Goal: Task Accomplishment & Management: Use online tool/utility

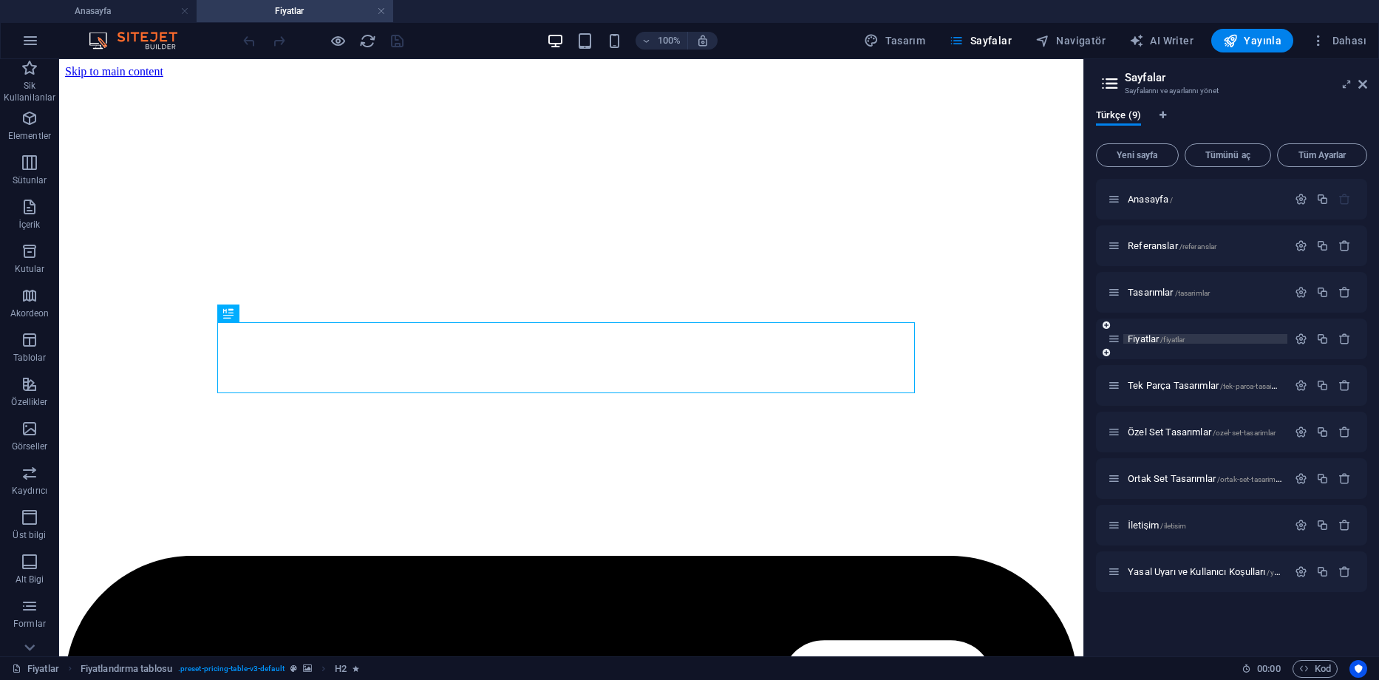
scroll to position [409, 0]
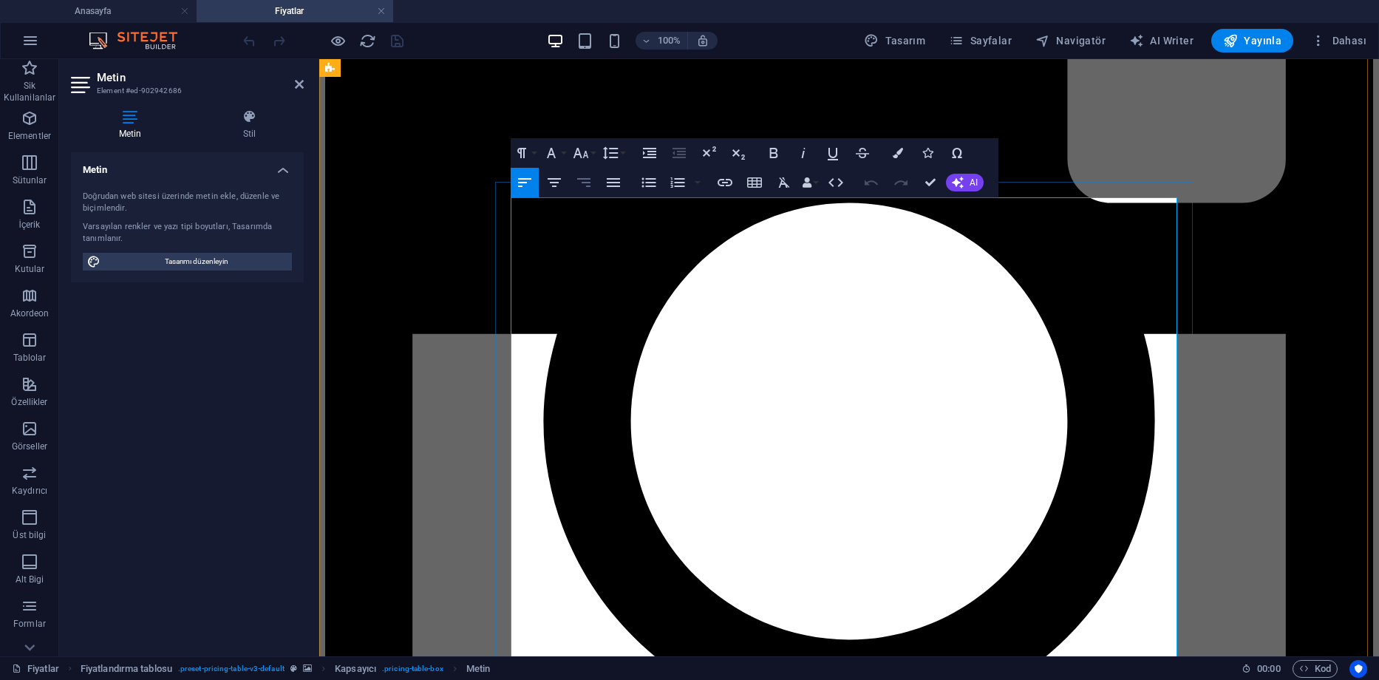
scroll to position [389, 0]
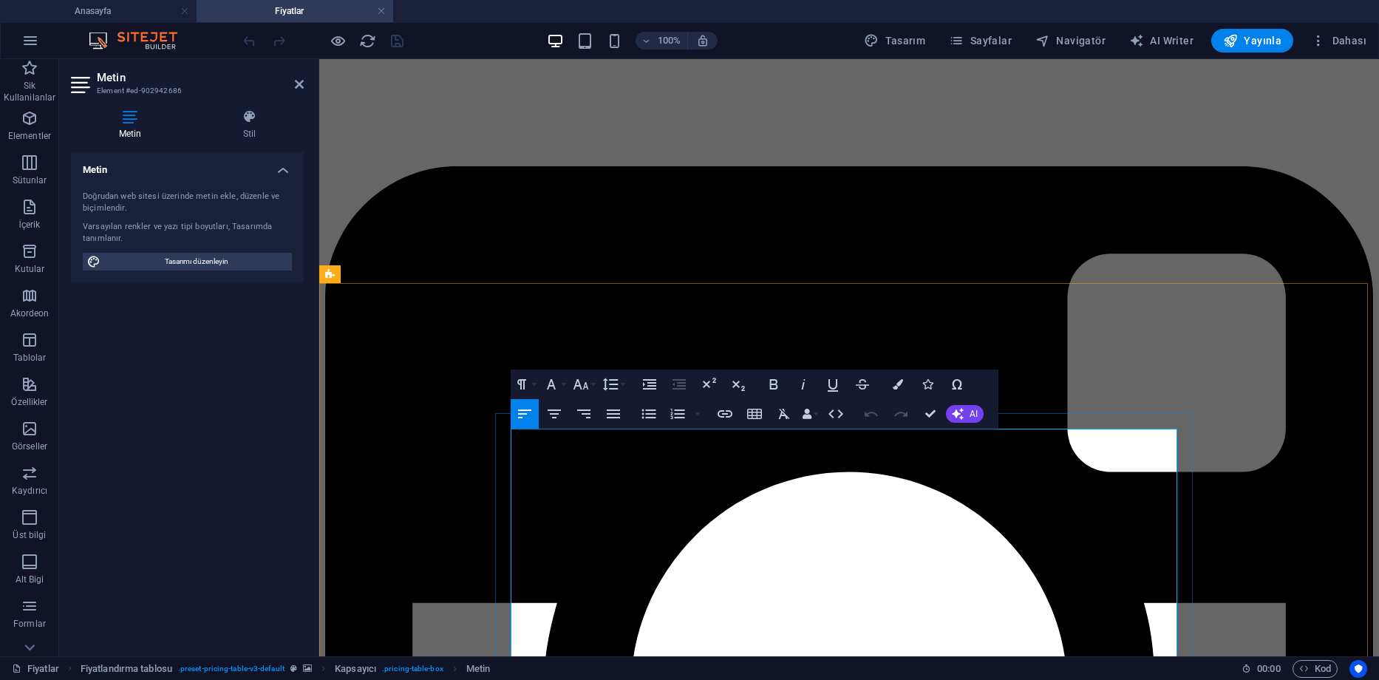
drag, startPoint x: 621, startPoint y: 514, endPoint x: 814, endPoint y: 515, distance: 192.9
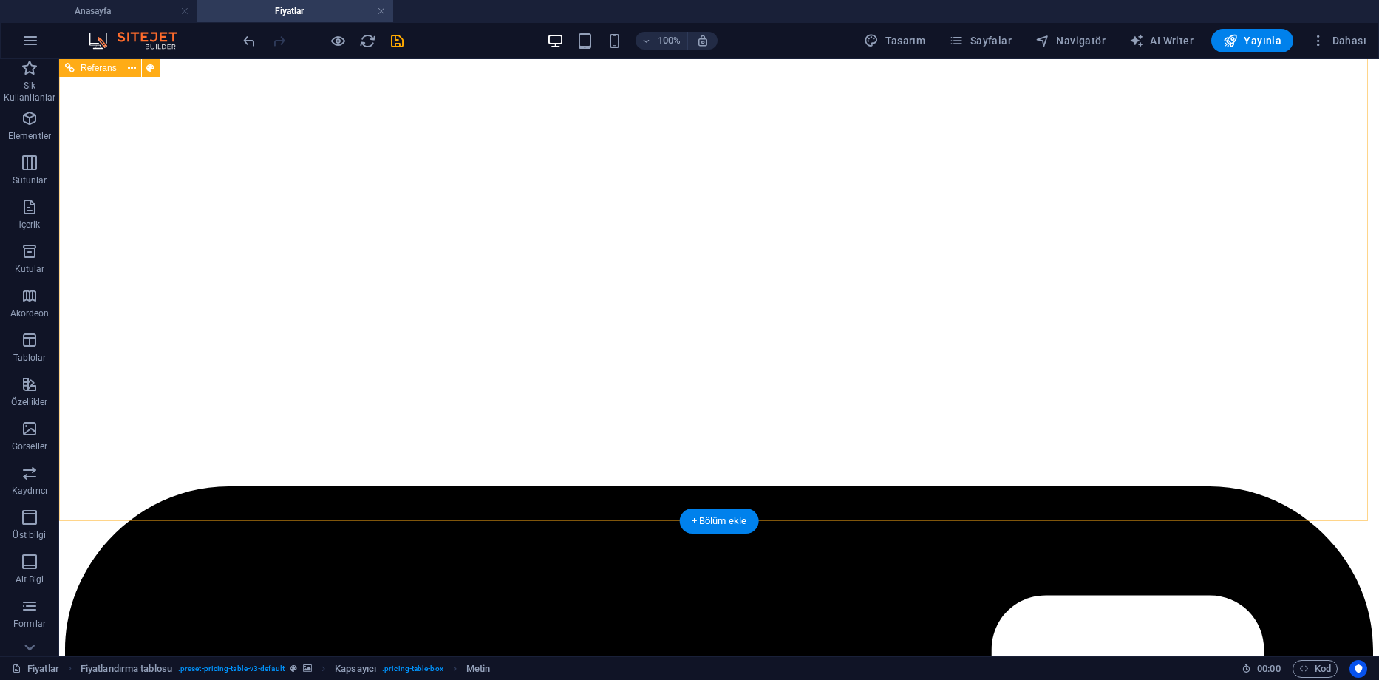
scroll to position [0, 0]
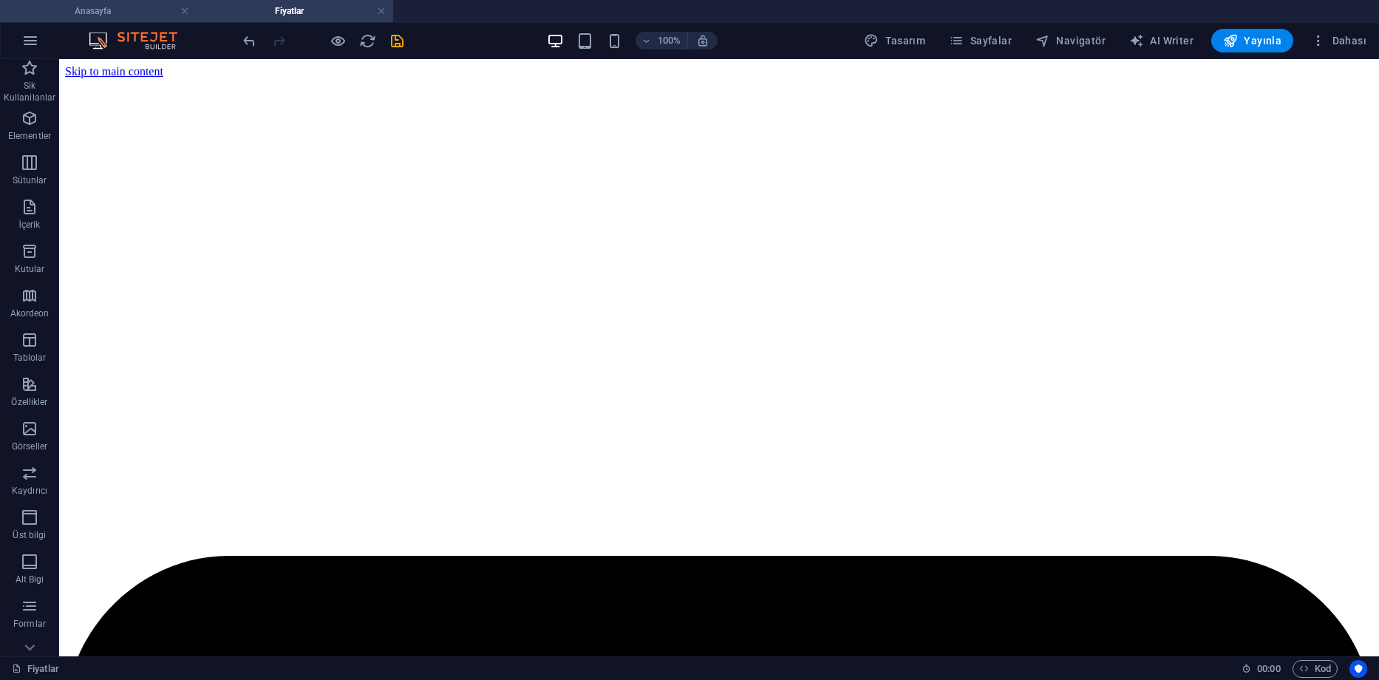
click at [106, 7] on h4 "Anasayfa" at bounding box center [98, 11] width 197 height 16
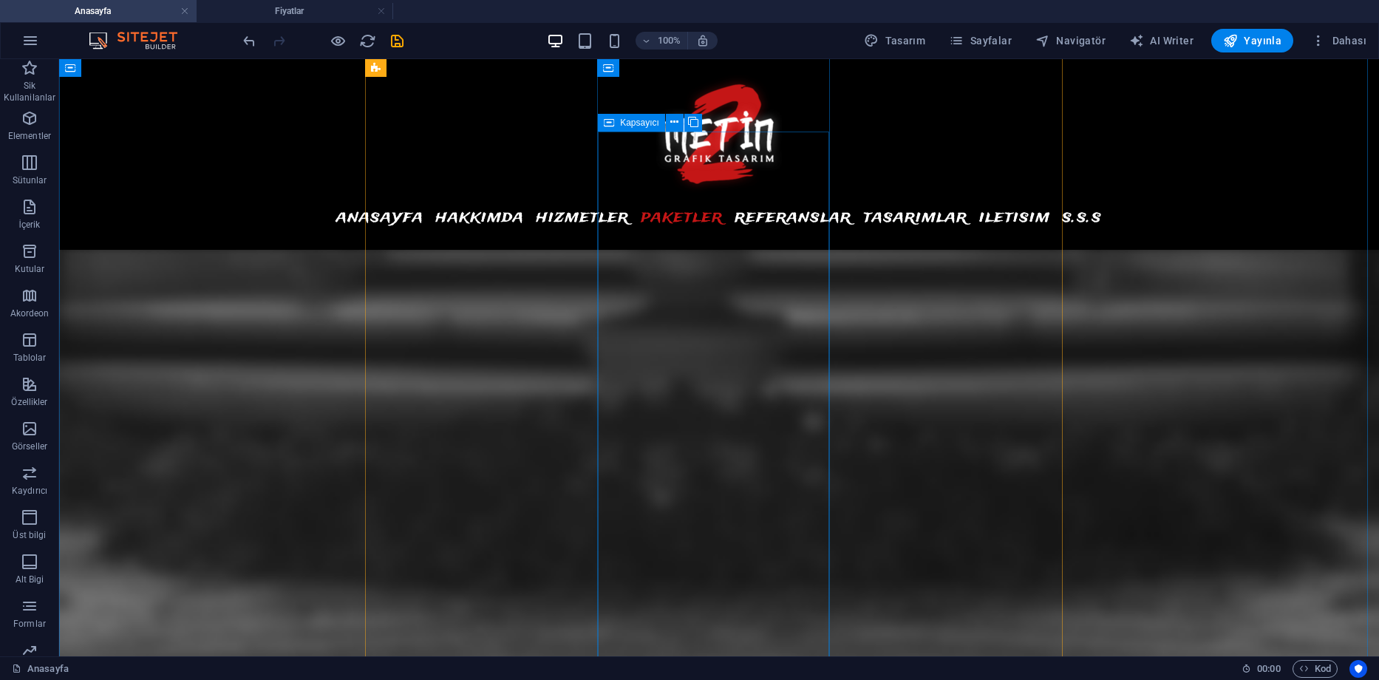
scroll to position [6947, 0]
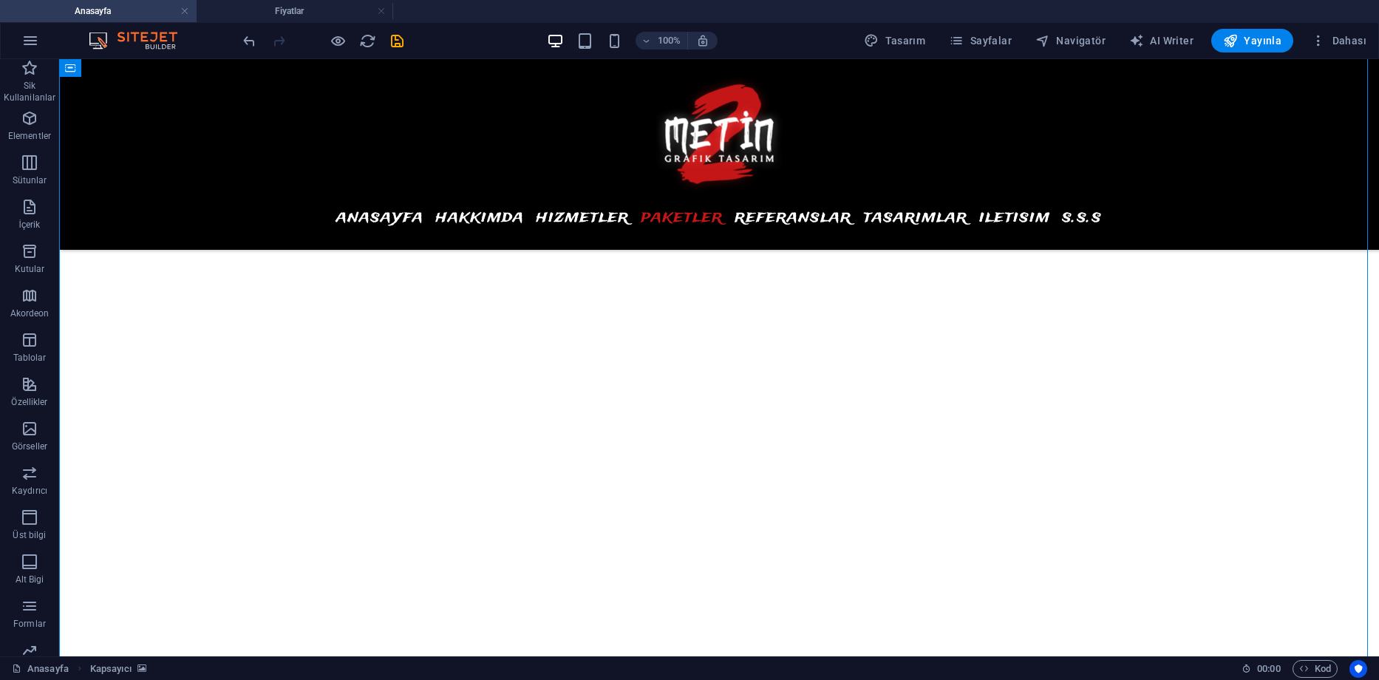
scroll to position [6577, 0]
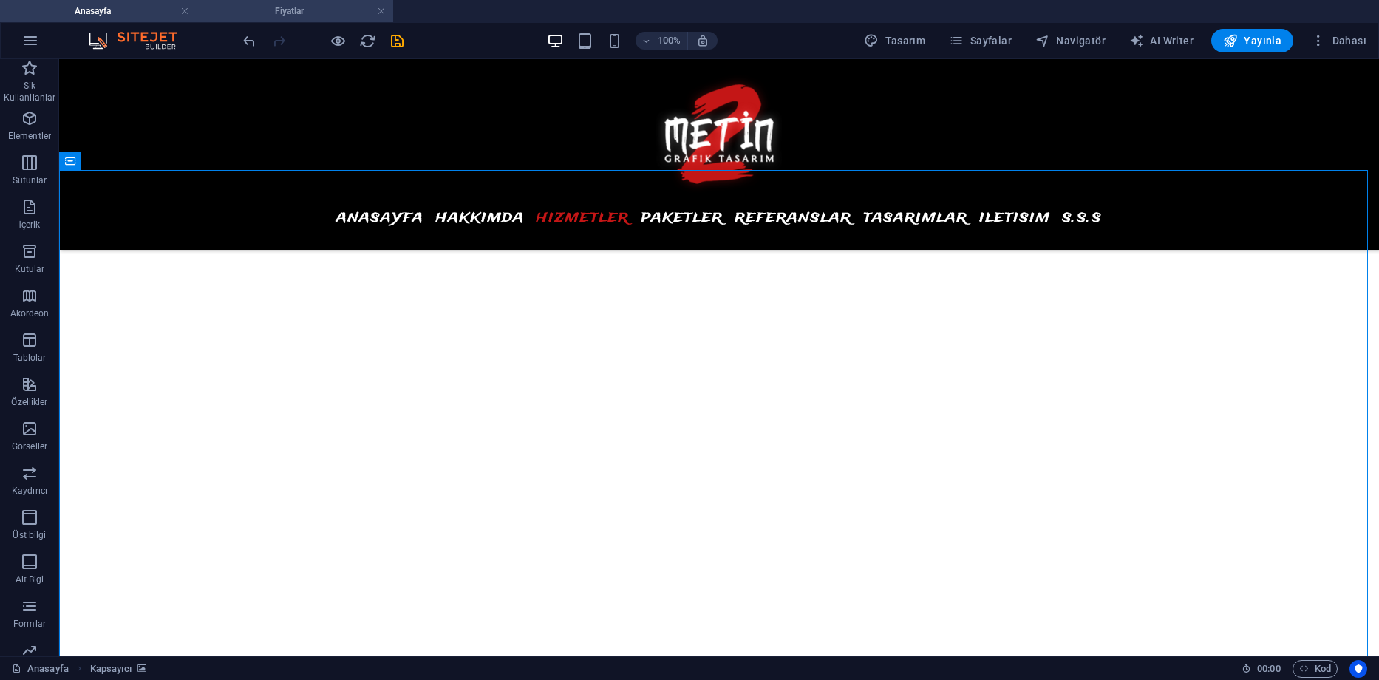
click at [244, 12] on h4 "Fiyatlar" at bounding box center [295, 11] width 197 height 16
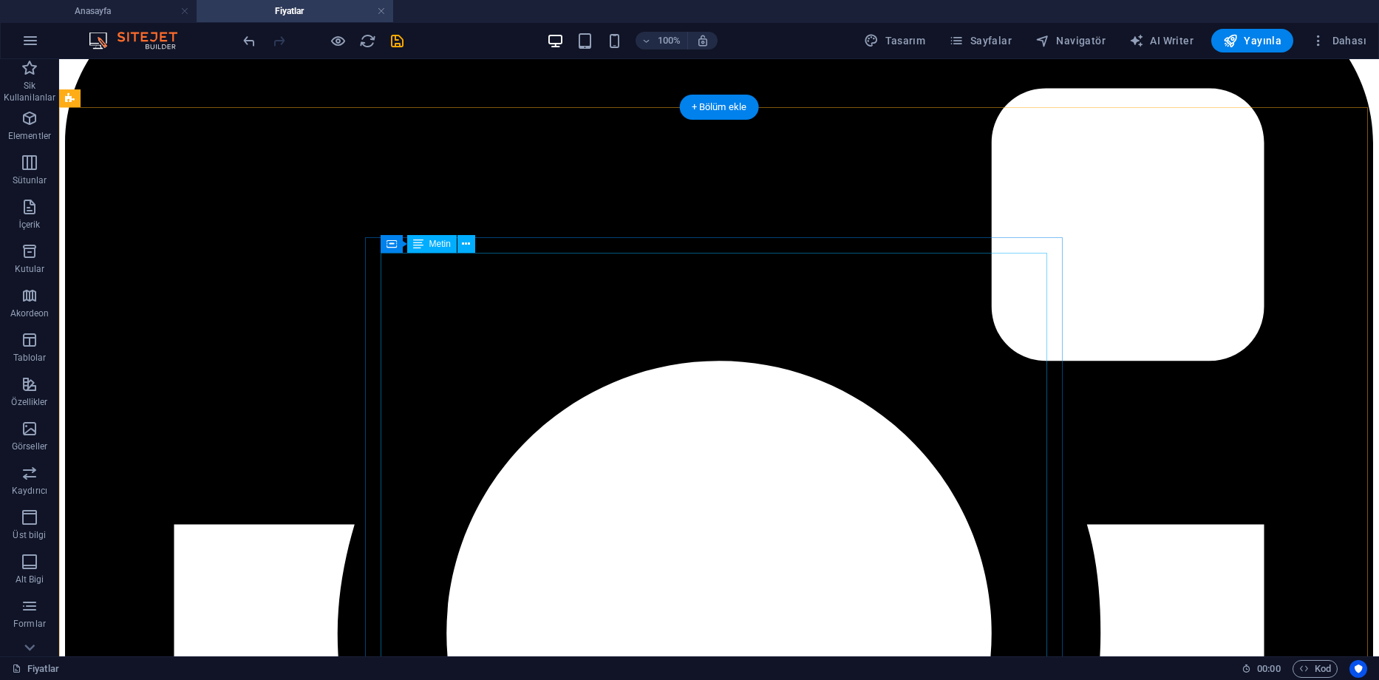
scroll to position [591, 0]
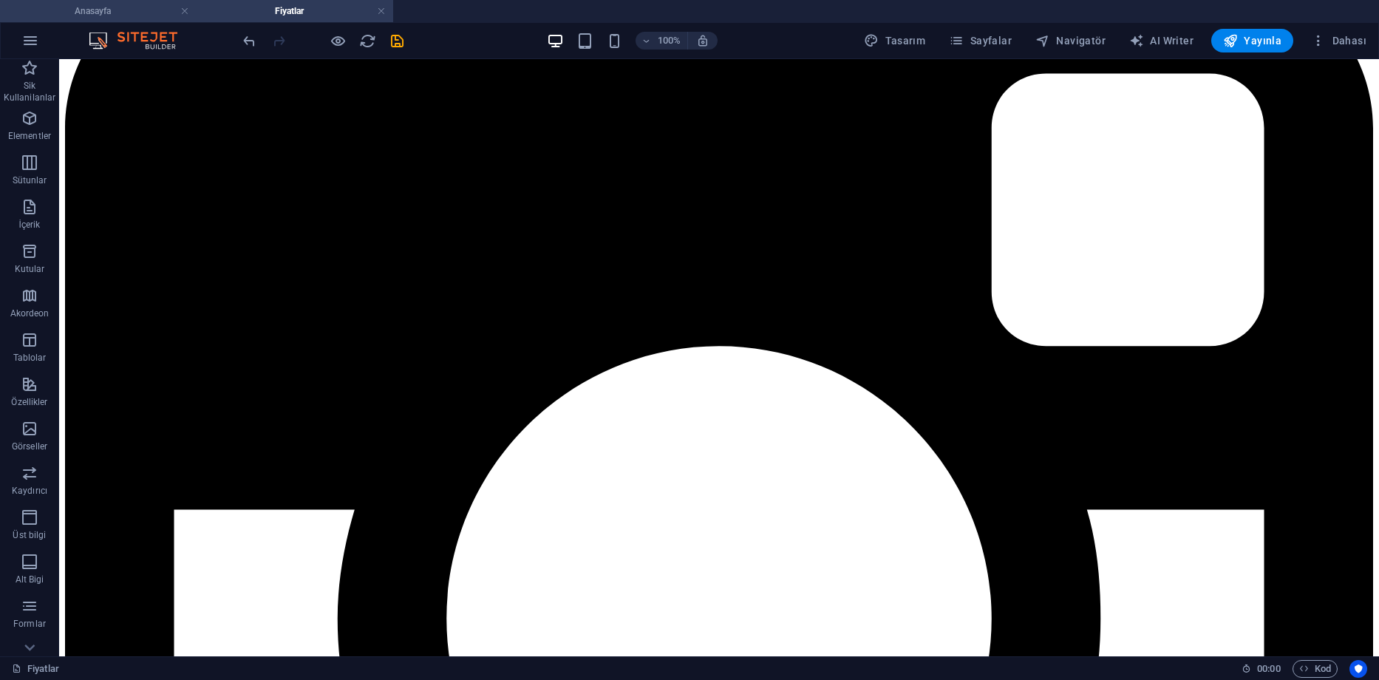
click at [98, 8] on h4 "Anasayfa" at bounding box center [98, 11] width 197 height 16
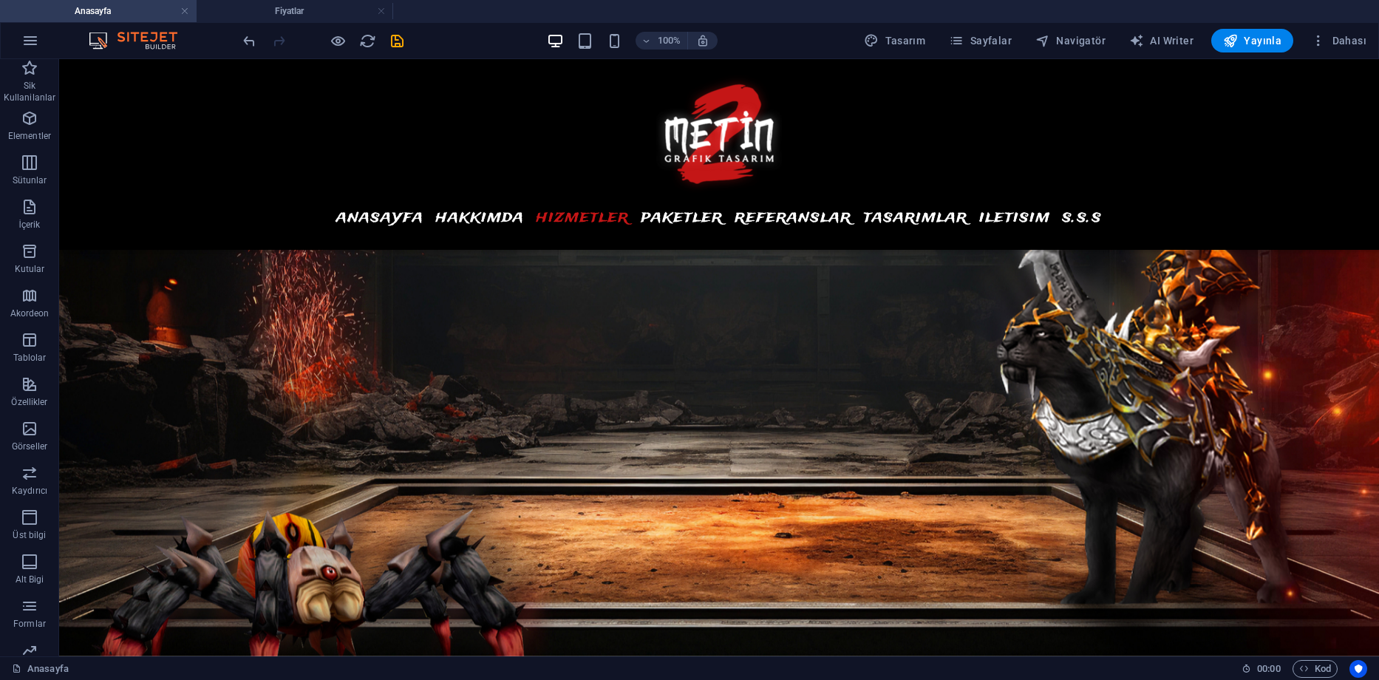
scroll to position [6577, 0]
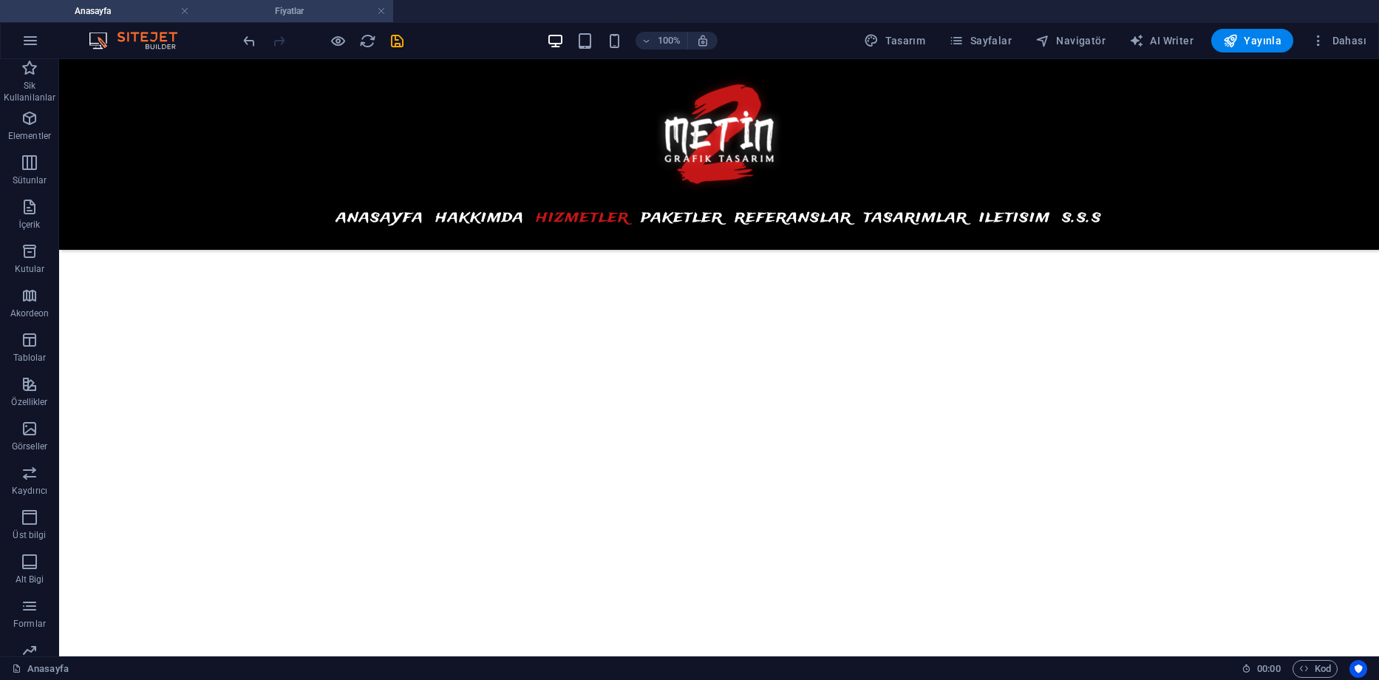
click at [270, 10] on h4 "Fiyatlar" at bounding box center [295, 11] width 197 height 16
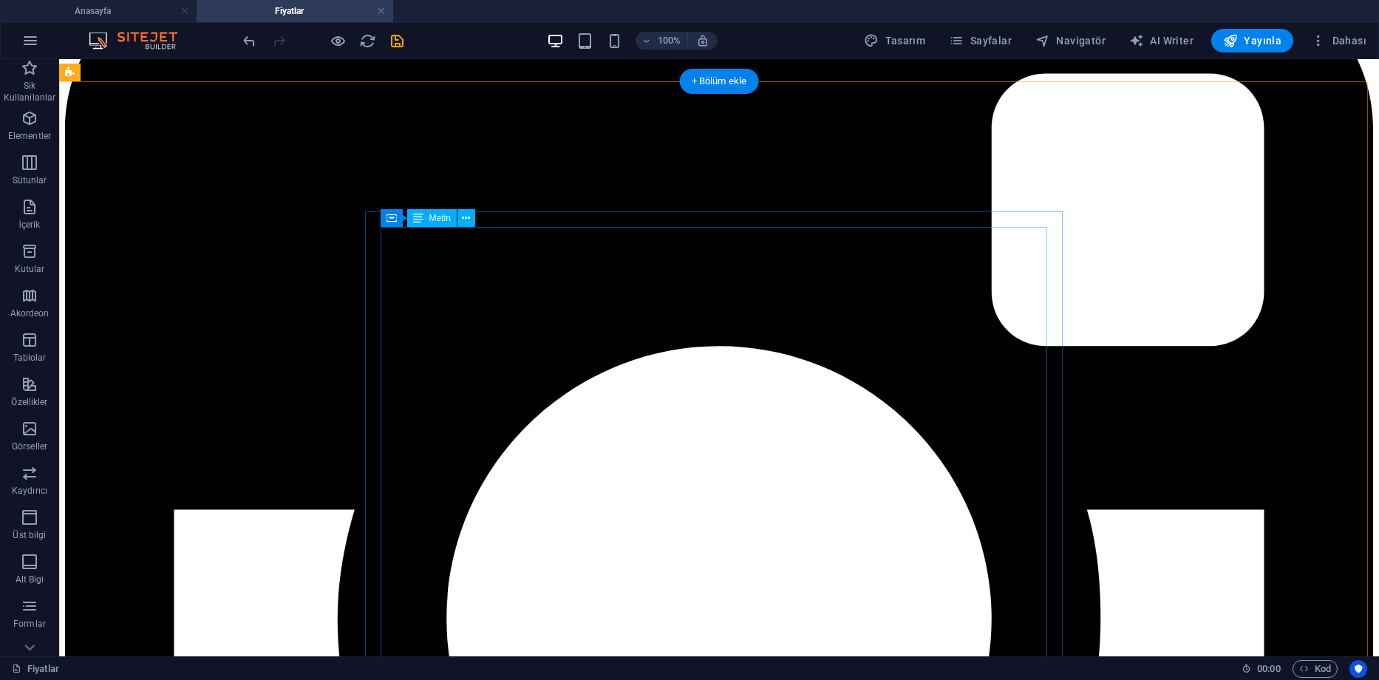
scroll to position [987, 0]
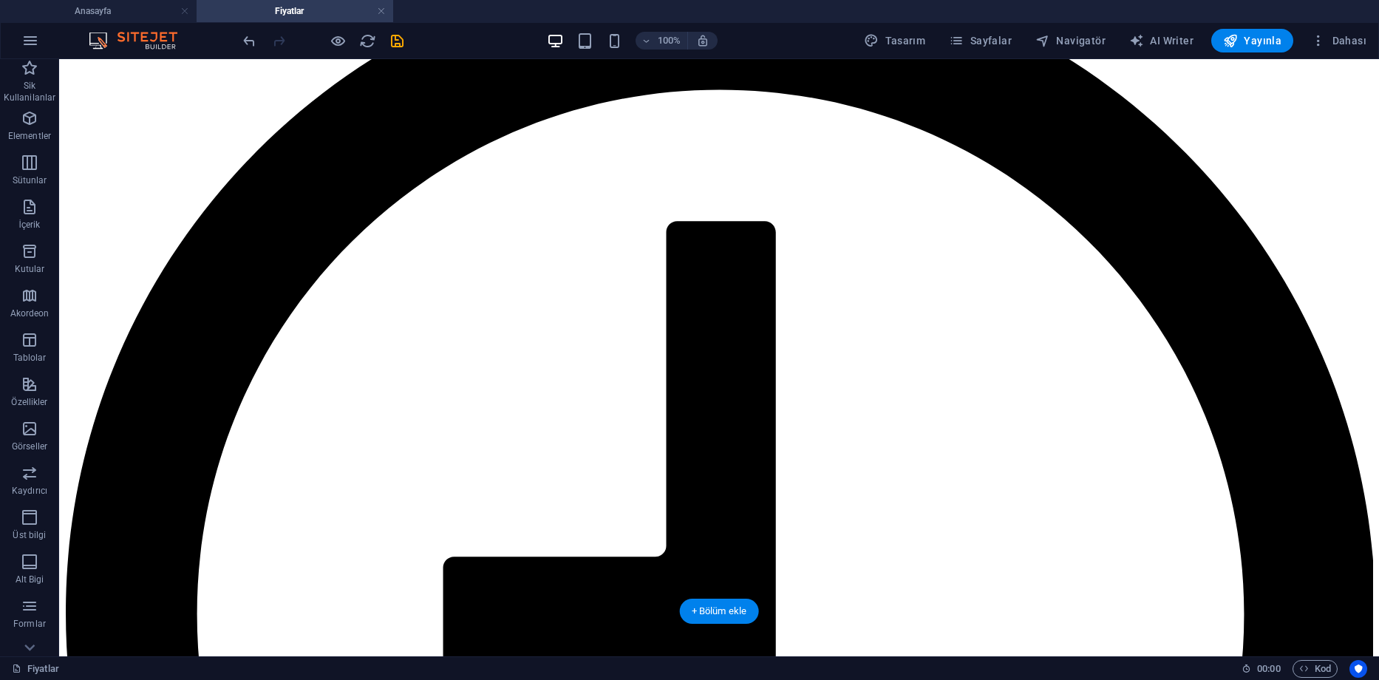
scroll to position [1956, 0]
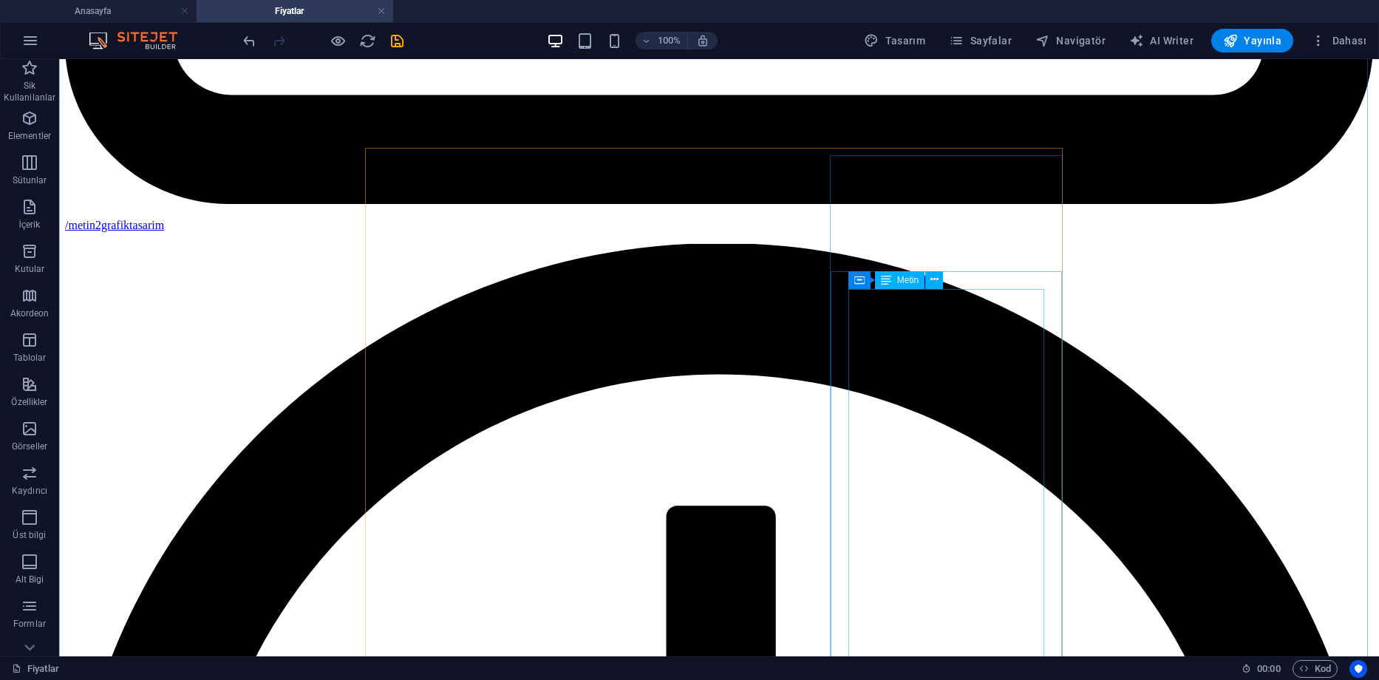
scroll to position [1661, 0]
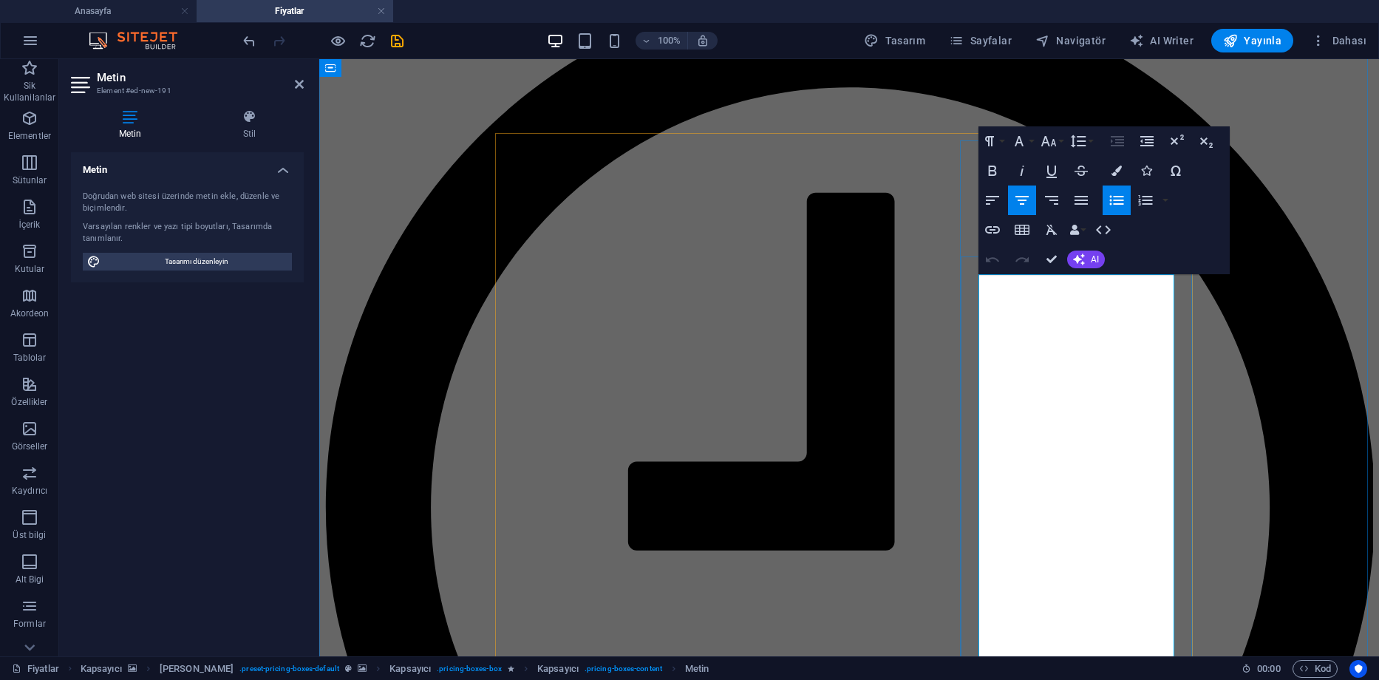
scroll to position [1734, 0]
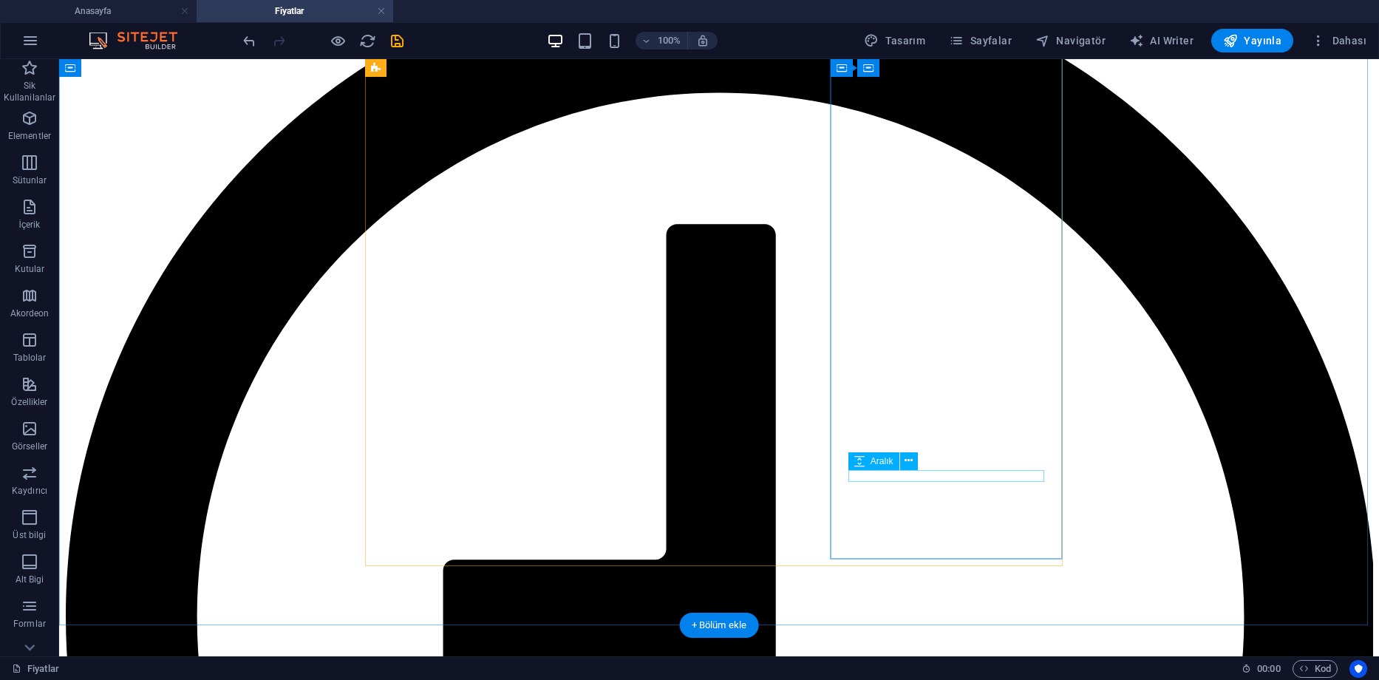
scroll to position [1794, 0]
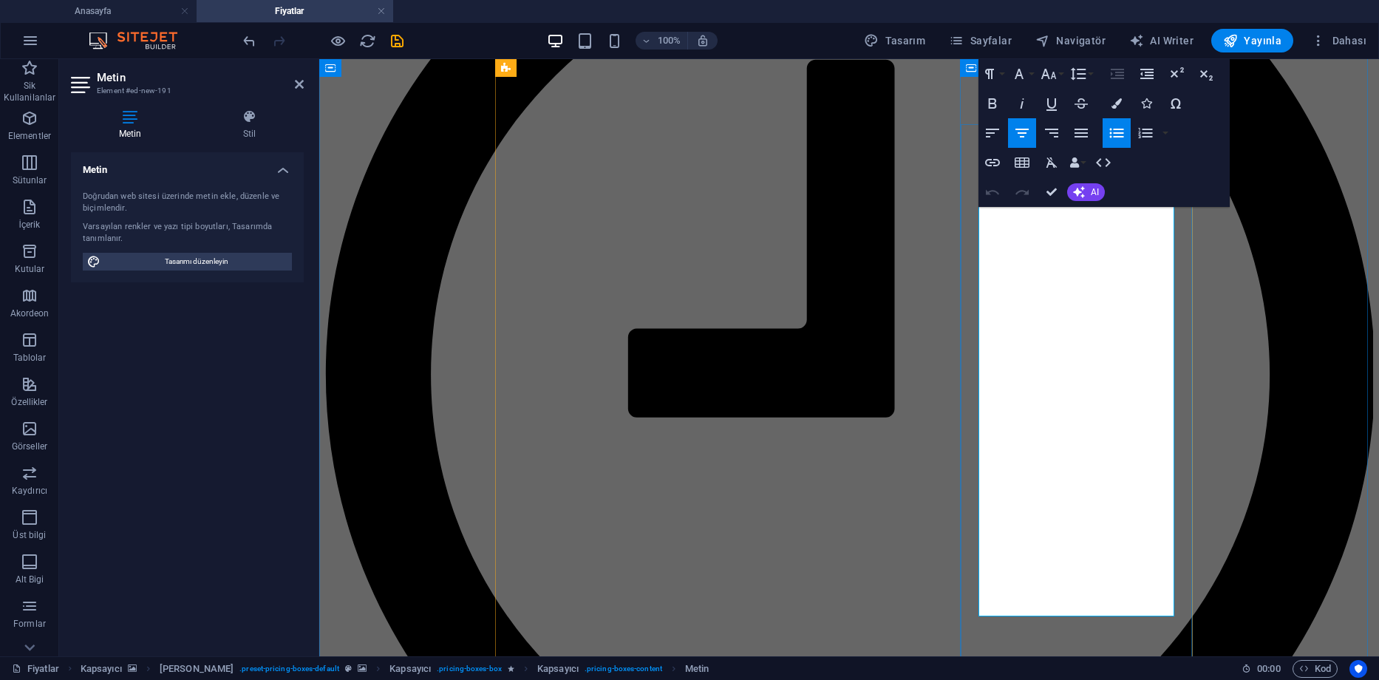
drag, startPoint x: 1006, startPoint y: 353, endPoint x: 1148, endPoint y: 602, distance: 287.0
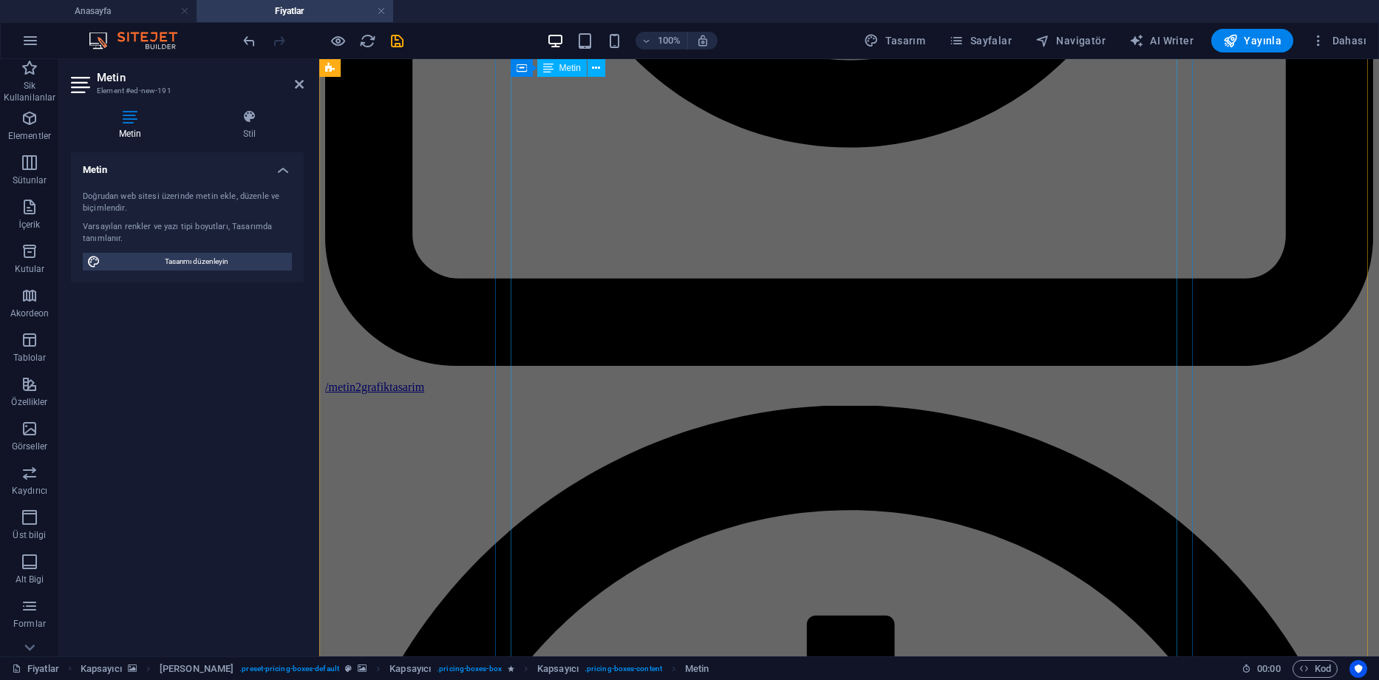
scroll to position [824, 0]
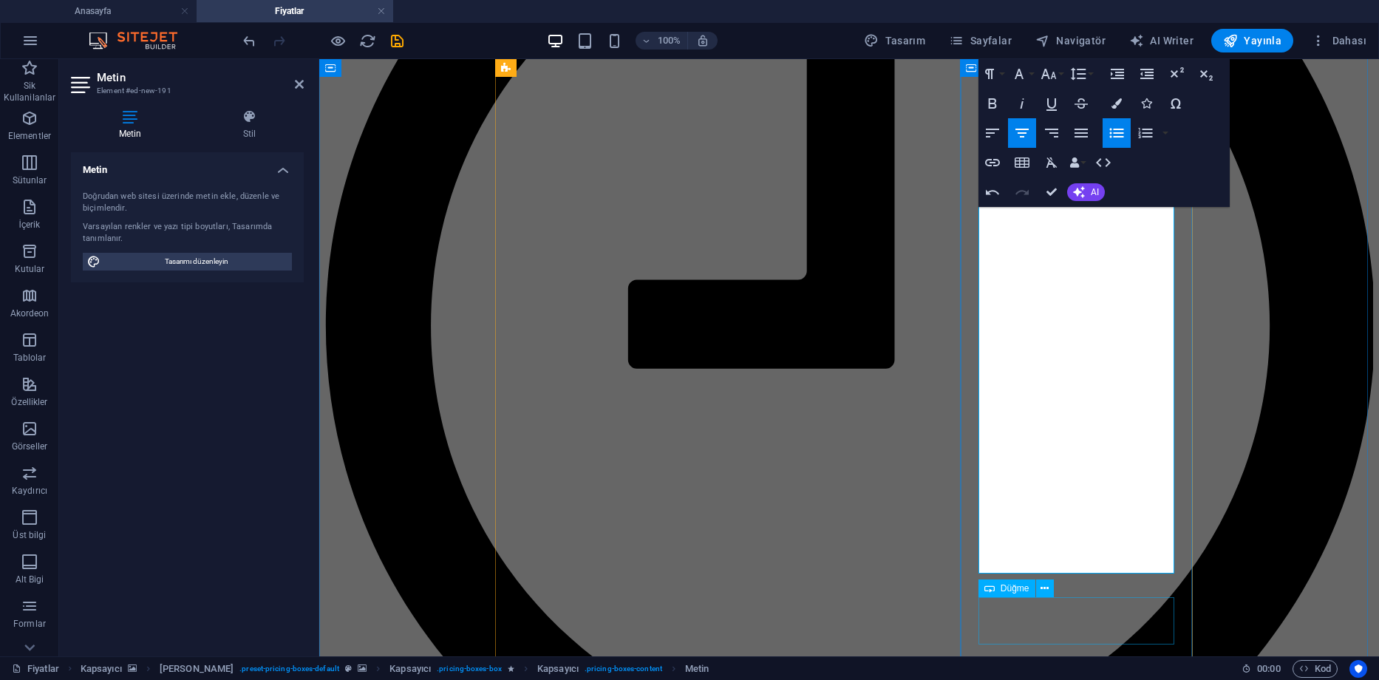
scroll to position [1842, 0]
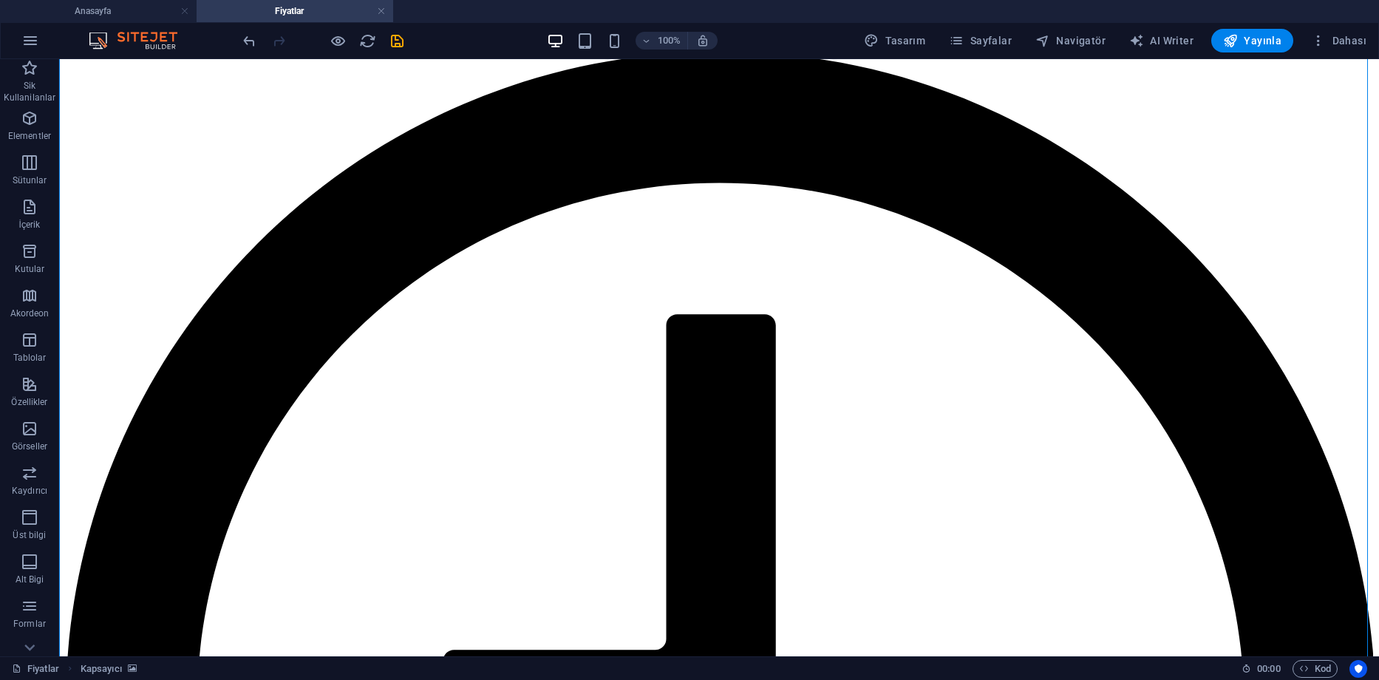
scroll to position [1839, 0]
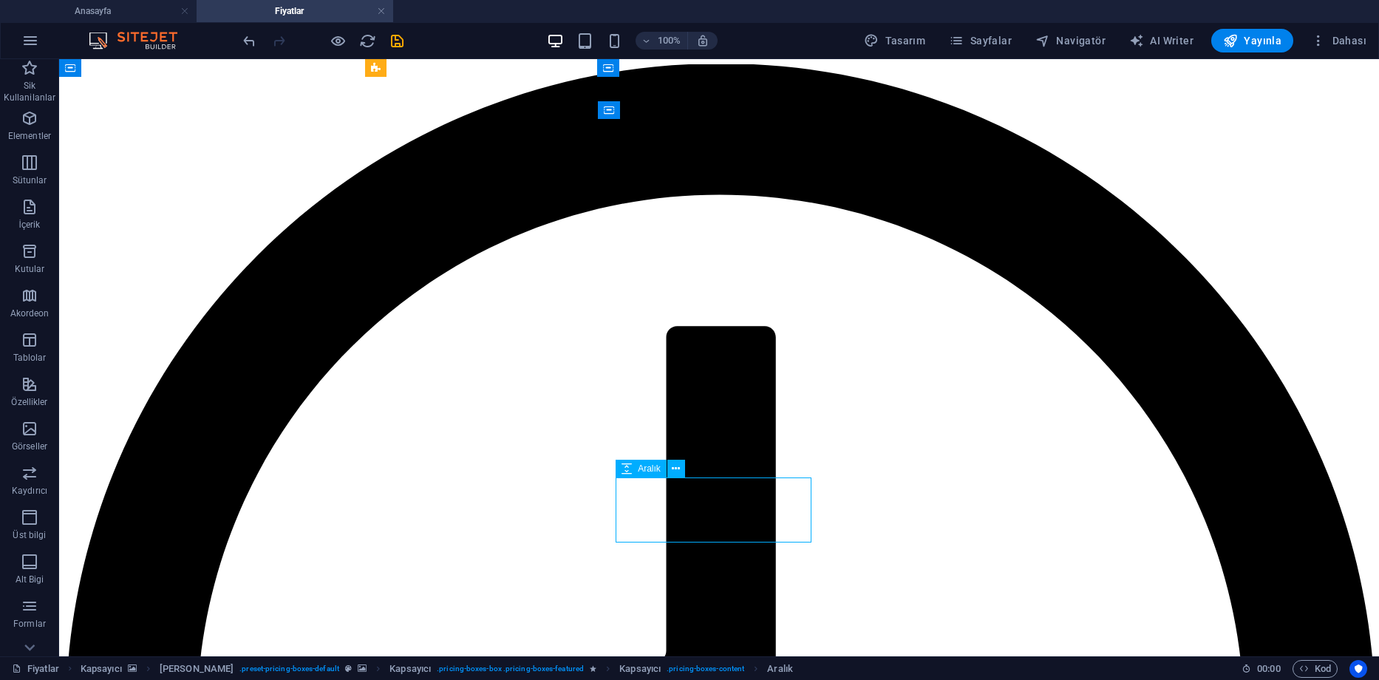
select select "px"
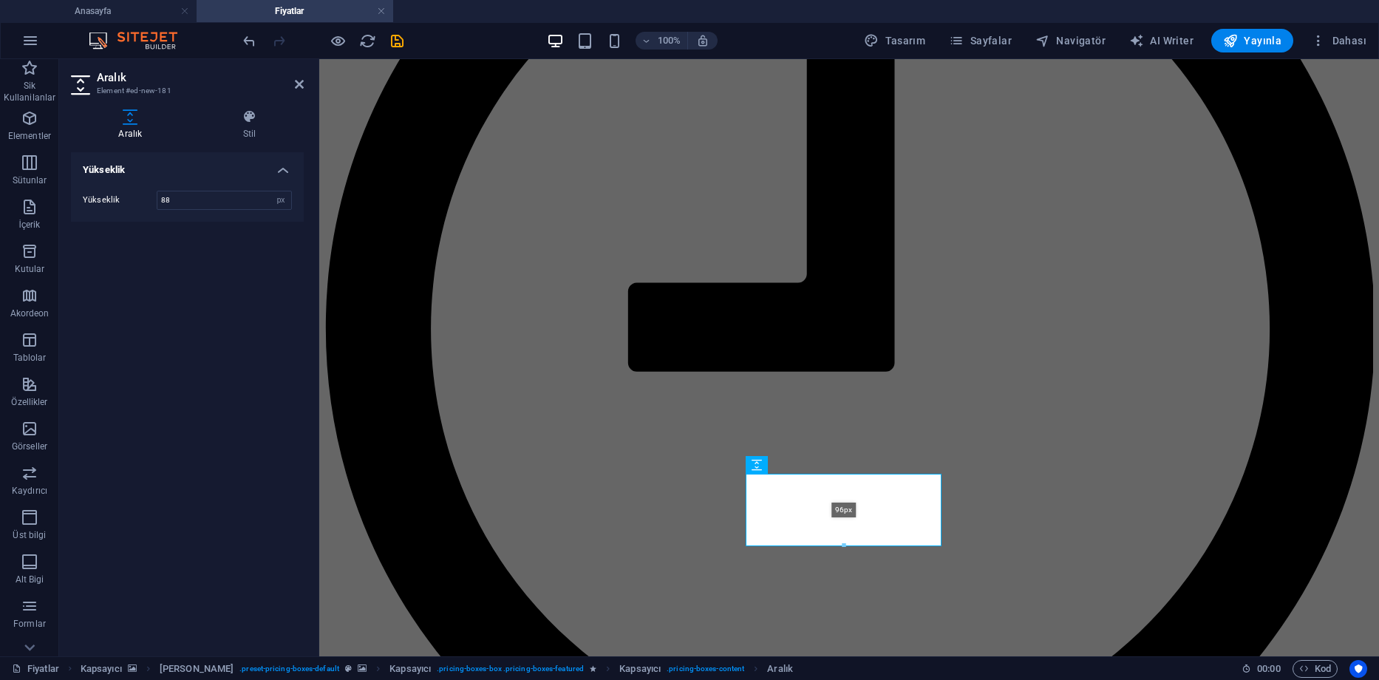
drag, startPoint x: 845, startPoint y: 541, endPoint x: 525, endPoint y: 492, distance: 323.0
click at [0, 0] on div "H2 Fiyatlandırma tablosu Metin Kapsayıcı Referans Geri düğmesi Kapsayıcı H2 H3 …" at bounding box center [0, 0] width 0 height 0
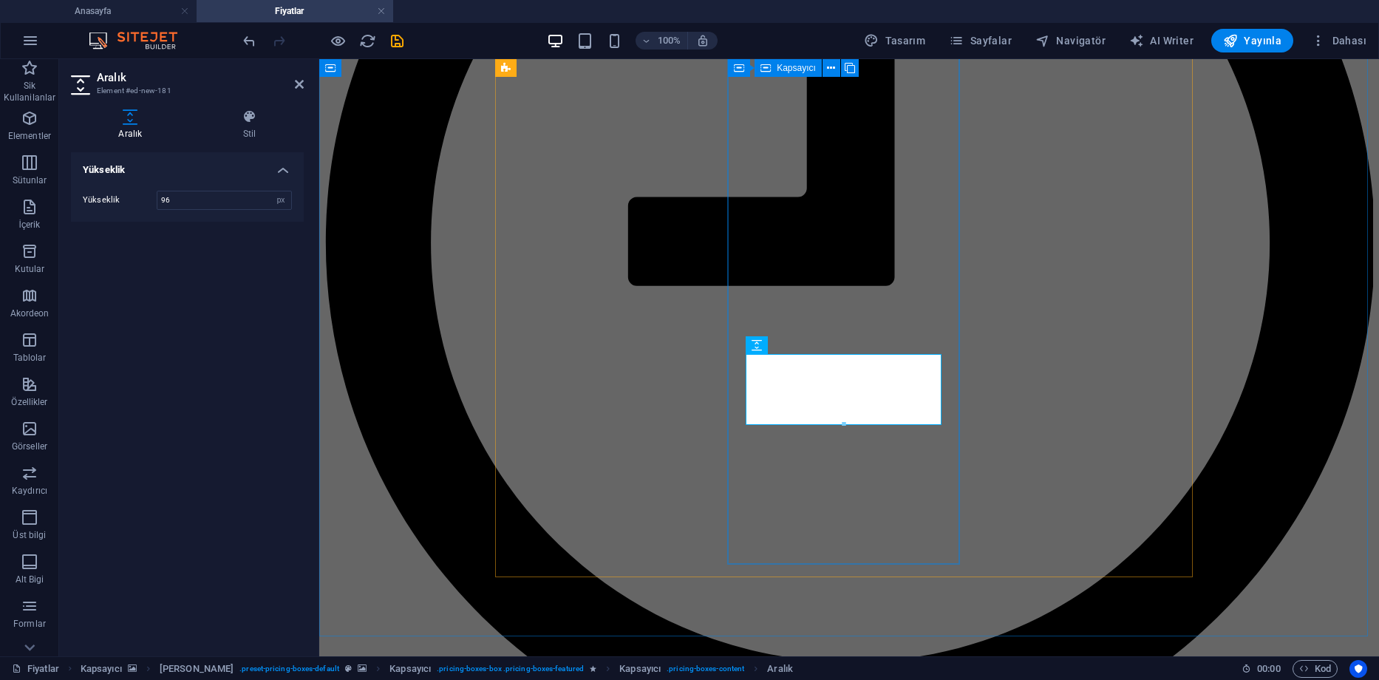
scroll to position [1987, 0]
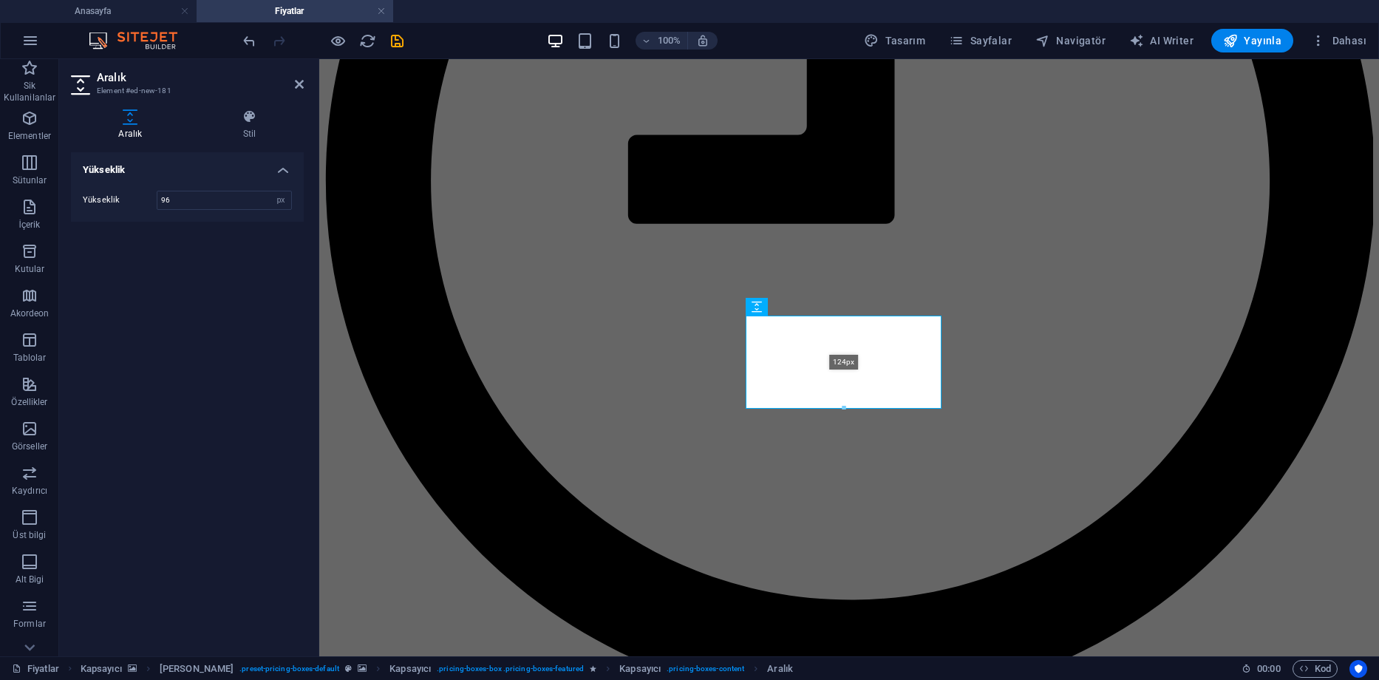
drag, startPoint x: 842, startPoint y: 398, endPoint x: 525, endPoint y: 361, distance: 319.9
click at [0, 0] on div "H2 Fiyatlandırma tablosu Metin Kapsayıcı Referans Geri düğmesi Kapsayıcı H2 H3 …" at bounding box center [0, 0] width 0 height 0
click at [843, 412] on div at bounding box center [843, 412] width 194 height 5
type input "132"
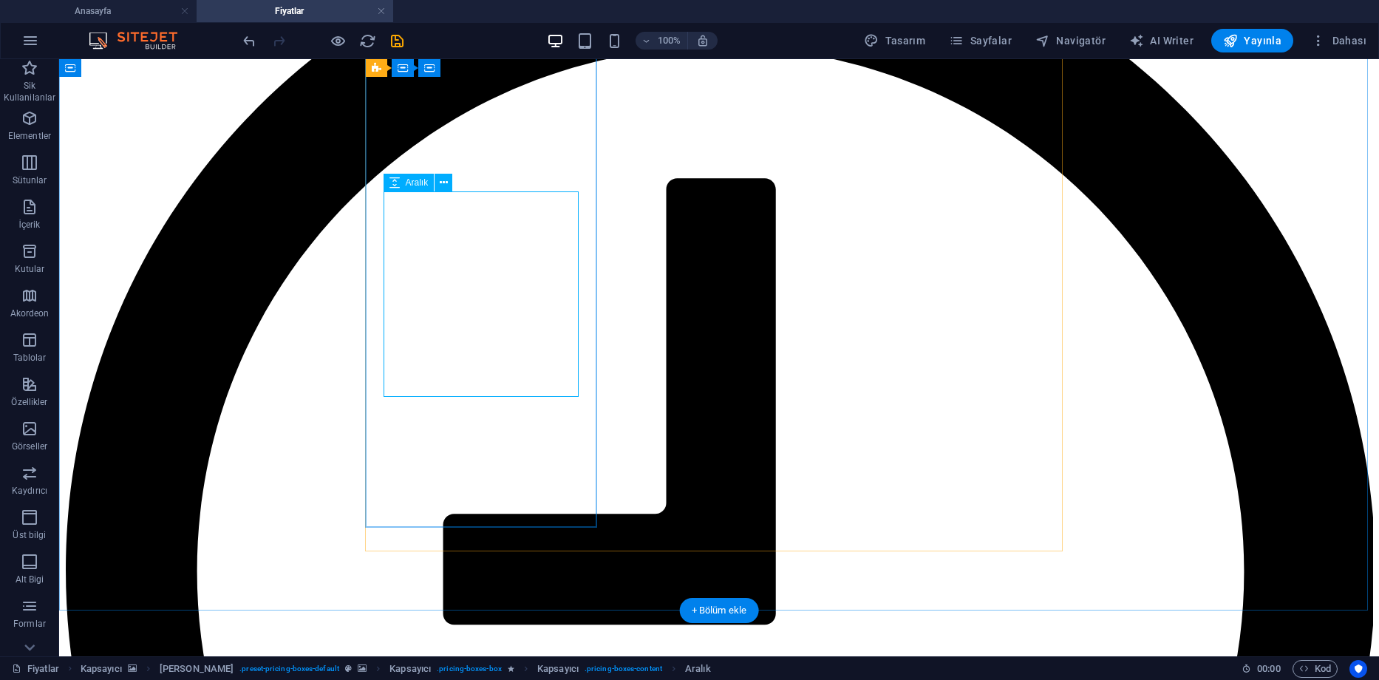
select select "px"
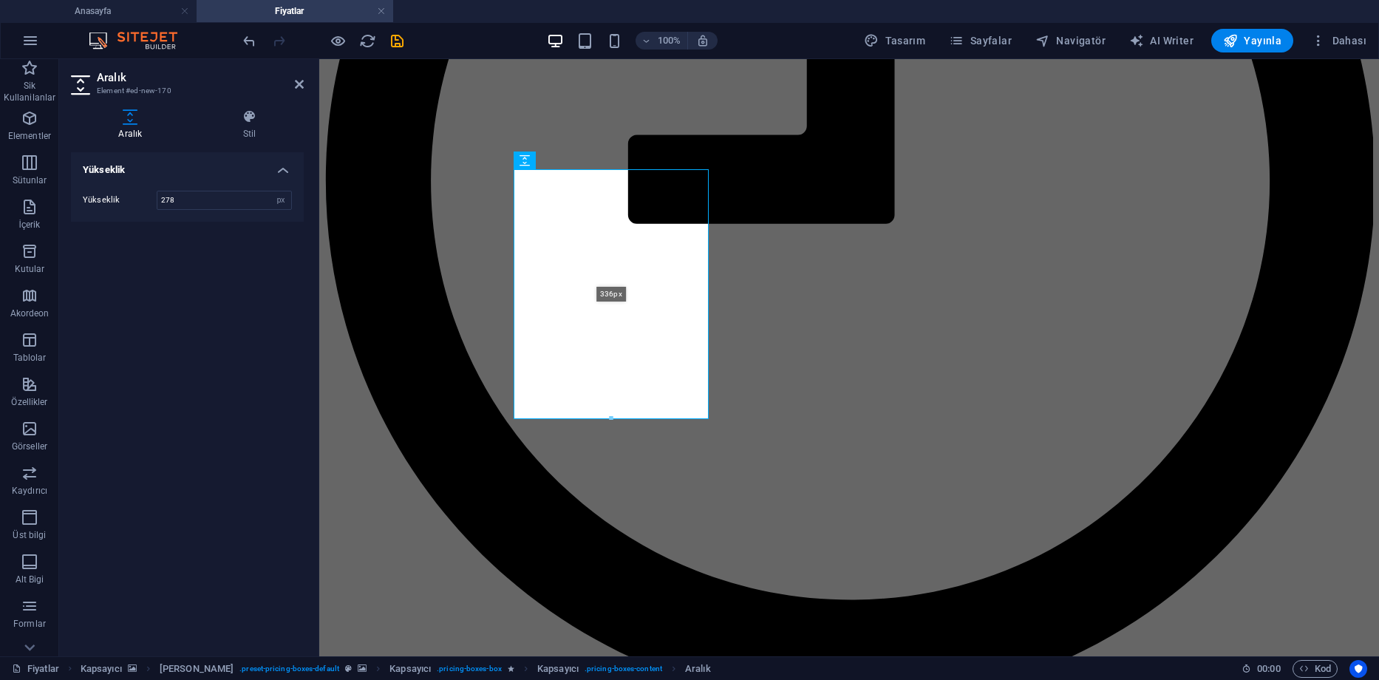
drag, startPoint x: 610, startPoint y: 395, endPoint x: 610, endPoint y: 437, distance: 42.1
click at [0, 0] on div "H2 Fiyatlandırma tablosu Metin Kapsayıcı Referans Geri düğmesi Kapsayıcı H2 H3 …" at bounding box center [0, 0] width 0 height 0
type input "336"
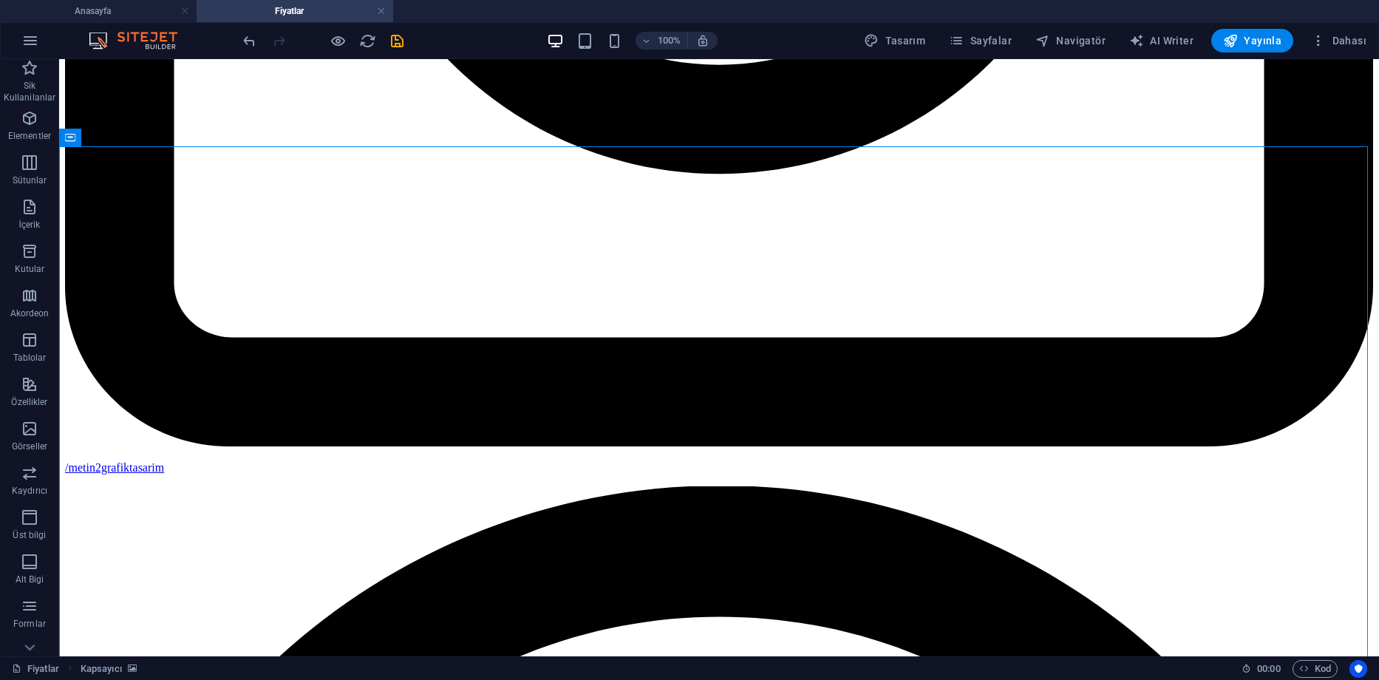
scroll to position [1396, 0]
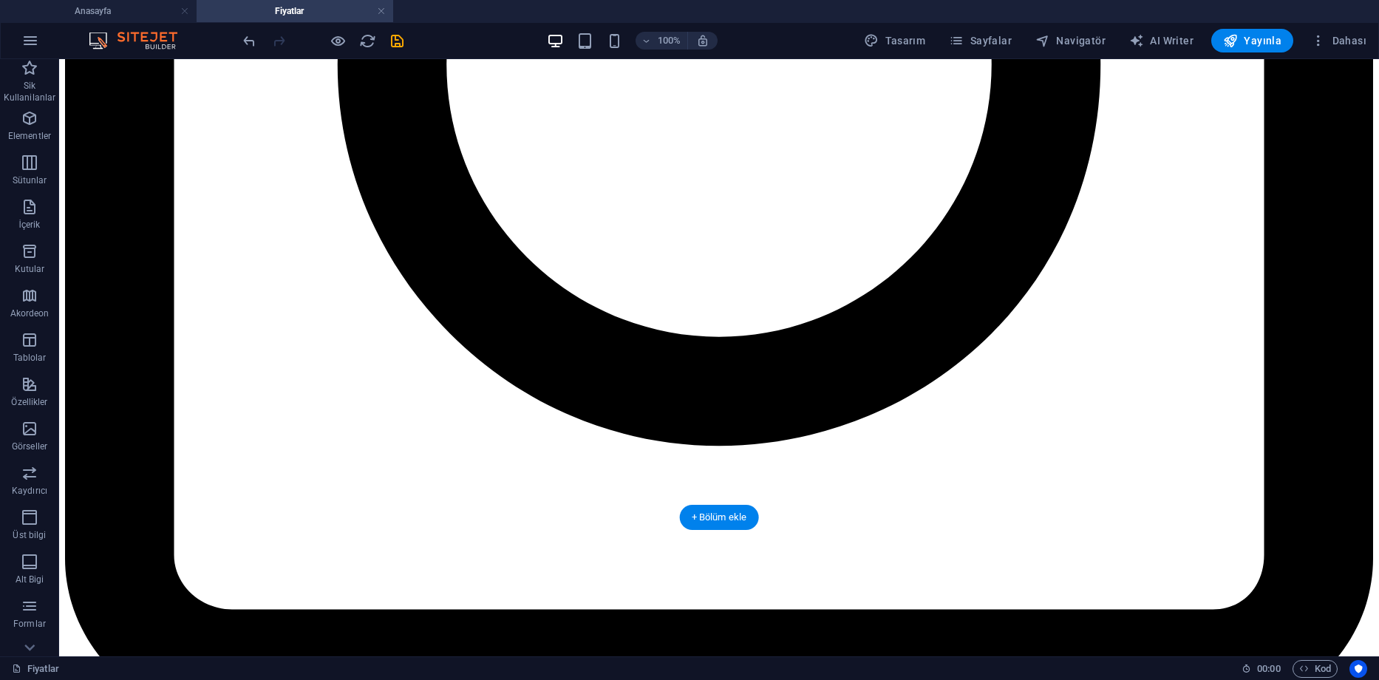
scroll to position [1026, 0]
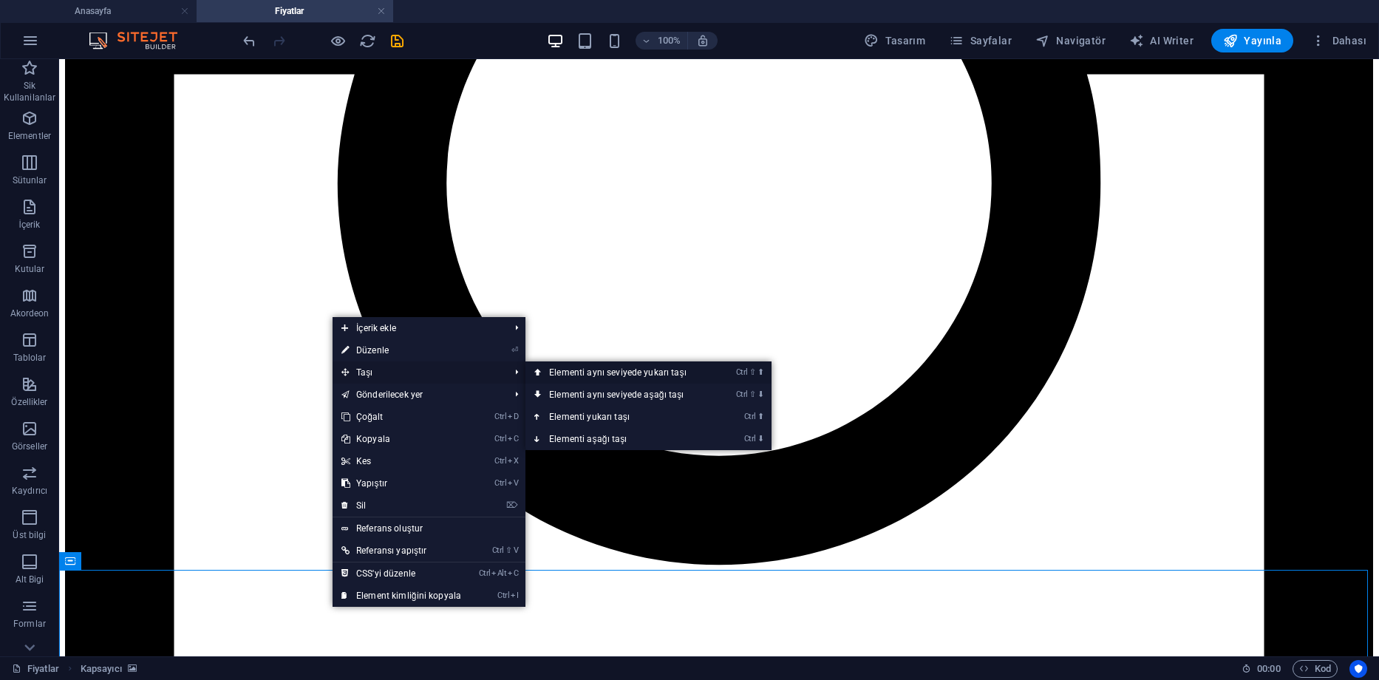
click at [624, 374] on link "Ctrl ⇧ ⬆ Elementi aynı seviyede yukarı taşı" at bounding box center [620, 372] width 191 height 22
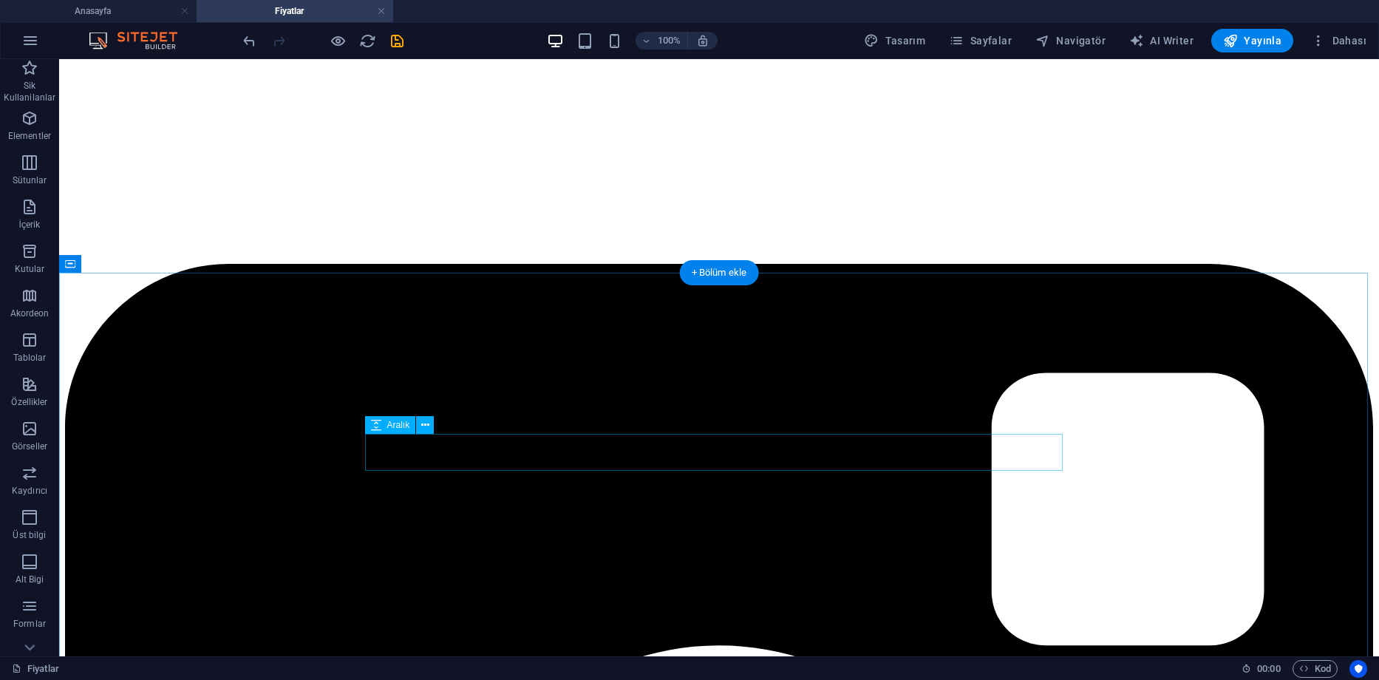
scroll to position [222, 0]
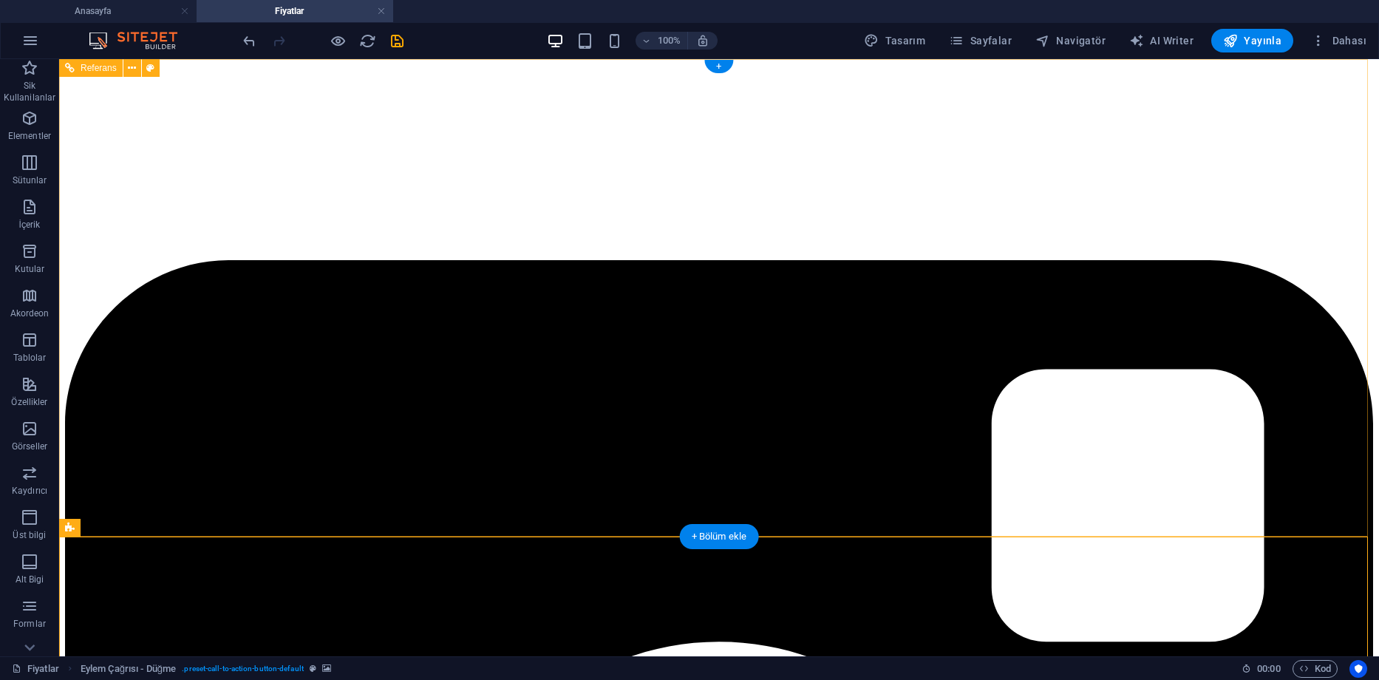
scroll to position [0, 0]
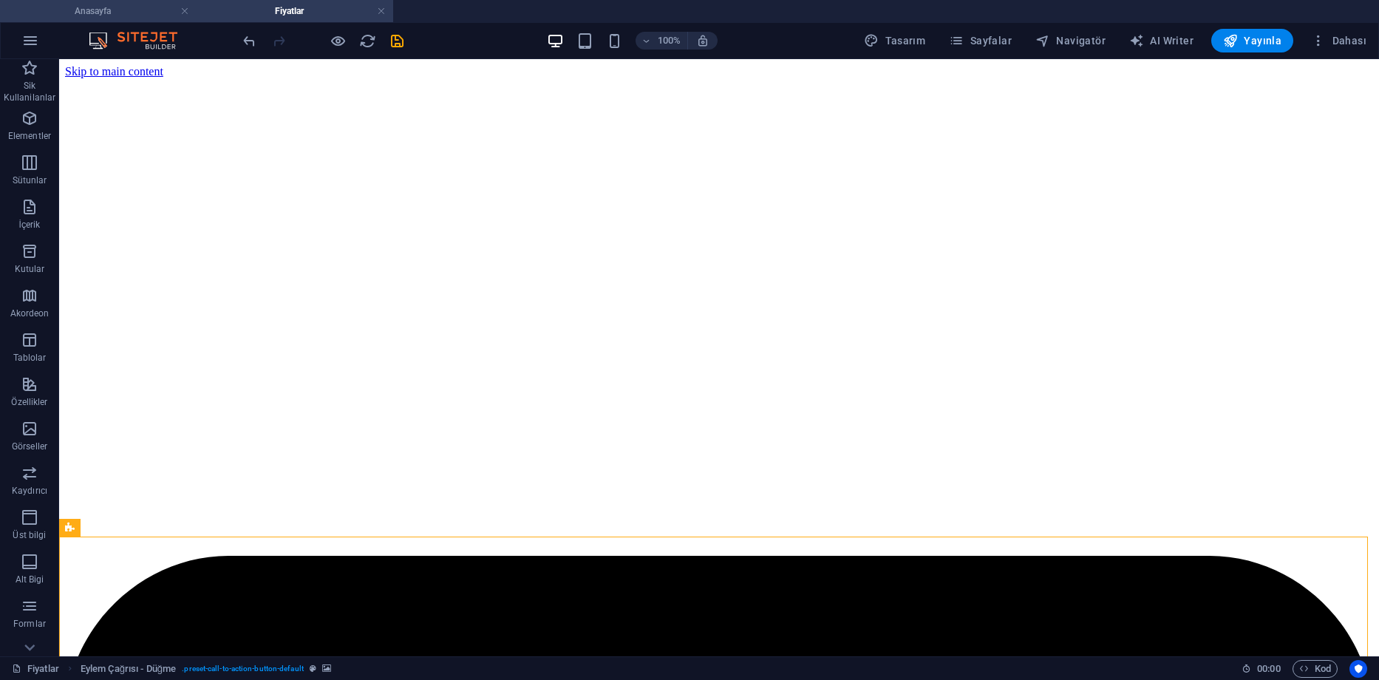
click at [134, 13] on h4 "Anasayfa" at bounding box center [98, 11] width 197 height 16
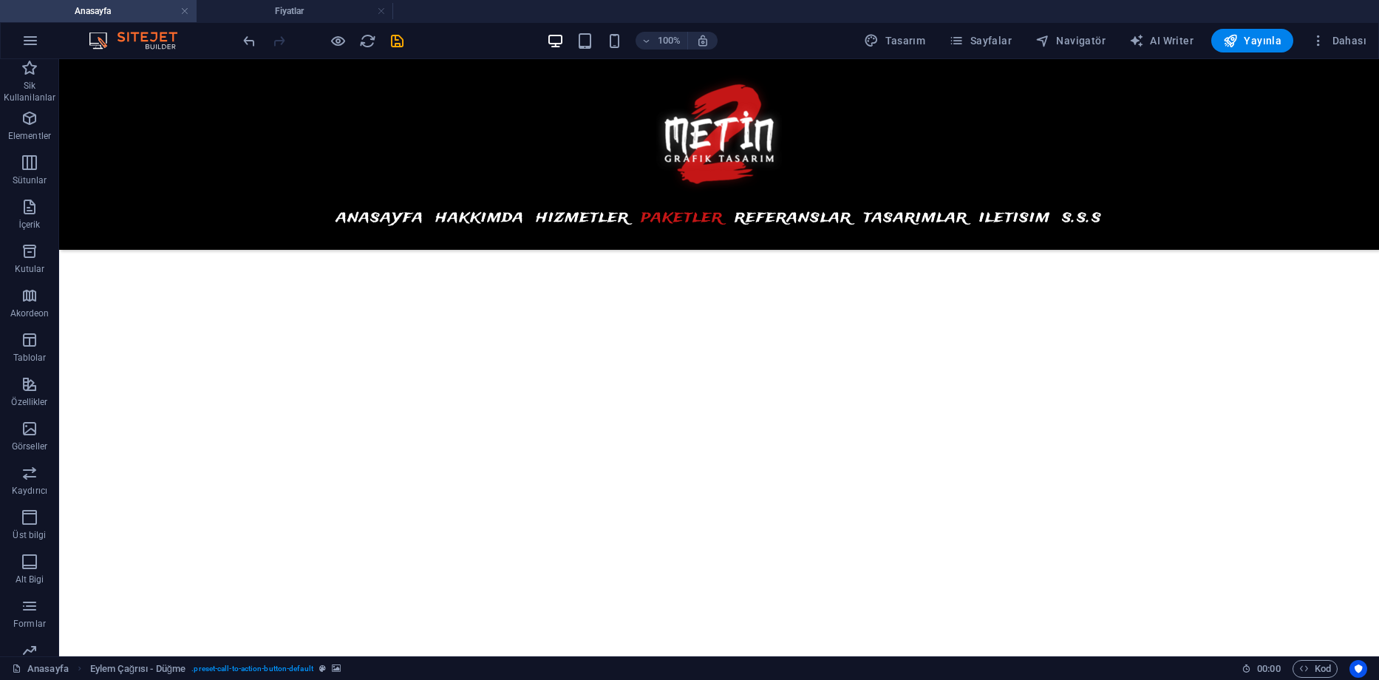
scroll to position [6799, 0]
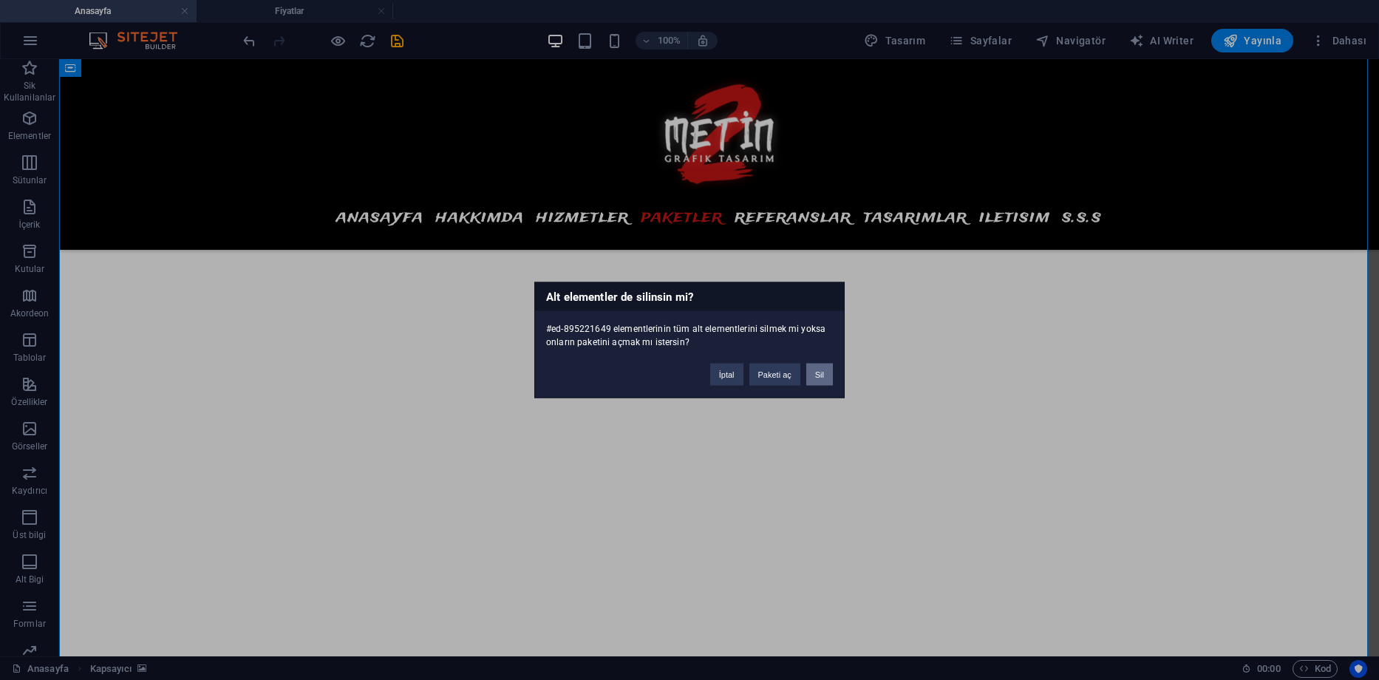
click at [814, 374] on button "Sil" at bounding box center [819, 375] width 27 height 22
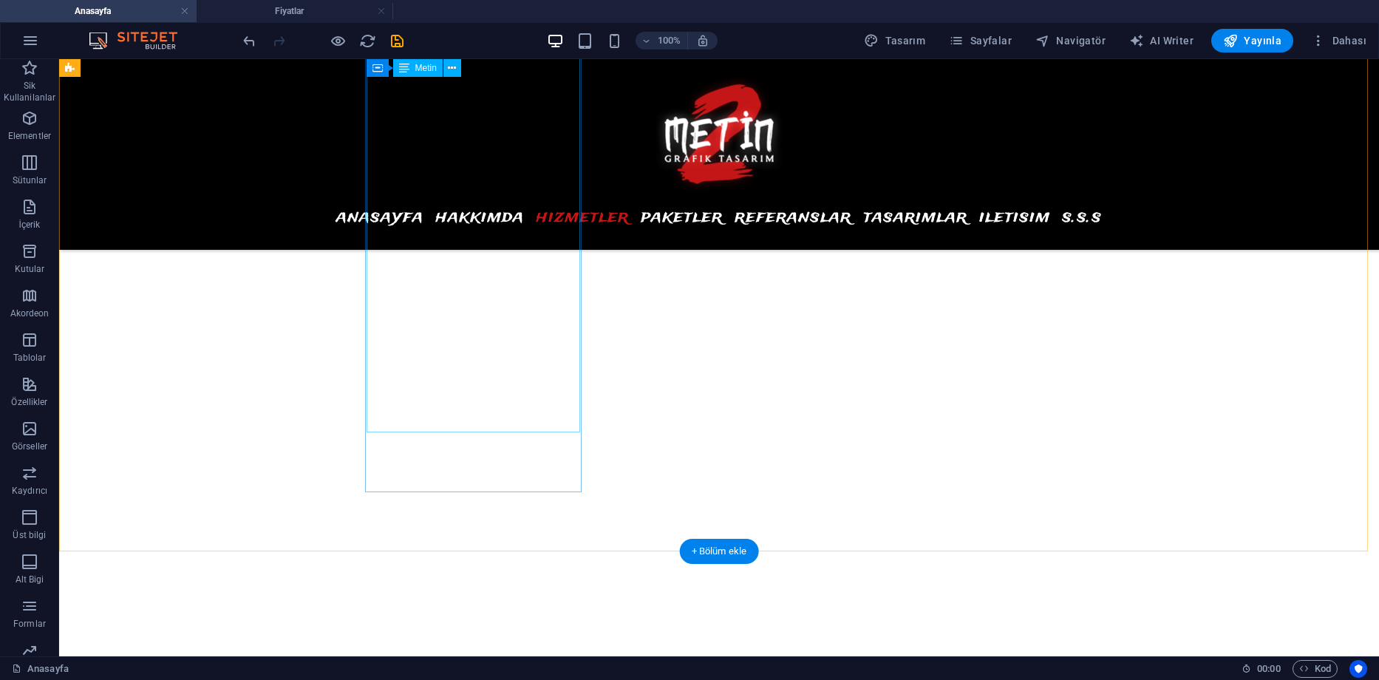
scroll to position [6060, 0]
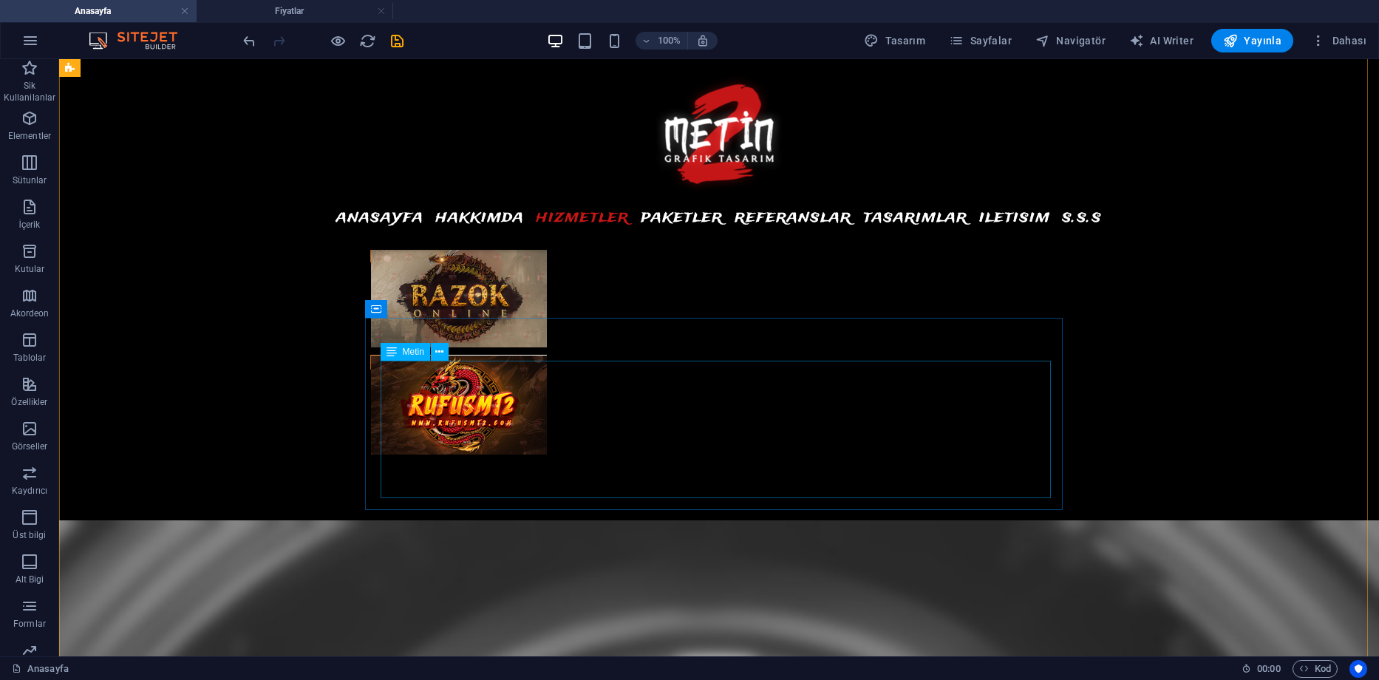
scroll to position [4286, 0]
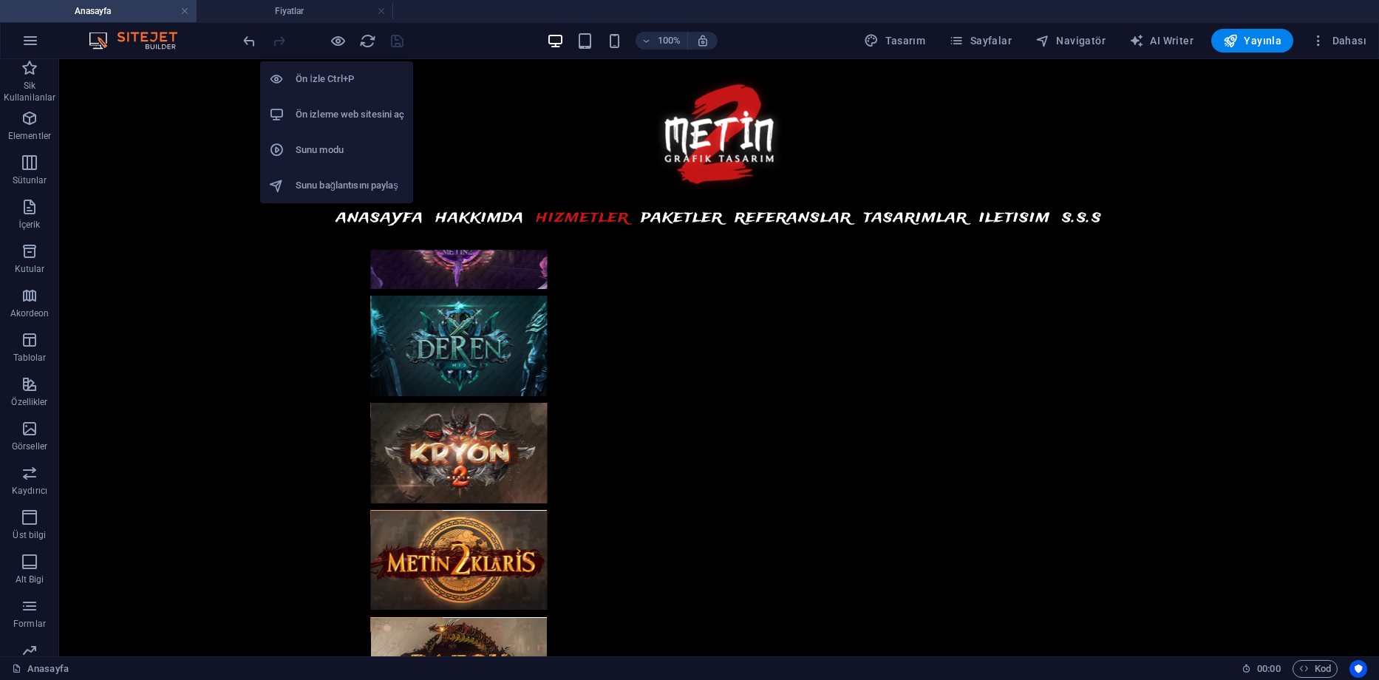
click at [327, 115] on h6 "Ön izleme web sitesini aç" at bounding box center [350, 115] width 109 height 18
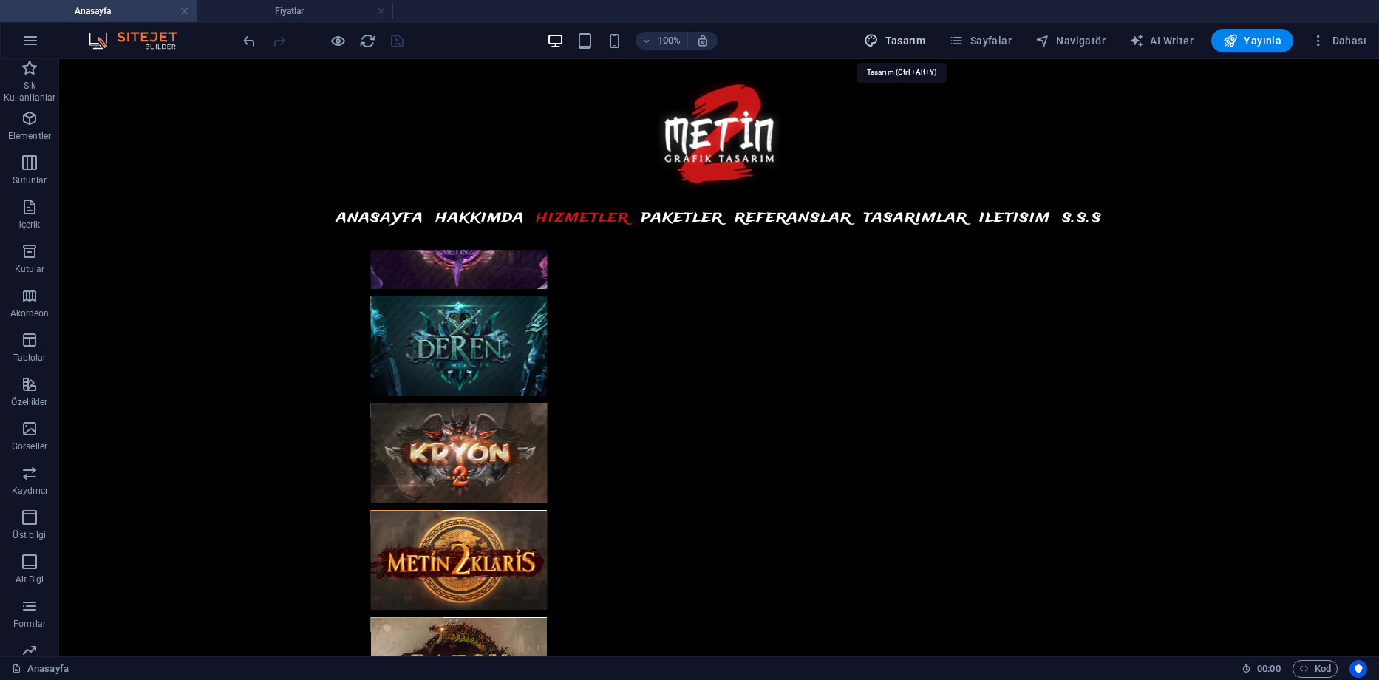
click at [902, 36] on span "Tasarım" at bounding box center [894, 40] width 61 height 15
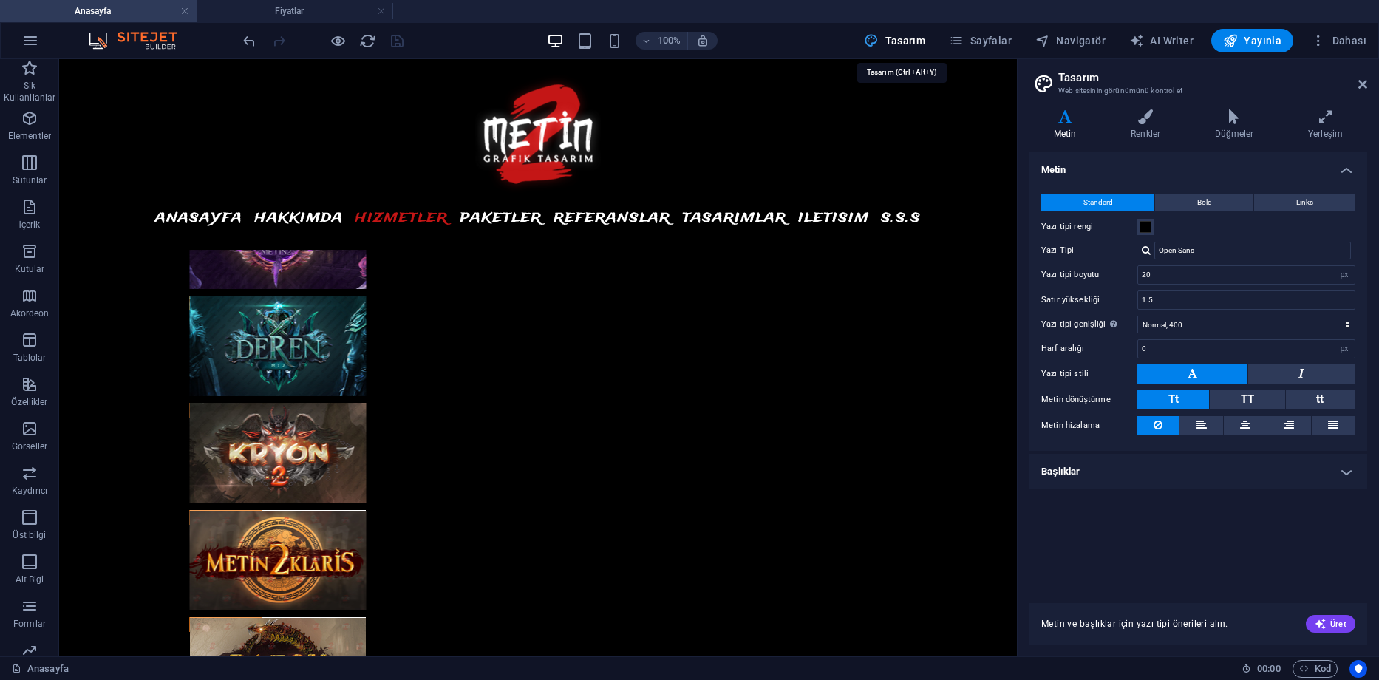
click at [916, 42] on span "Tasarım" at bounding box center [894, 40] width 61 height 15
click at [973, 39] on span "Sayfalar" at bounding box center [980, 40] width 63 height 15
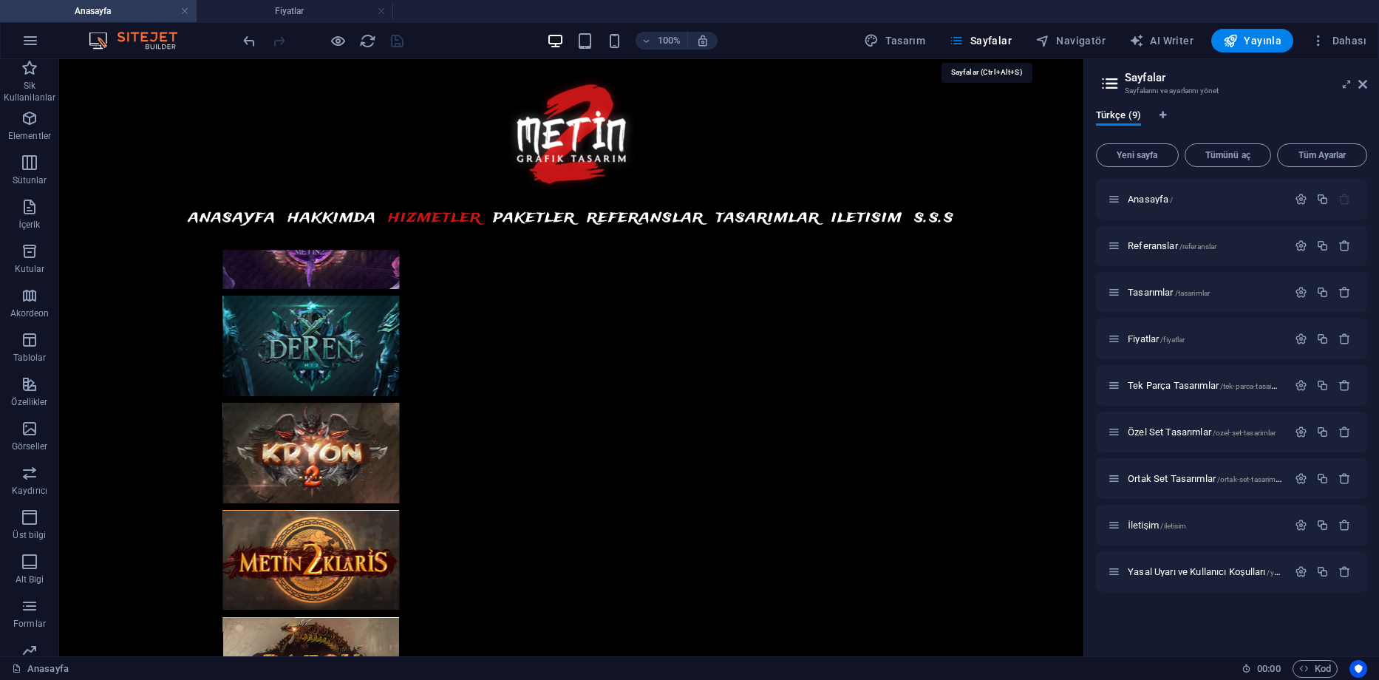
click at [1157, 385] on span "Tek Parça Tasarımlar /tek-parca-tasaimlar" at bounding box center [1207, 385] width 158 height 11
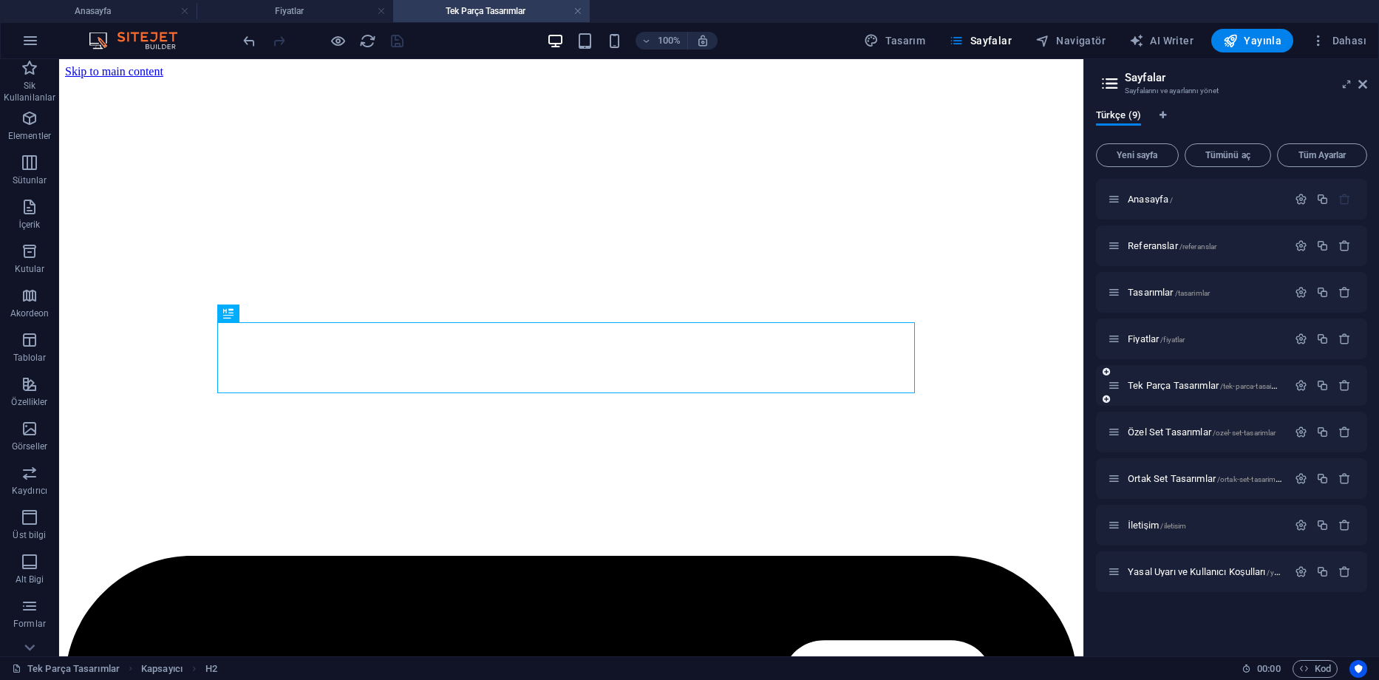
scroll to position [409, 0]
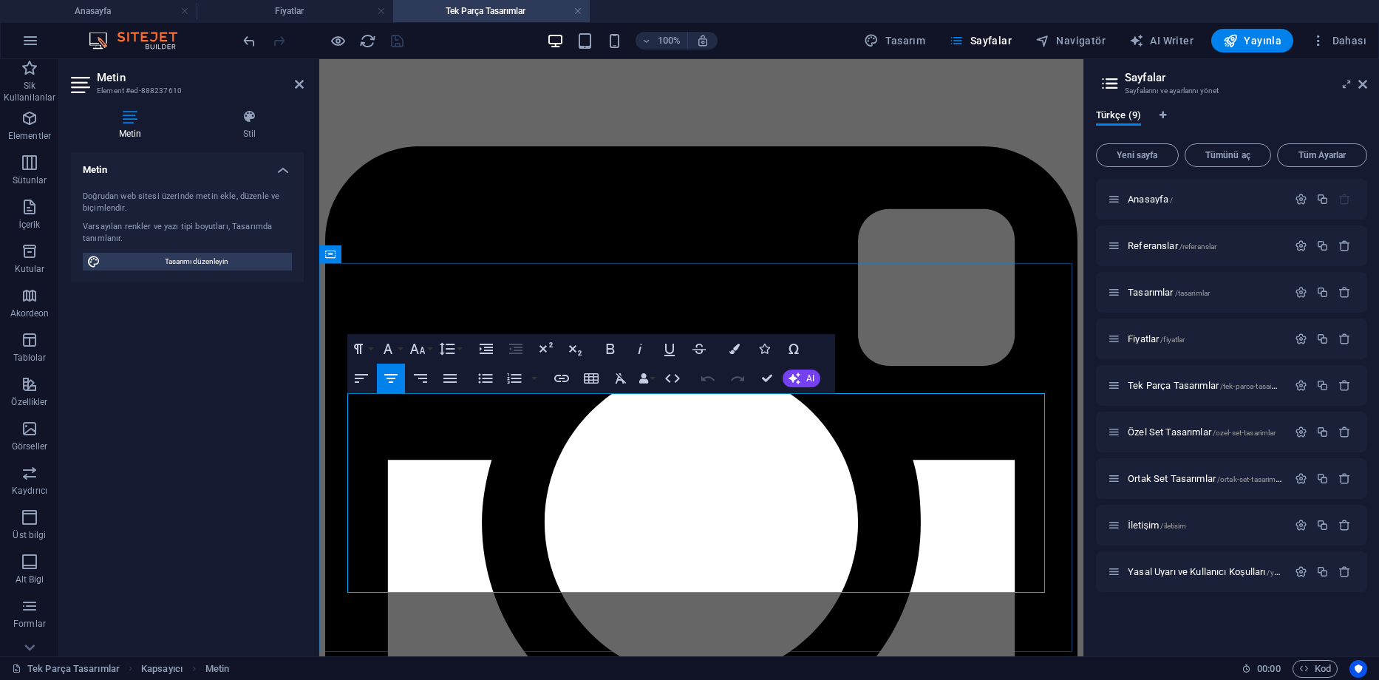
drag, startPoint x: 753, startPoint y: 538, endPoint x: 531, endPoint y: 500, distance: 224.9
drag, startPoint x: 993, startPoint y: 583, endPoint x: 544, endPoint y: 498, distance: 457.3
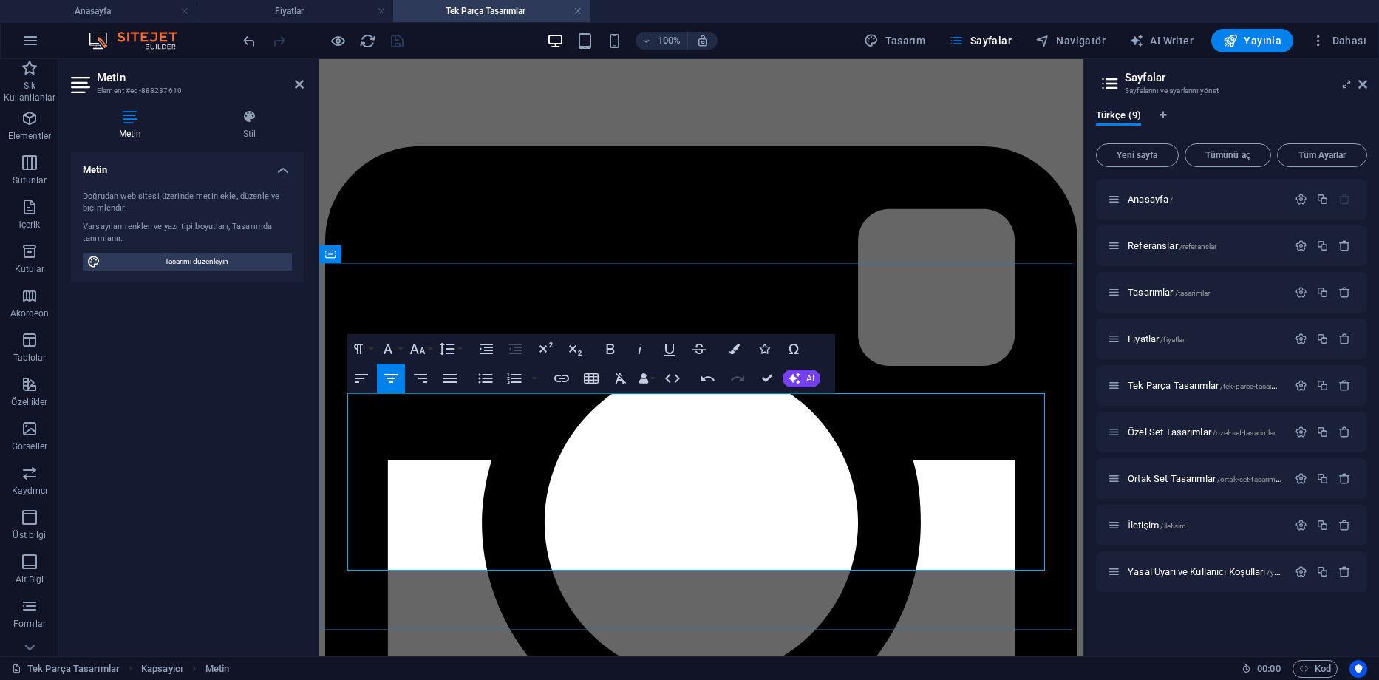
drag, startPoint x: 661, startPoint y: 494, endPoint x: 484, endPoint y: 497, distance: 177.4
drag, startPoint x: 582, startPoint y: 493, endPoint x: 496, endPoint y: 497, distance: 85.8
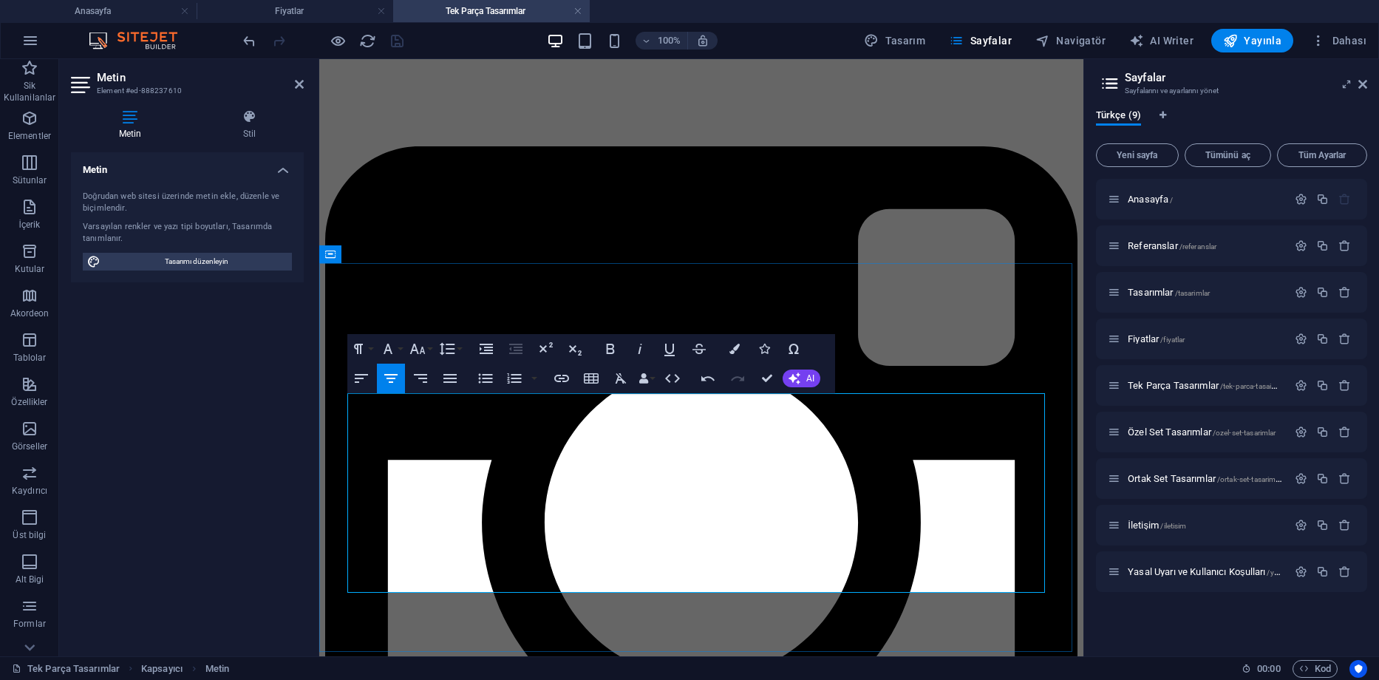
drag, startPoint x: 1010, startPoint y: 468, endPoint x: 375, endPoint y: 471, distance: 635.5
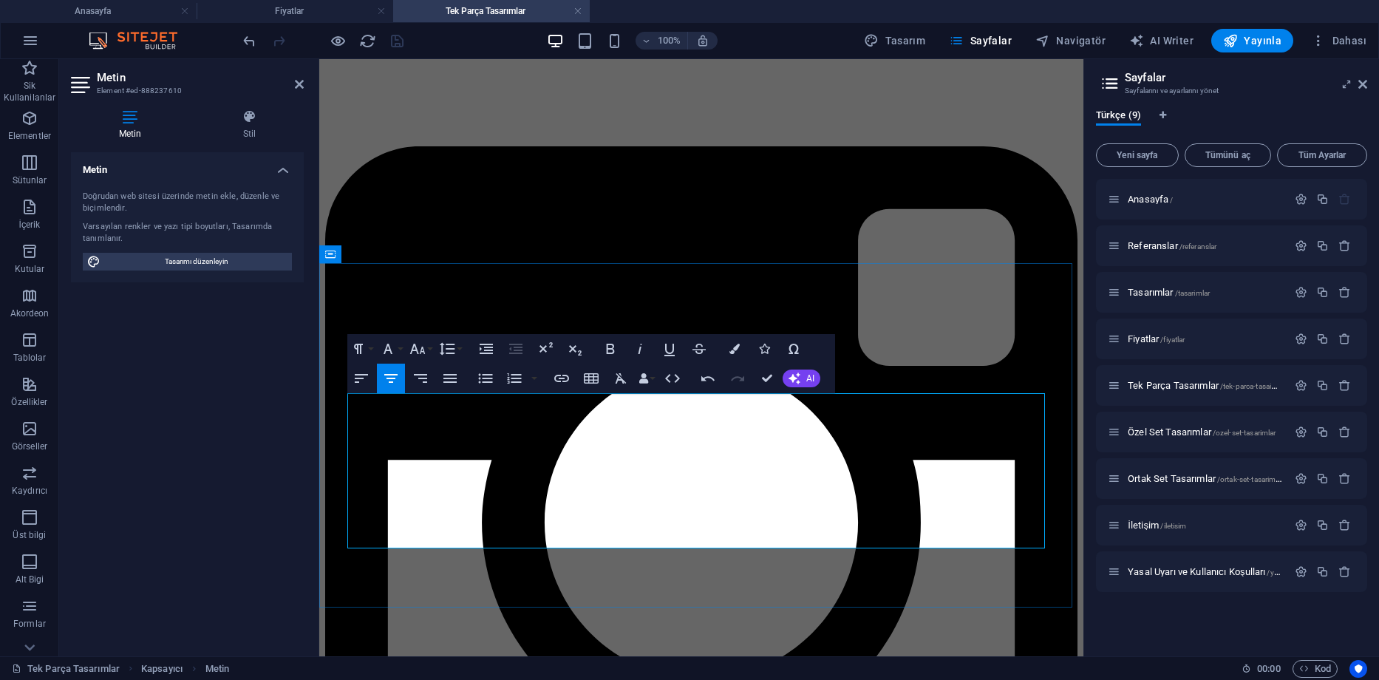
drag, startPoint x: 619, startPoint y: 470, endPoint x: 577, endPoint y: 472, distance: 41.4
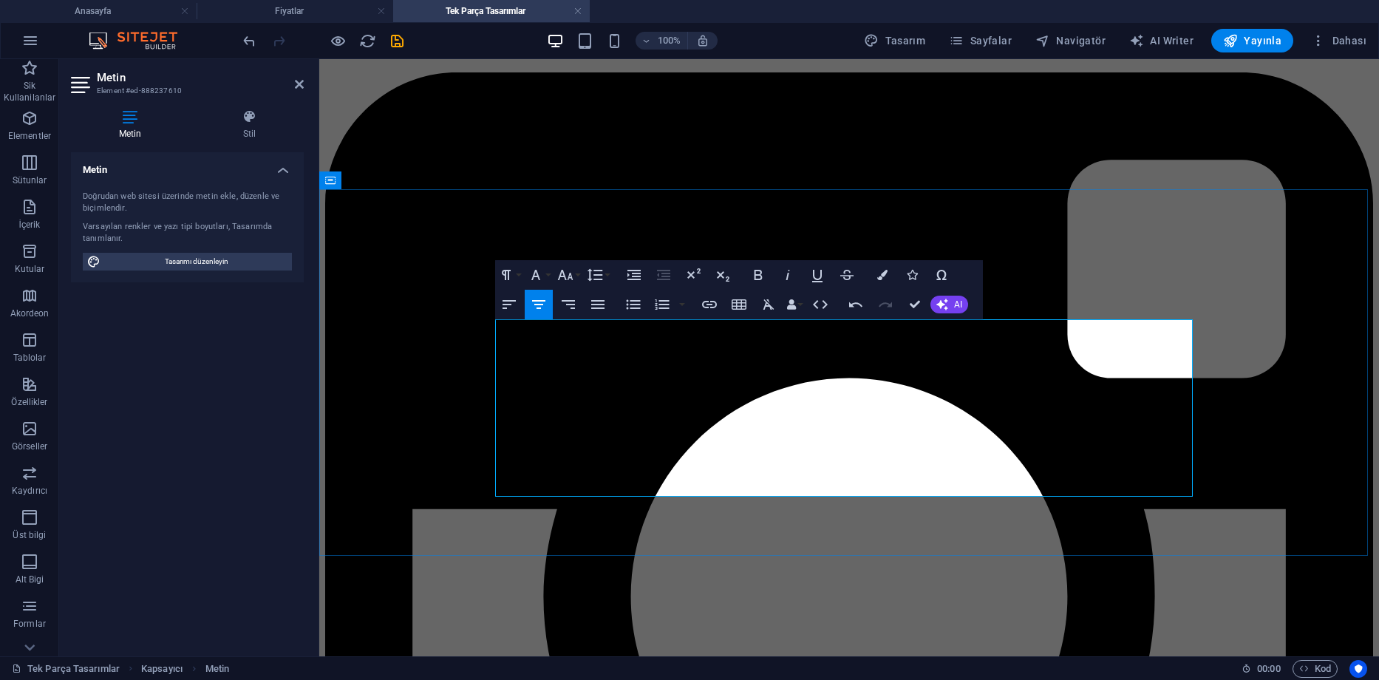
drag, startPoint x: 866, startPoint y: 483, endPoint x: 783, endPoint y: 480, distance: 83.6
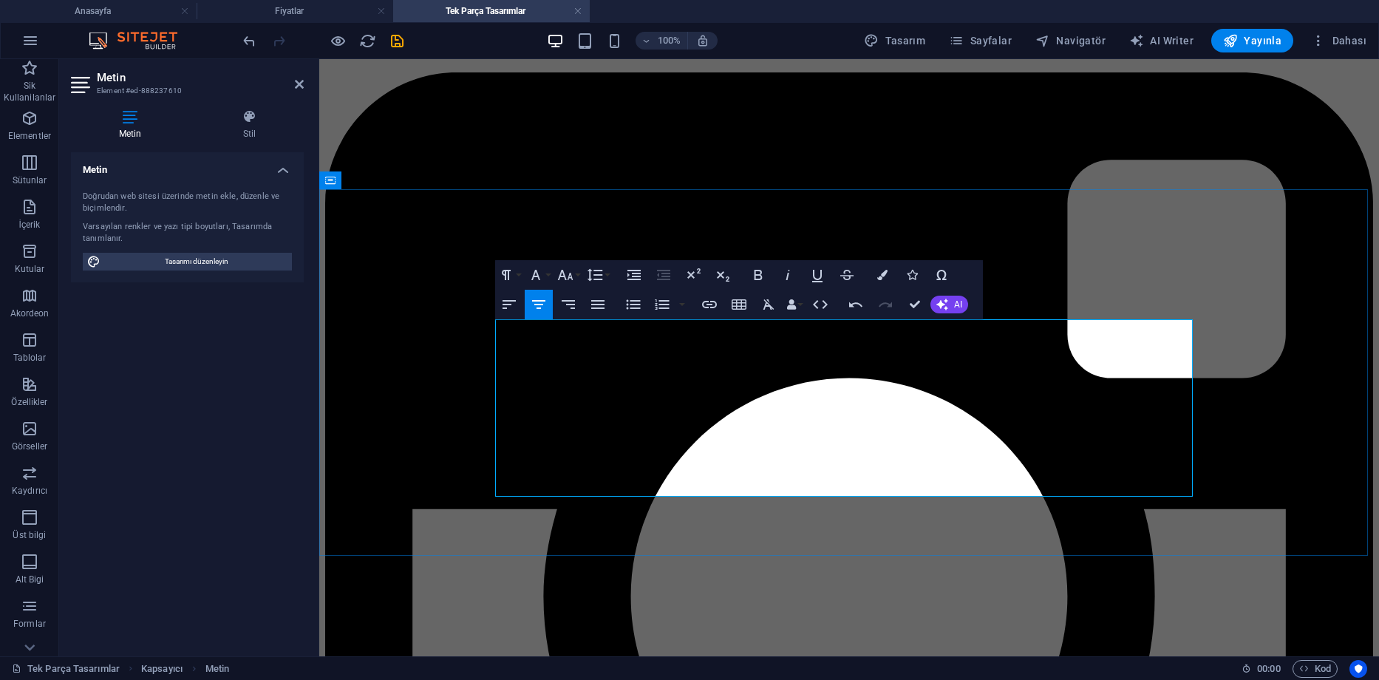
drag, startPoint x: 846, startPoint y: 420, endPoint x: 780, endPoint y: 417, distance: 66.6
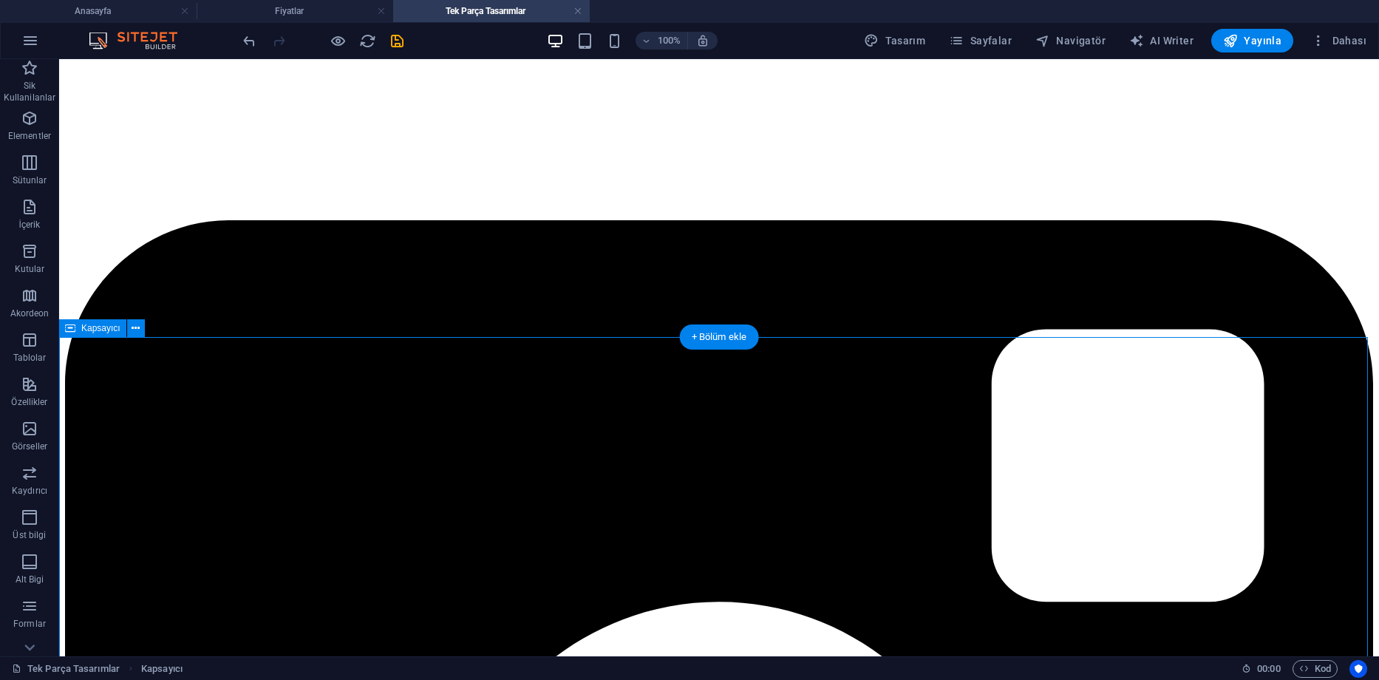
scroll to position [409, 0]
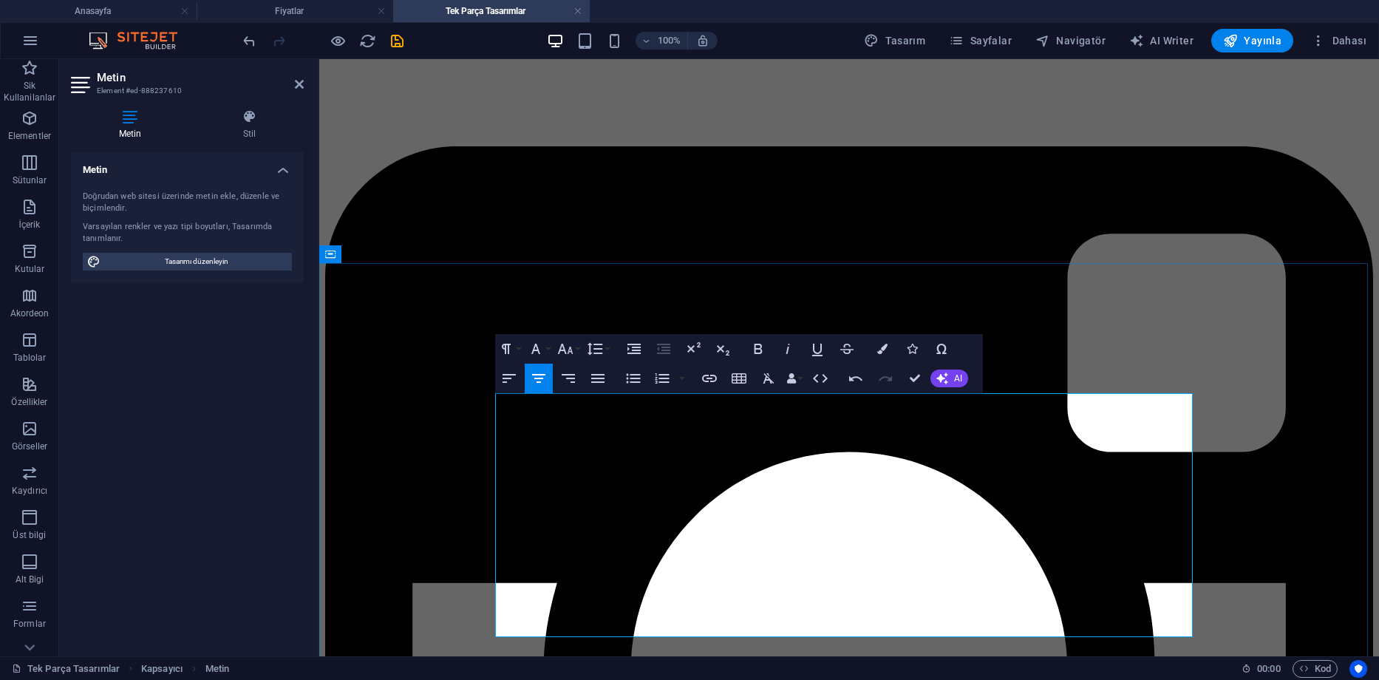
drag, startPoint x: 765, startPoint y: 469, endPoint x: 543, endPoint y: 474, distance: 221.8
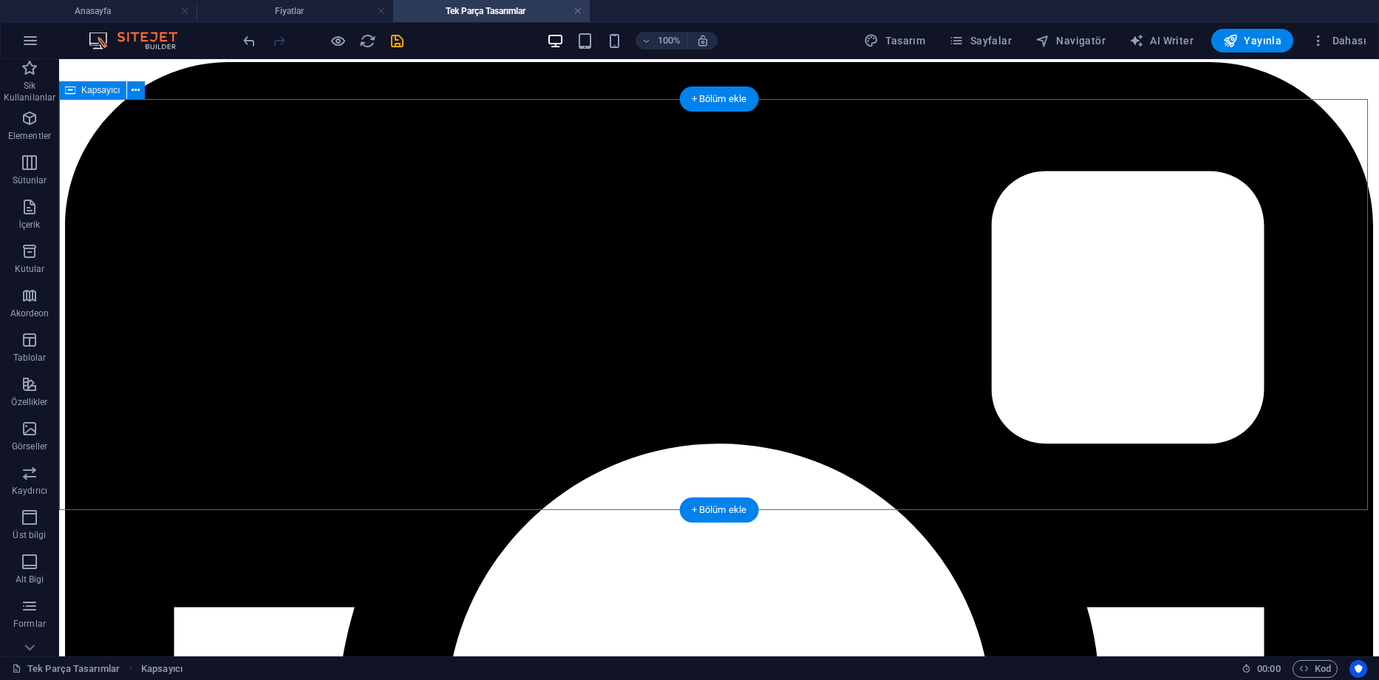
scroll to position [493, 0]
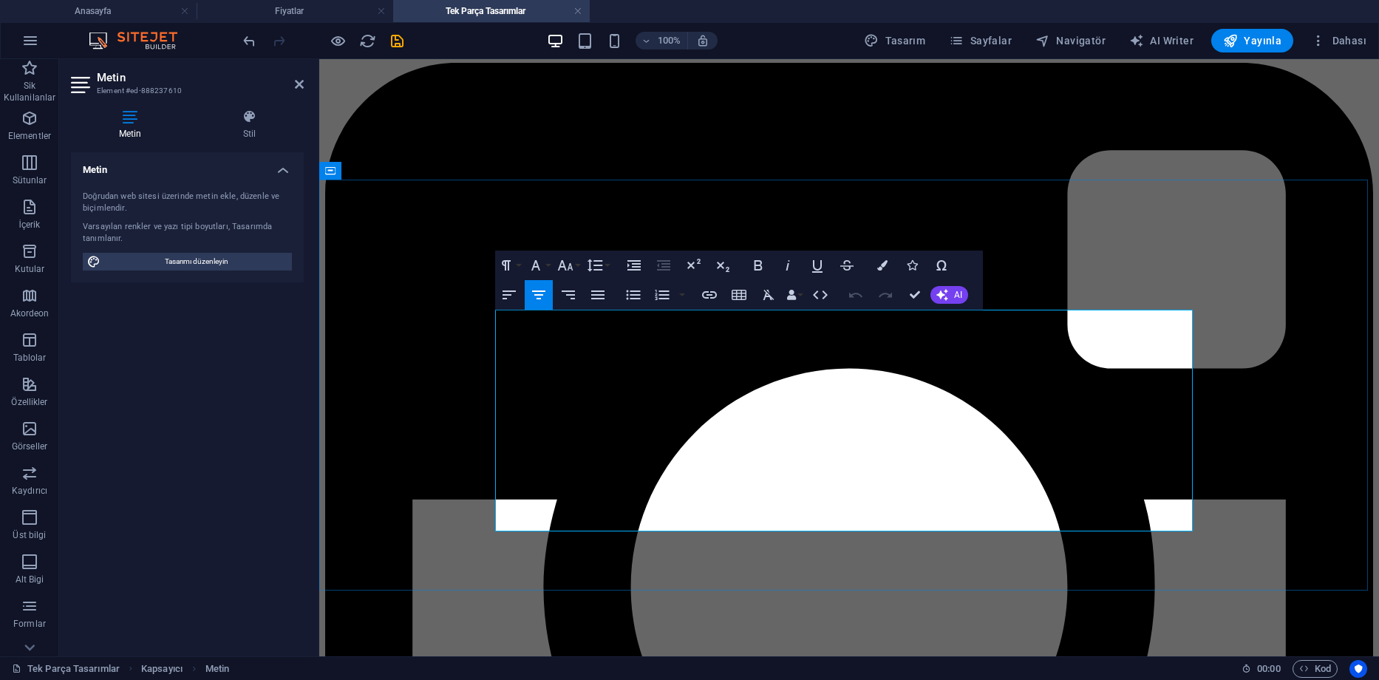
drag, startPoint x: 1106, startPoint y: 520, endPoint x: 502, endPoint y: 314, distance: 637.8
click at [567, 267] on icon "button" at bounding box center [565, 265] width 18 height 18
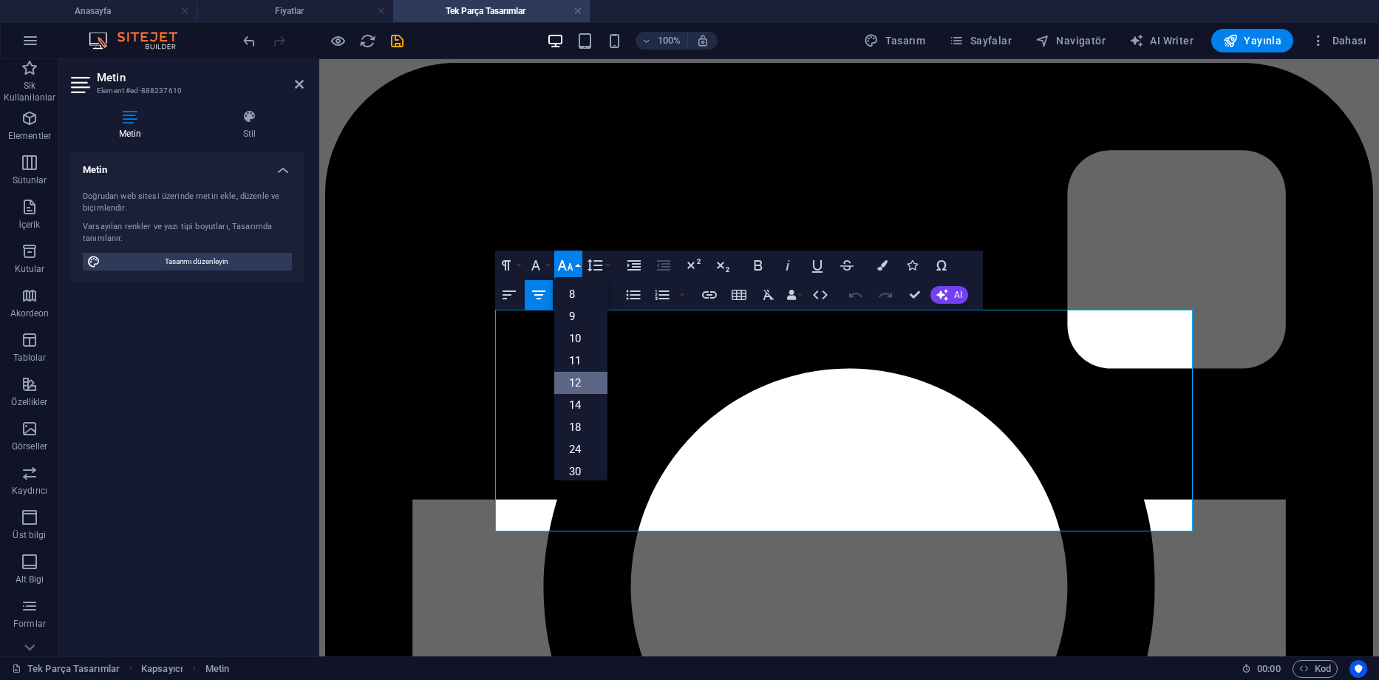
click at [578, 374] on link "12" at bounding box center [580, 383] width 53 height 22
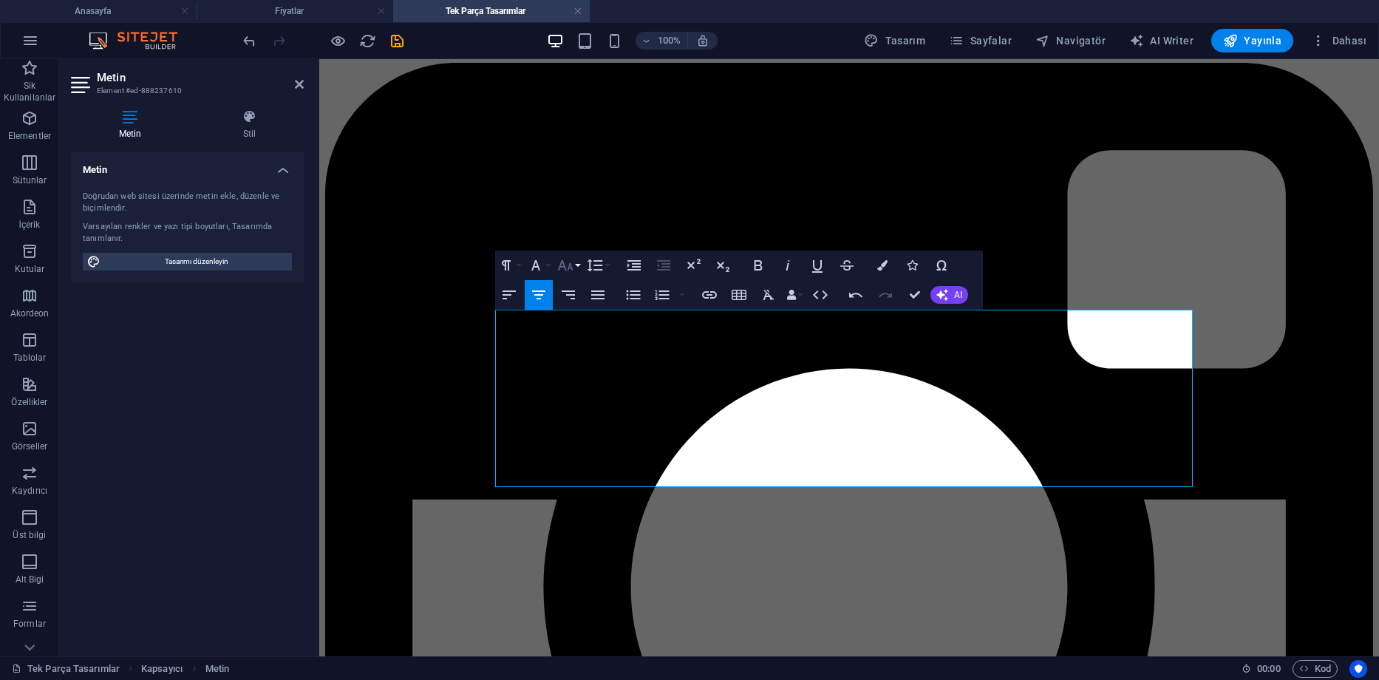
click at [573, 265] on icon "button" at bounding box center [565, 265] width 18 height 18
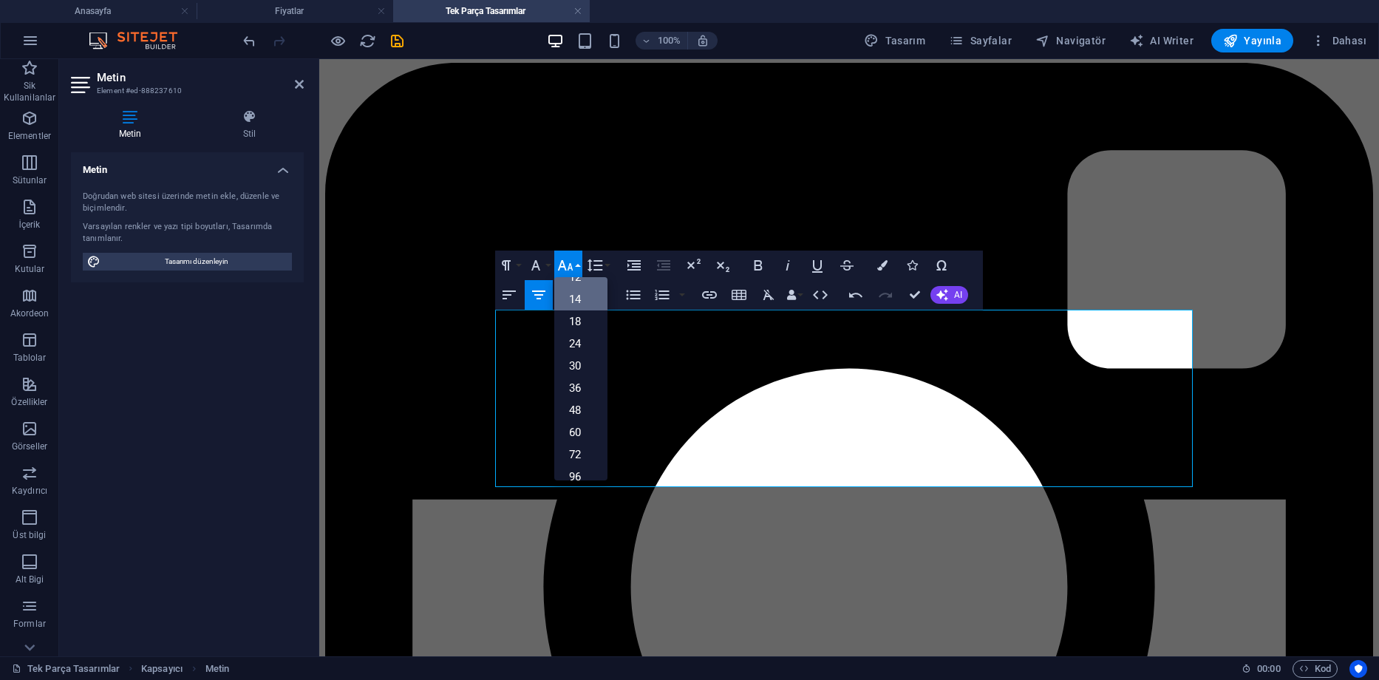
click at [577, 302] on link "14" at bounding box center [580, 299] width 53 height 22
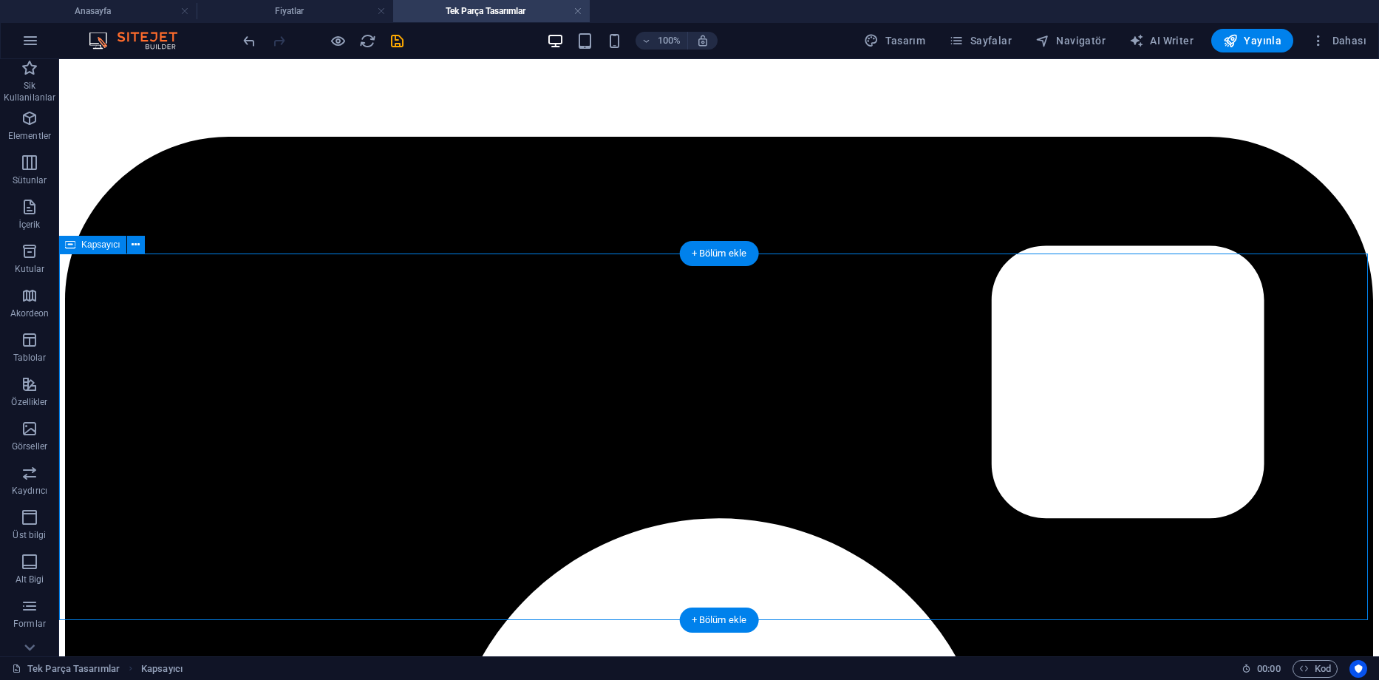
scroll to position [493, 0]
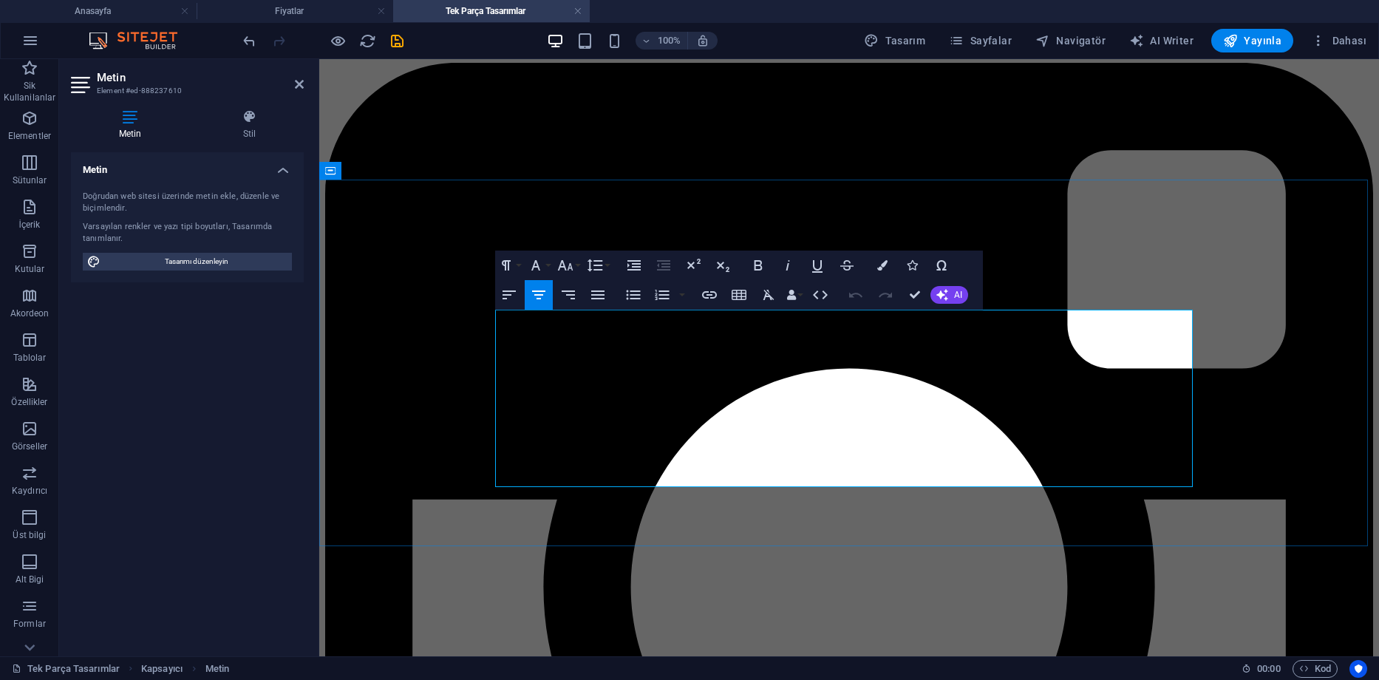
drag, startPoint x: 844, startPoint y: 412, endPoint x: 806, endPoint y: 412, distance: 37.7
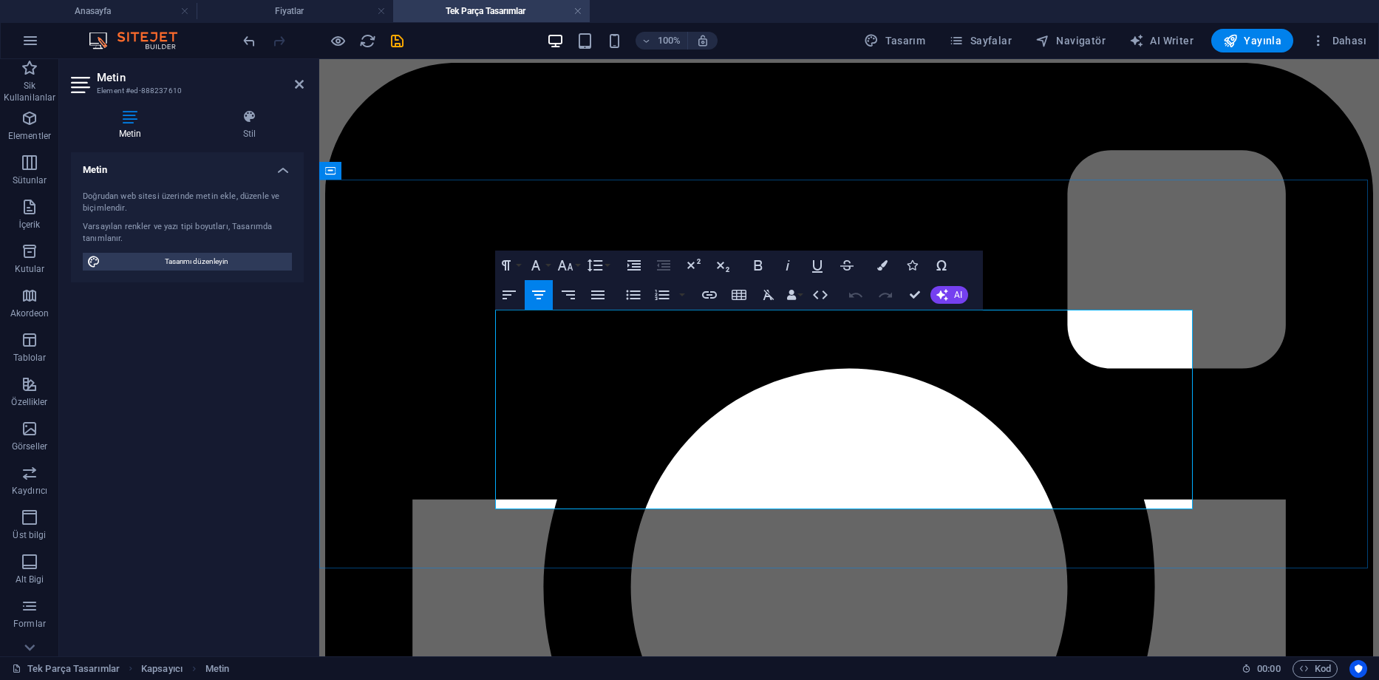
drag, startPoint x: 959, startPoint y: 430, endPoint x: 723, endPoint y: 428, distance: 235.8
click at [816, 271] on icon "button" at bounding box center [817, 265] width 18 height 18
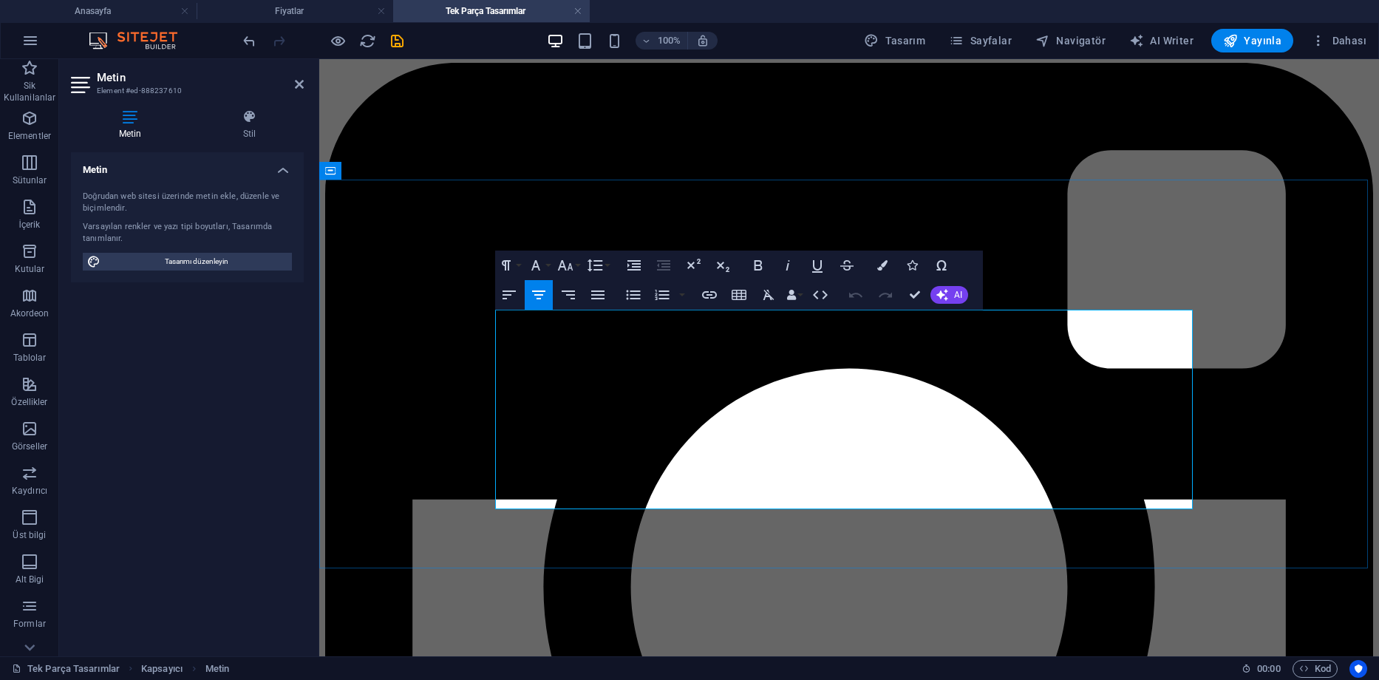
drag, startPoint x: 788, startPoint y: 478, endPoint x: 805, endPoint y: 479, distance: 17.0
click at [761, 268] on icon "button" at bounding box center [758, 265] width 8 height 10
drag, startPoint x: 851, startPoint y: 500, endPoint x: 701, endPoint y: 501, distance: 150.0
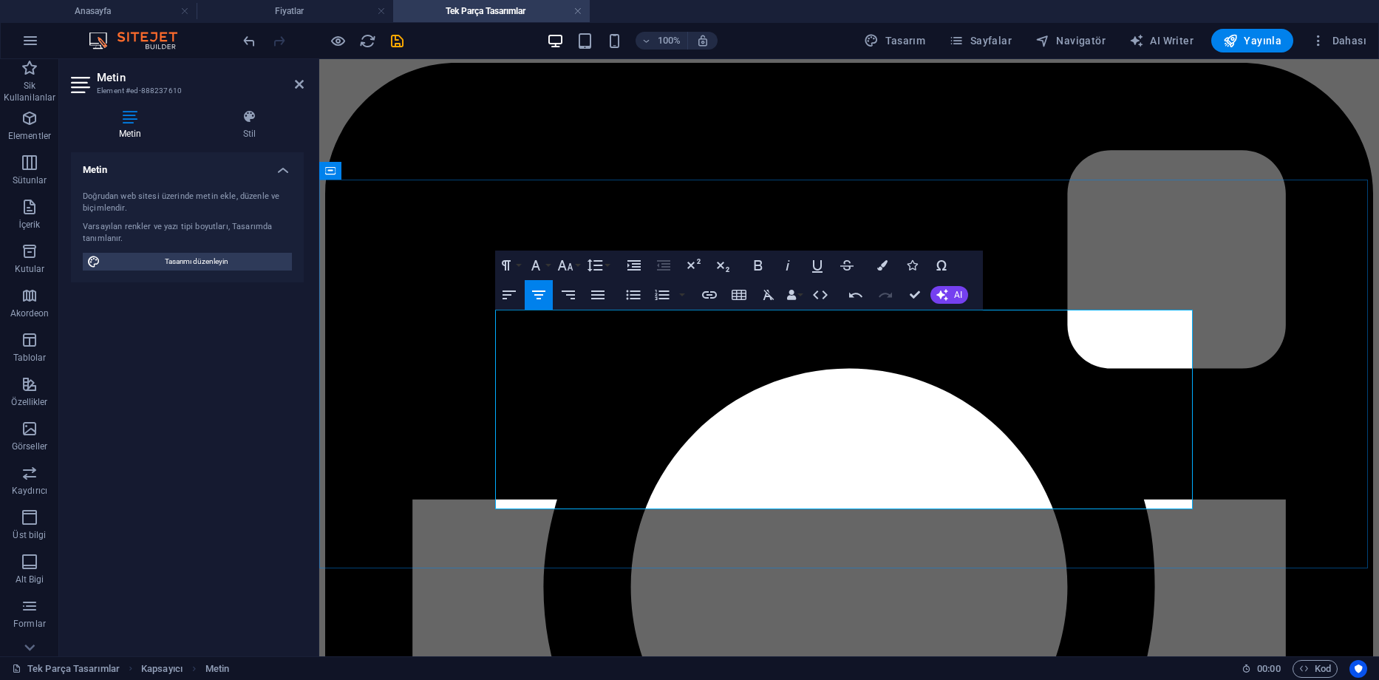
click at [791, 268] on icon "button" at bounding box center [788, 265] width 18 height 18
click at [790, 268] on icon "button" at bounding box center [788, 265] width 18 height 18
click at [819, 265] on icon "button" at bounding box center [817, 265] width 18 height 18
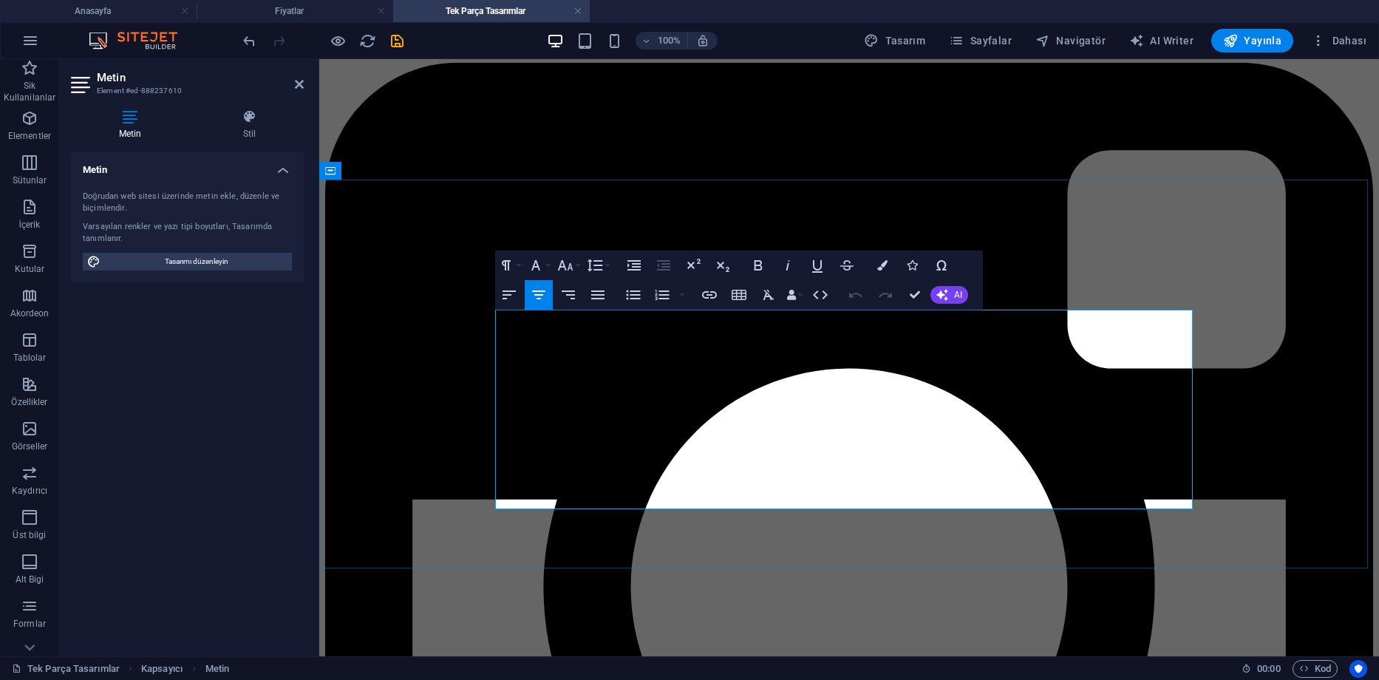
drag, startPoint x: 906, startPoint y: 478, endPoint x: 888, endPoint y: 478, distance: 18.5
click at [783, 268] on icon "button" at bounding box center [788, 265] width 18 height 18
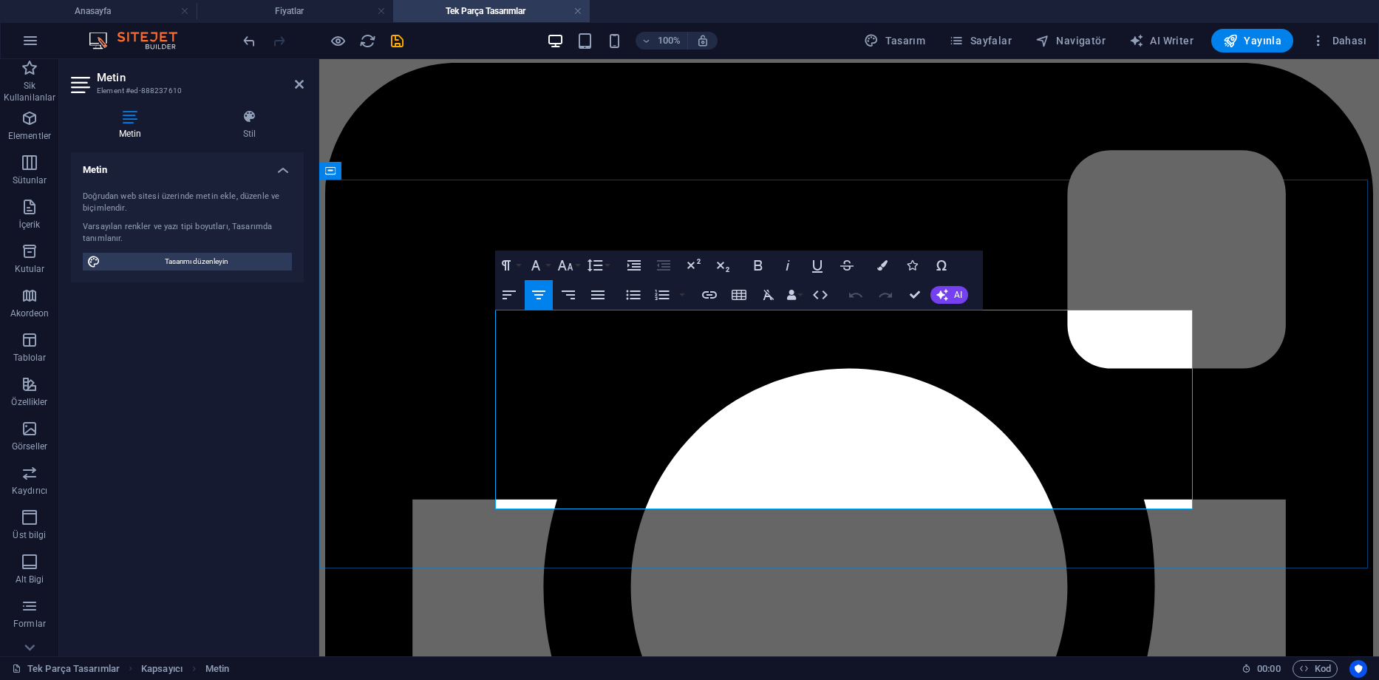
drag, startPoint x: 791, startPoint y: 409, endPoint x: 777, endPoint y: 412, distance: 14.9
click at [798, 267] on button "Italic" at bounding box center [788, 266] width 28 height 30
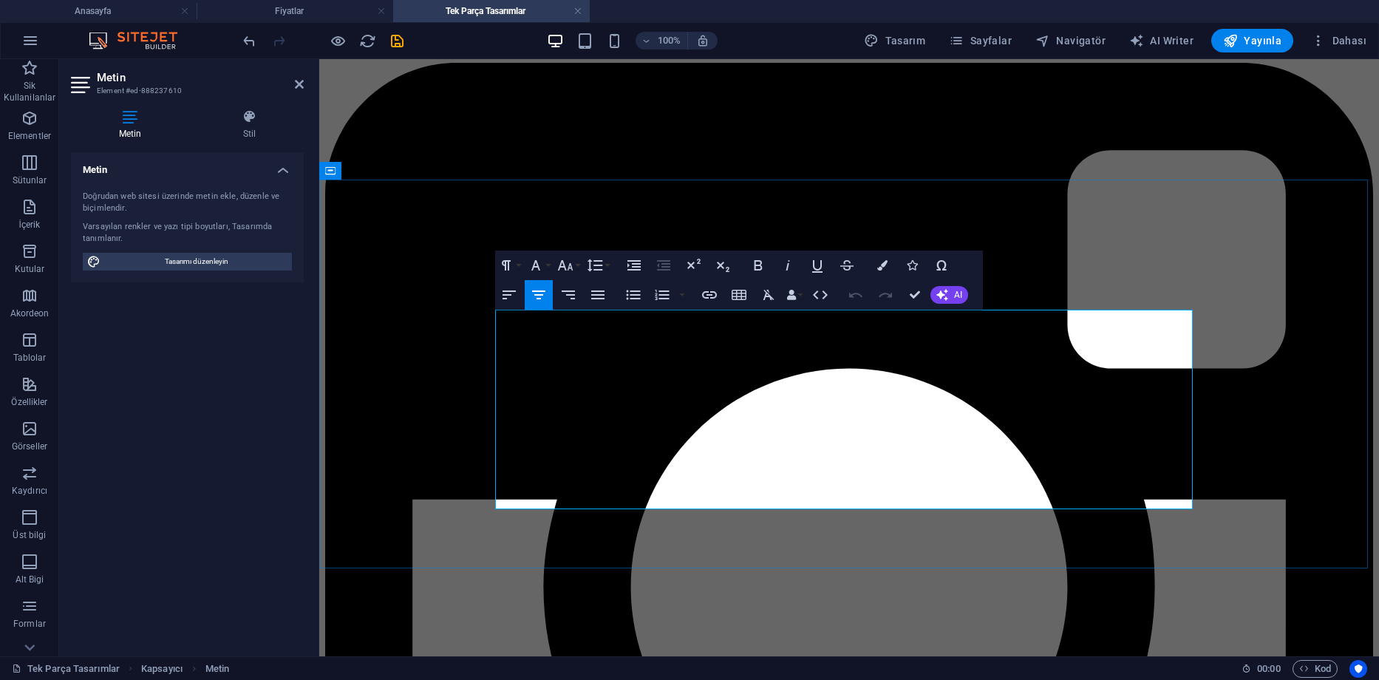
drag, startPoint x: 913, startPoint y: 298, endPoint x: 859, endPoint y: 248, distance: 73.7
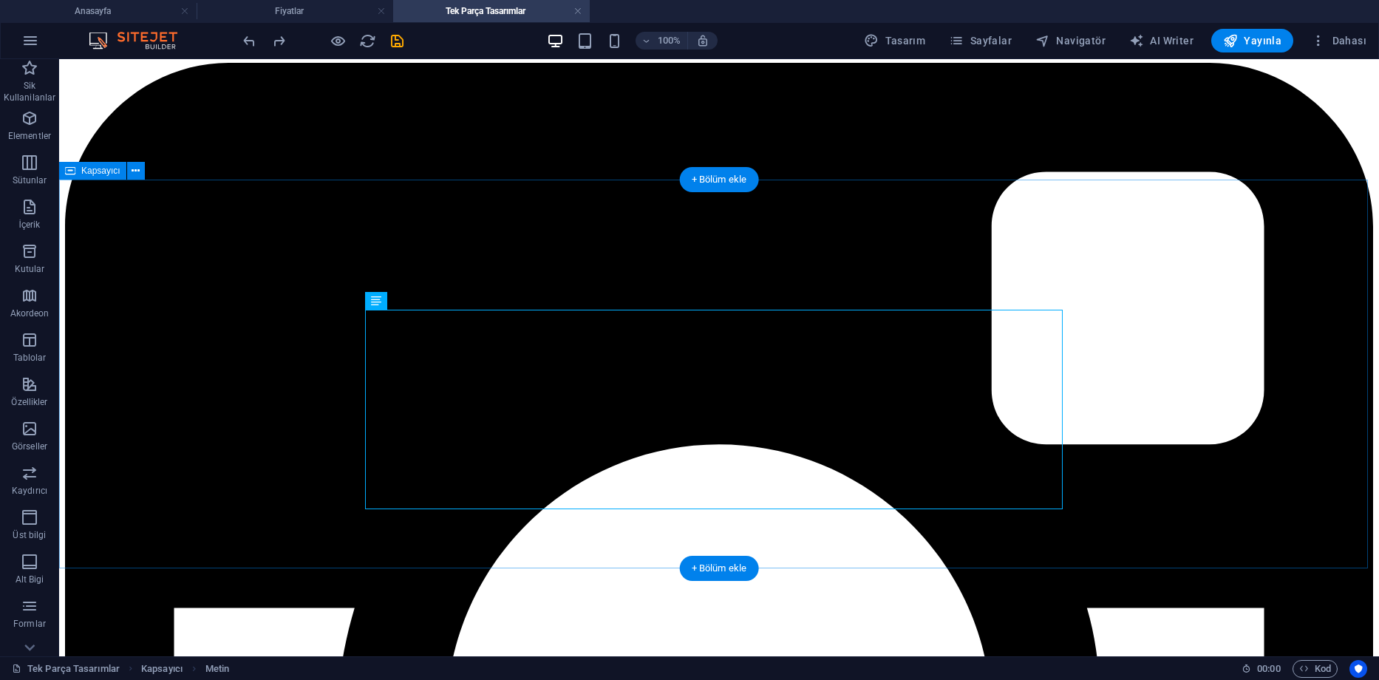
scroll to position [567, 0]
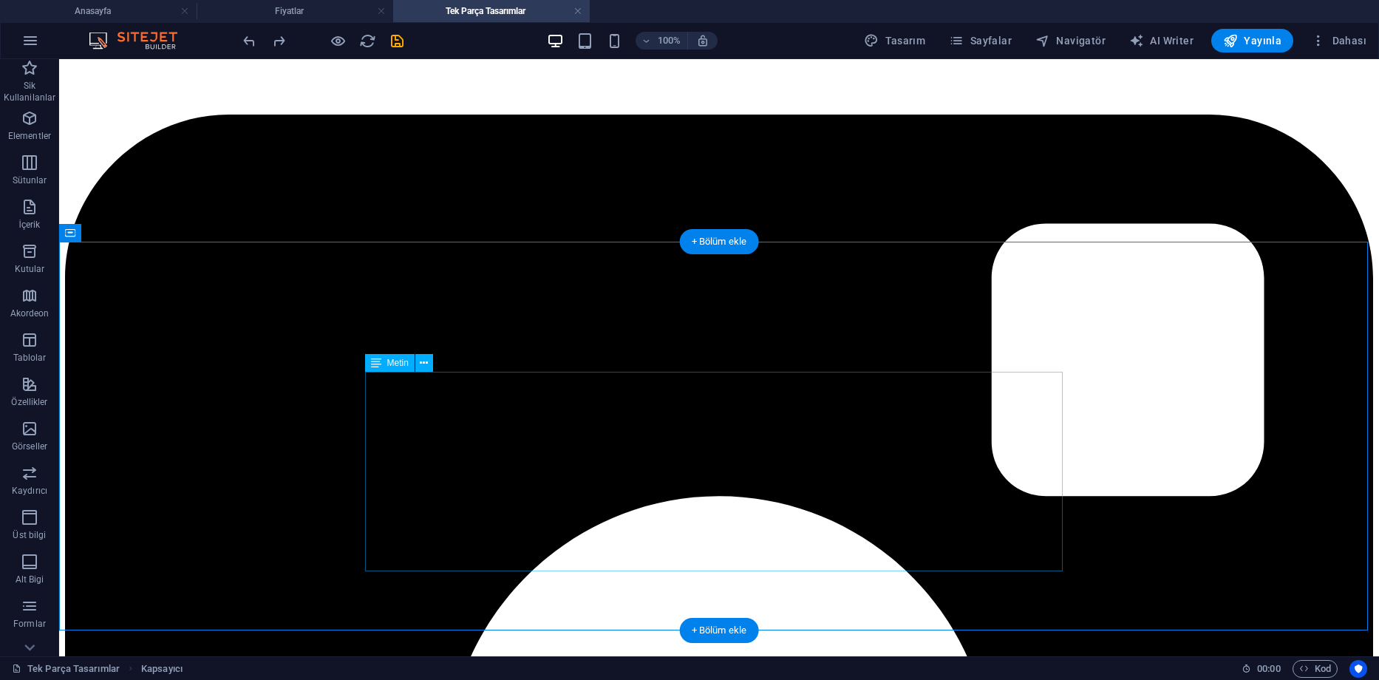
scroll to position [419, 0]
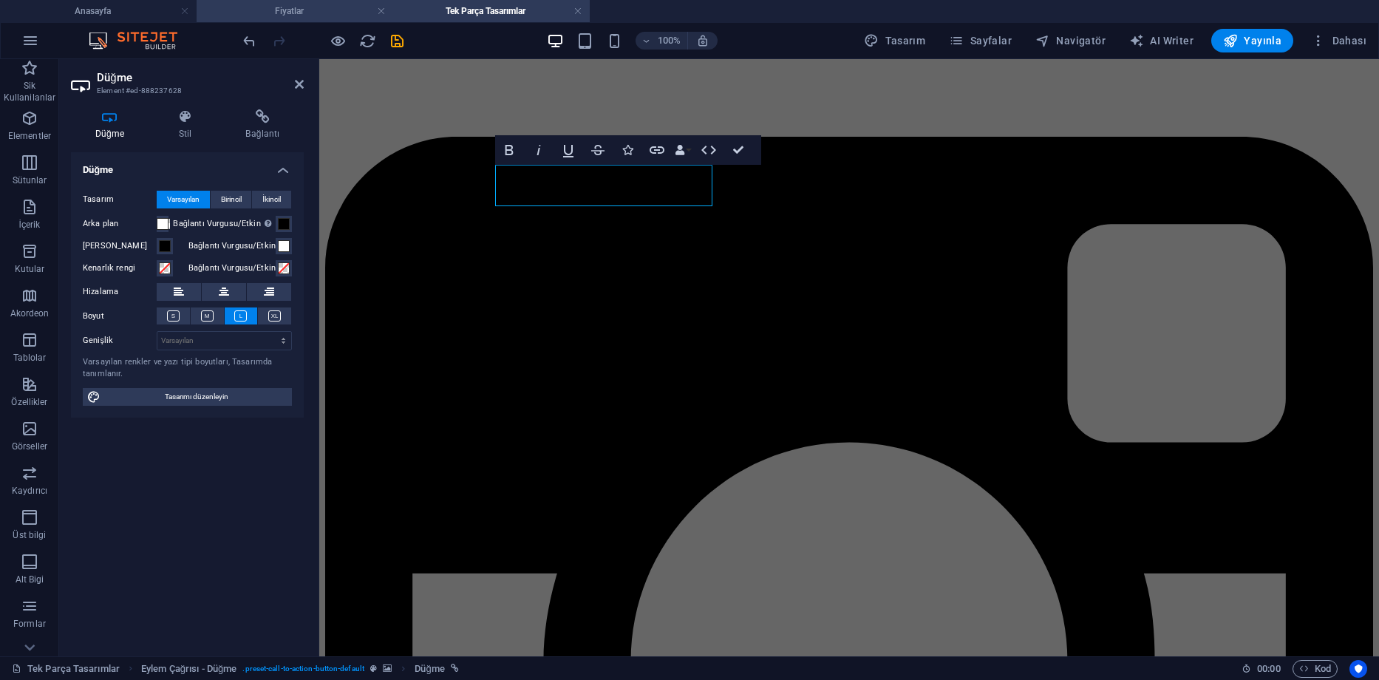
click at [287, 13] on h4 "Fiyatlar" at bounding box center [295, 11] width 197 height 16
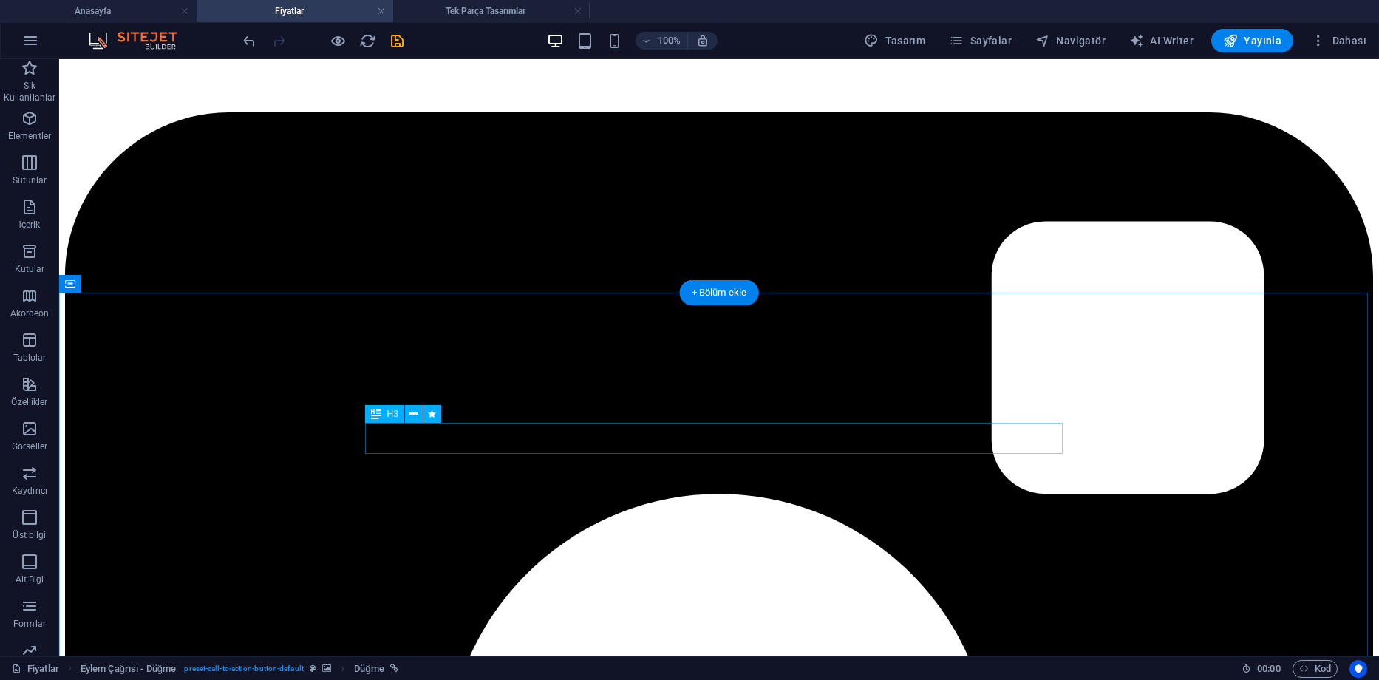
scroll to position [222, 0]
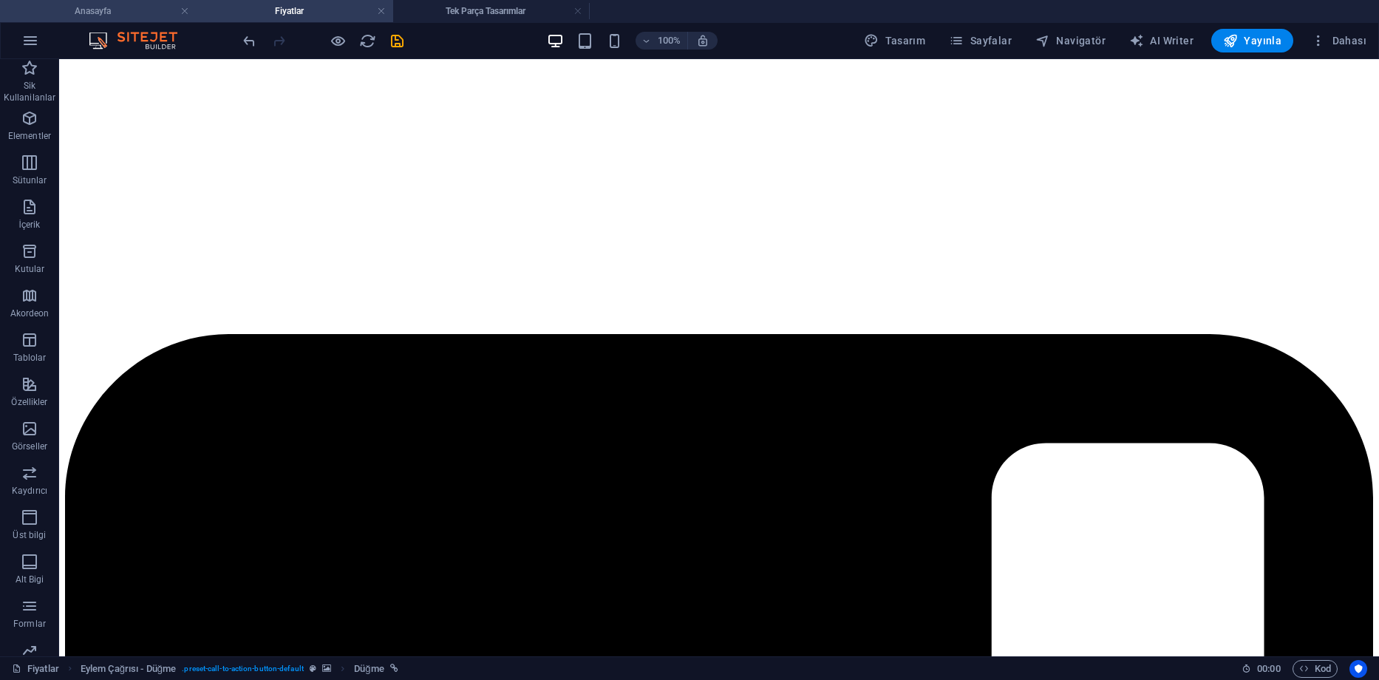
click at [129, 13] on h4 "Anasayfa" at bounding box center [98, 11] width 197 height 16
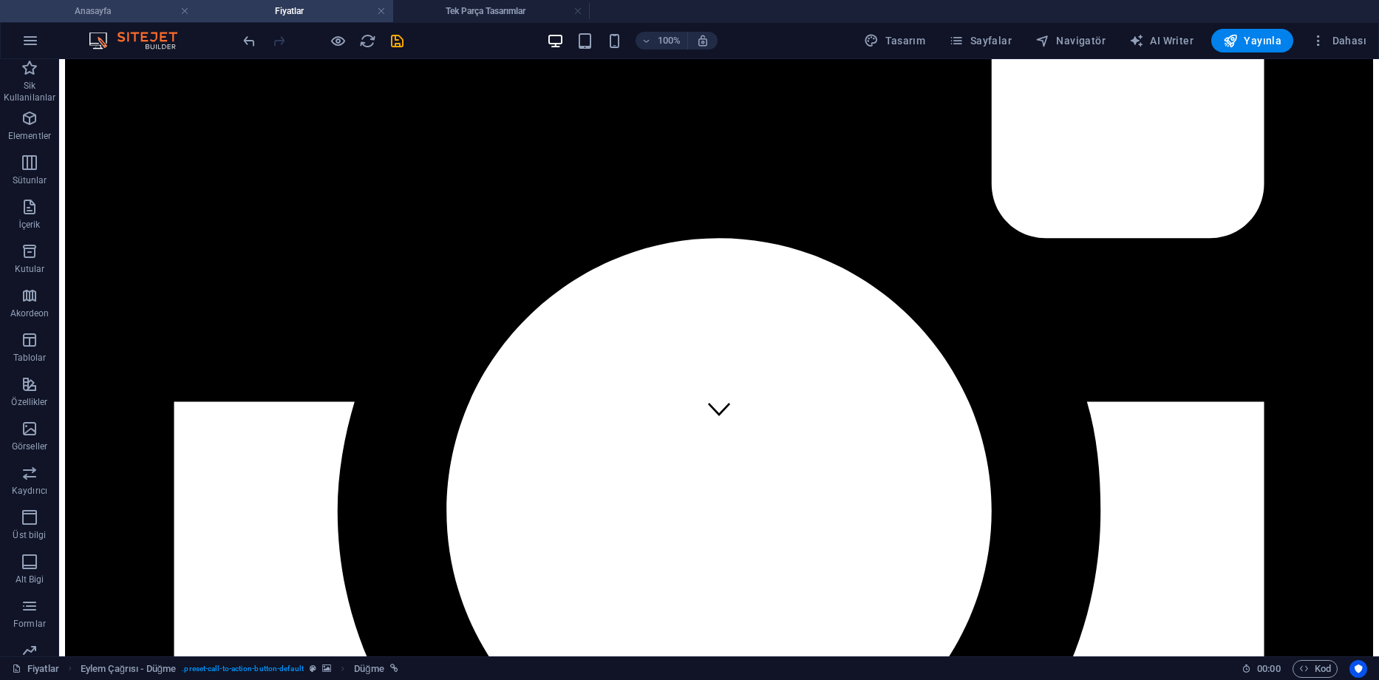
scroll to position [0, 0]
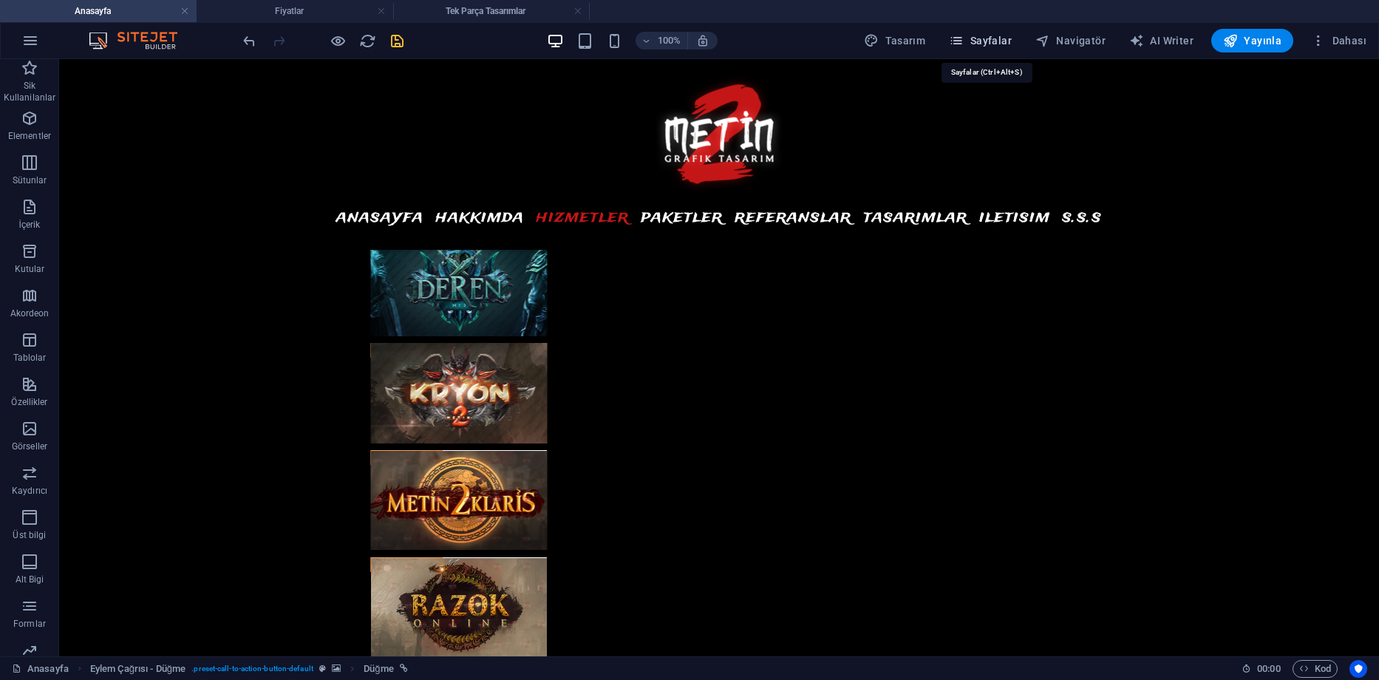
click at [995, 43] on span "Sayfalar" at bounding box center [980, 40] width 63 height 15
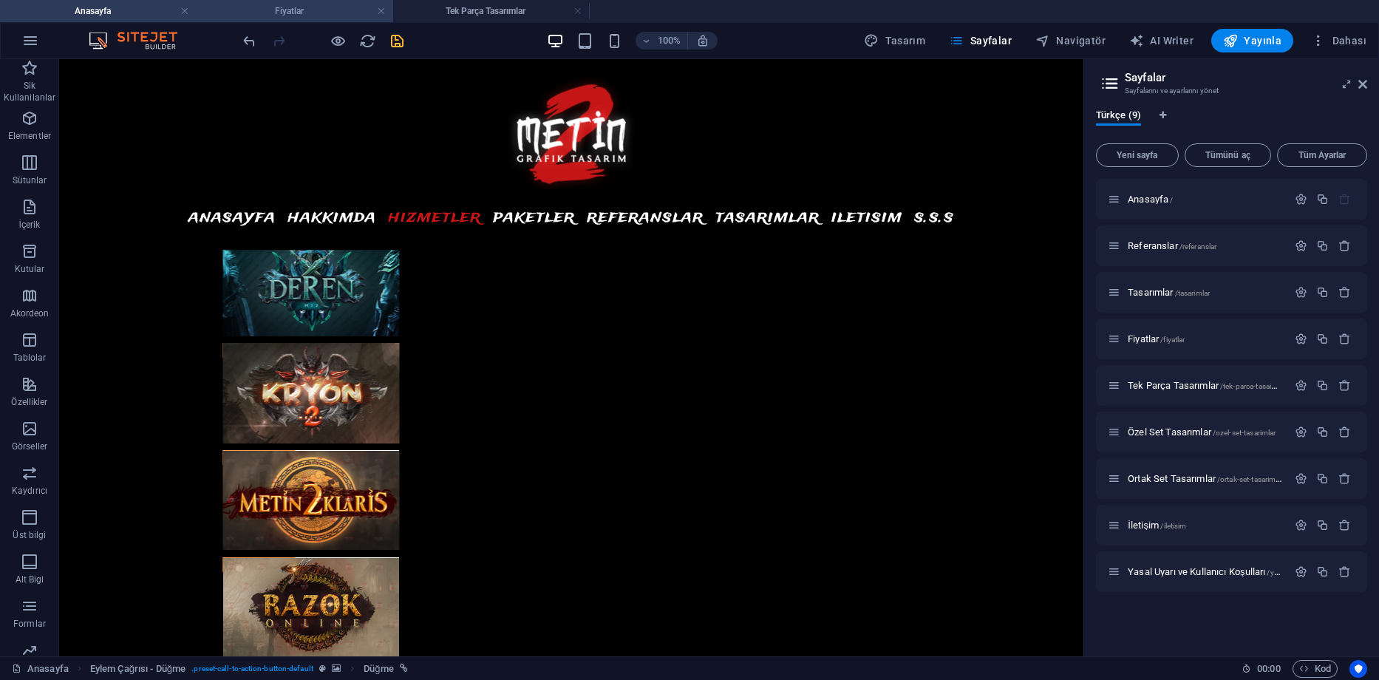
click at [309, 12] on h4 "Fiyatlar" at bounding box center [295, 11] width 197 height 16
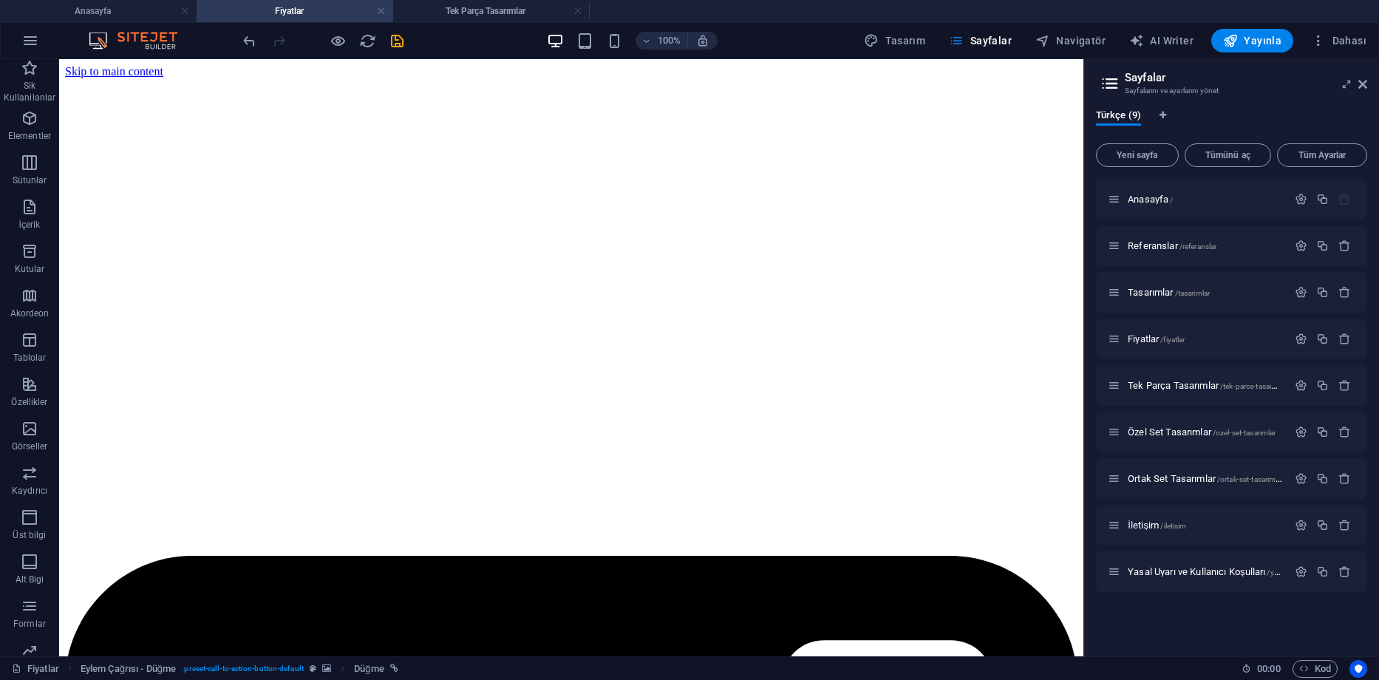
scroll to position [222, 0]
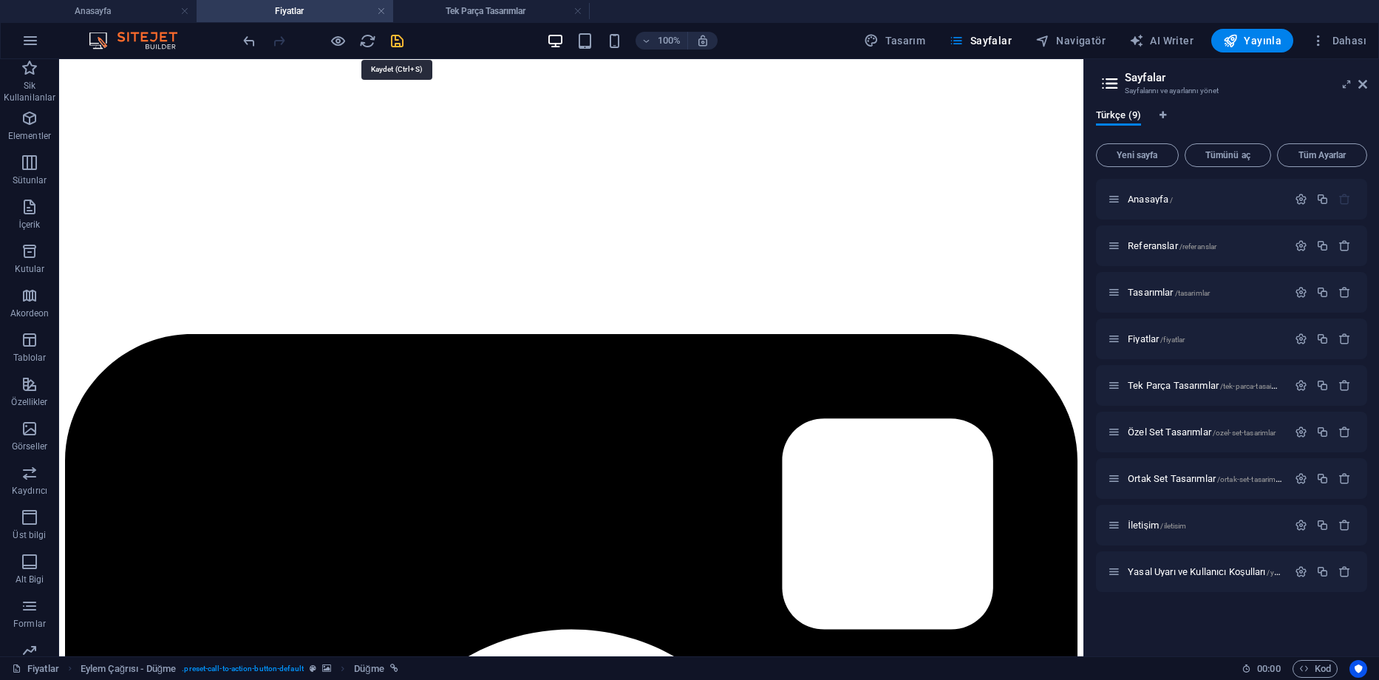
click at [393, 43] on icon "save" at bounding box center [397, 41] width 17 height 17
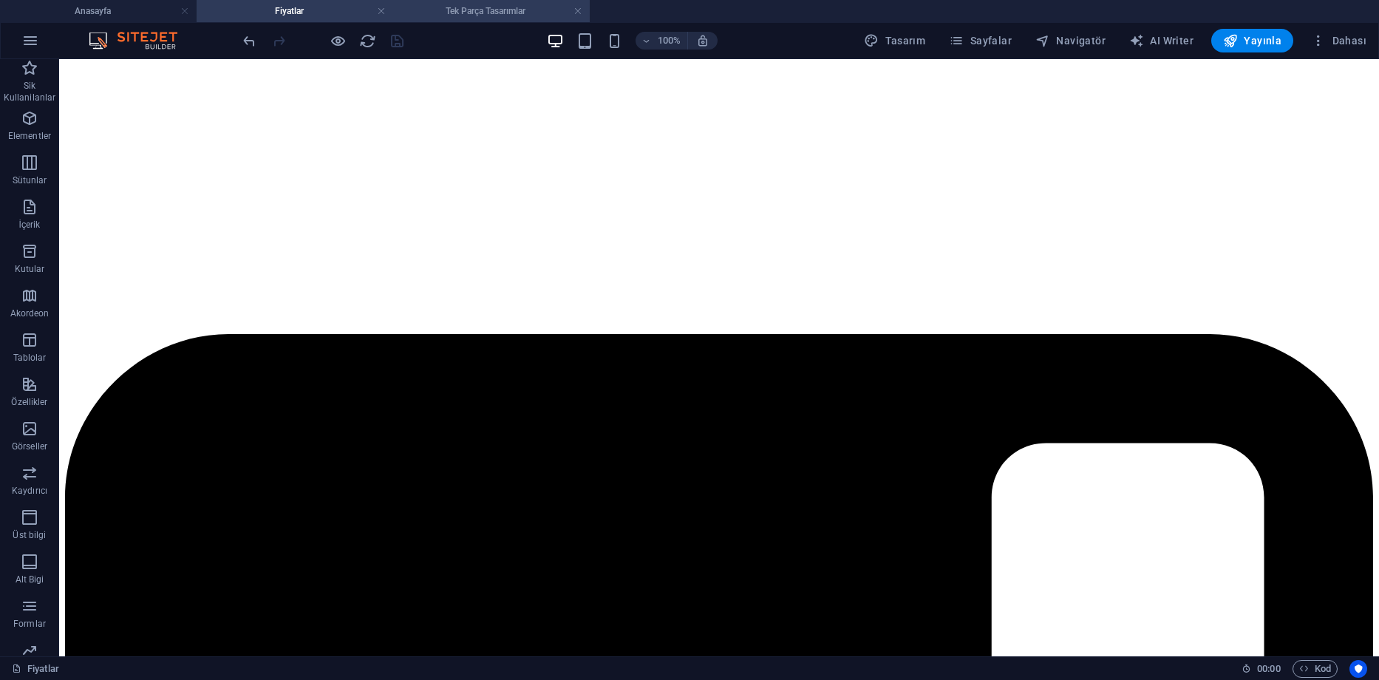
click at [440, 18] on h4 "Tek Parça Tasarımlar" at bounding box center [491, 11] width 197 height 16
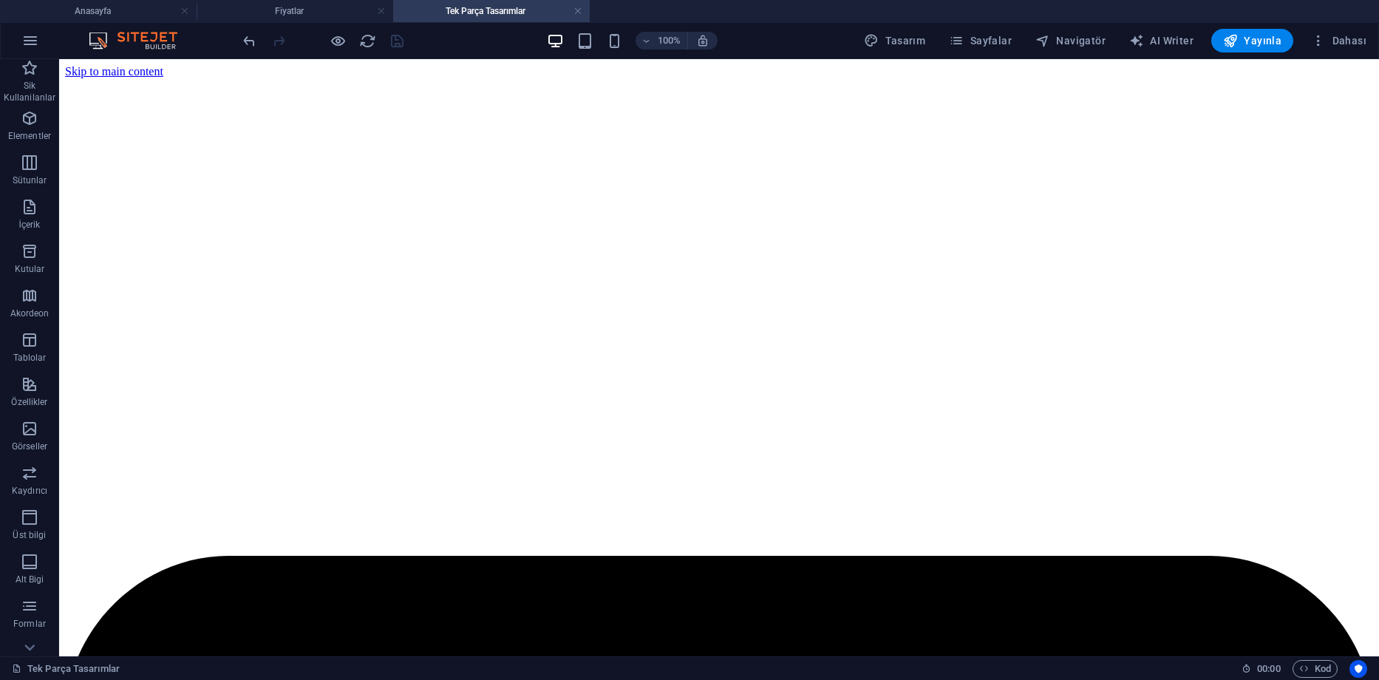
scroll to position [419, 0]
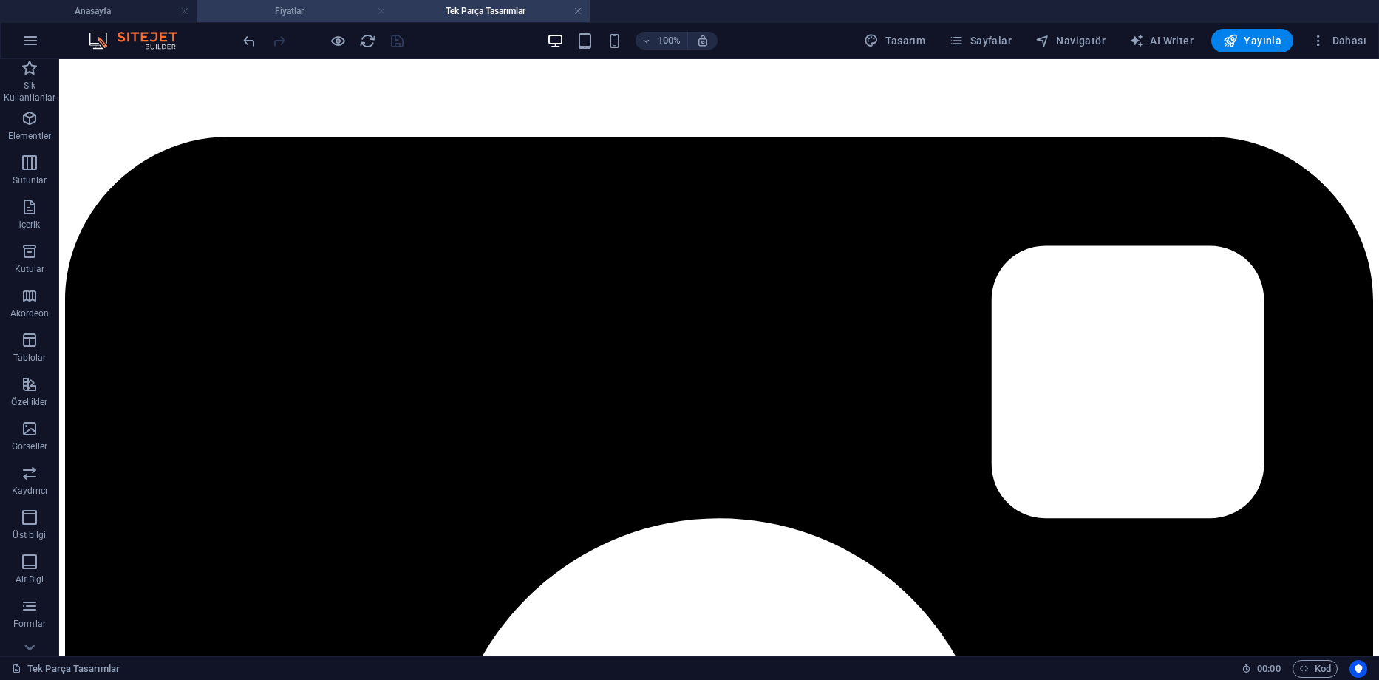
click at [380, 13] on link at bounding box center [381, 11] width 9 height 14
click at [380, 12] on link at bounding box center [381, 11] width 9 height 14
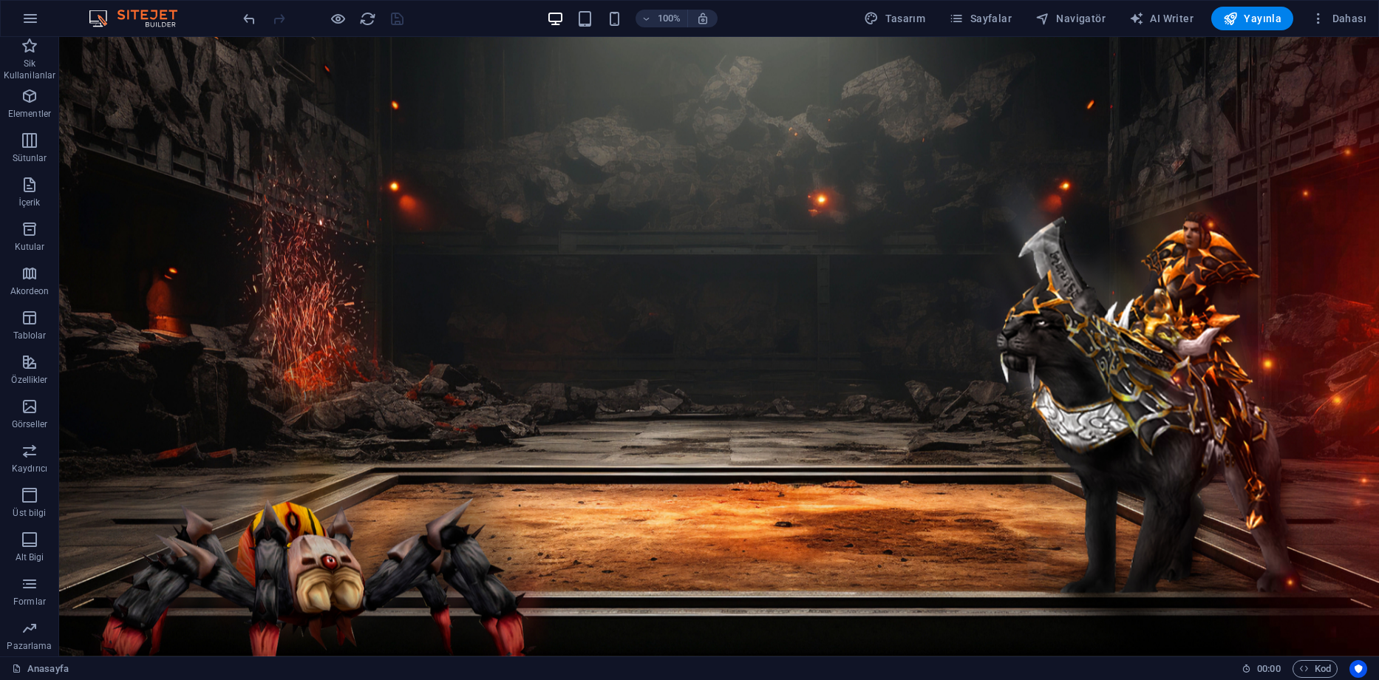
scroll to position [4346, 0]
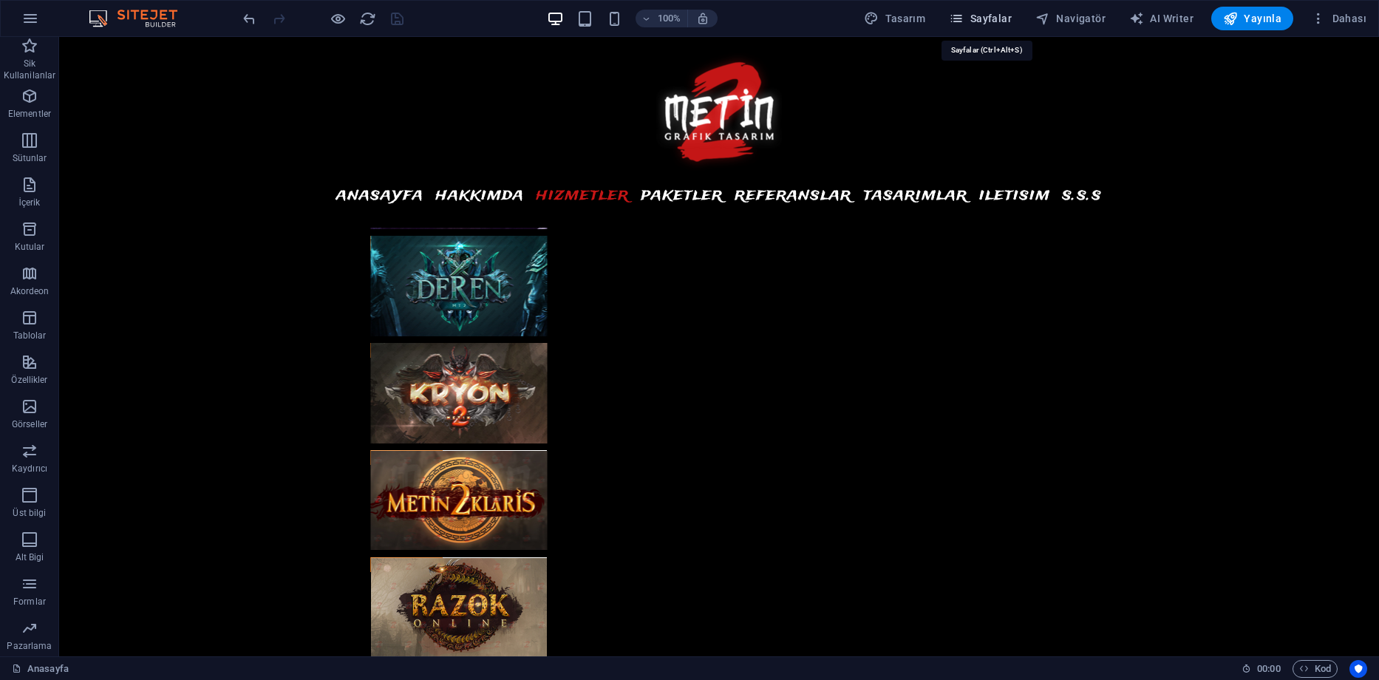
click at [985, 16] on span "Sayfalar" at bounding box center [980, 18] width 63 height 15
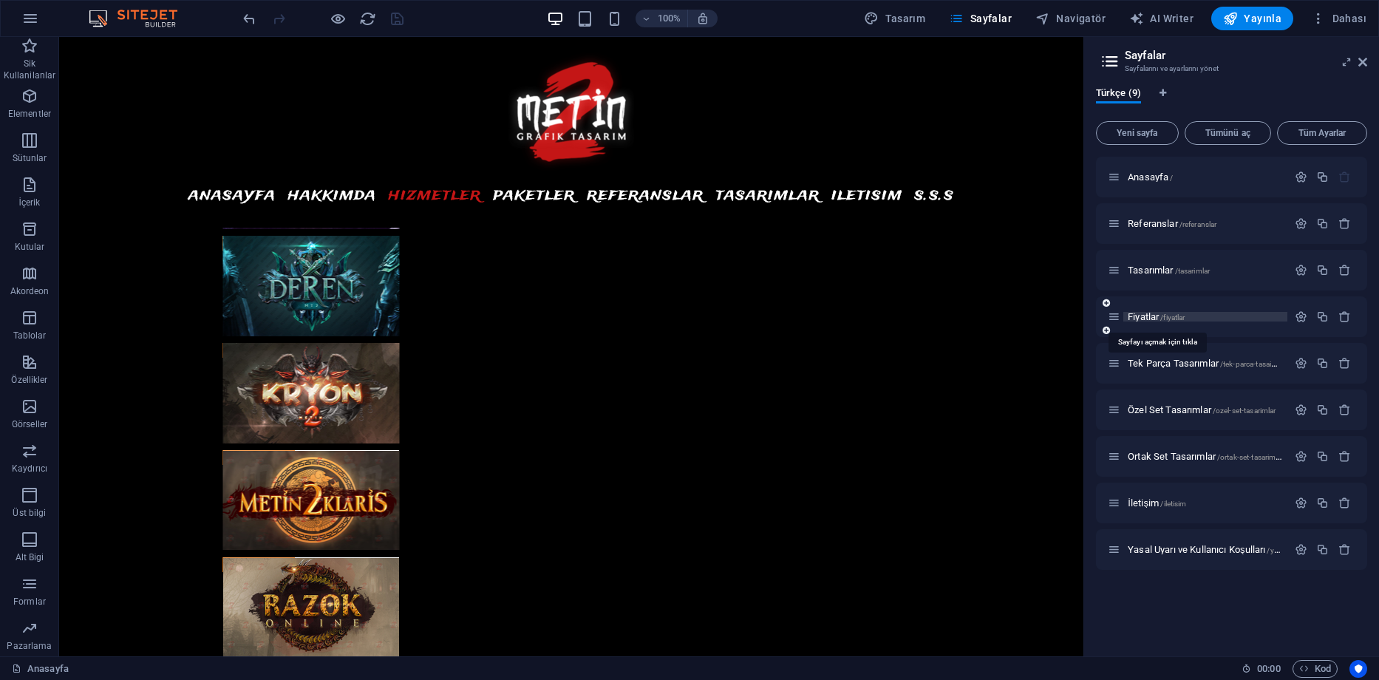
click at [1148, 318] on span "Fiyatlar /fiyatlar" at bounding box center [1156, 316] width 57 height 11
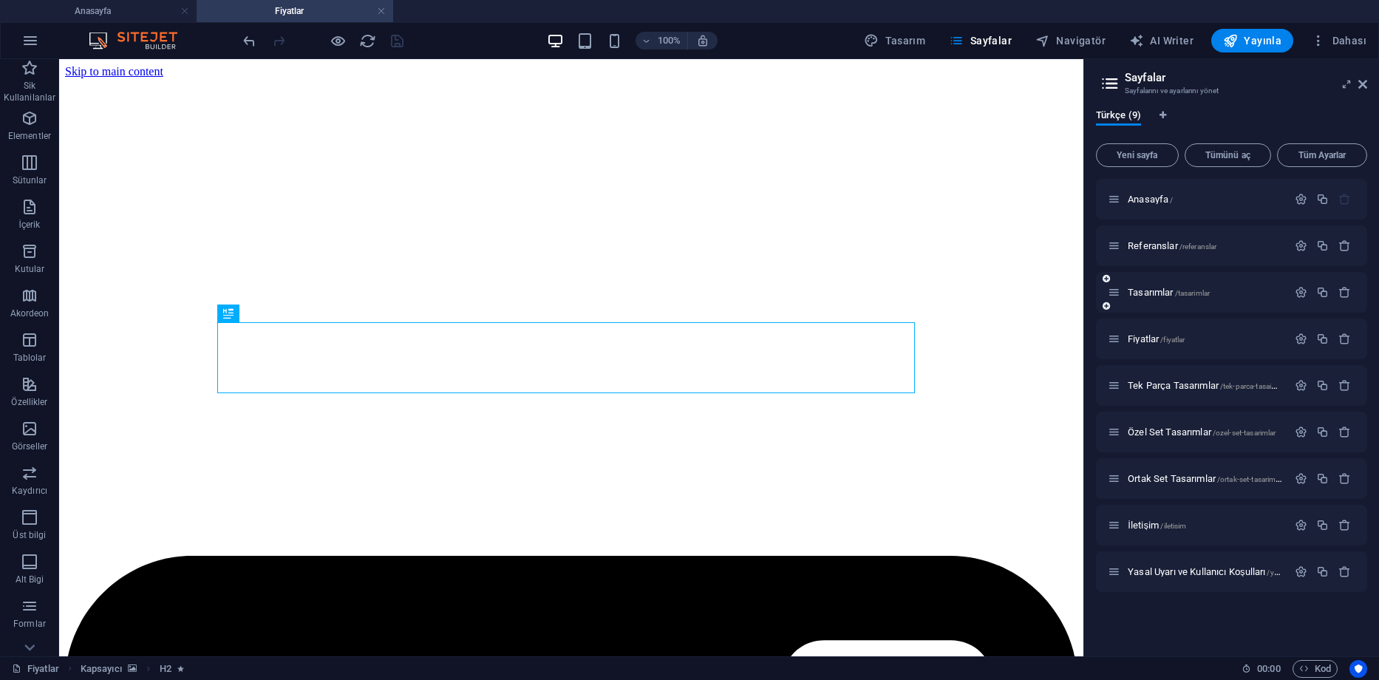
scroll to position [409, 0]
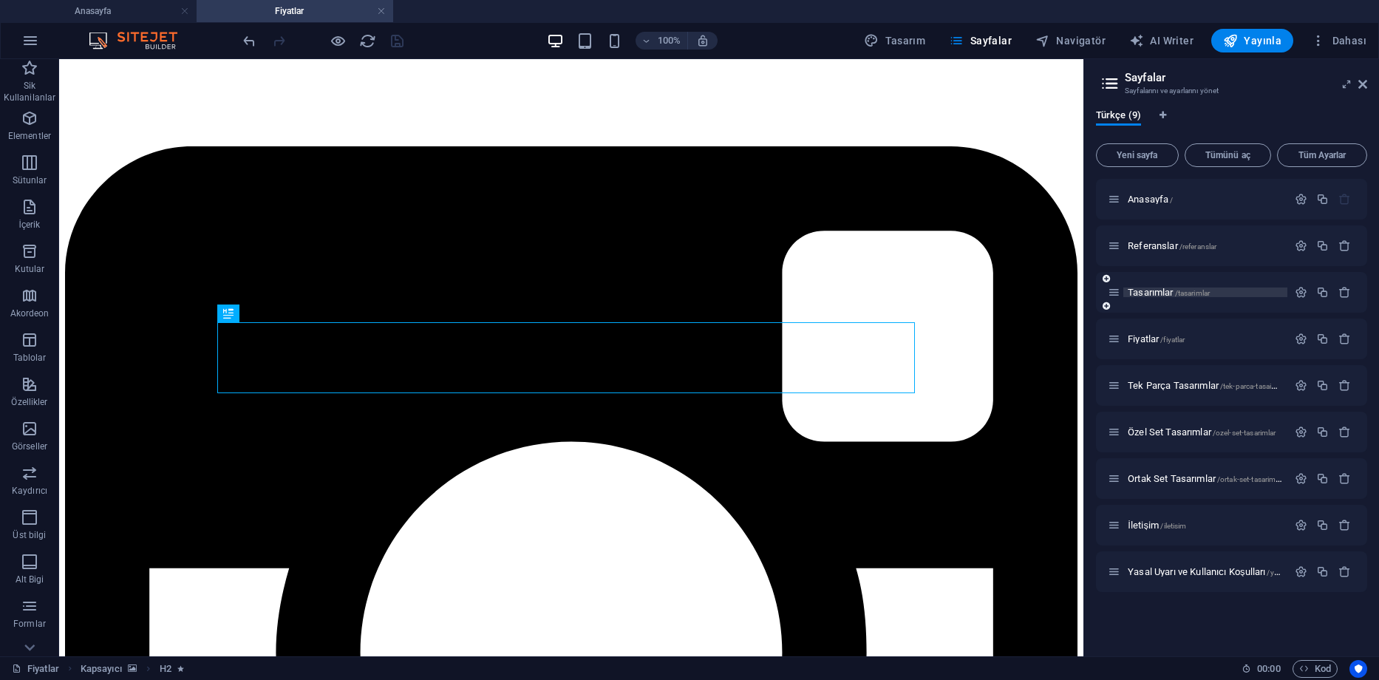
click at [1159, 291] on span "Tasarımlar /tasarimlar" at bounding box center [1169, 292] width 82 height 11
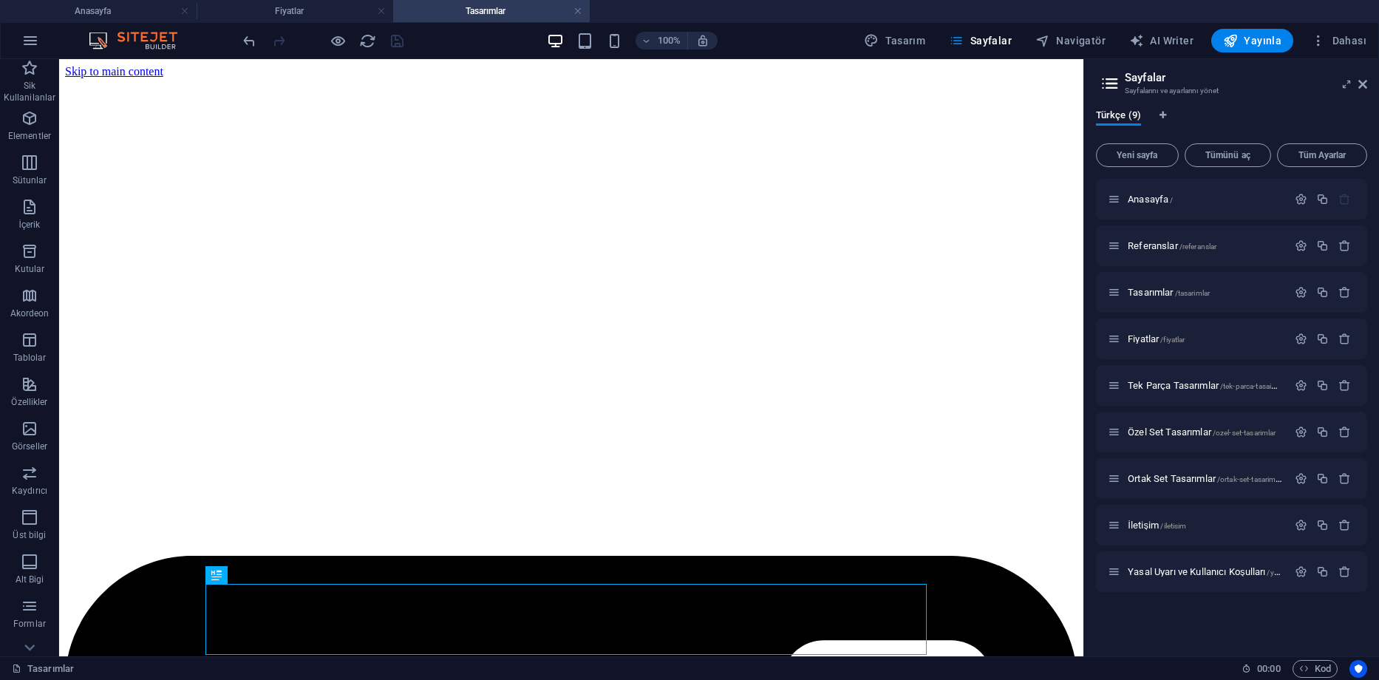
scroll to position [0, 0]
click at [580, 10] on link at bounding box center [577, 11] width 9 height 14
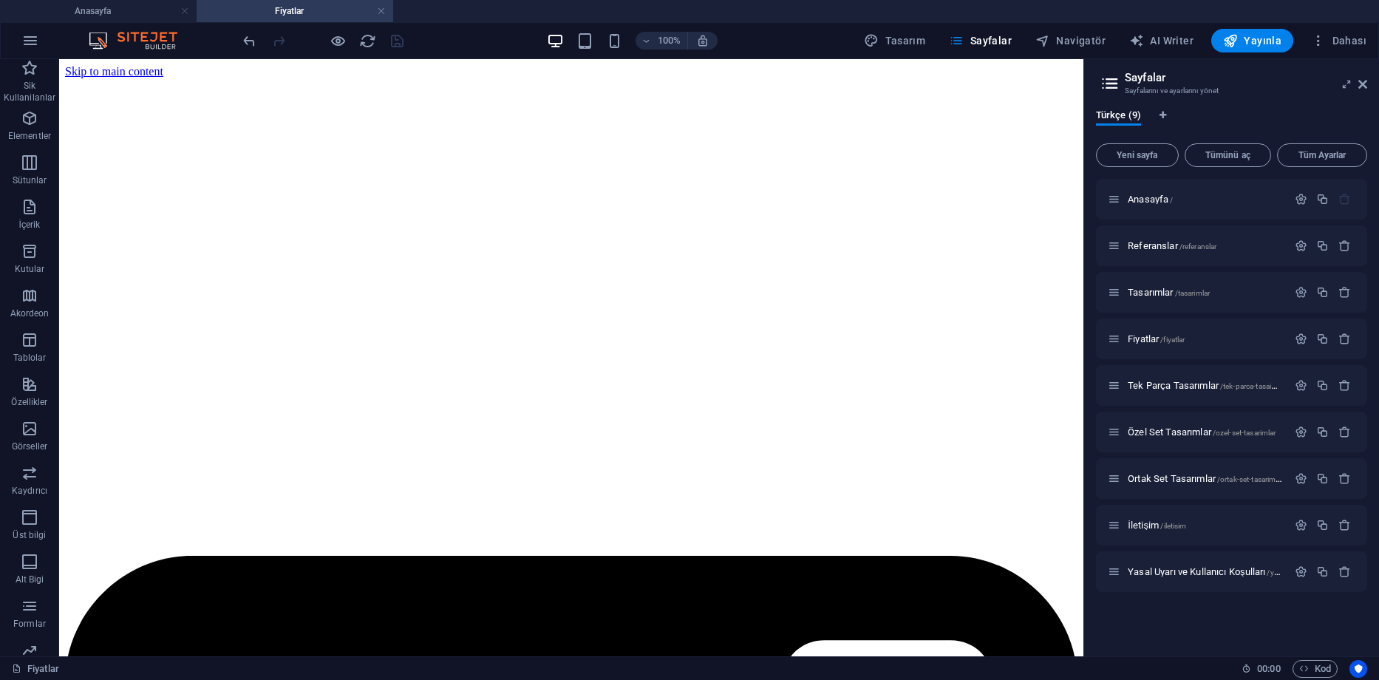
scroll to position [409, 0]
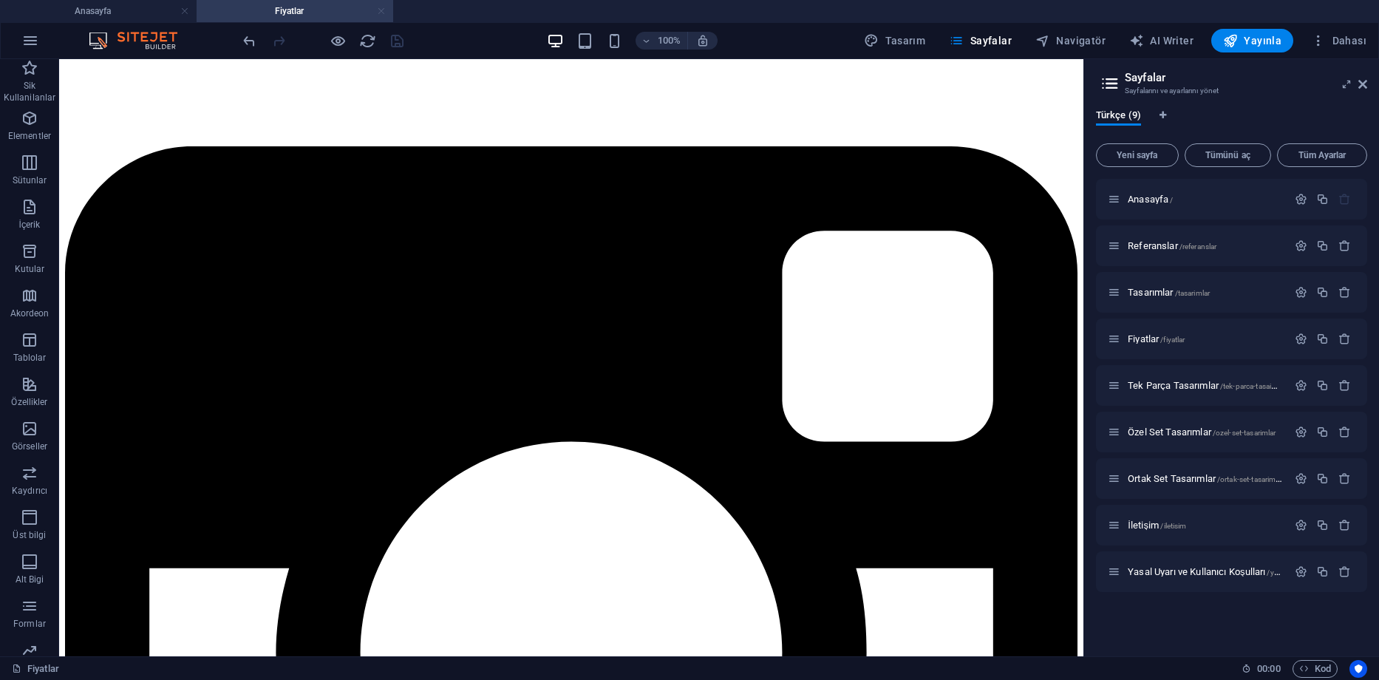
click at [382, 10] on link at bounding box center [381, 11] width 9 height 14
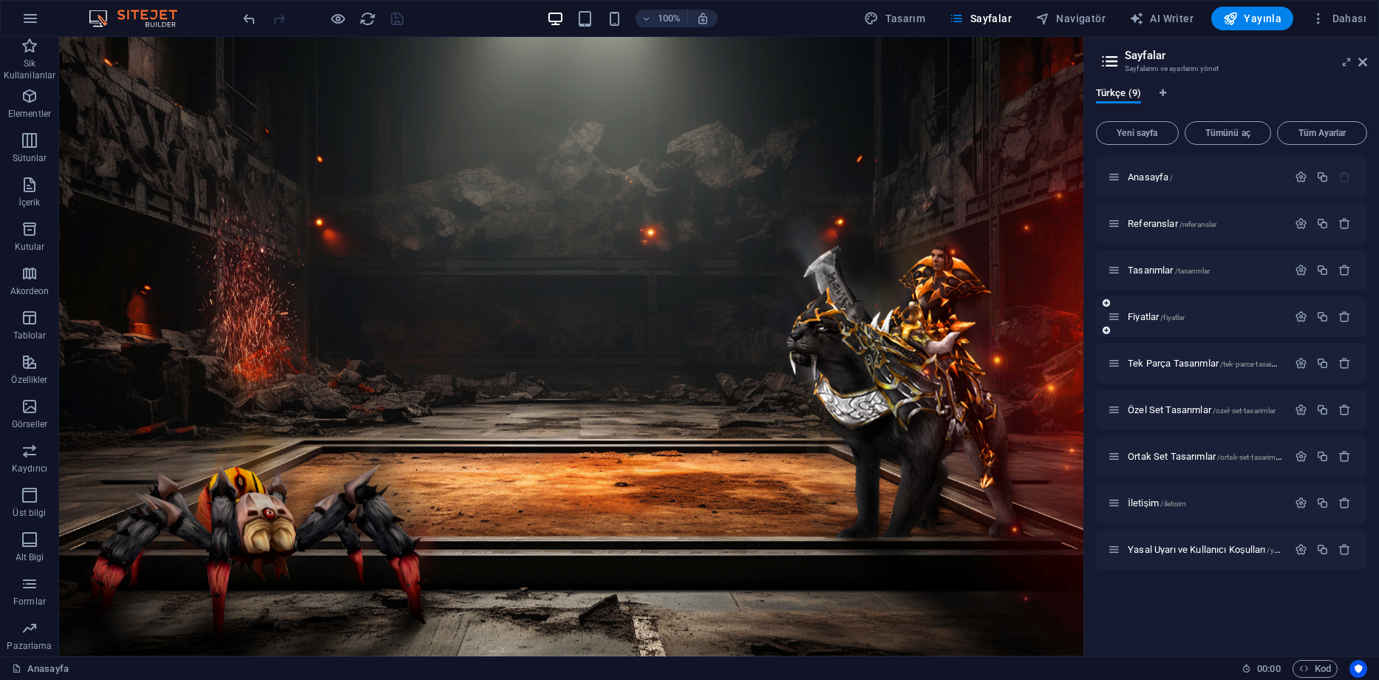
scroll to position [4346, 0]
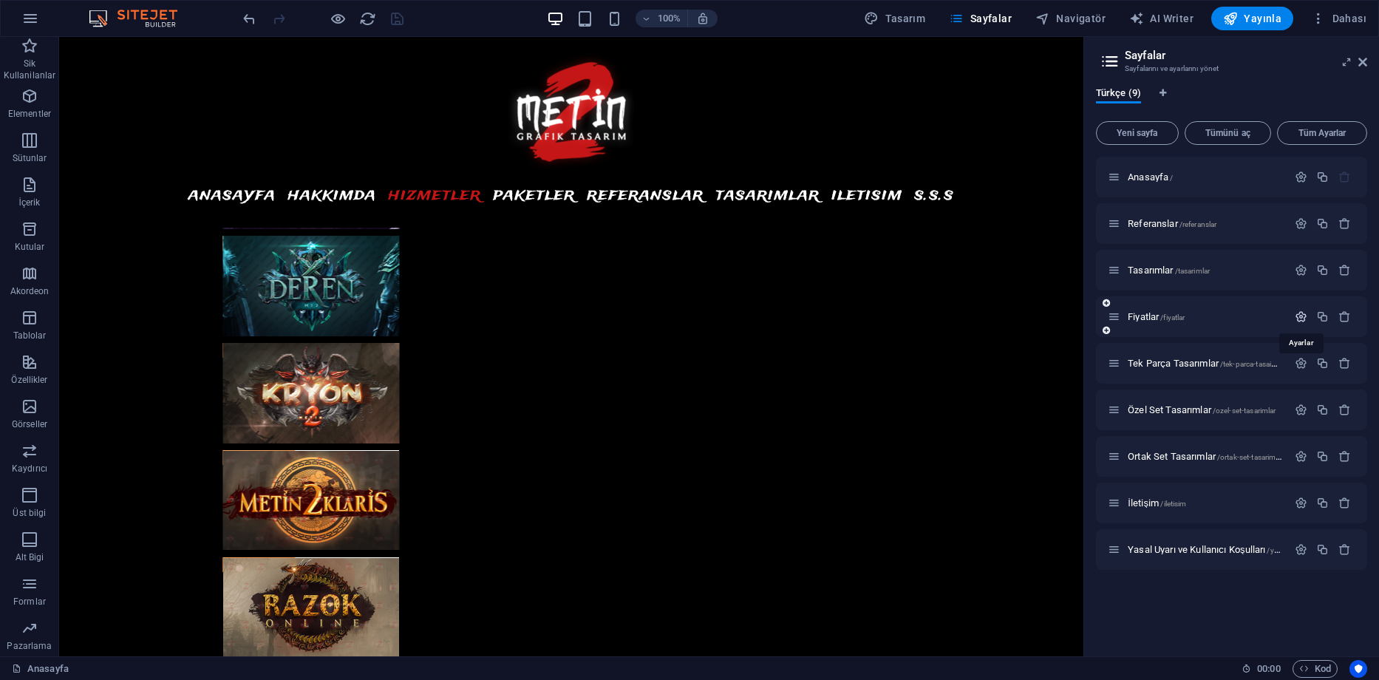
click at [1307, 319] on icon "button" at bounding box center [1301, 316] width 13 height 13
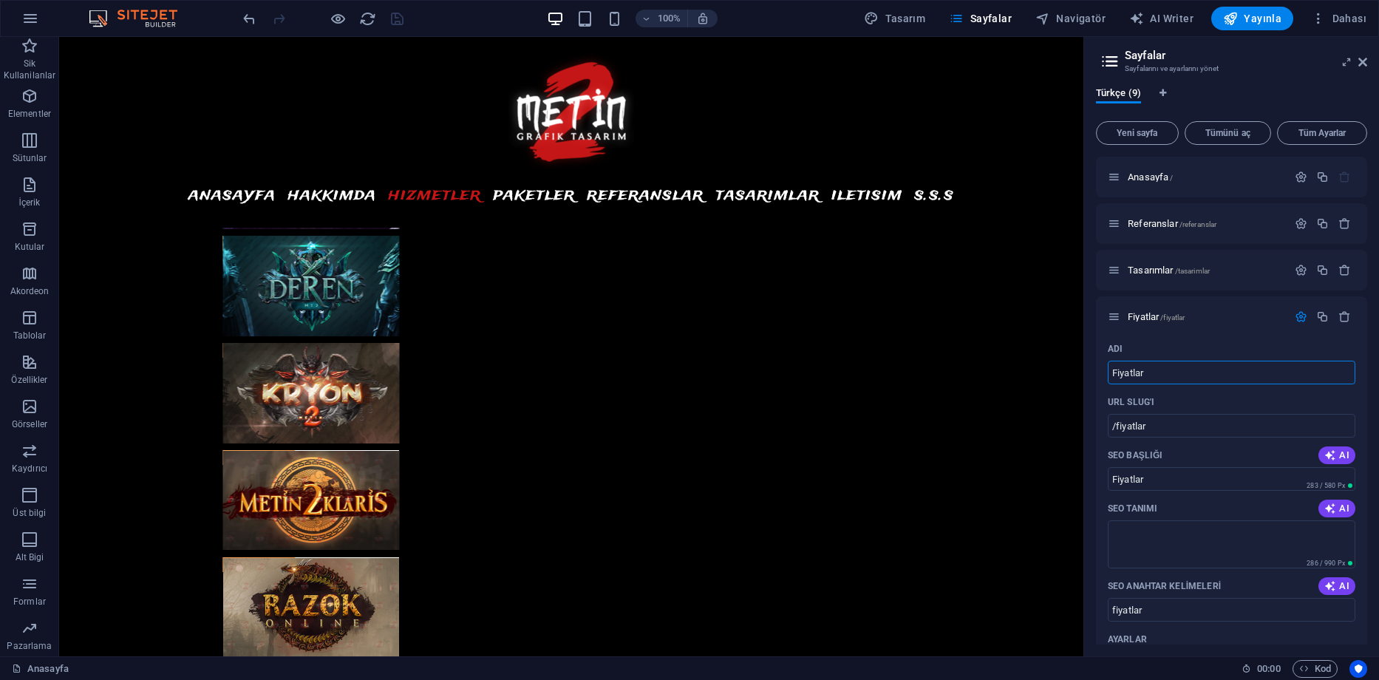
drag, startPoint x: 1161, startPoint y: 370, endPoint x: 1083, endPoint y: 369, distance: 77.6
click at [1084, 369] on aside "Sayfalar Sayfalarını ve ayarlarını yönet Türkçe (9) Yeni sayfa Tümünü aç Tüm Ay…" at bounding box center [1231, 346] width 296 height 619
type input "Pak"
type input "/pa"
type input "PA"
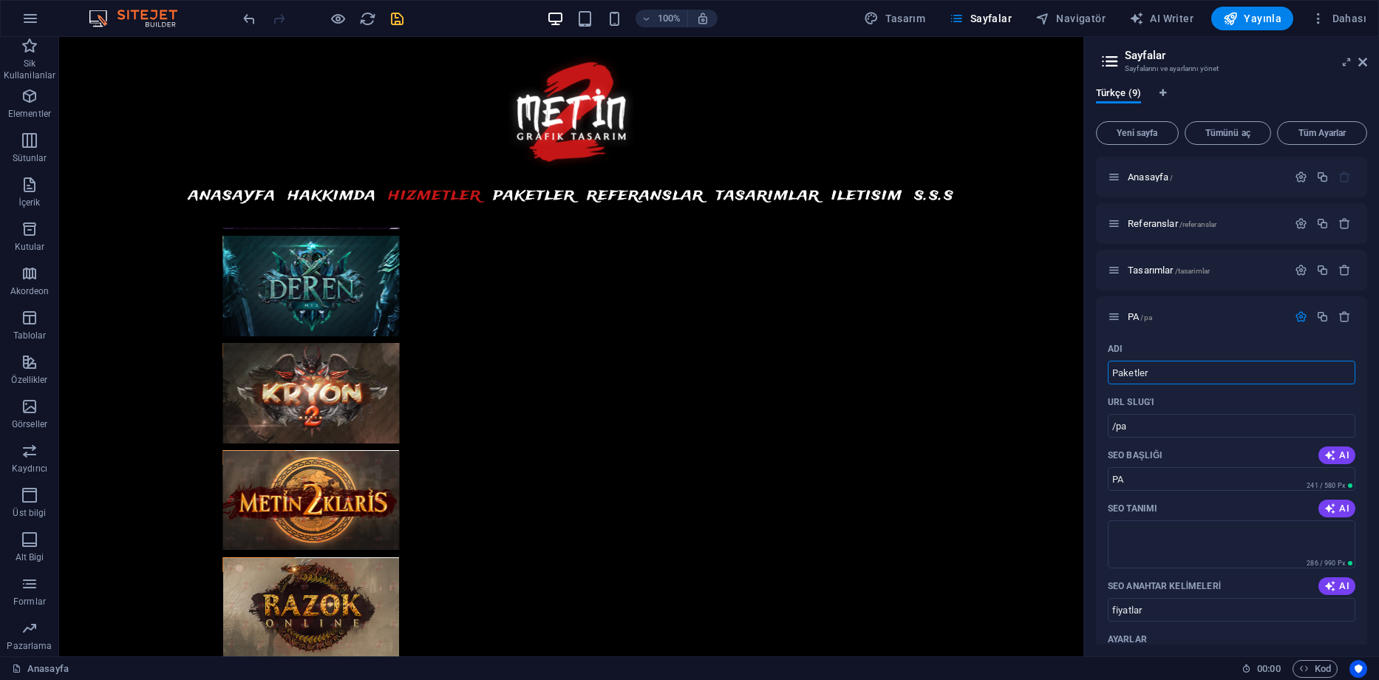
type input "Paketler"
type input "/paketler"
type input "Paketler"
click at [1167, 434] on input "/paketler" at bounding box center [1232, 426] width 248 height 24
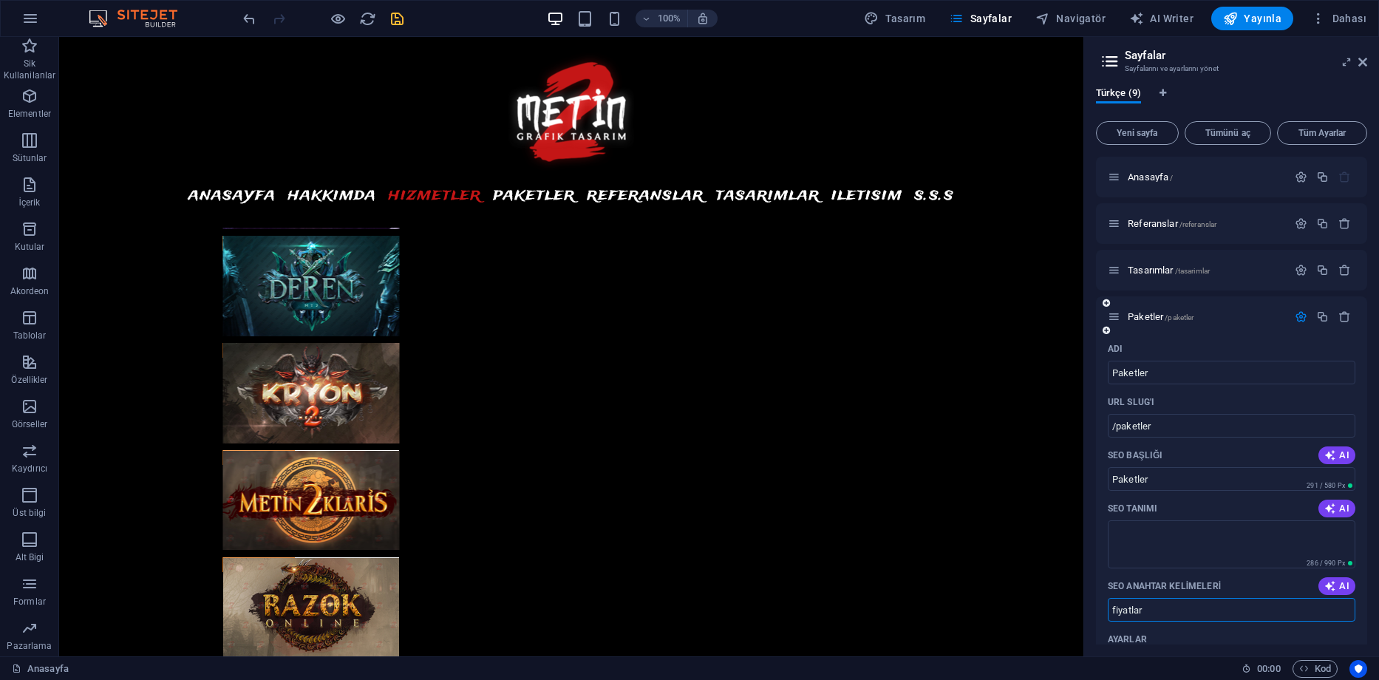
click at [1171, 611] on input "fiyatlar" at bounding box center [1232, 610] width 248 height 24
drag, startPoint x: 1131, startPoint y: 610, endPoint x: 1108, endPoint y: 610, distance: 22.9
click at [1108, 610] on input "fiyatlar" at bounding box center [1232, 610] width 248 height 24
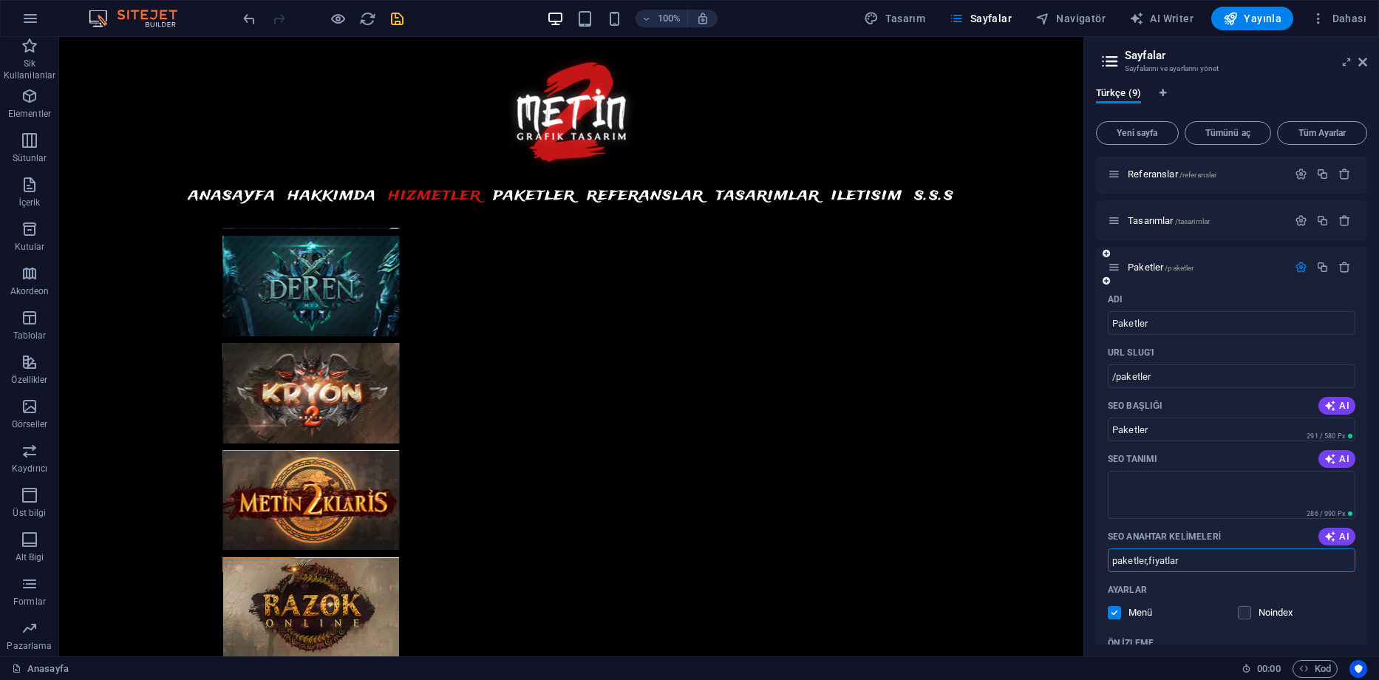
scroll to position [74, 0]
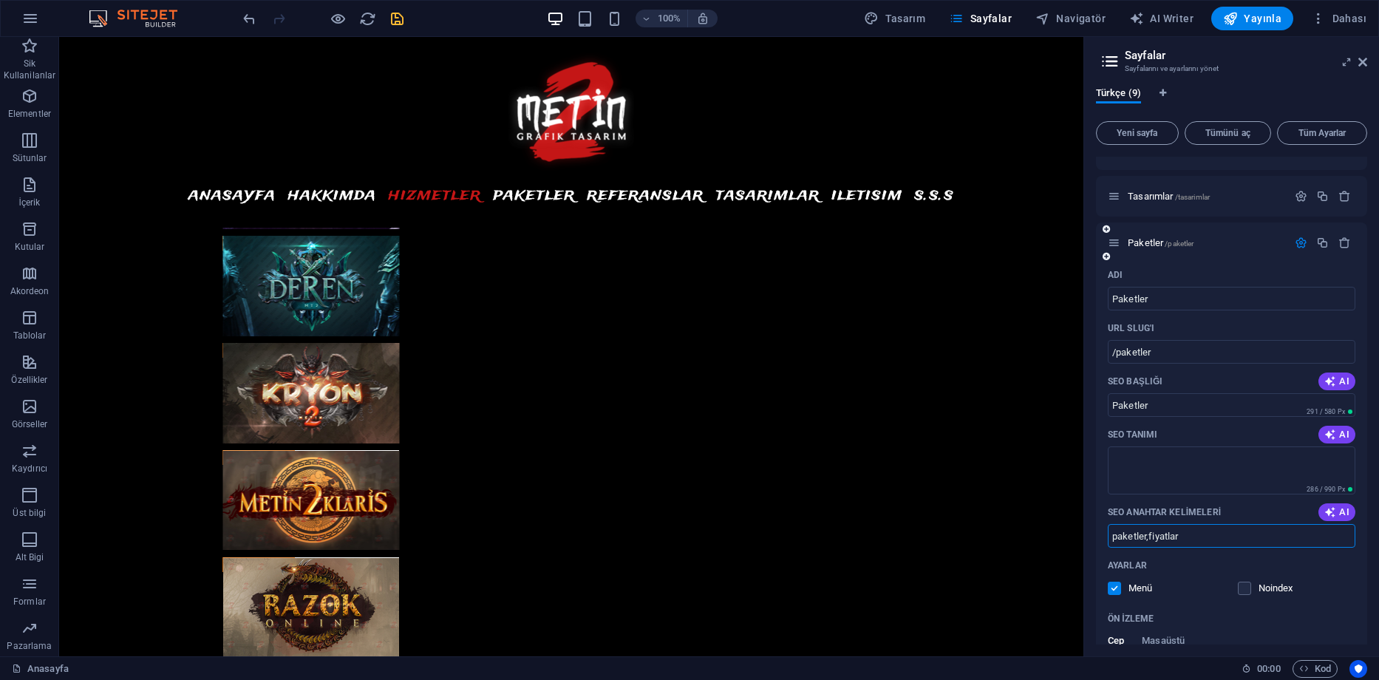
type input "paketler,fiyatlar"
click at [1295, 241] on icon "button" at bounding box center [1301, 242] width 13 height 13
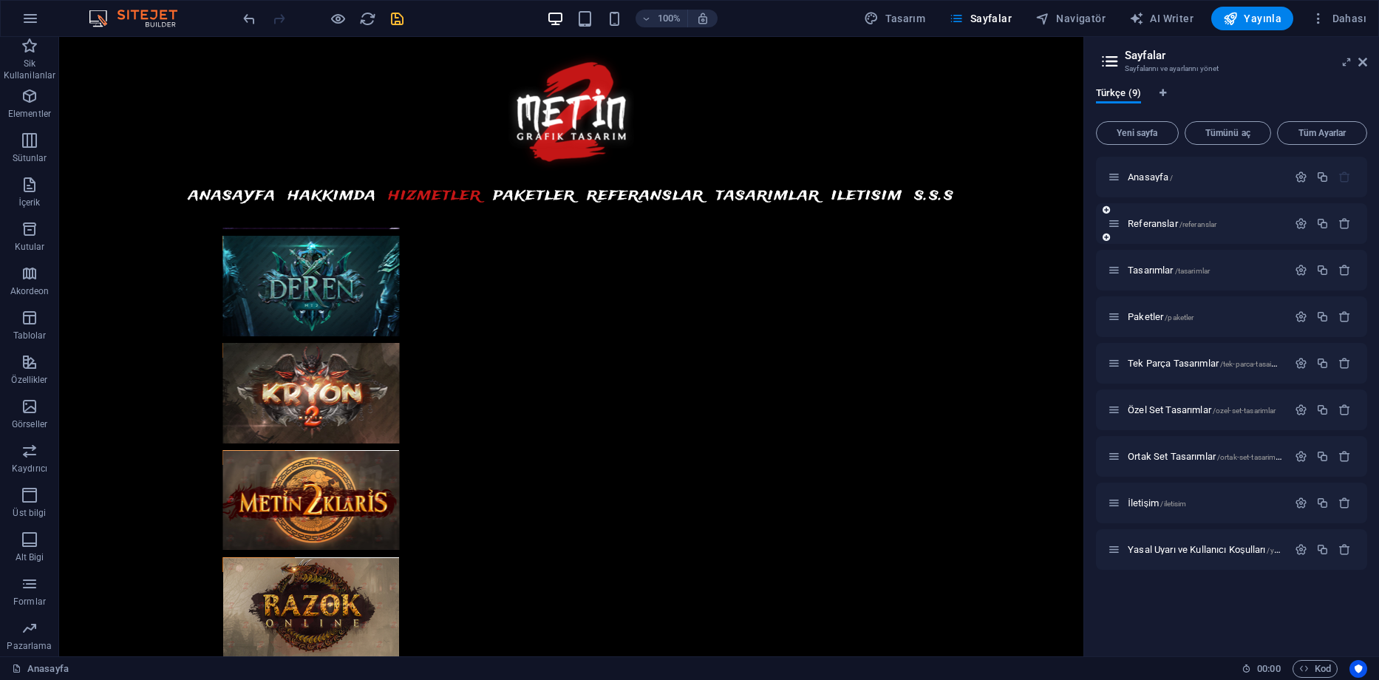
scroll to position [0, 0]
click at [395, 21] on icon "save" at bounding box center [397, 18] width 17 height 17
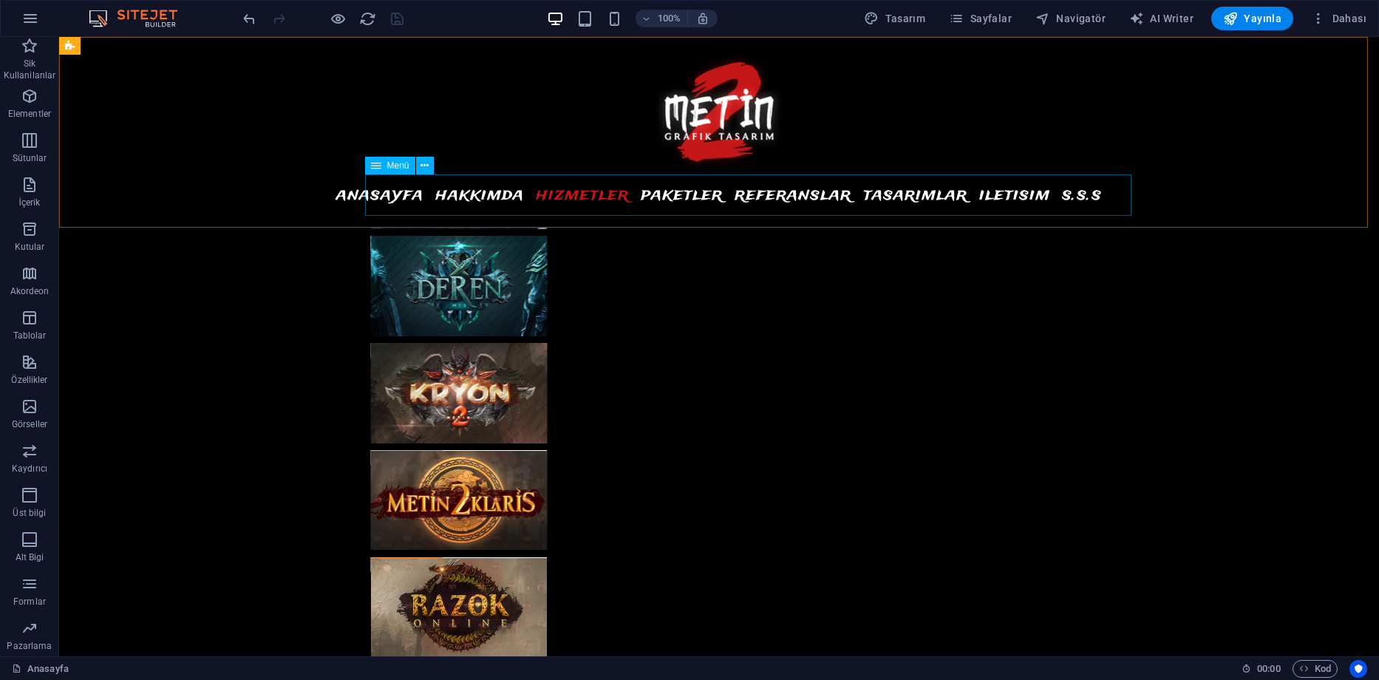
click at [706, 194] on nav "ANASAYFA HAKKIMDA HIZMETLER PAKETLER REFERANSLAR TASARIMLAR ILETISIM S.S.S" at bounding box center [719, 194] width 698 height 41
select select
select select "1"
select select
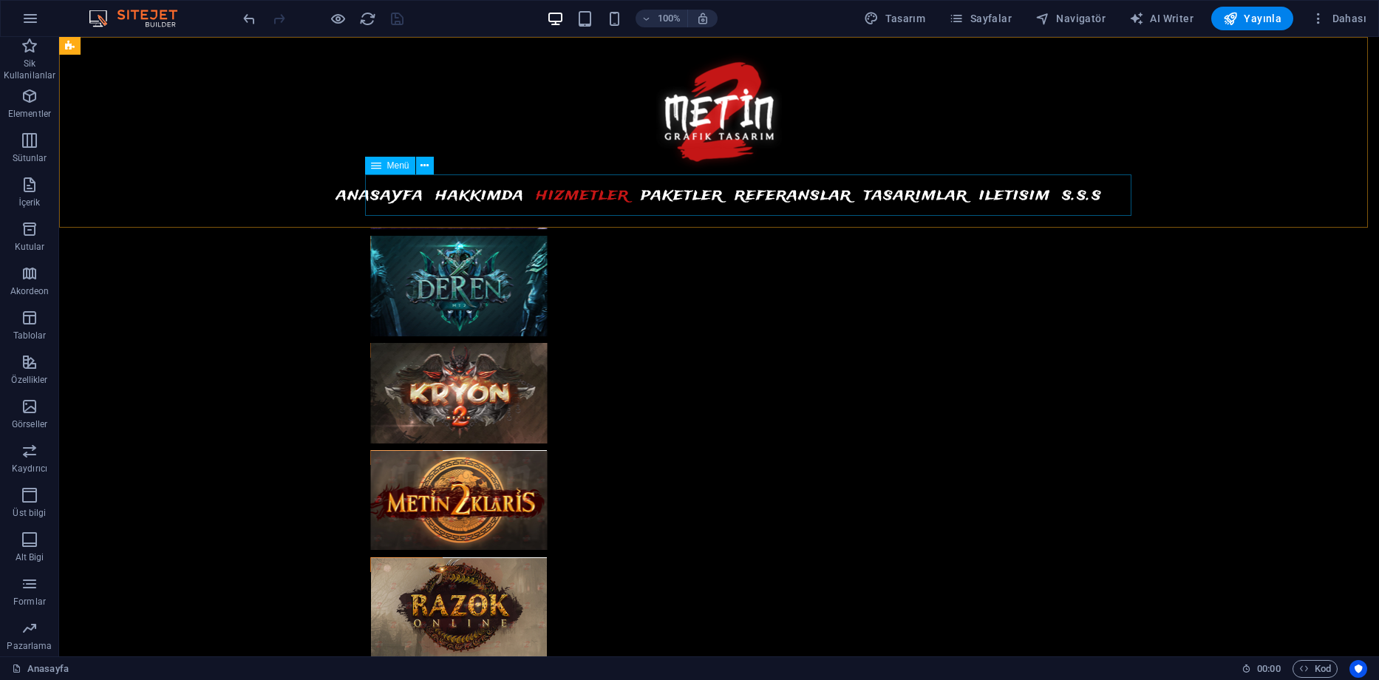
select select "2"
select select
select select "7"
select select
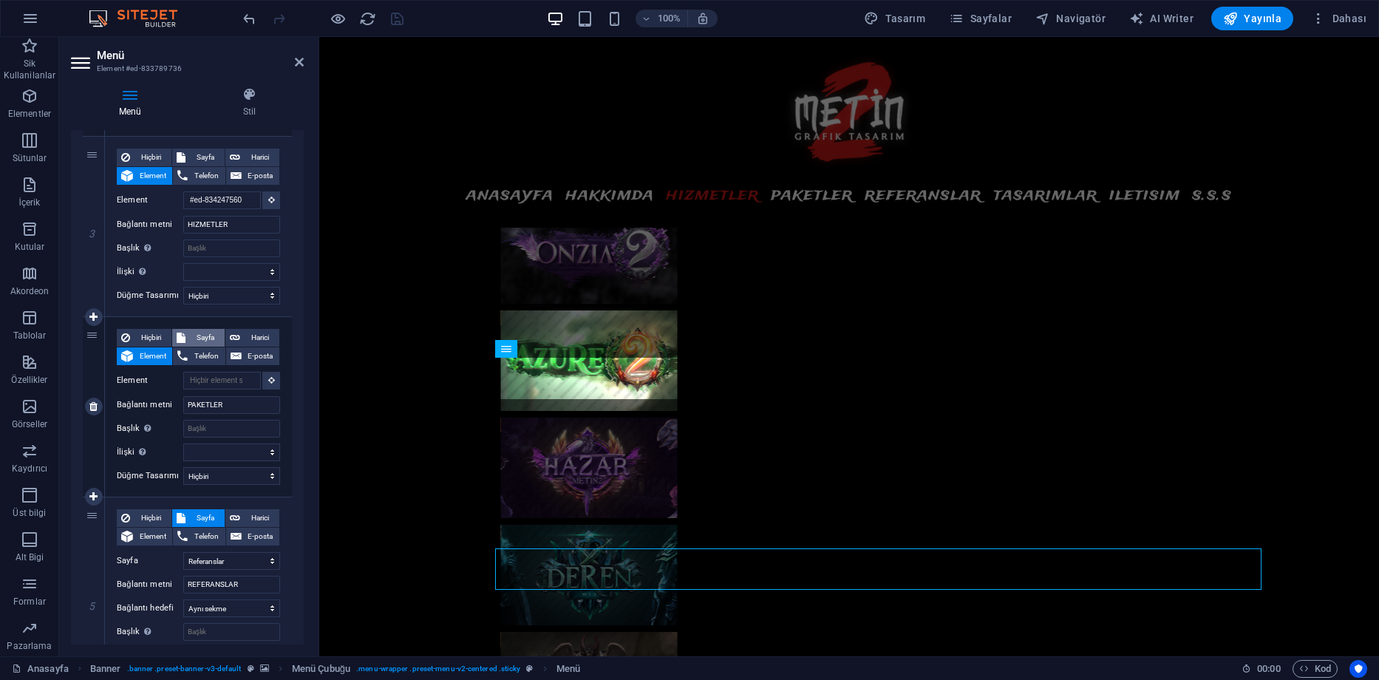
scroll to position [3965, 0]
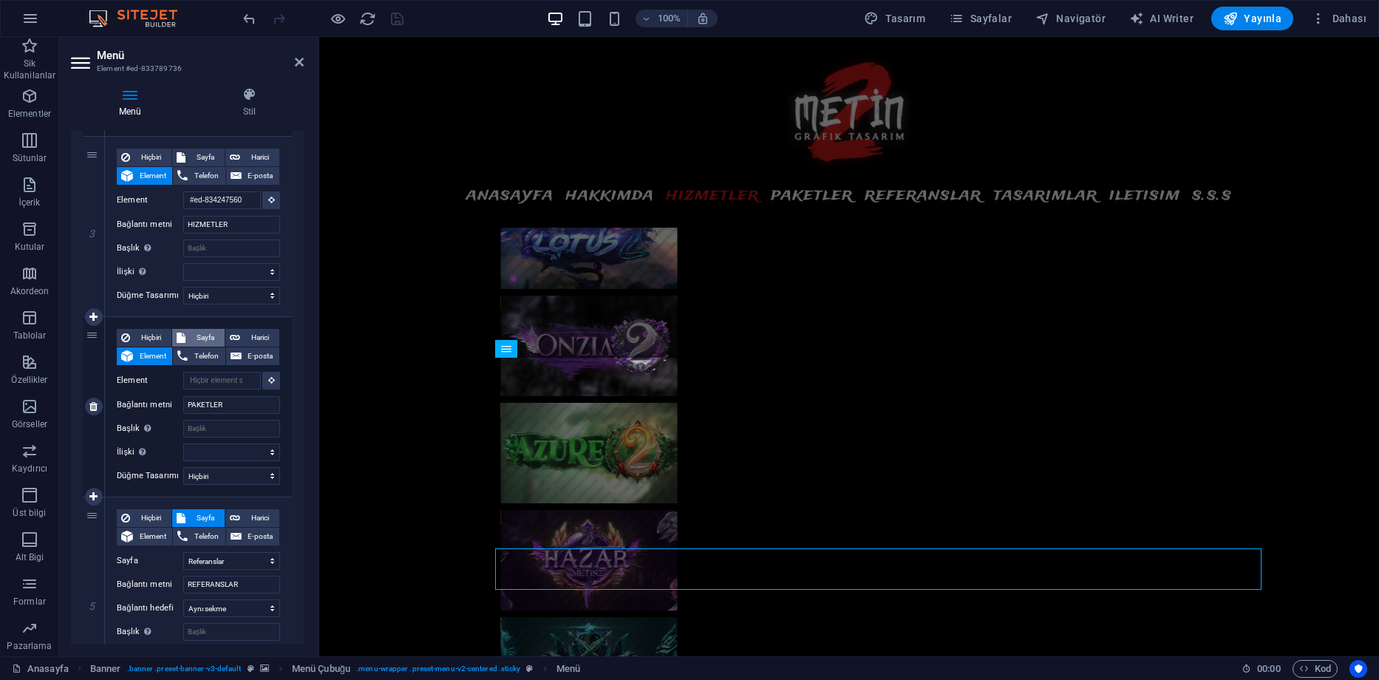
click at [207, 337] on span "Sayfa" at bounding box center [205, 338] width 30 height 18
select select
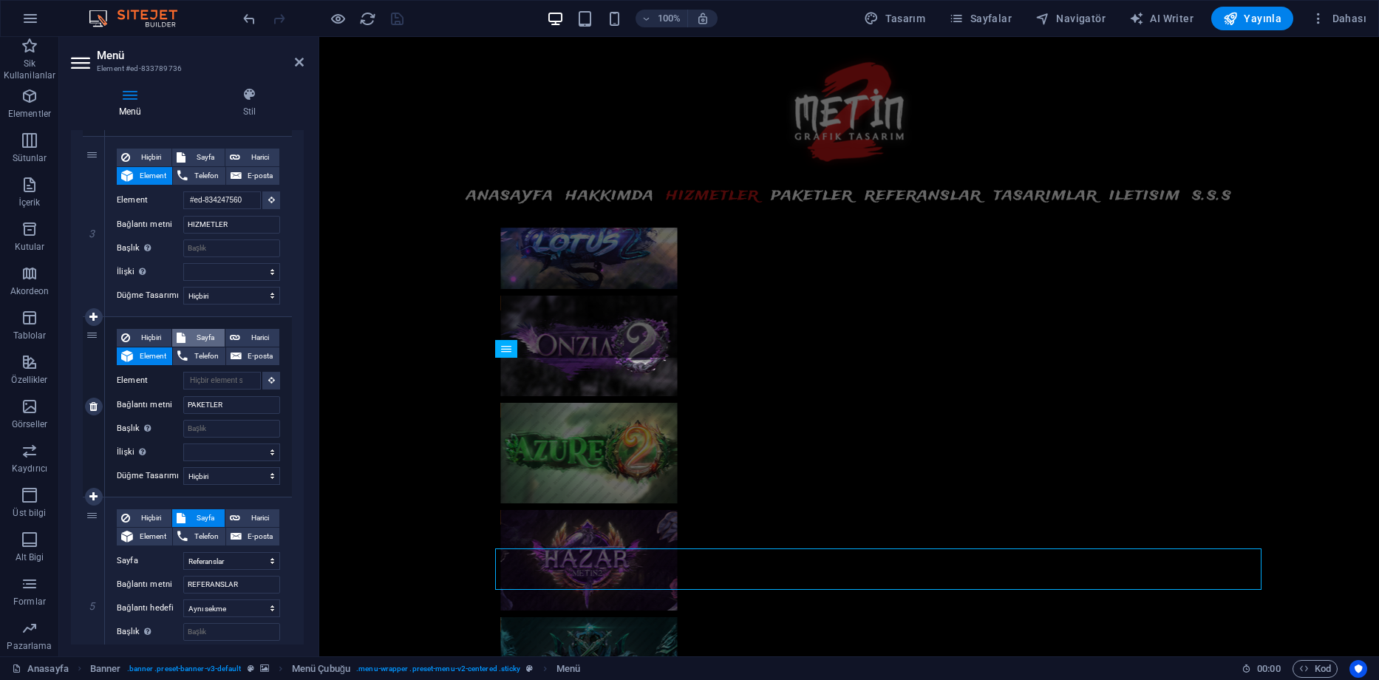
select select
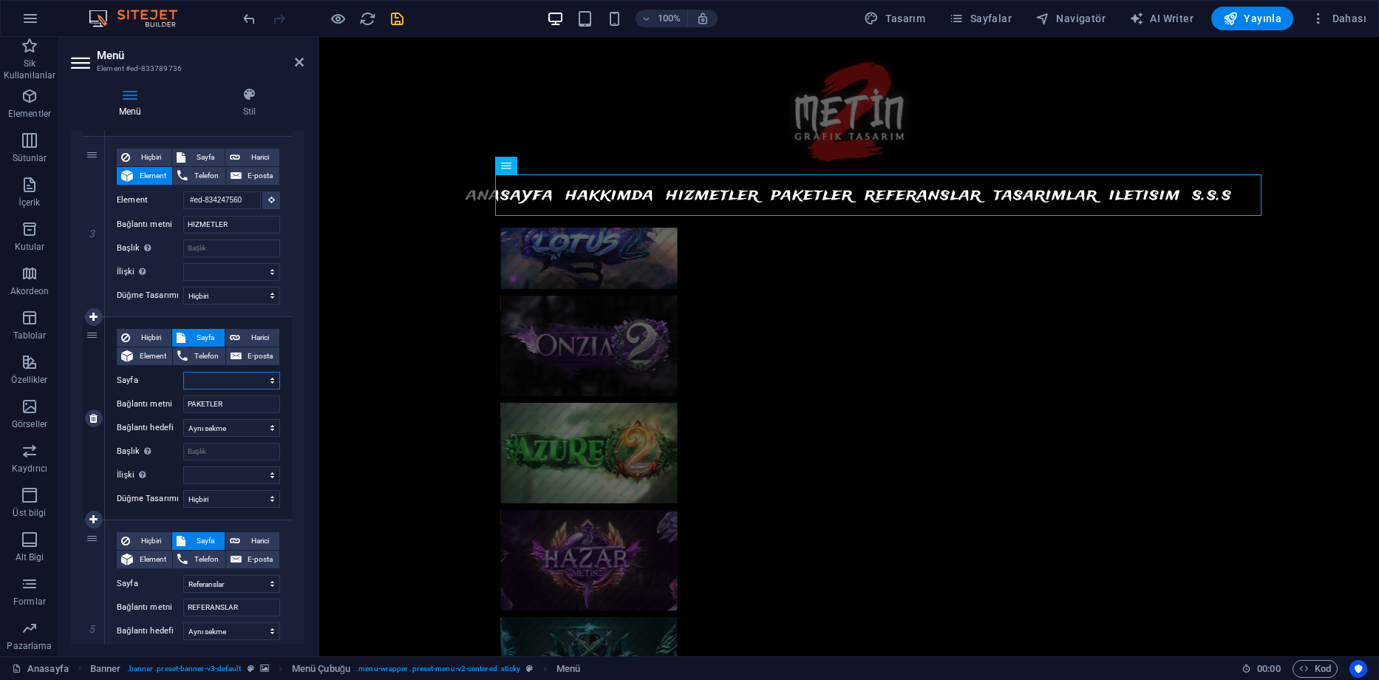
click at [267, 377] on select "Anasayfa Referanslar Tasarımlar Paketler Tek Parça Tasarımlar Özel Set Tasarıml…" at bounding box center [231, 381] width 97 height 18
select select "3"
click at [183, 372] on select "Anasayfa Referanslar Tasarımlar Paketler Tek Parça Tasarımlar Özel Set Tasarıml…" at bounding box center [231, 381] width 97 height 18
select select
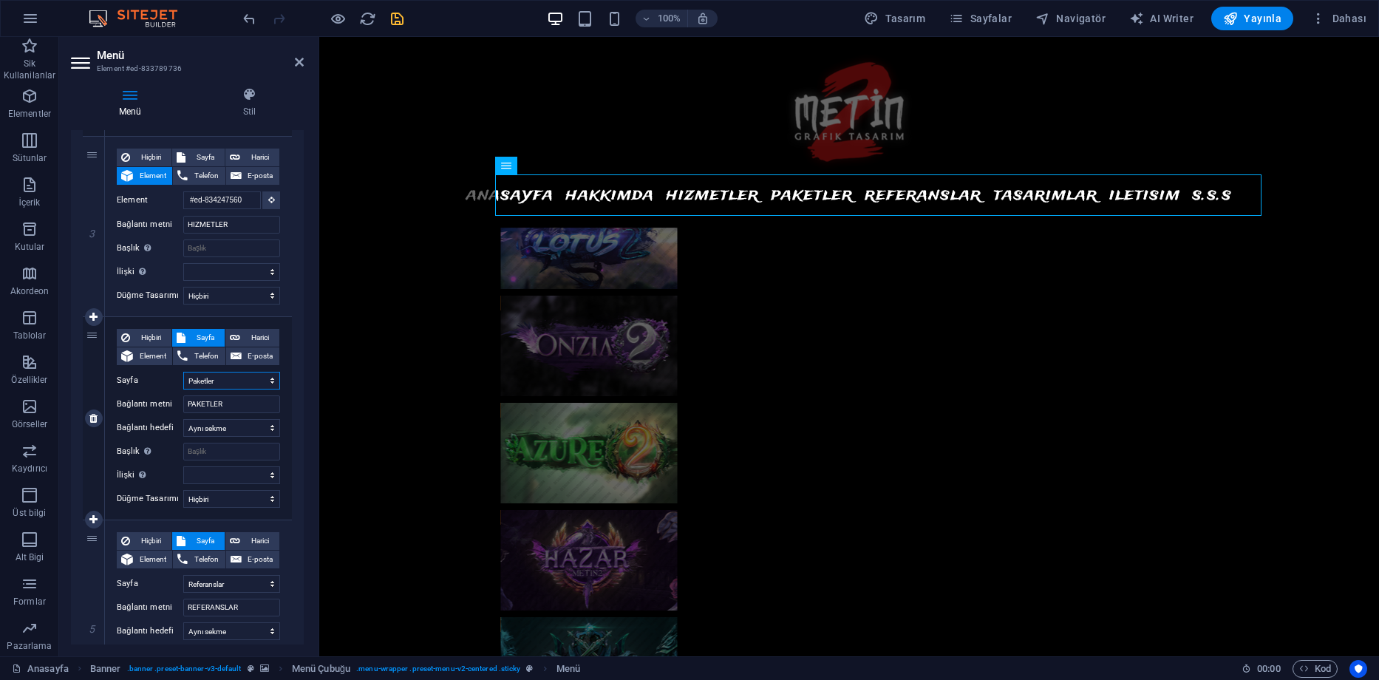
select select
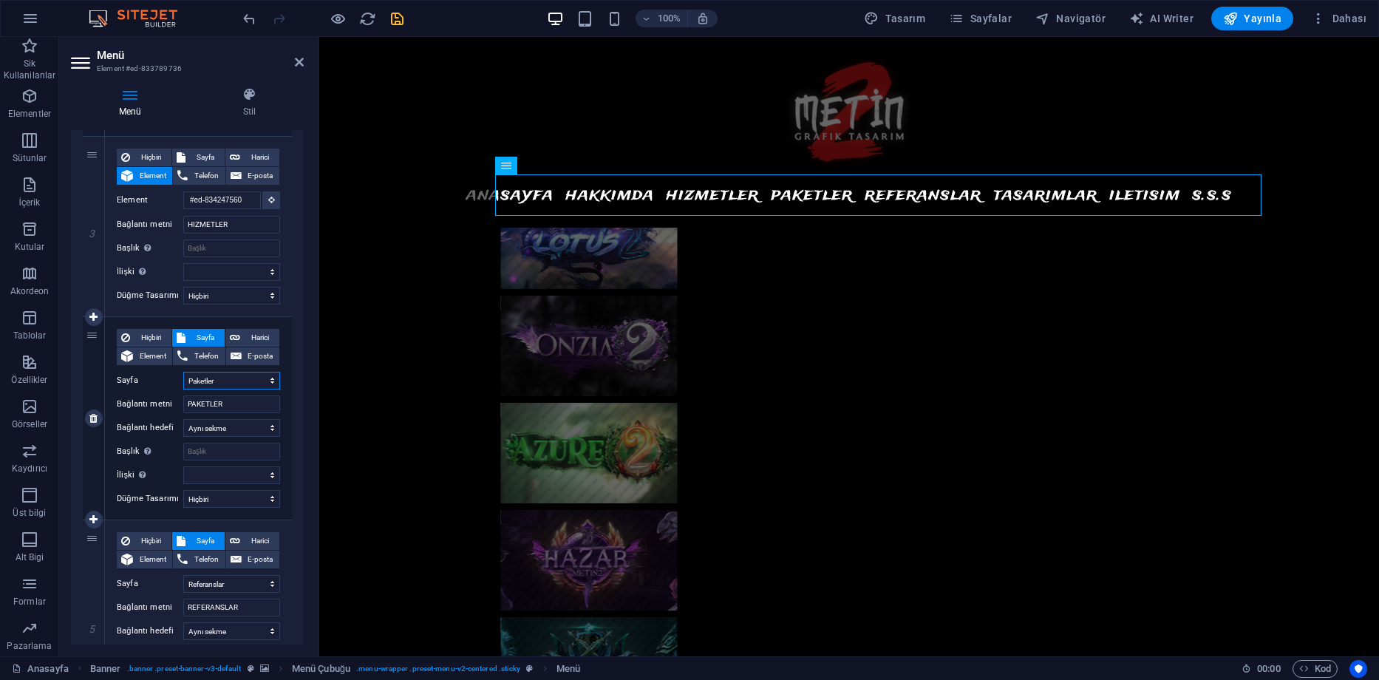
select select
click at [236, 493] on select "Hiçbiri Varsayılan Birincil İkincil" at bounding box center [231, 499] width 97 height 18
click at [236, 495] on select "Hiçbiri Varsayılan Birincil İkincil" at bounding box center [231, 499] width 97 height 18
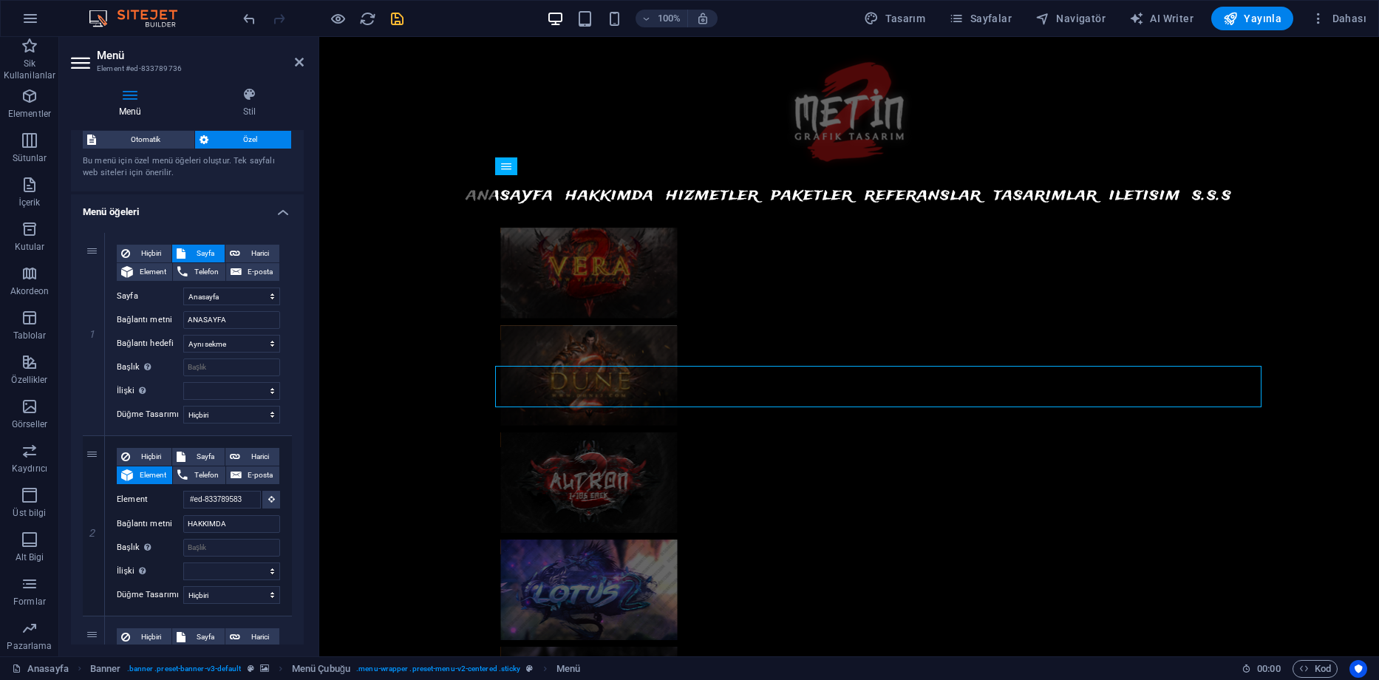
scroll to position [0, 0]
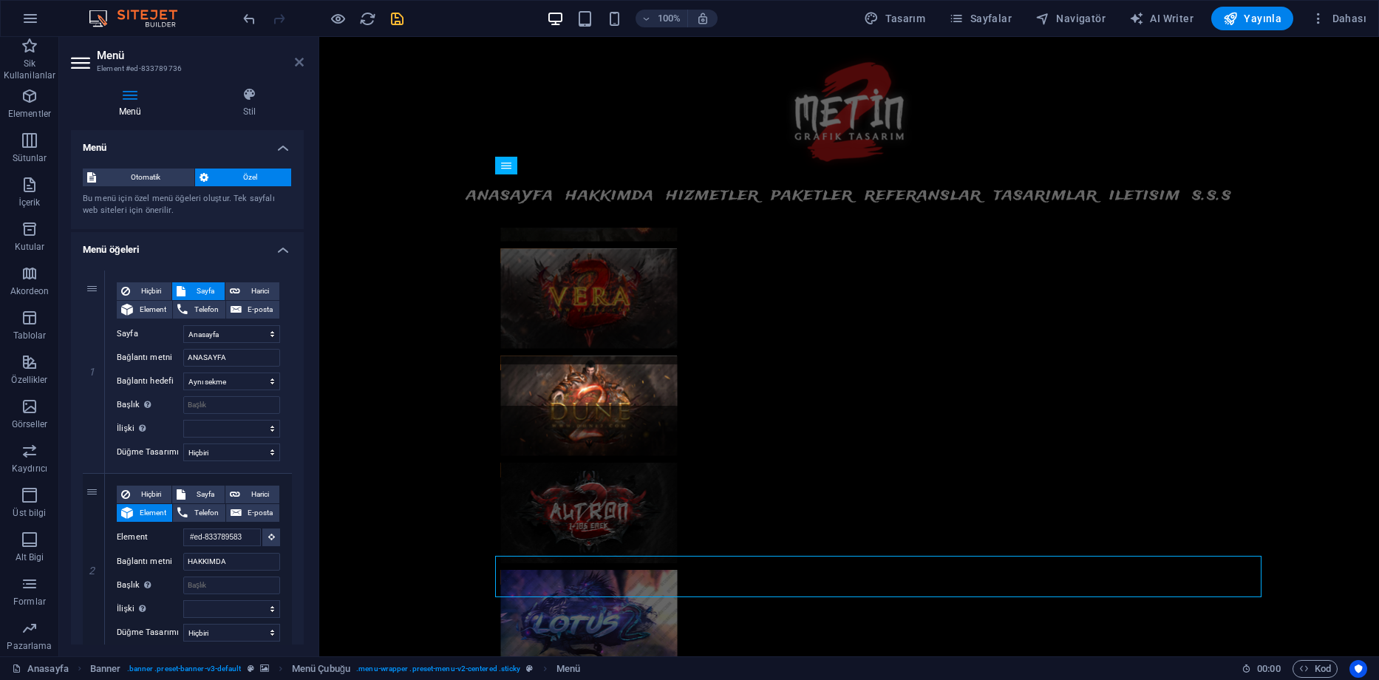
click at [296, 62] on icon at bounding box center [299, 62] width 9 height 12
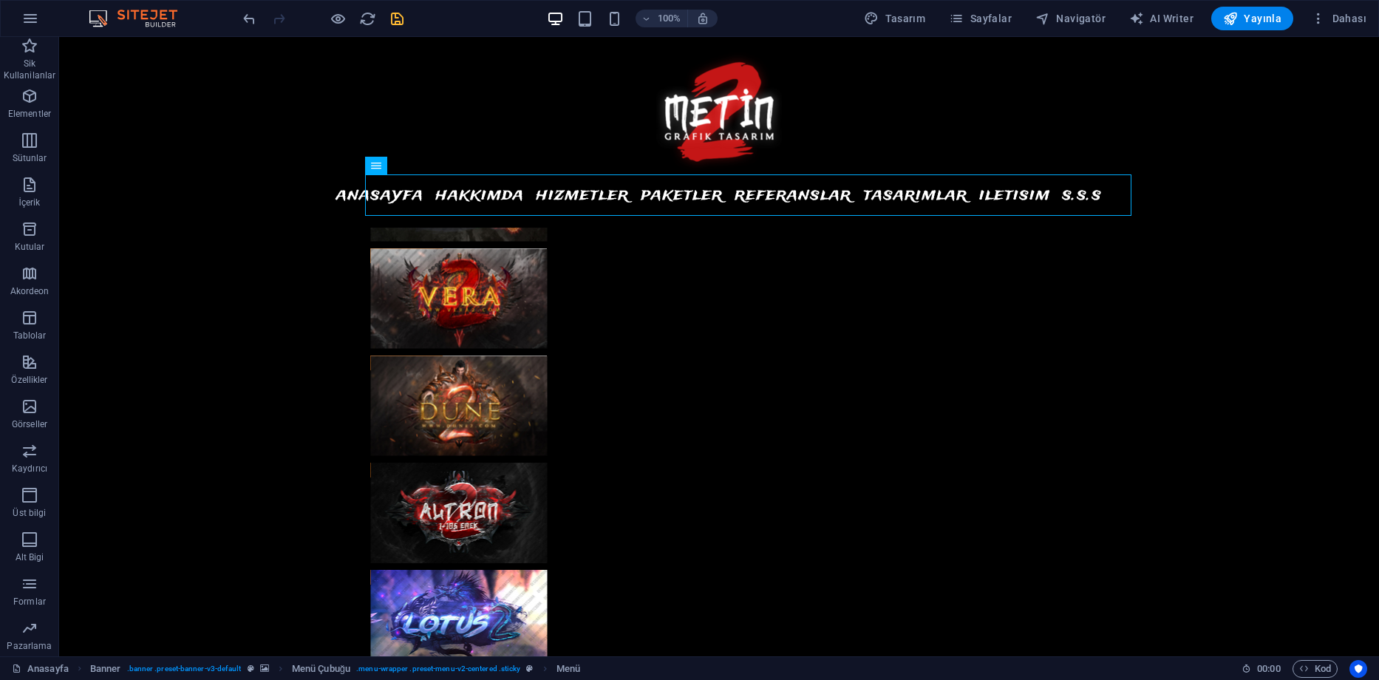
click at [389, 11] on icon "save" at bounding box center [397, 18] width 17 height 17
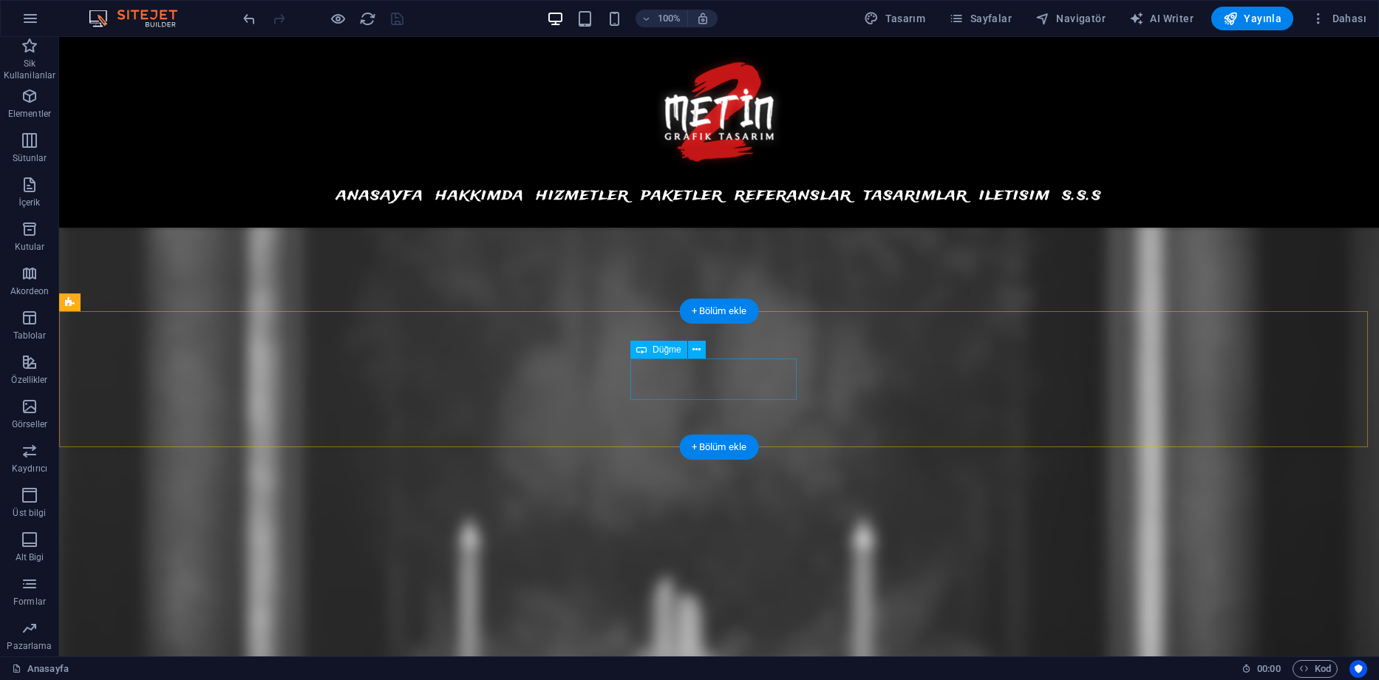
scroll to position [6318, 0]
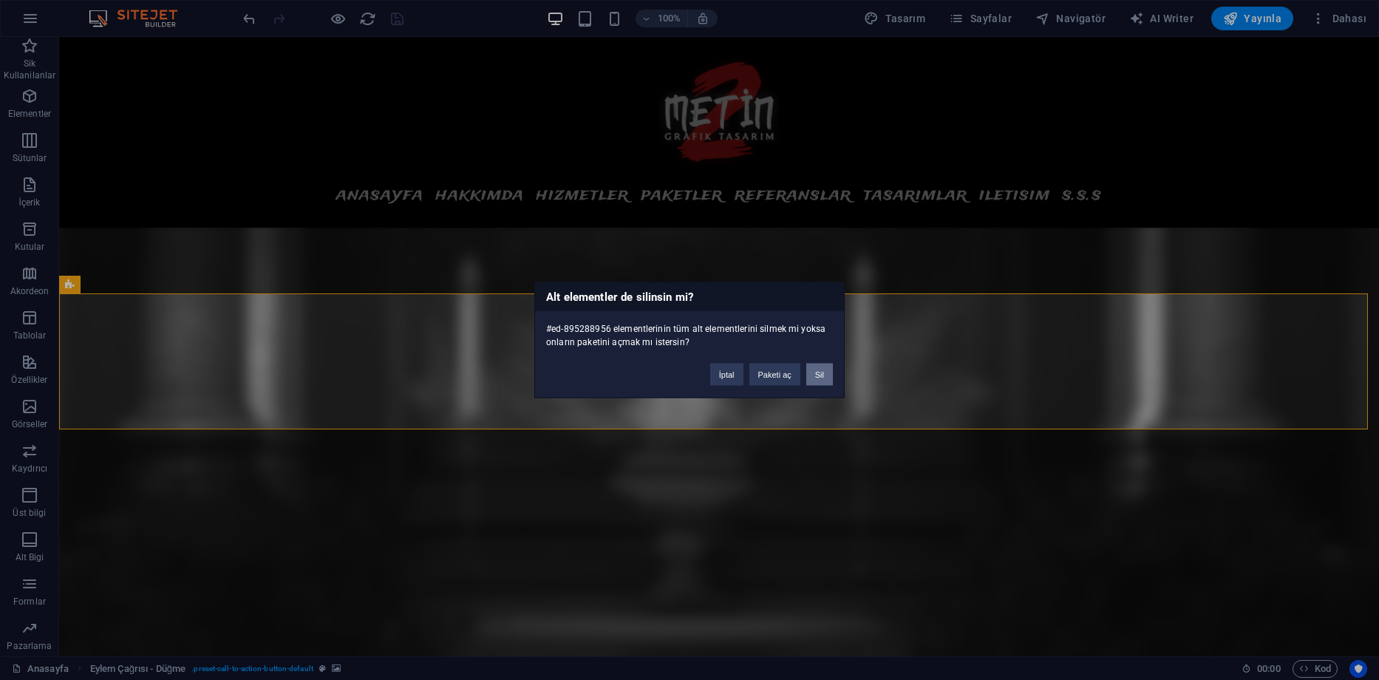
click at [817, 370] on button "Sil" at bounding box center [819, 375] width 27 height 22
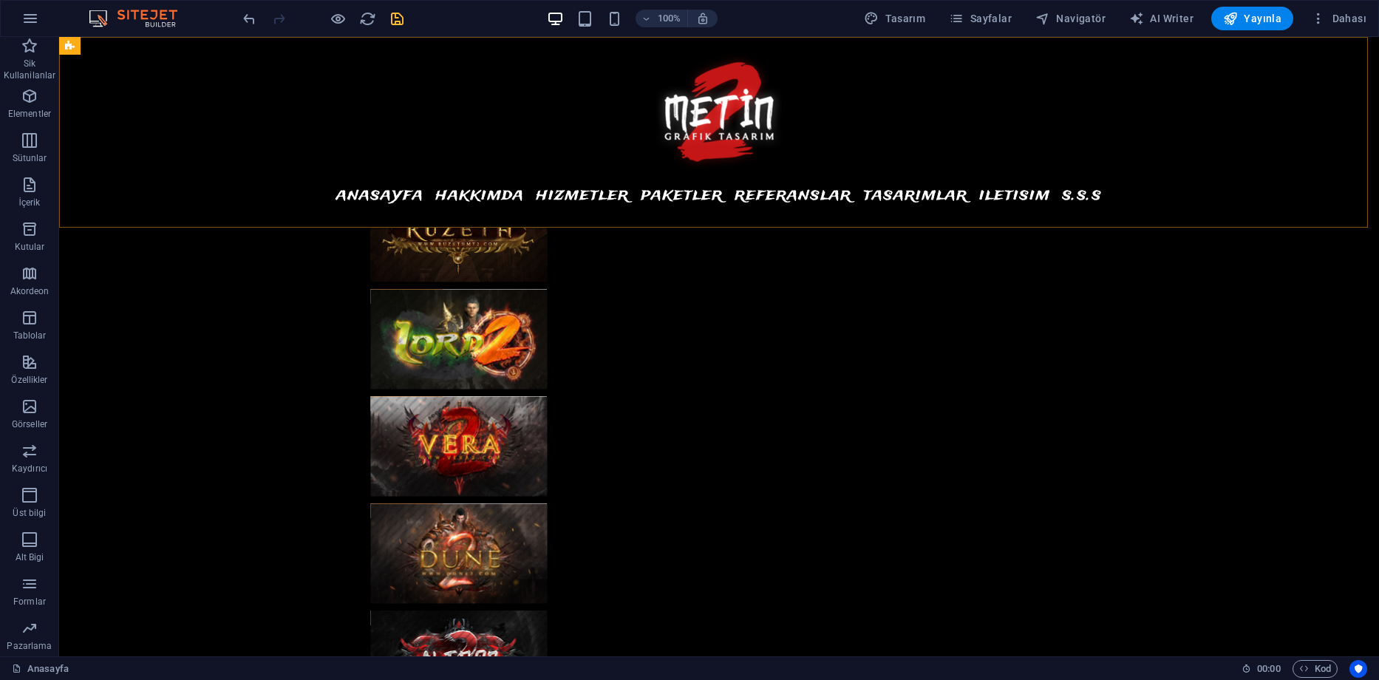
scroll to position [3214, 0]
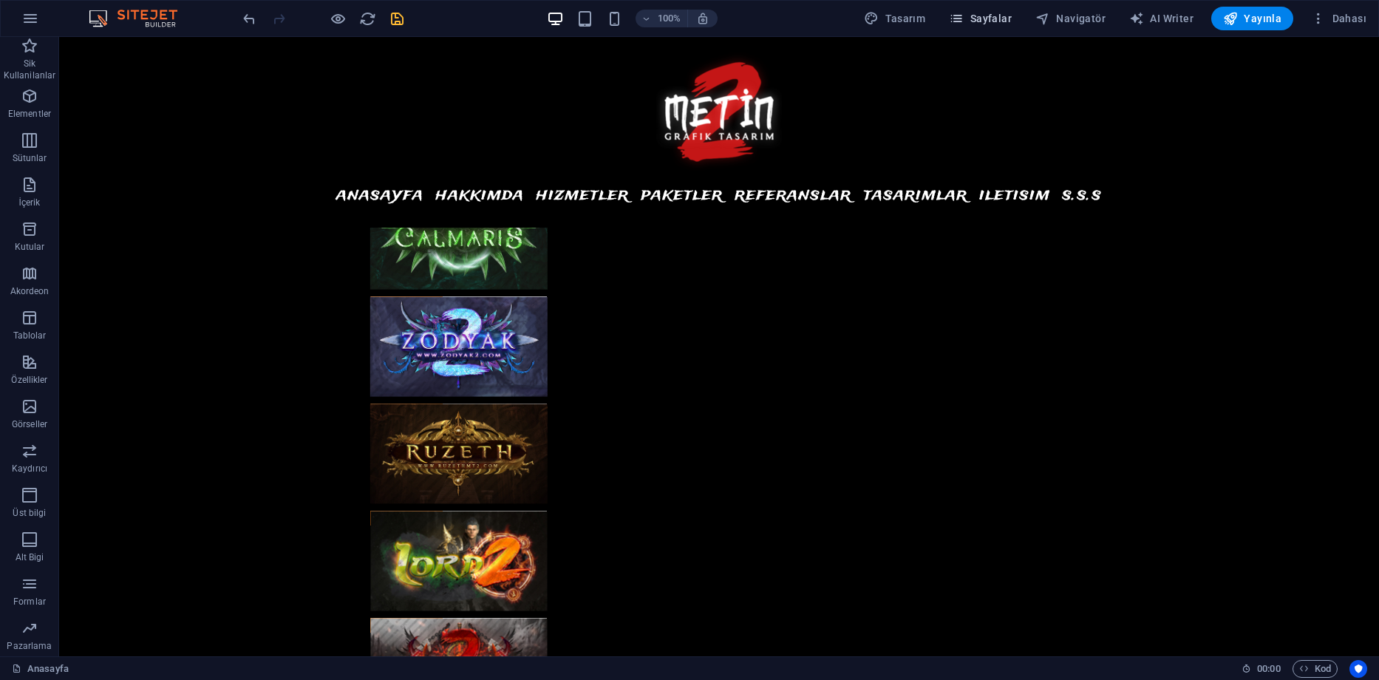
click at [1008, 24] on span "Sayfalar" at bounding box center [980, 18] width 63 height 15
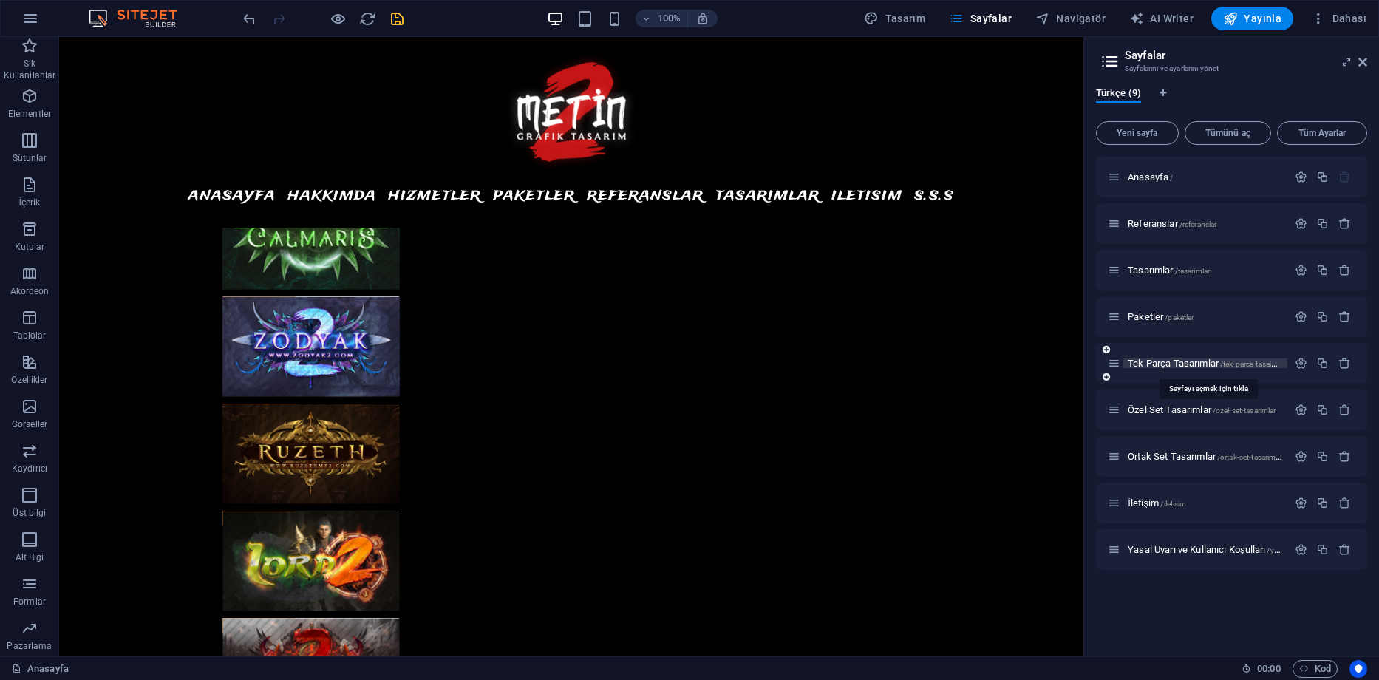
click at [1191, 362] on span "Tek Parça Tasarımlar /tek-parca-tasaimlar" at bounding box center [1207, 363] width 158 height 11
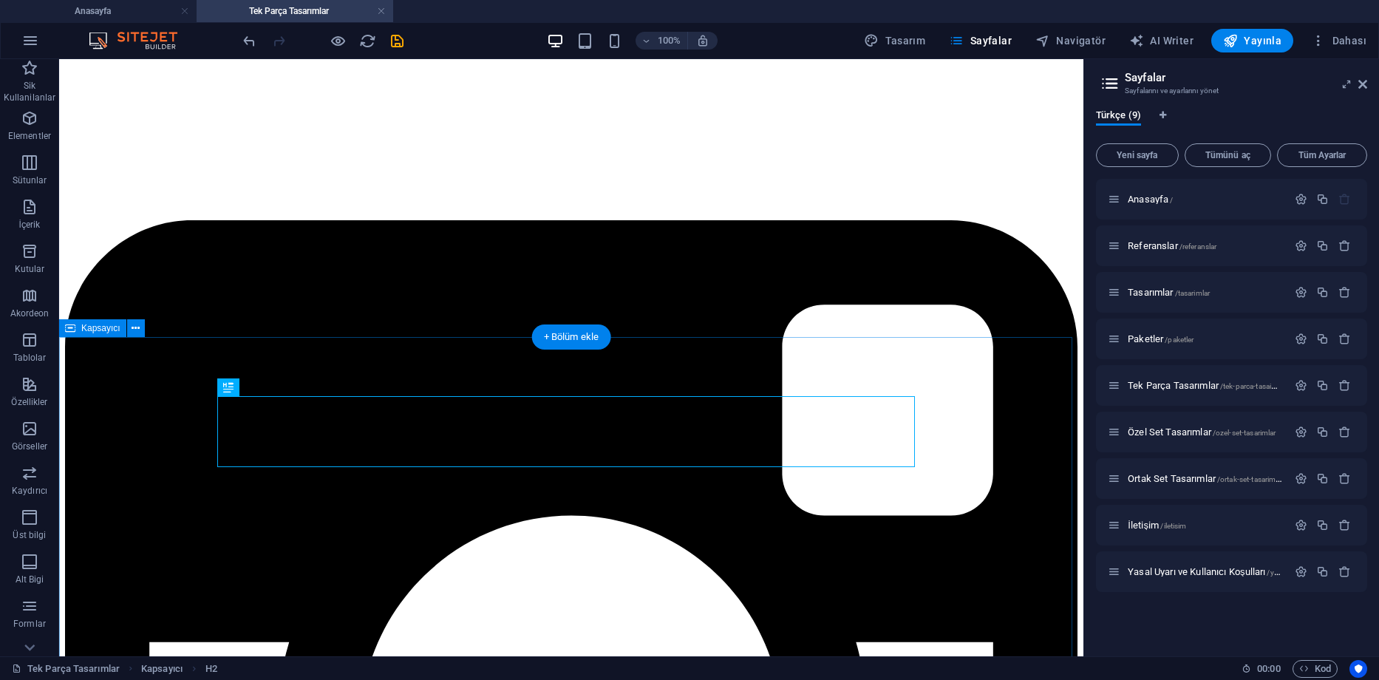
scroll to position [188, 0]
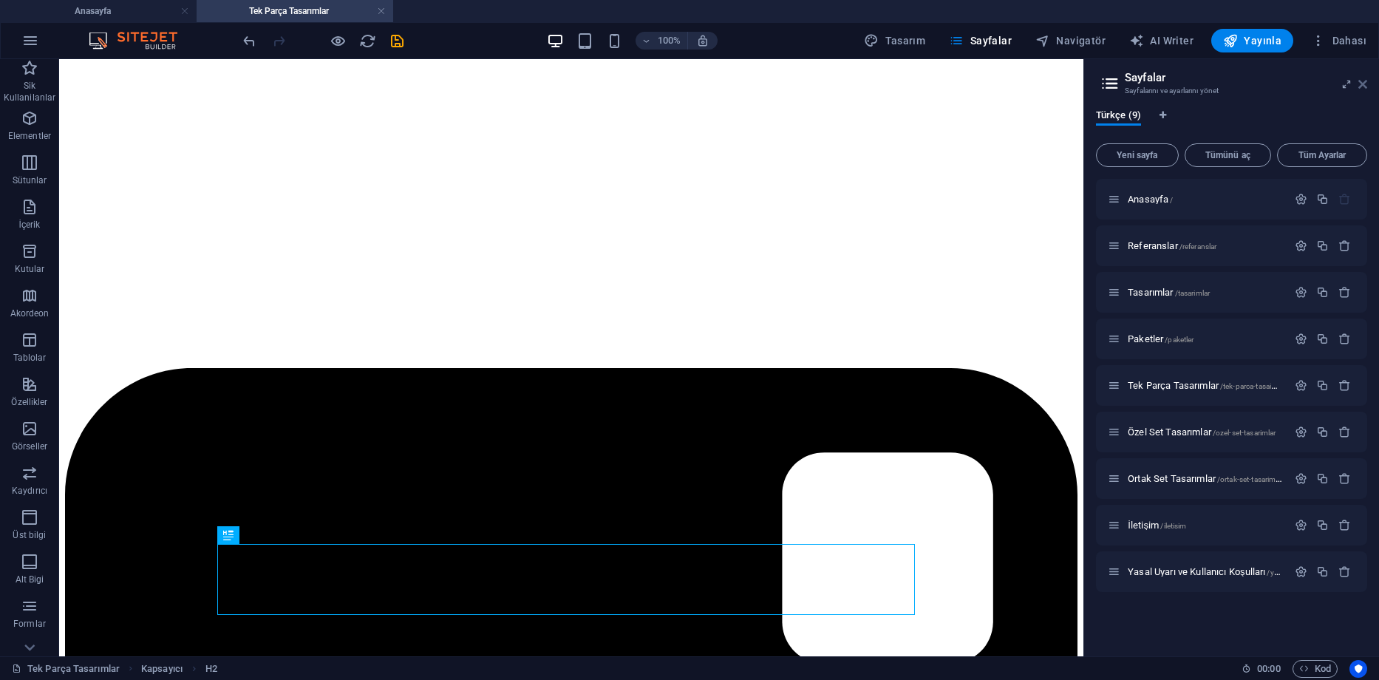
click at [1360, 89] on icon at bounding box center [1362, 84] width 9 height 12
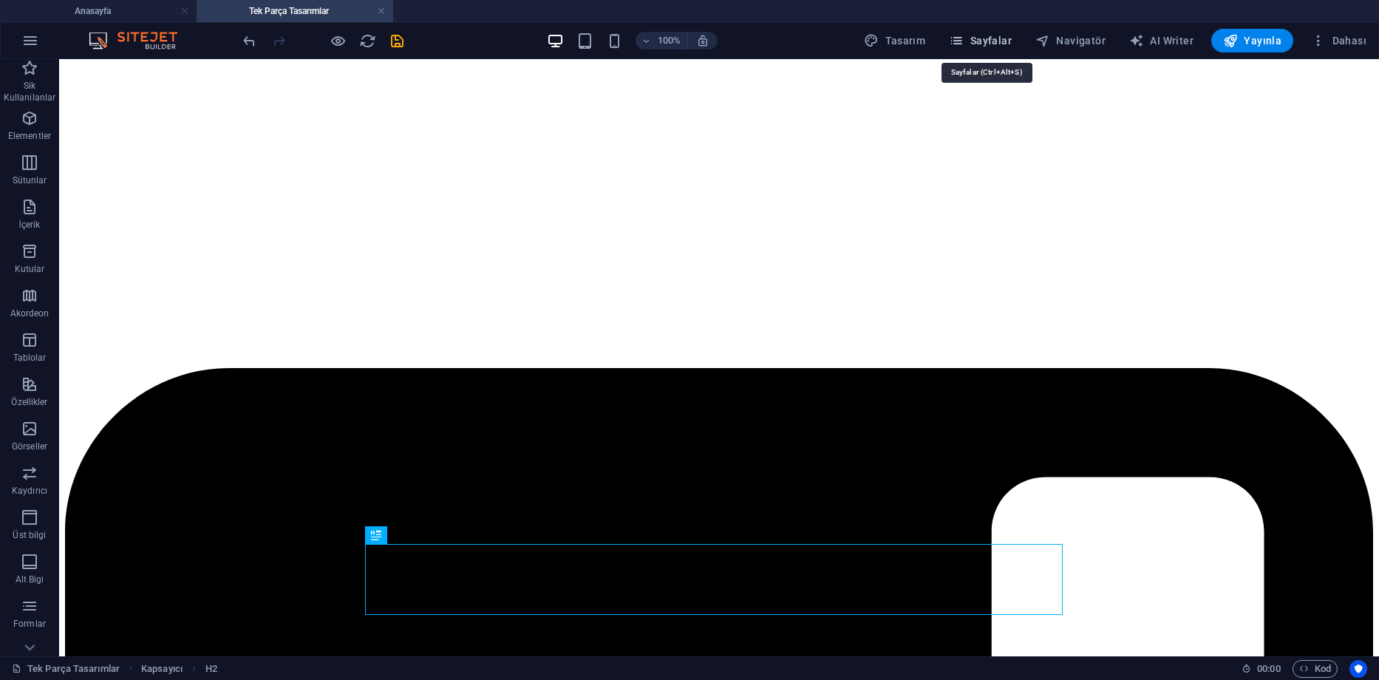
click at [999, 41] on span "Sayfalar" at bounding box center [980, 40] width 63 height 15
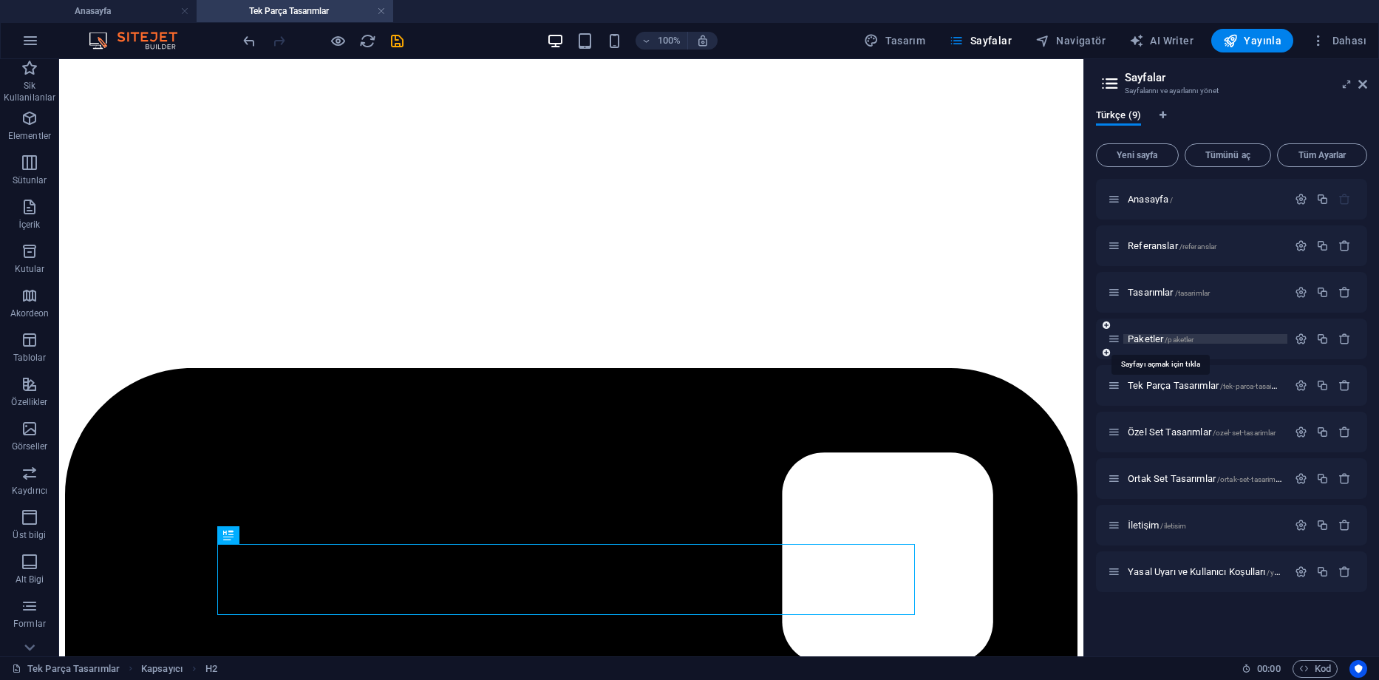
click at [1150, 335] on span "Paketler /paketler" at bounding box center [1161, 338] width 66 height 11
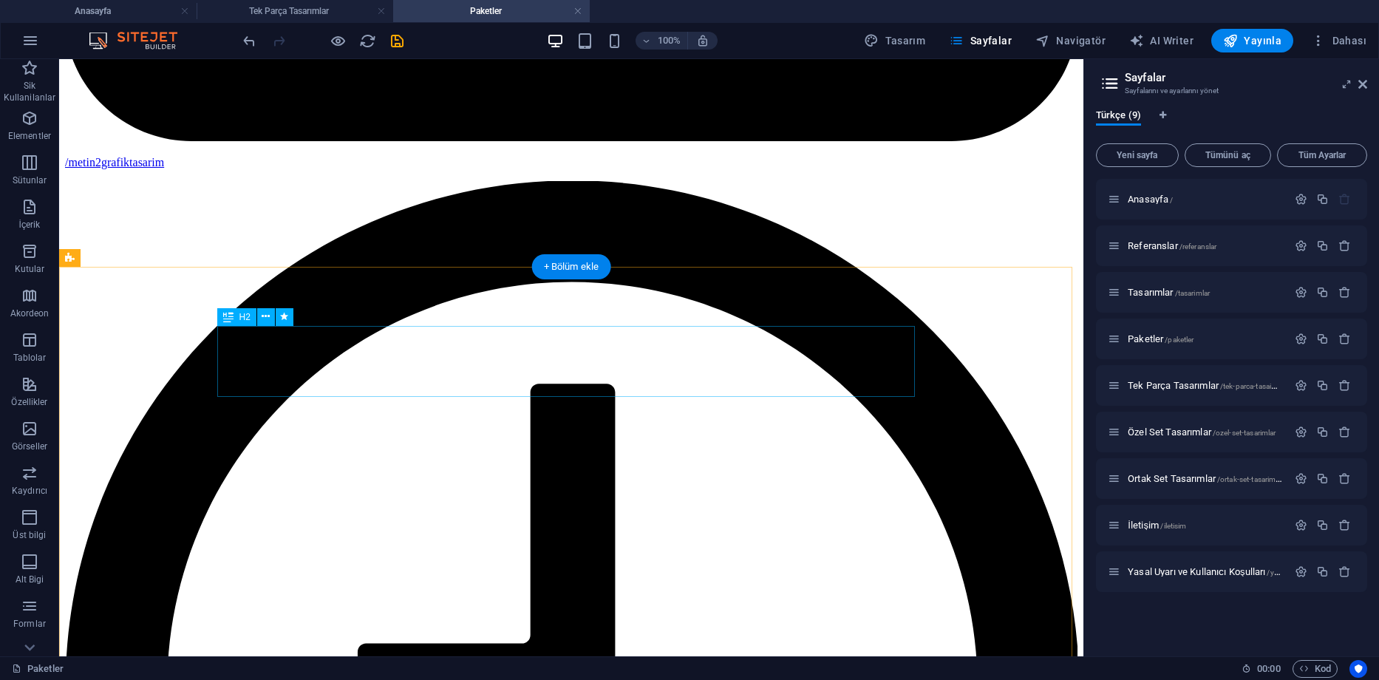
scroll to position [1444, 0]
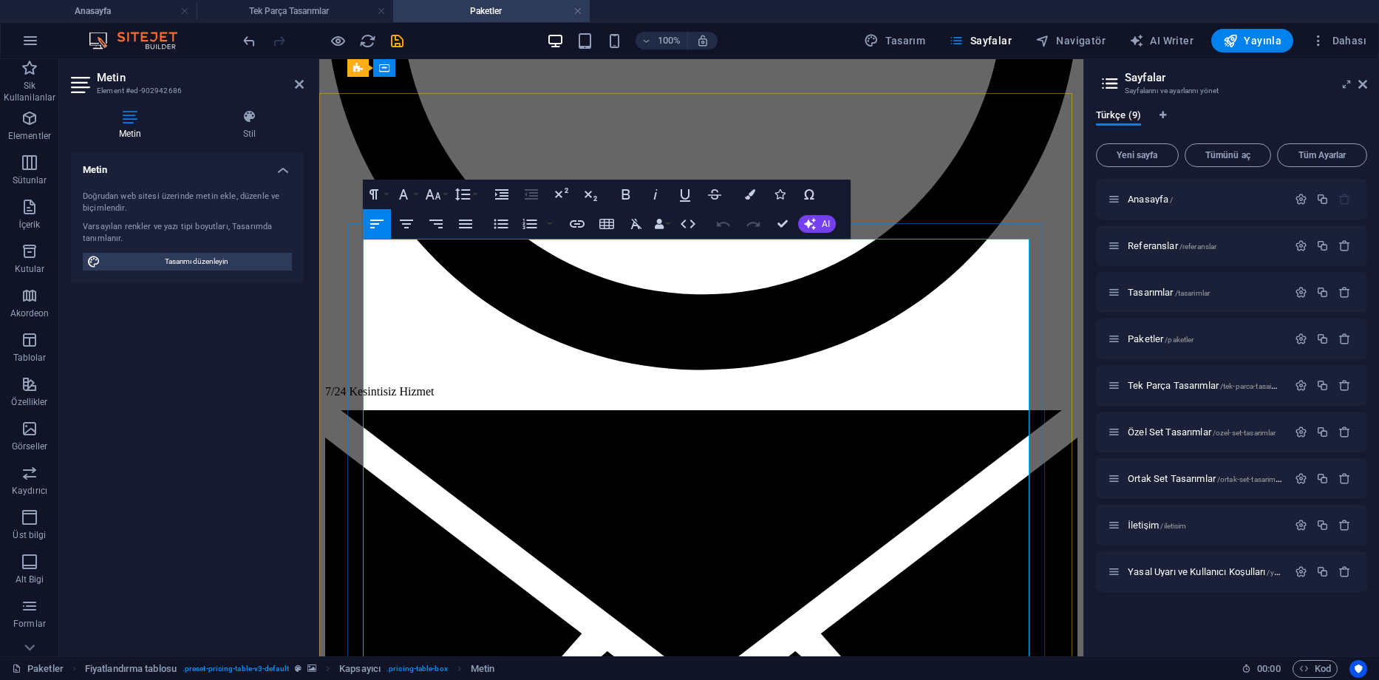
scroll to position [1316, 0]
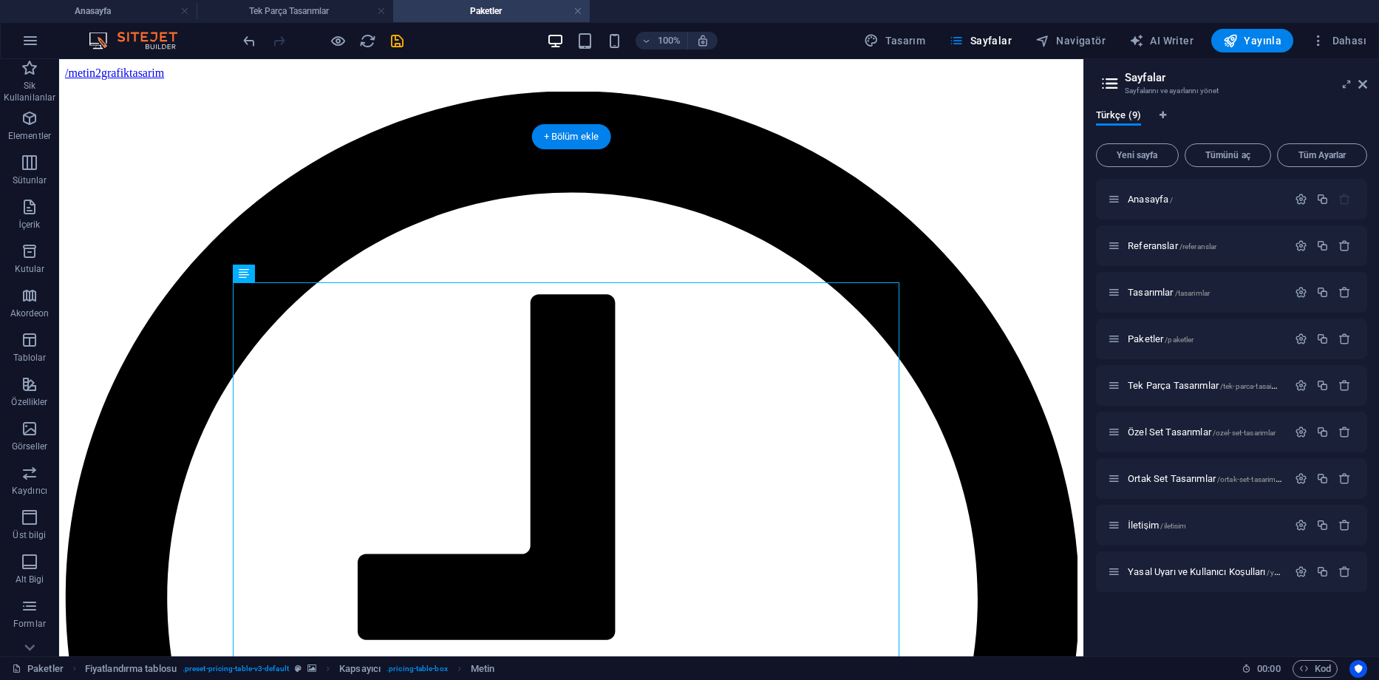
scroll to position [1538, 0]
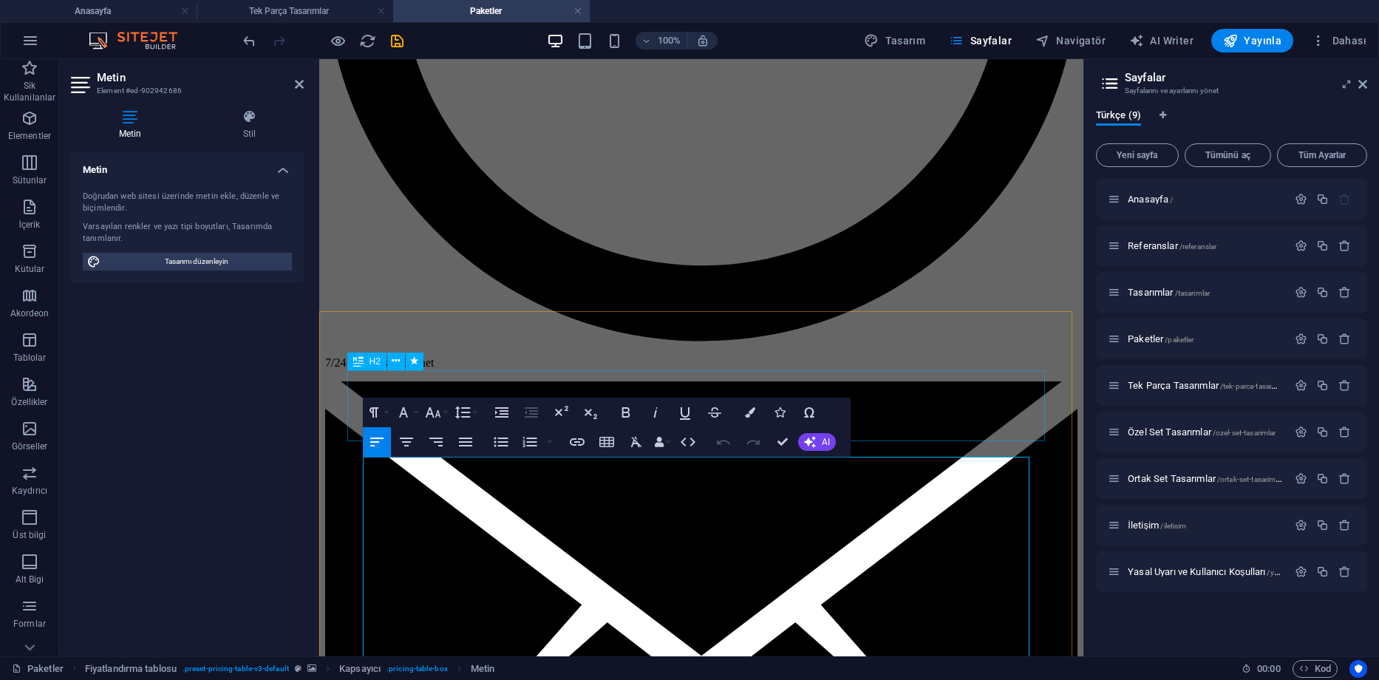
scroll to position [1316, 0]
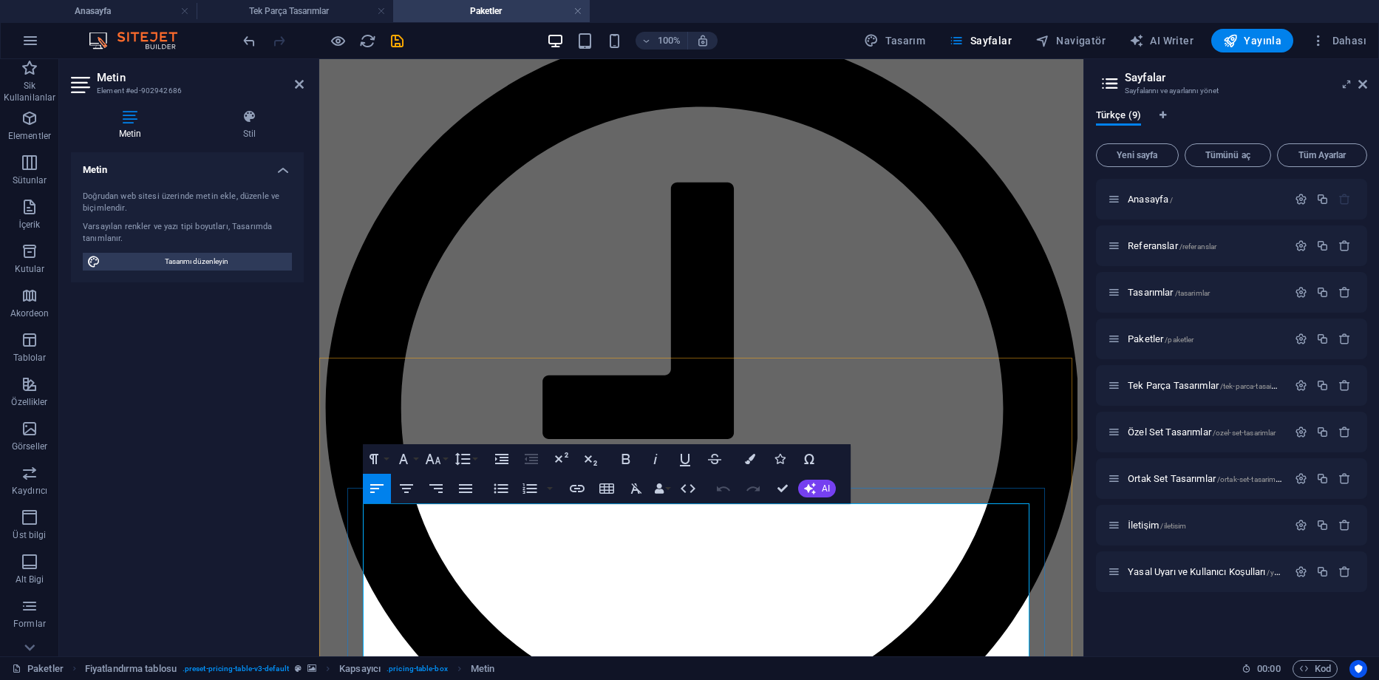
drag, startPoint x: 779, startPoint y: 486, endPoint x: 726, endPoint y: 425, distance: 81.2
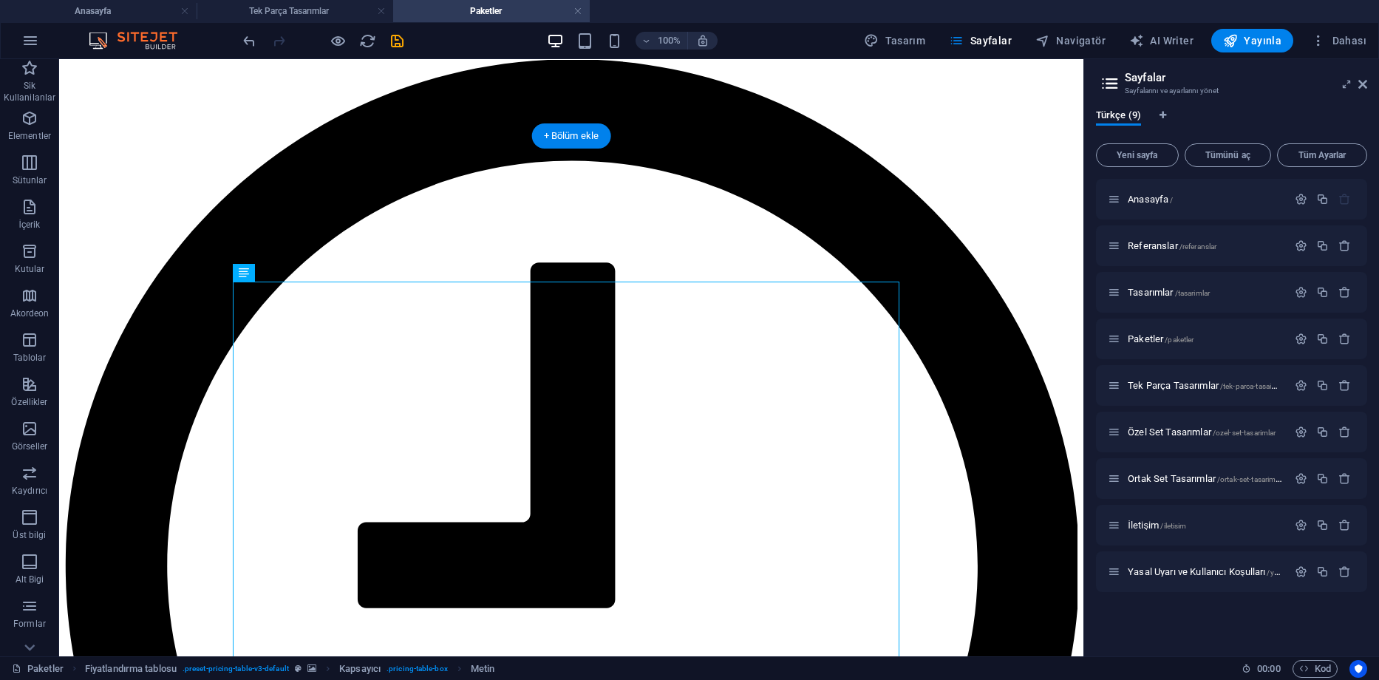
scroll to position [1538, 0]
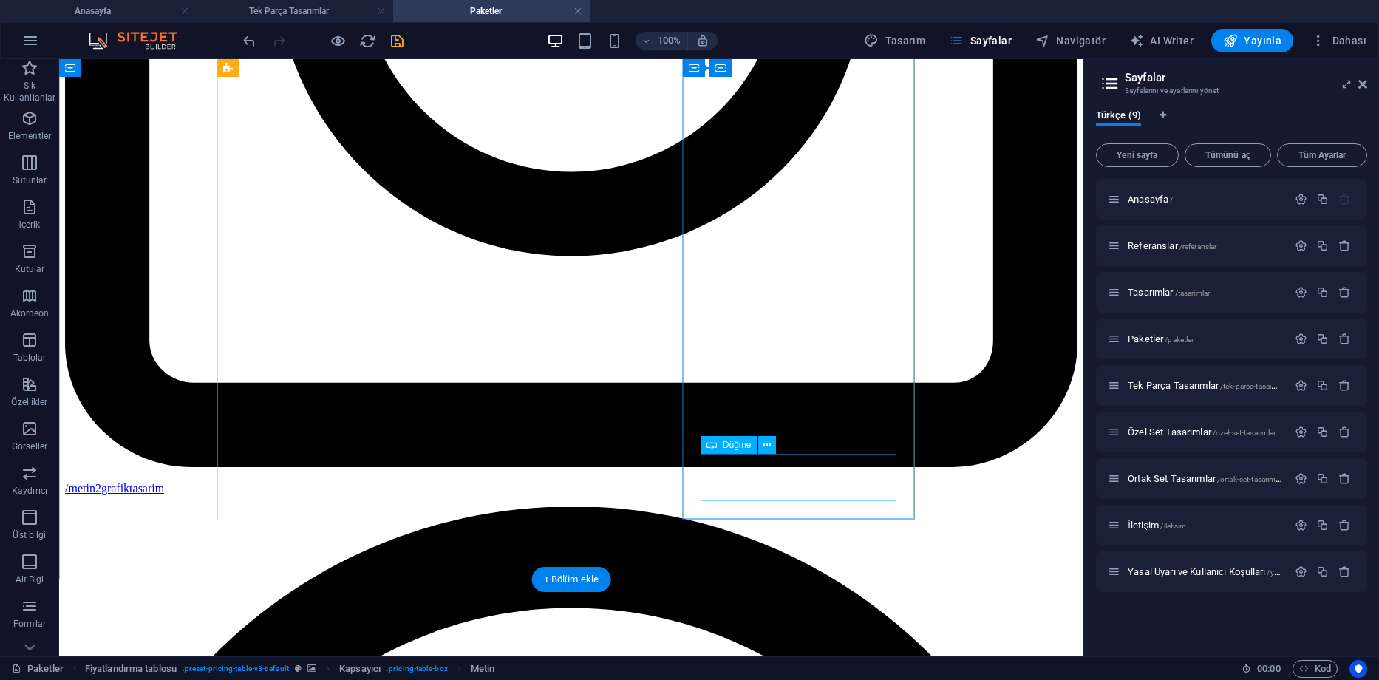
scroll to position [1094, 0]
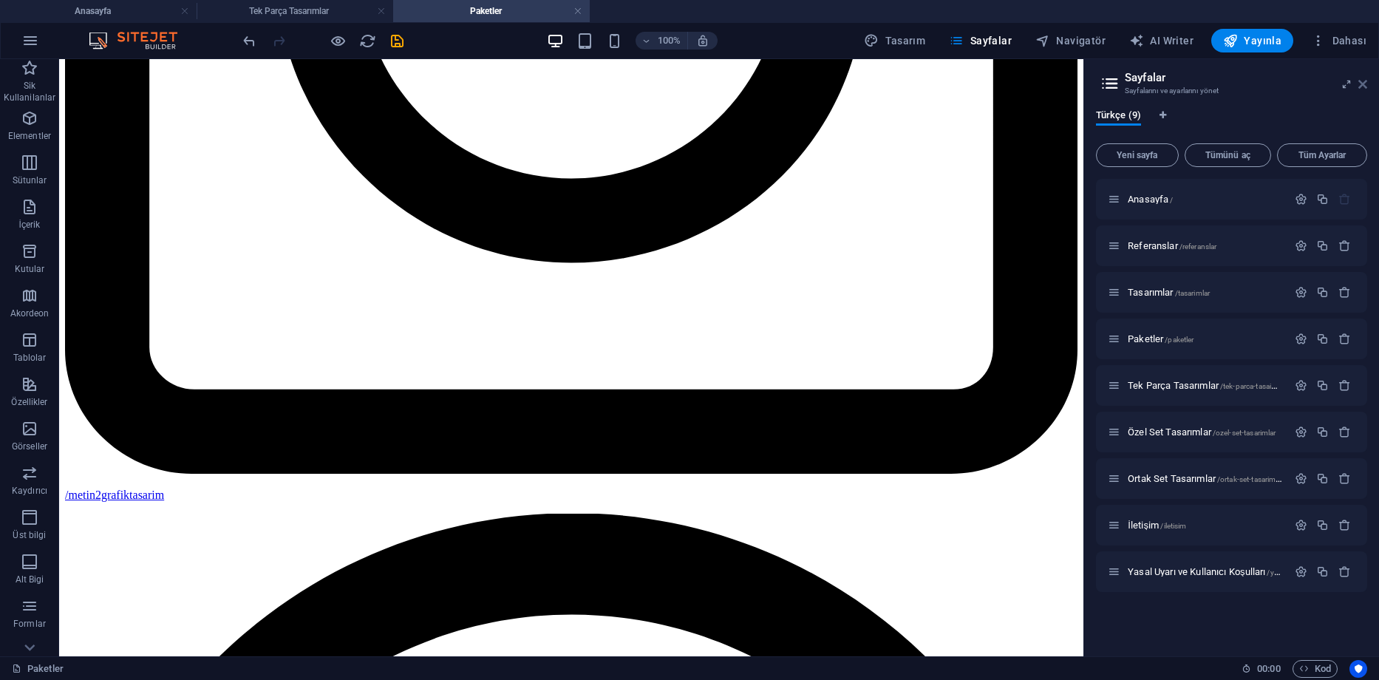
drag, startPoint x: 1363, startPoint y: 86, endPoint x: 1304, endPoint y: 27, distance: 83.1
click at [1364, 86] on icon at bounding box center [1362, 84] width 9 height 12
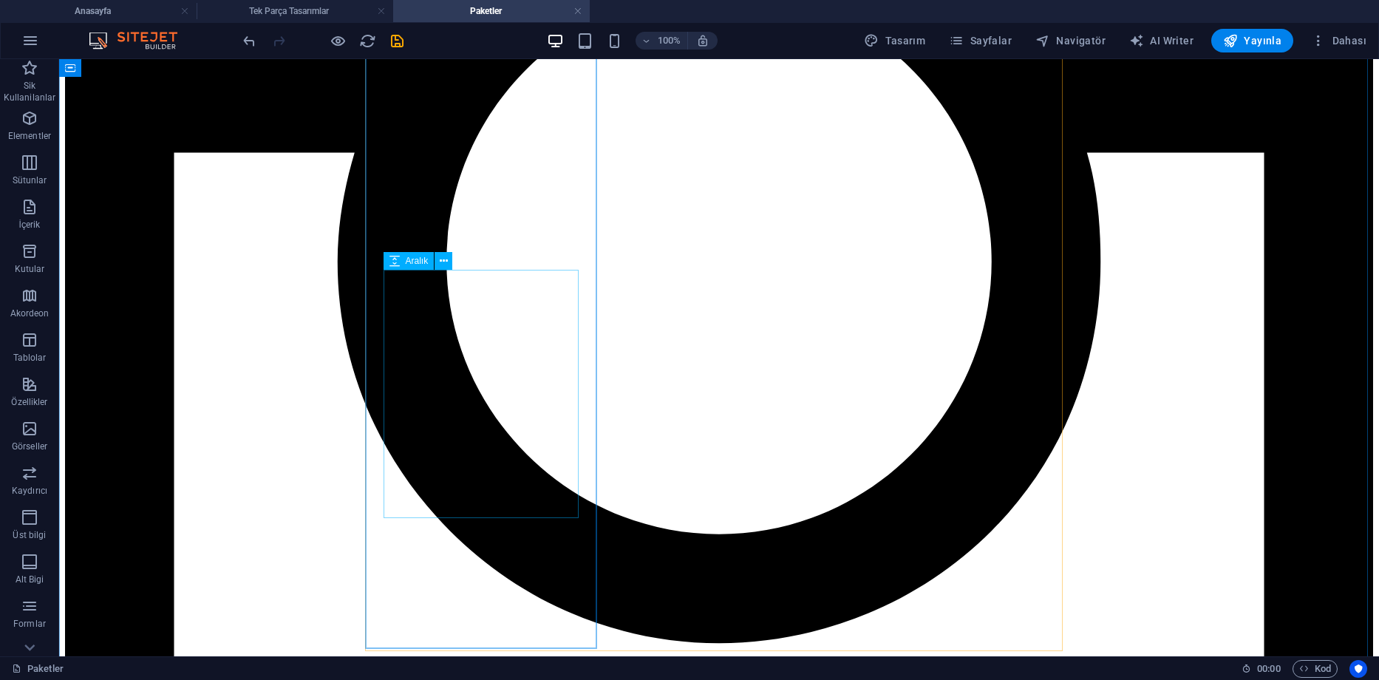
scroll to position [1021, 0]
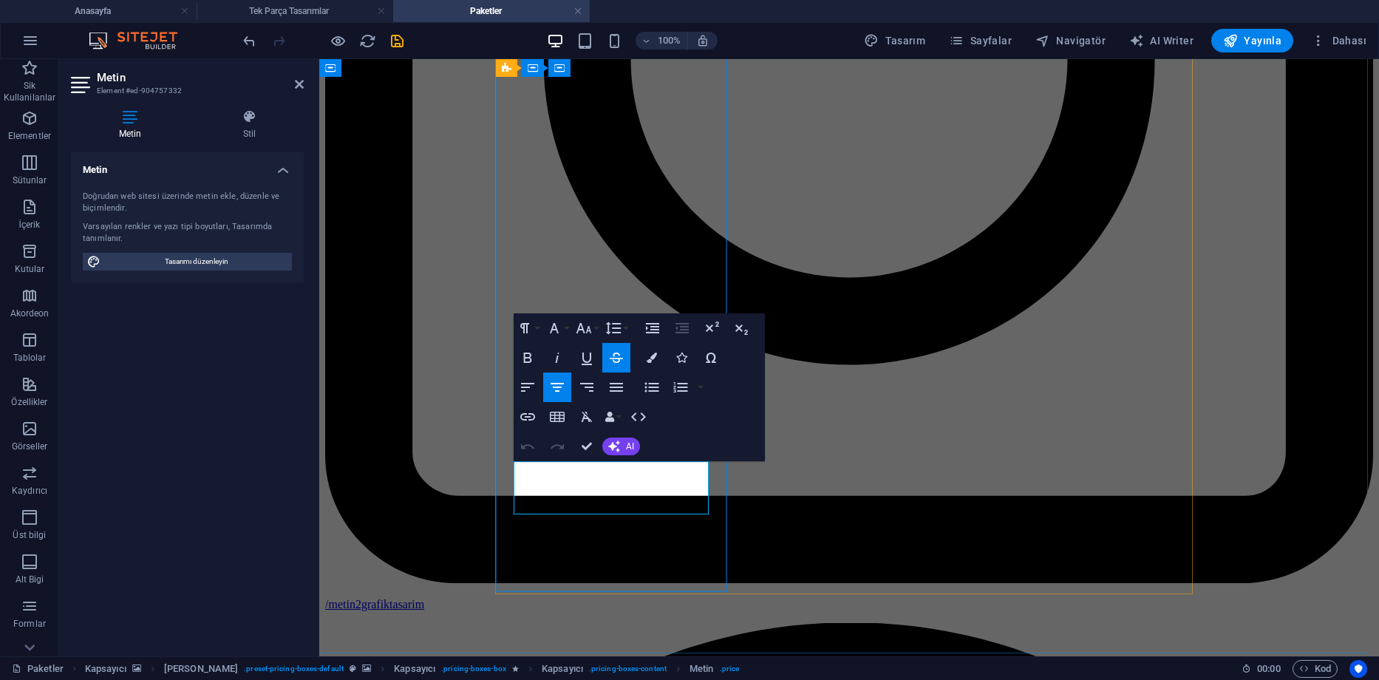
drag, startPoint x: 568, startPoint y: 478, endPoint x: 554, endPoint y: 478, distance: 14.0
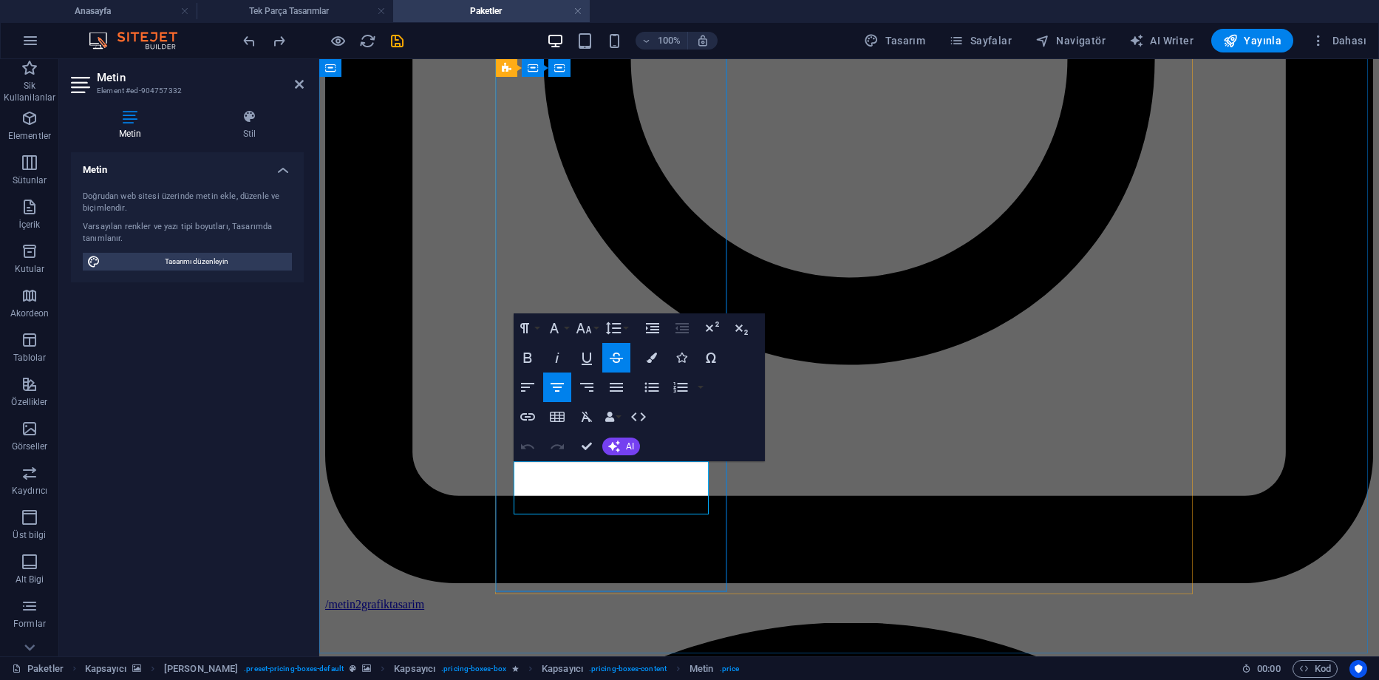
drag, startPoint x: 639, startPoint y: 473, endPoint x: 565, endPoint y: 474, distance: 73.9
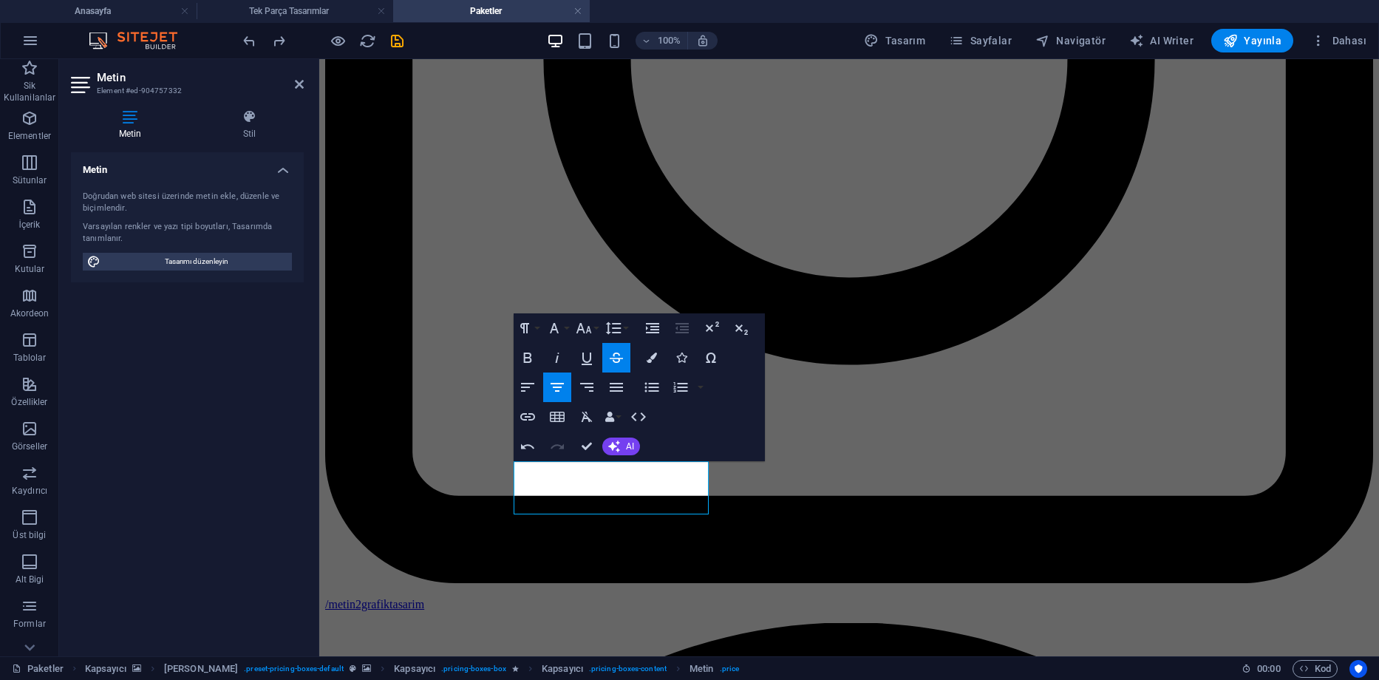
click at [614, 352] on icon "button" at bounding box center [616, 358] width 18 height 18
drag, startPoint x: 583, startPoint y: 474, endPoint x: 528, endPoint y: 476, distance: 55.5
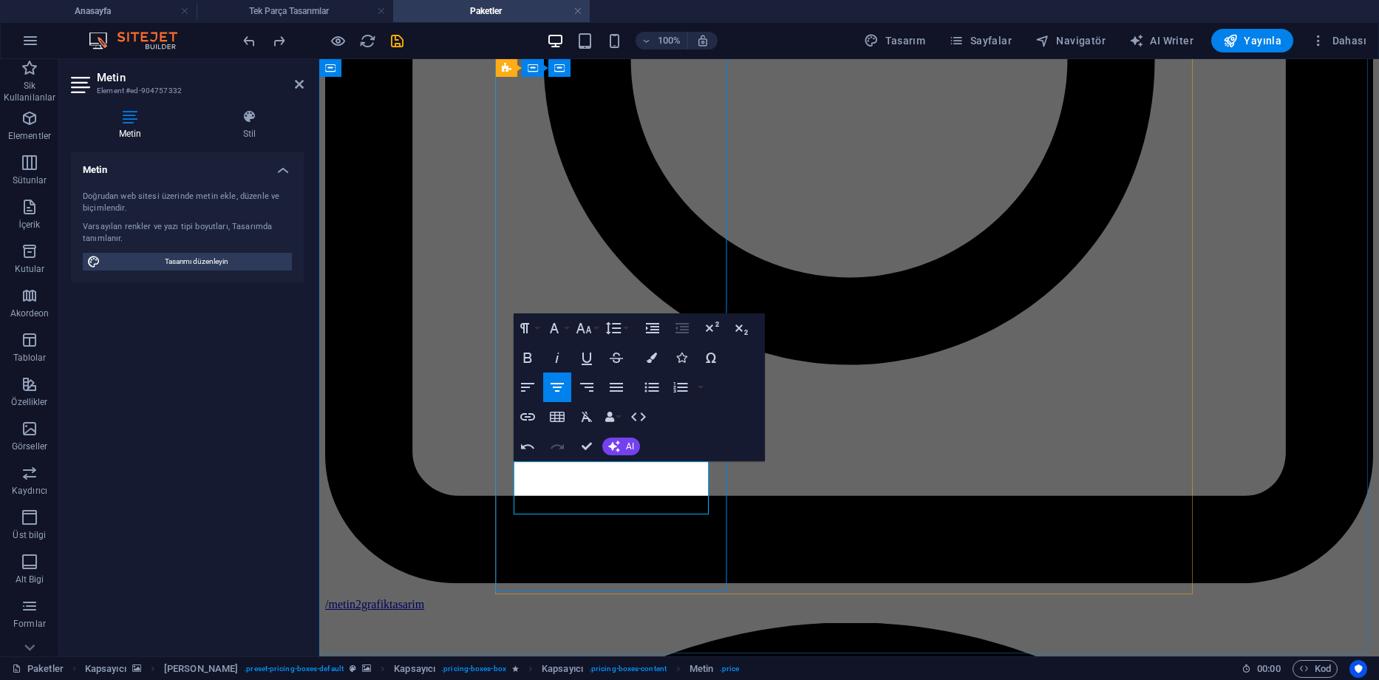
drag, startPoint x: 671, startPoint y: 476, endPoint x: 548, endPoint y: 469, distance: 122.9
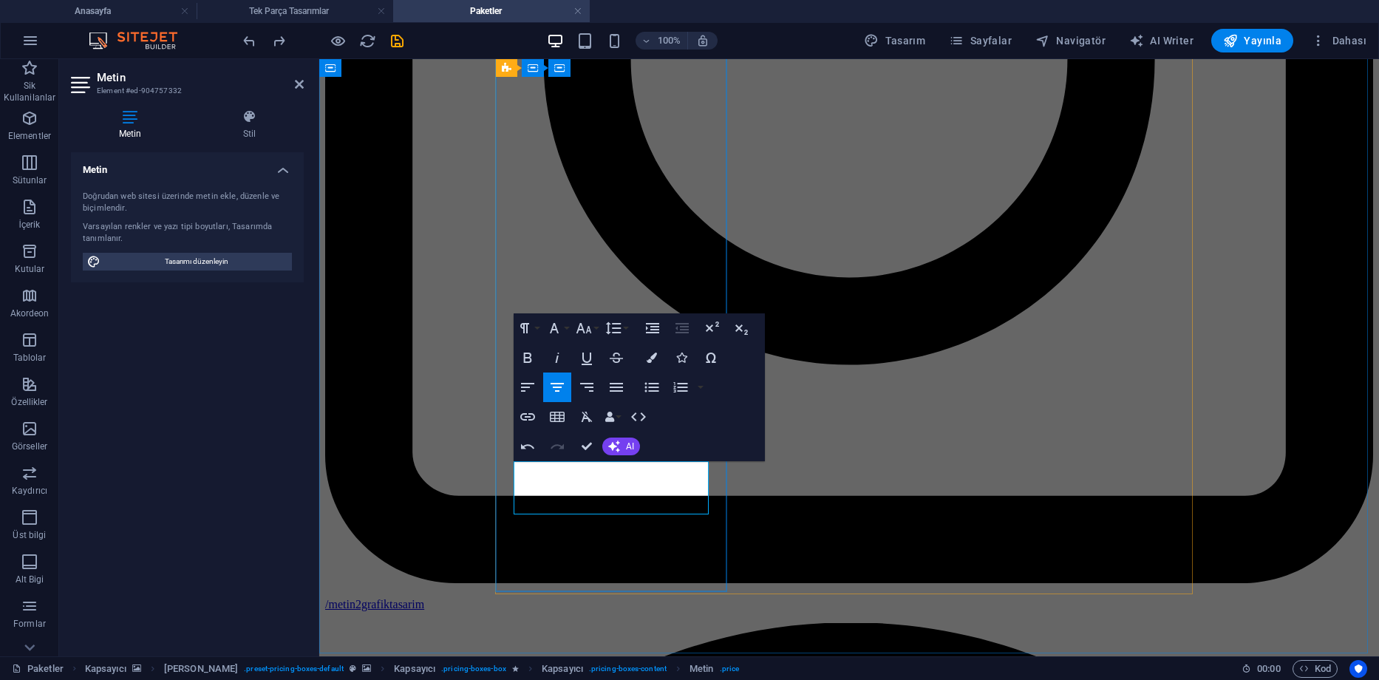
click at [571, 327] on button "Font Family" at bounding box center [557, 328] width 28 height 30
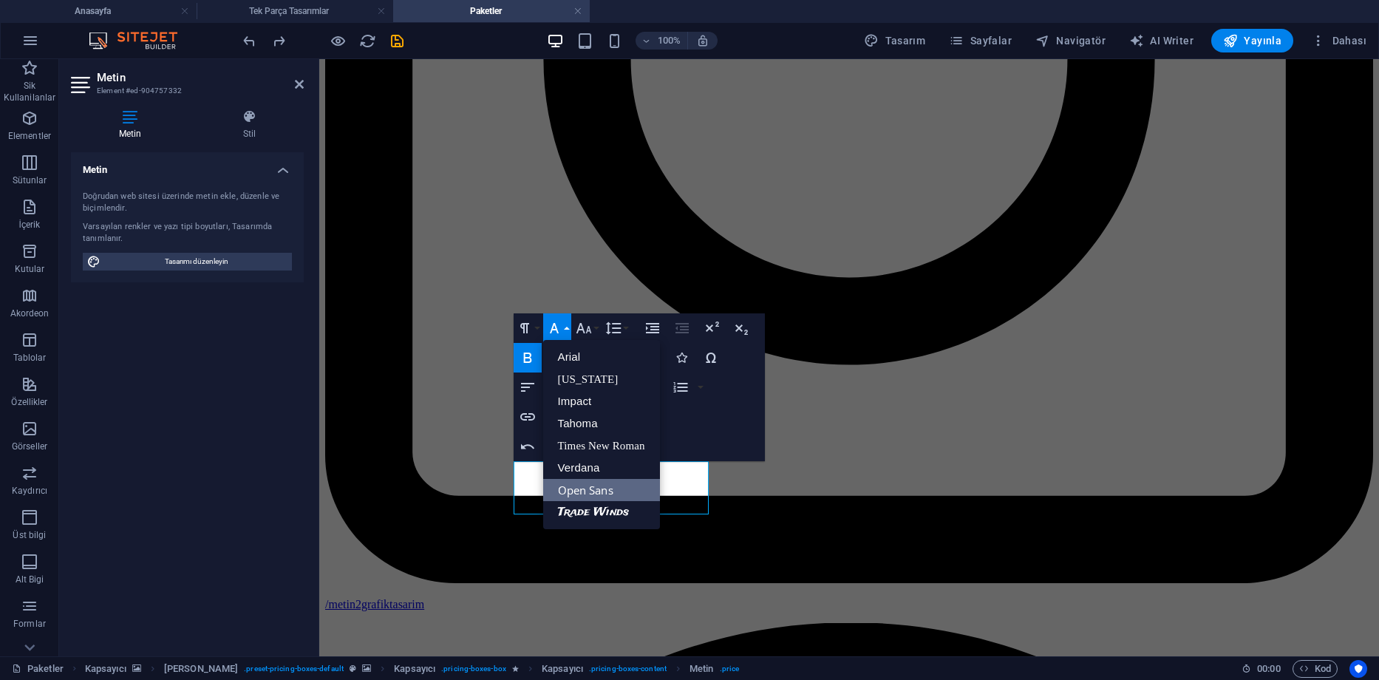
scroll to position [0, 0]
click at [568, 327] on button "Font Family" at bounding box center [557, 328] width 28 height 30
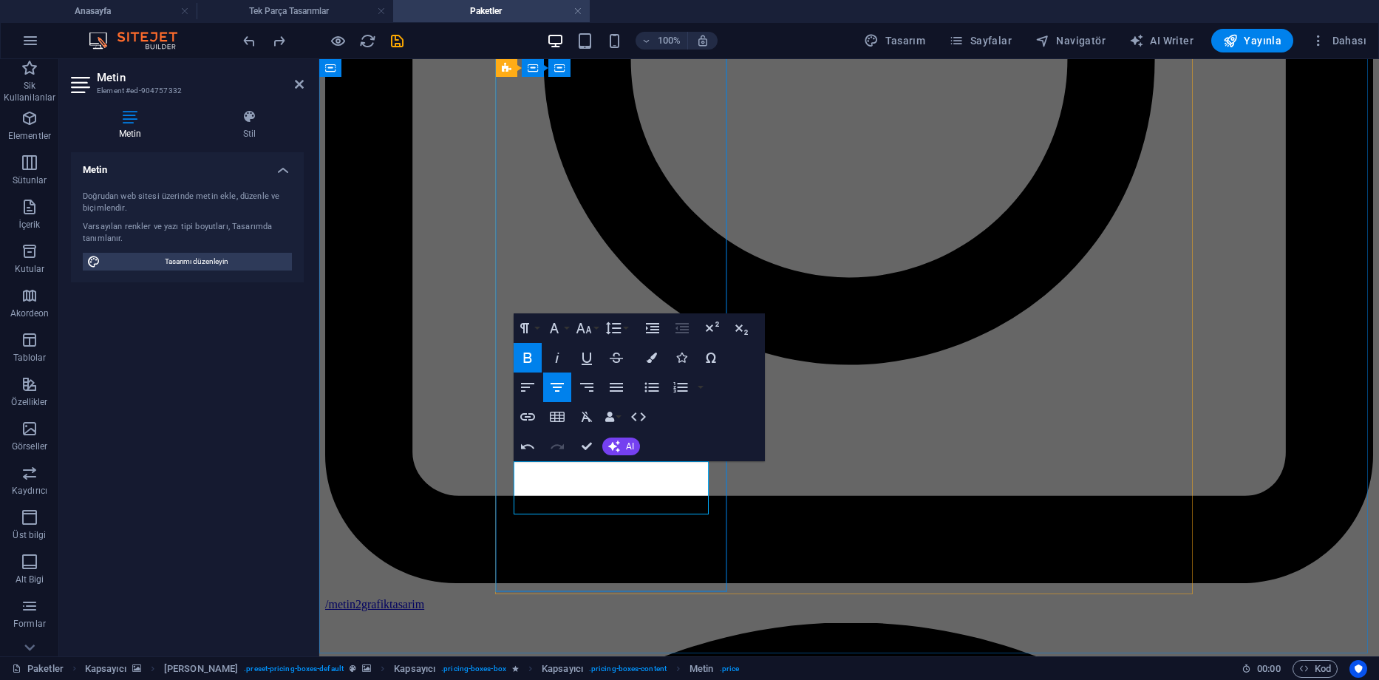
click at [565, 325] on button "Font Family" at bounding box center [557, 328] width 28 height 30
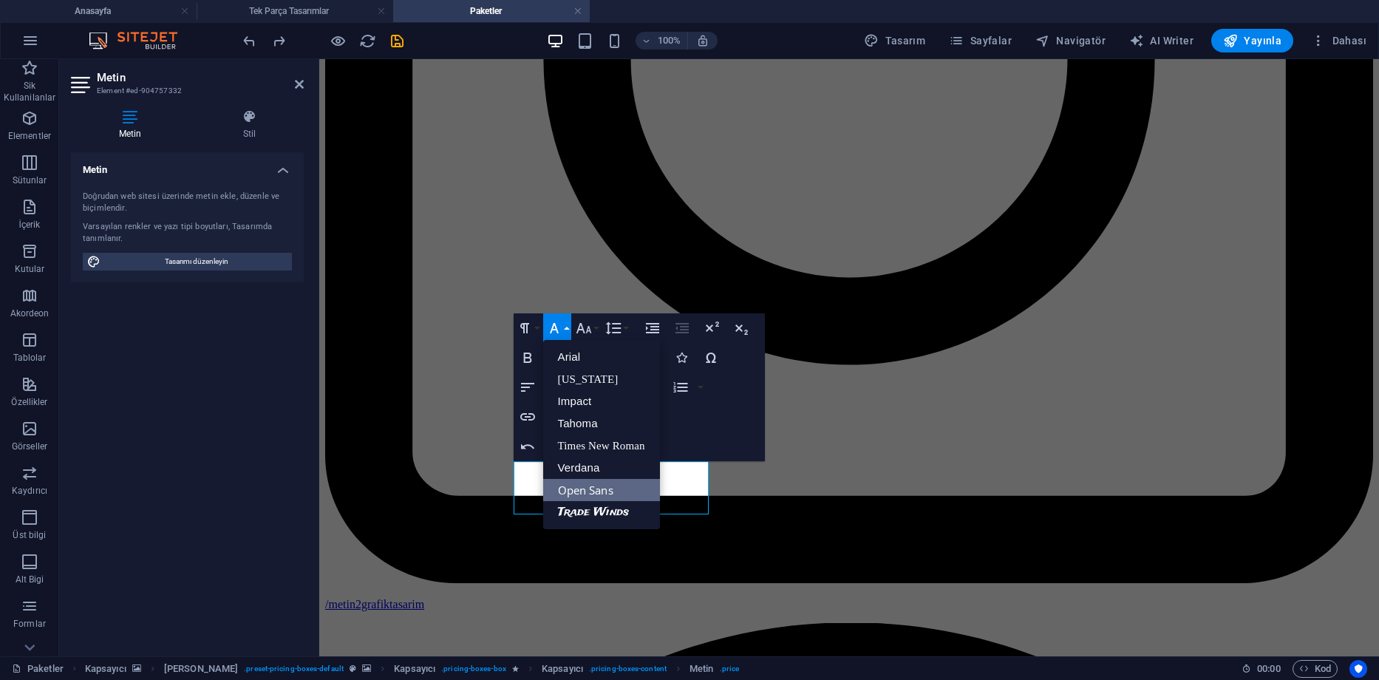
click at [565, 325] on button "Font Family" at bounding box center [557, 328] width 28 height 30
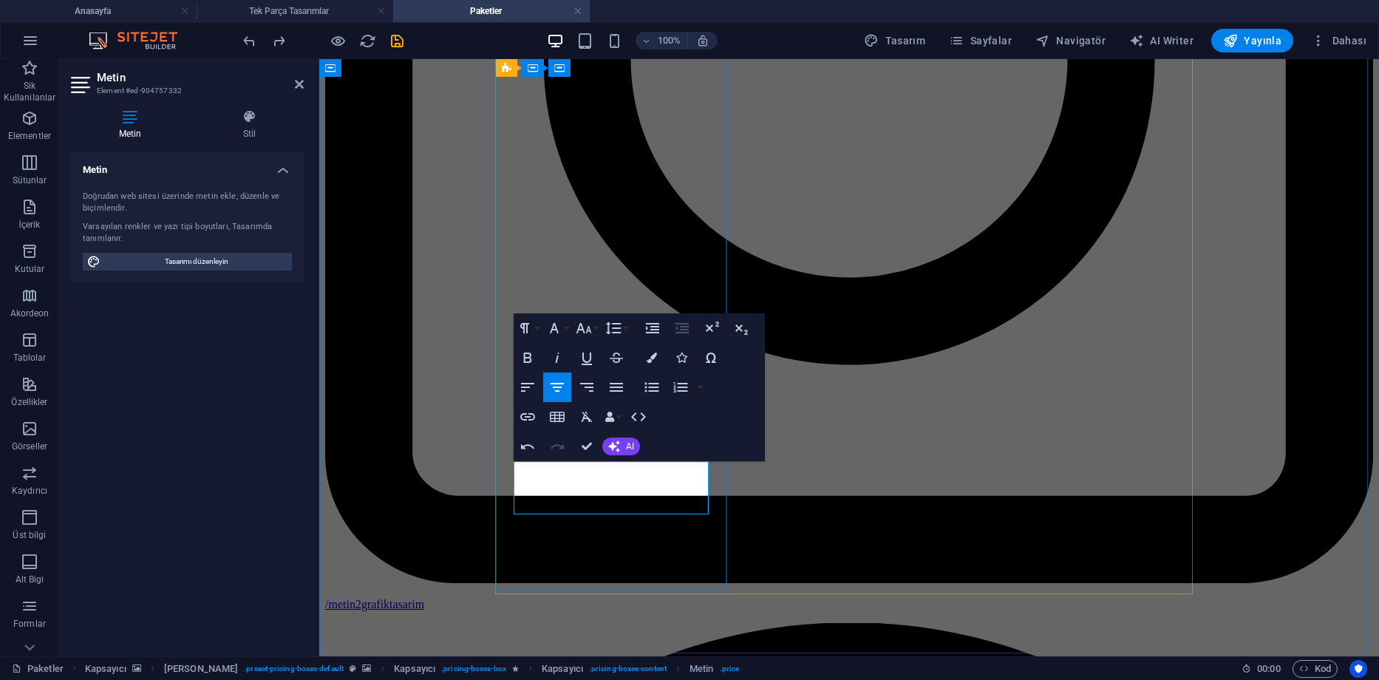
click at [591, 329] on icon "button" at bounding box center [584, 328] width 18 height 18
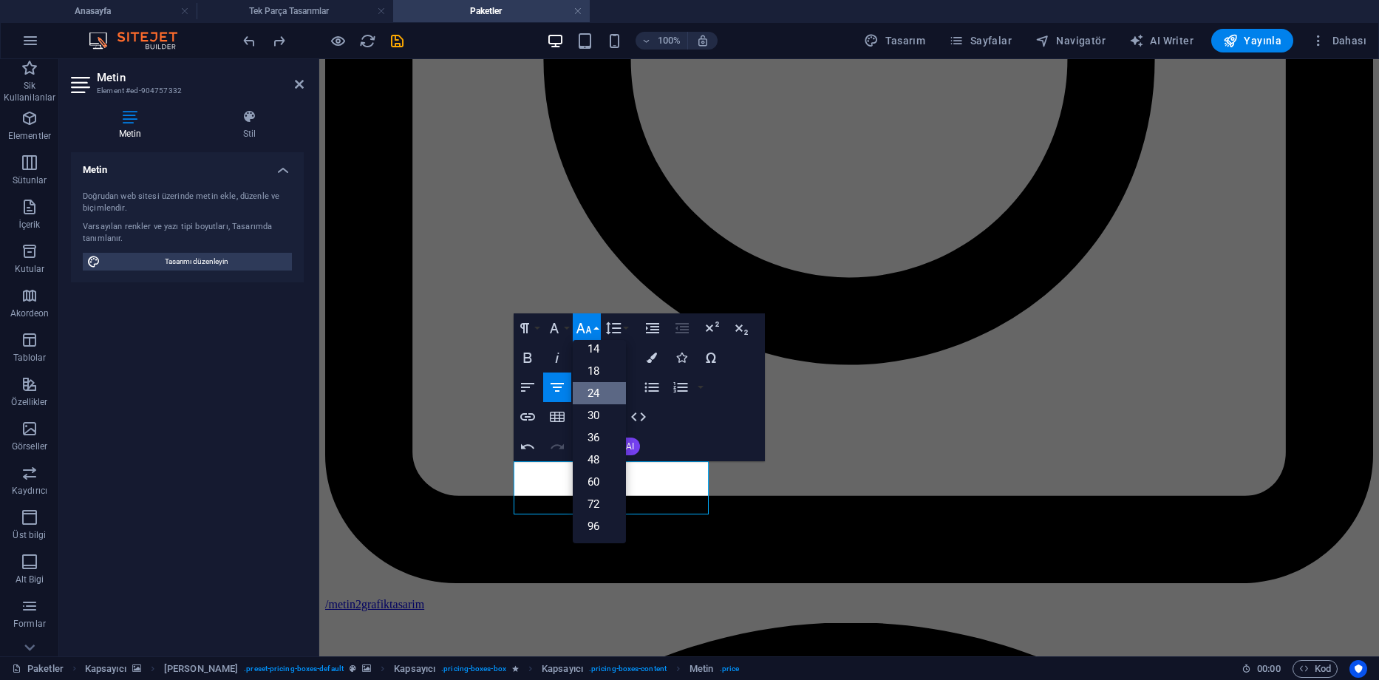
scroll to position [119, 0]
drag, startPoint x: 591, startPoint y: 329, endPoint x: 600, endPoint y: 364, distance: 36.6
click at [591, 328] on icon "button" at bounding box center [584, 328] width 18 height 18
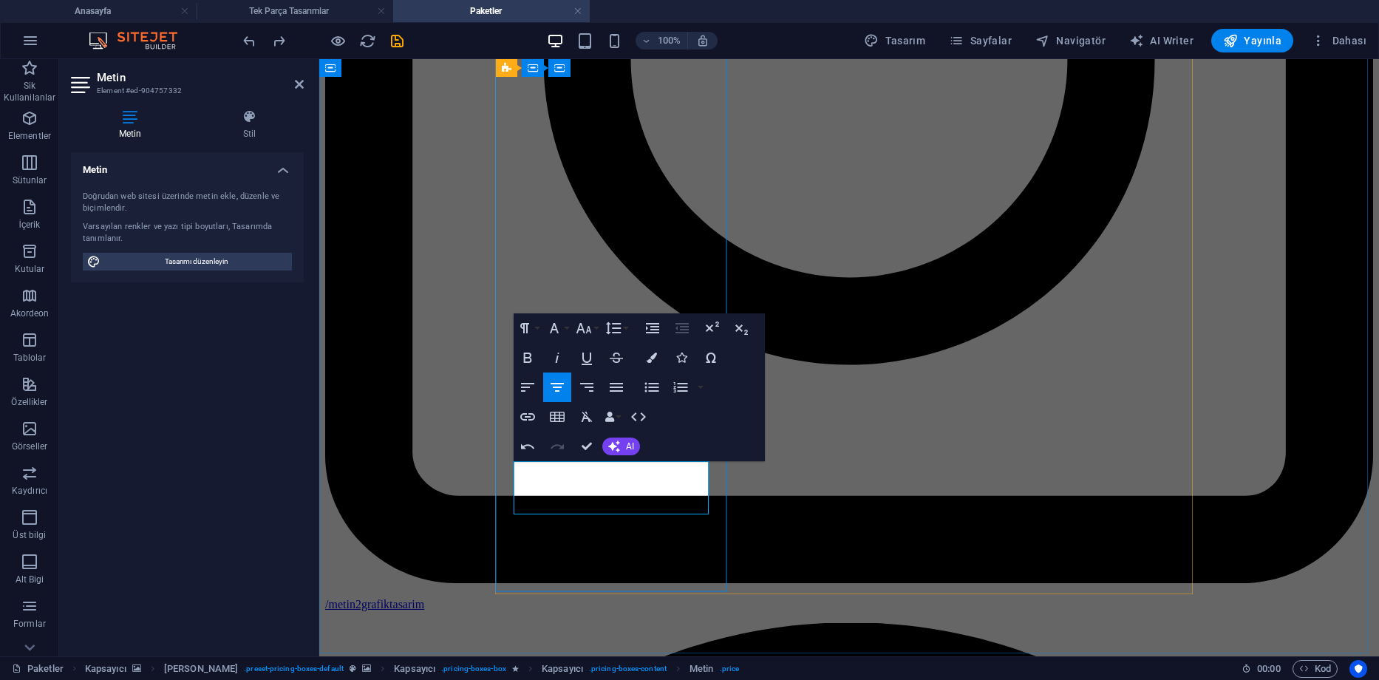
click at [593, 329] on button "Font Size" at bounding box center [587, 328] width 28 height 30
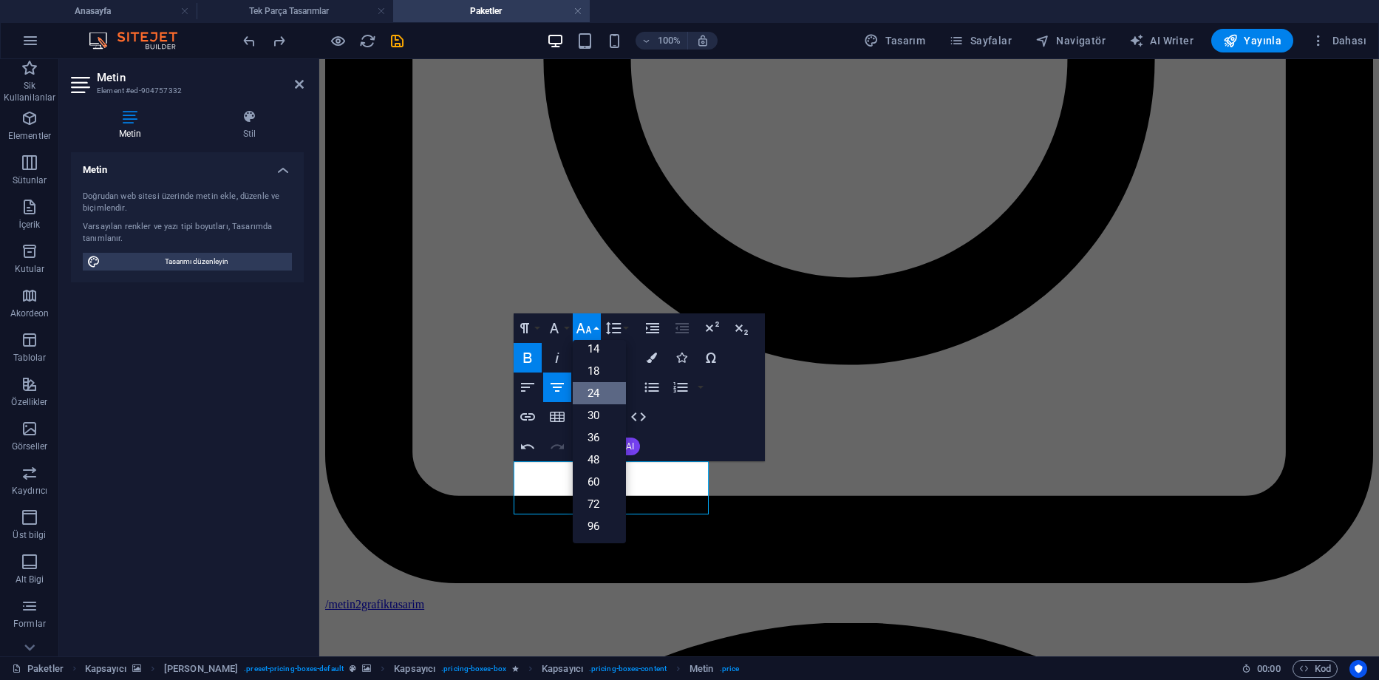
click at [593, 329] on button "Font Size" at bounding box center [587, 328] width 28 height 30
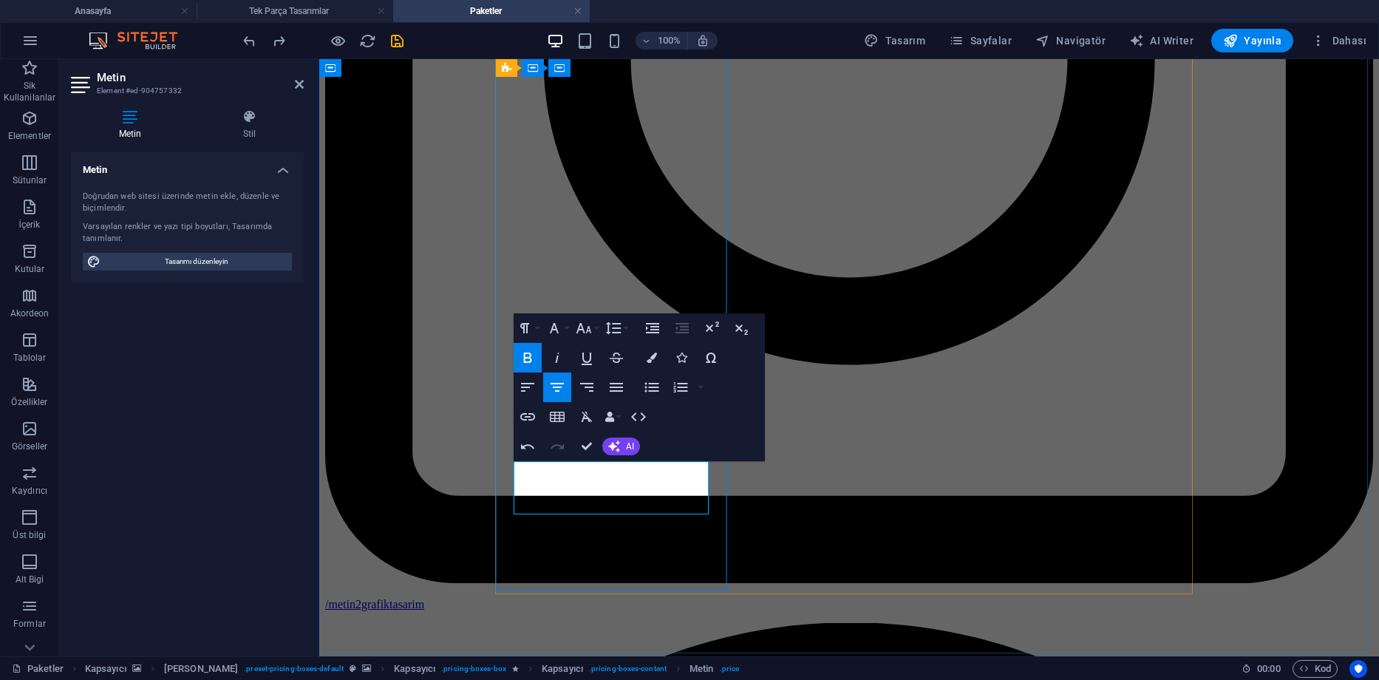
drag, startPoint x: 669, startPoint y: 504, endPoint x: 528, endPoint y: 502, distance: 140.4
drag, startPoint x: 659, startPoint y: 503, endPoint x: 557, endPoint y: 505, distance: 102.0
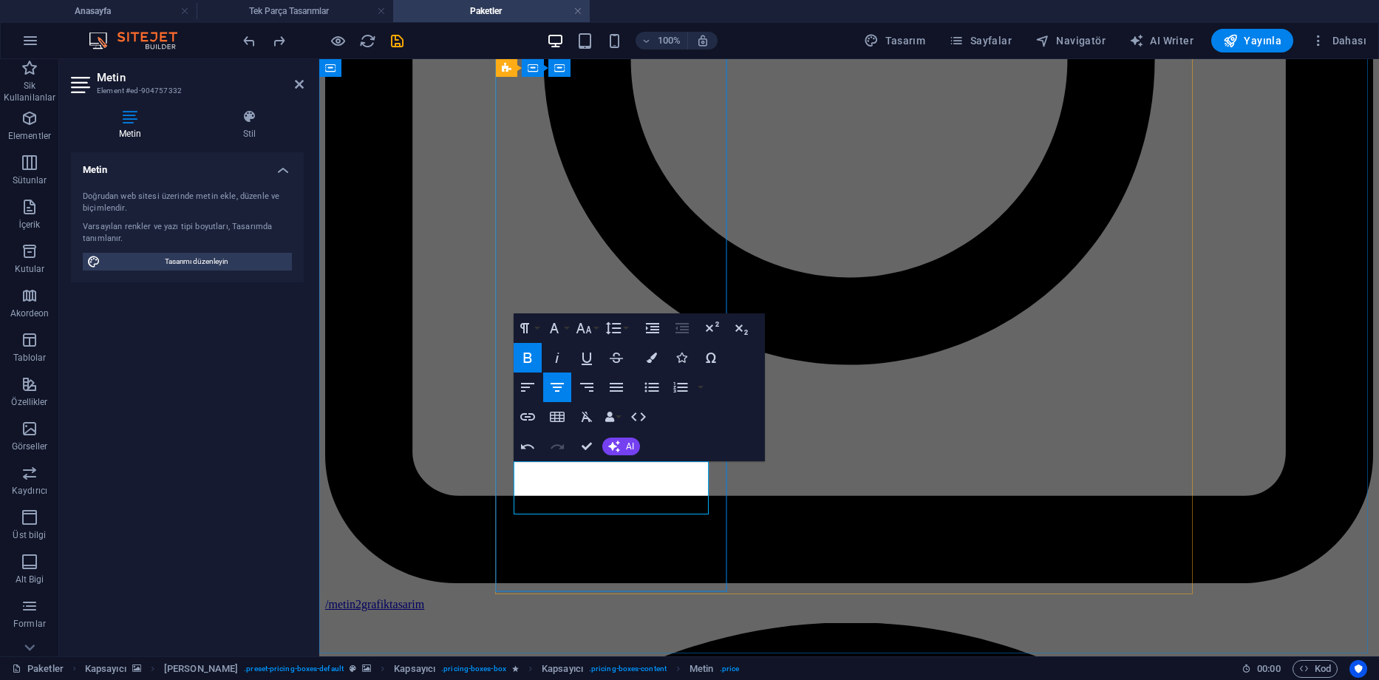
copy span "ÖZEL 2000₺"
drag, startPoint x: 624, startPoint y: 476, endPoint x: 537, endPoint y: 476, distance: 87.2
drag, startPoint x: 604, startPoint y: 473, endPoint x: 573, endPoint y: 472, distance: 30.3
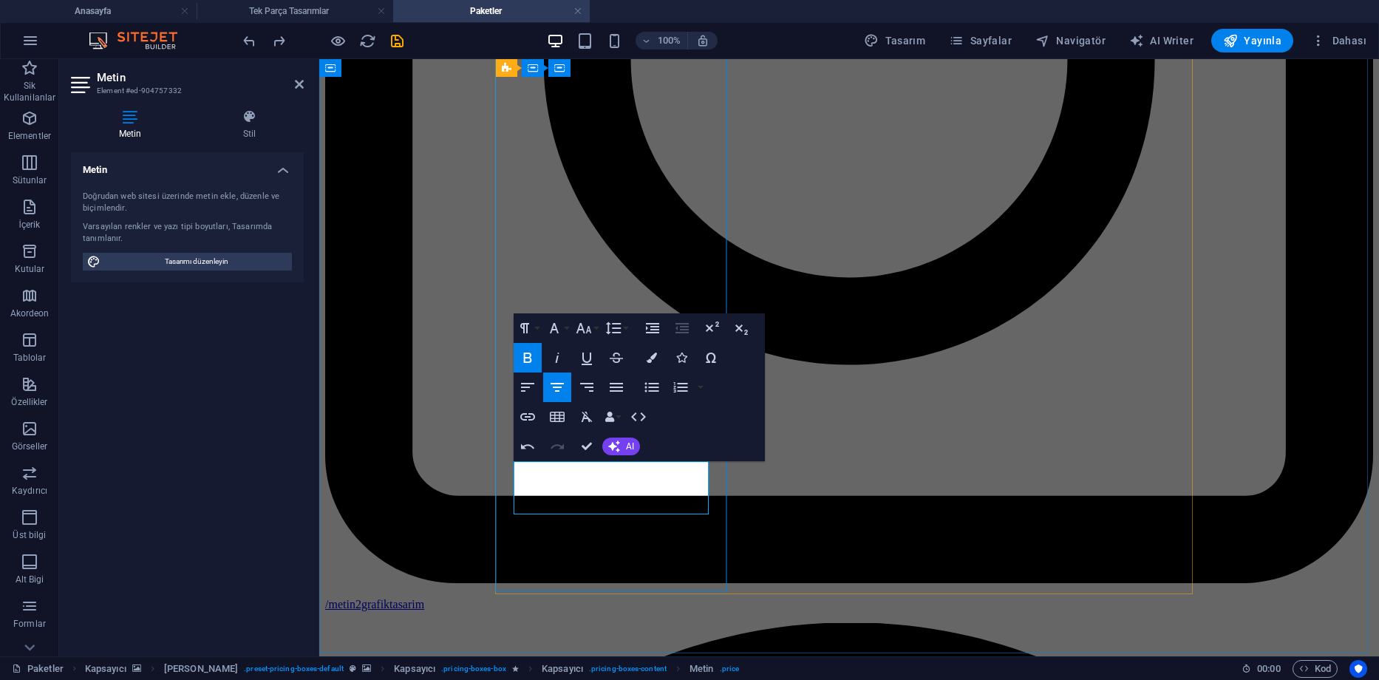
drag, startPoint x: 672, startPoint y: 474, endPoint x: 543, endPoint y: 474, distance: 128.6
click at [590, 322] on icon "button" at bounding box center [584, 328] width 18 height 18
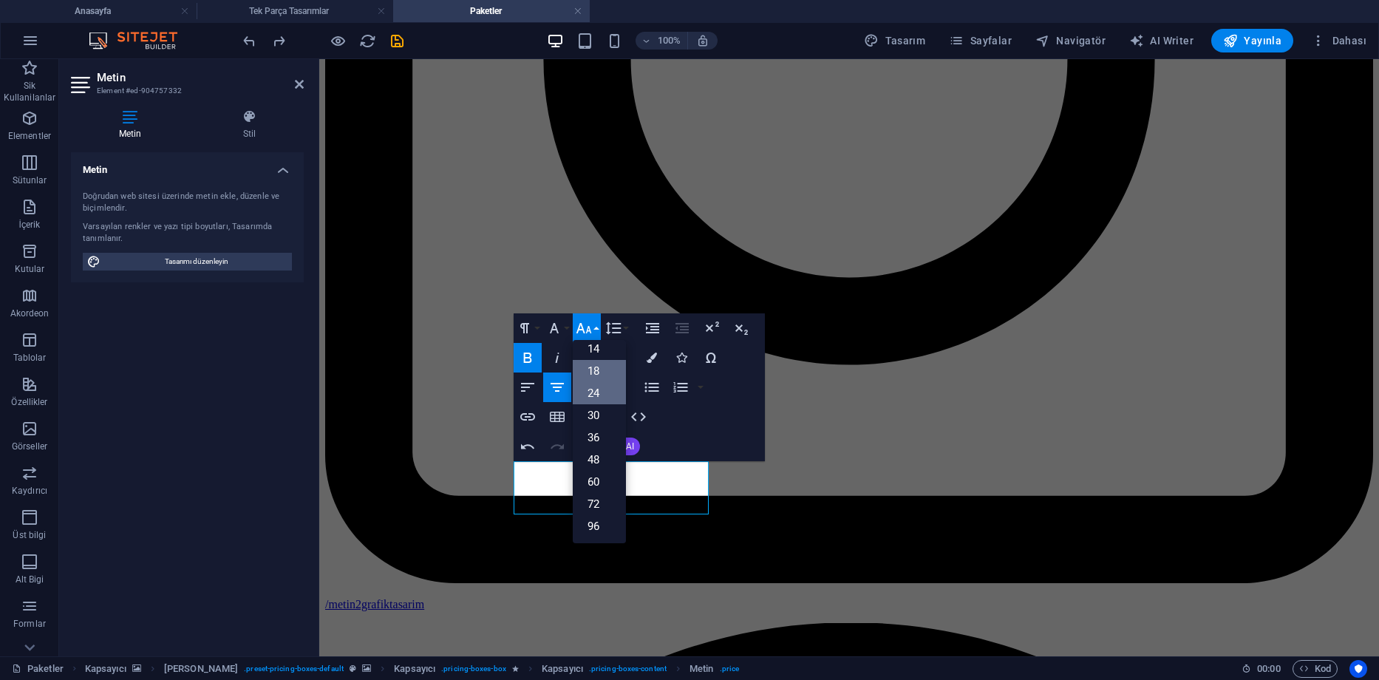
click at [598, 367] on link "18" at bounding box center [599, 371] width 53 height 22
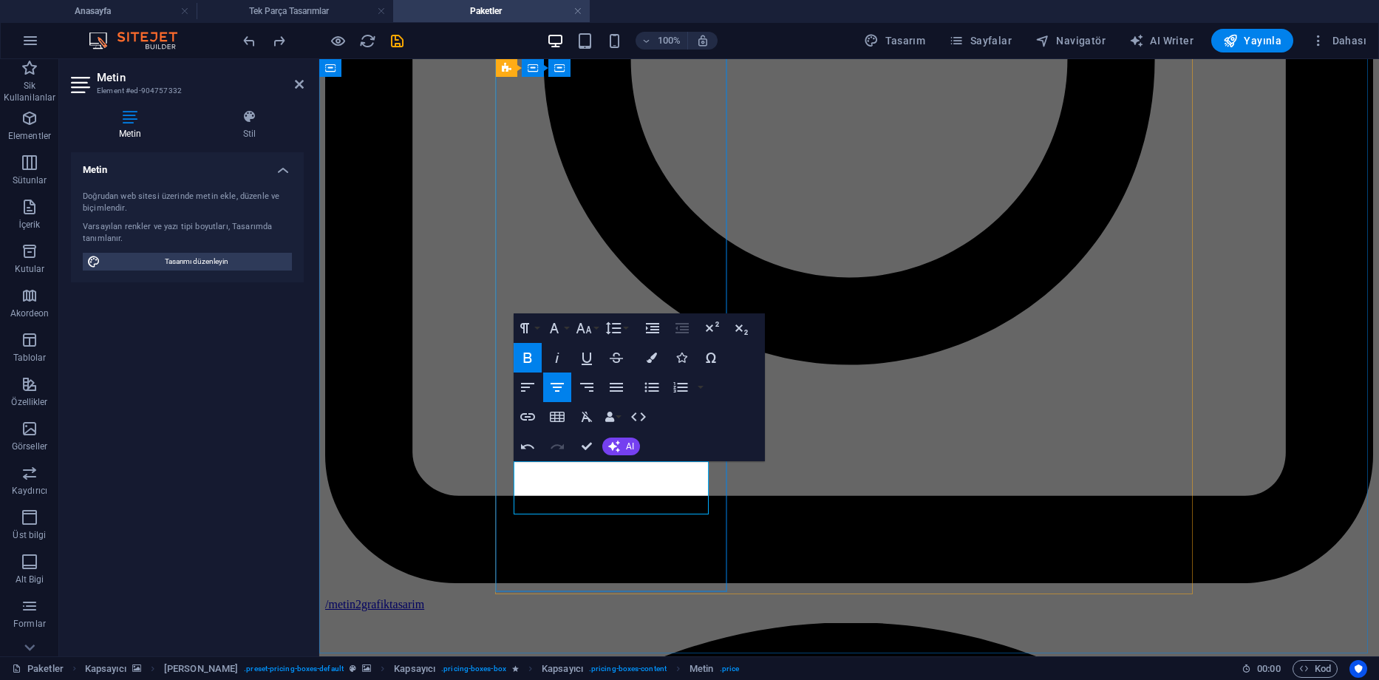
drag, startPoint x: 600, startPoint y: 480, endPoint x: 565, endPoint y: 480, distance: 34.7
click at [653, 352] on button "Colors" at bounding box center [652, 358] width 28 height 30
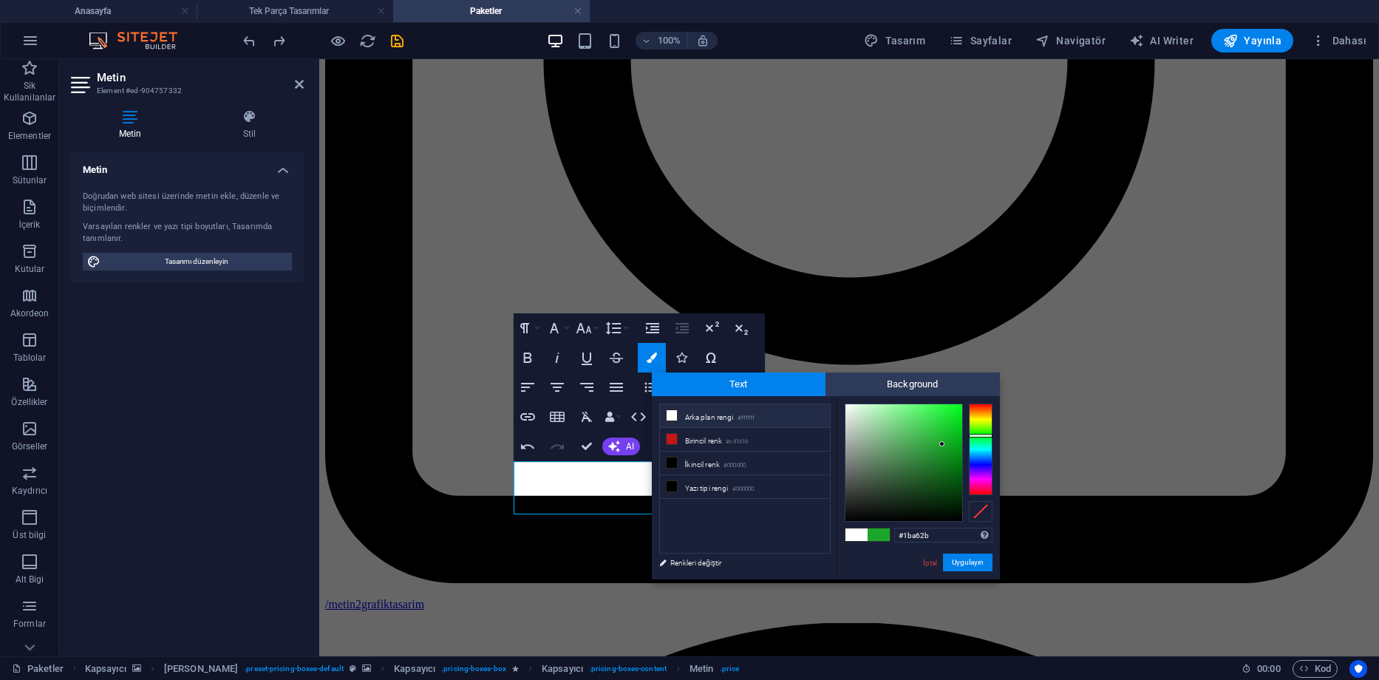
click at [690, 423] on li "Arka plan rengi #ffffff" at bounding box center [745, 416] width 170 height 24
type input "#ffffff"
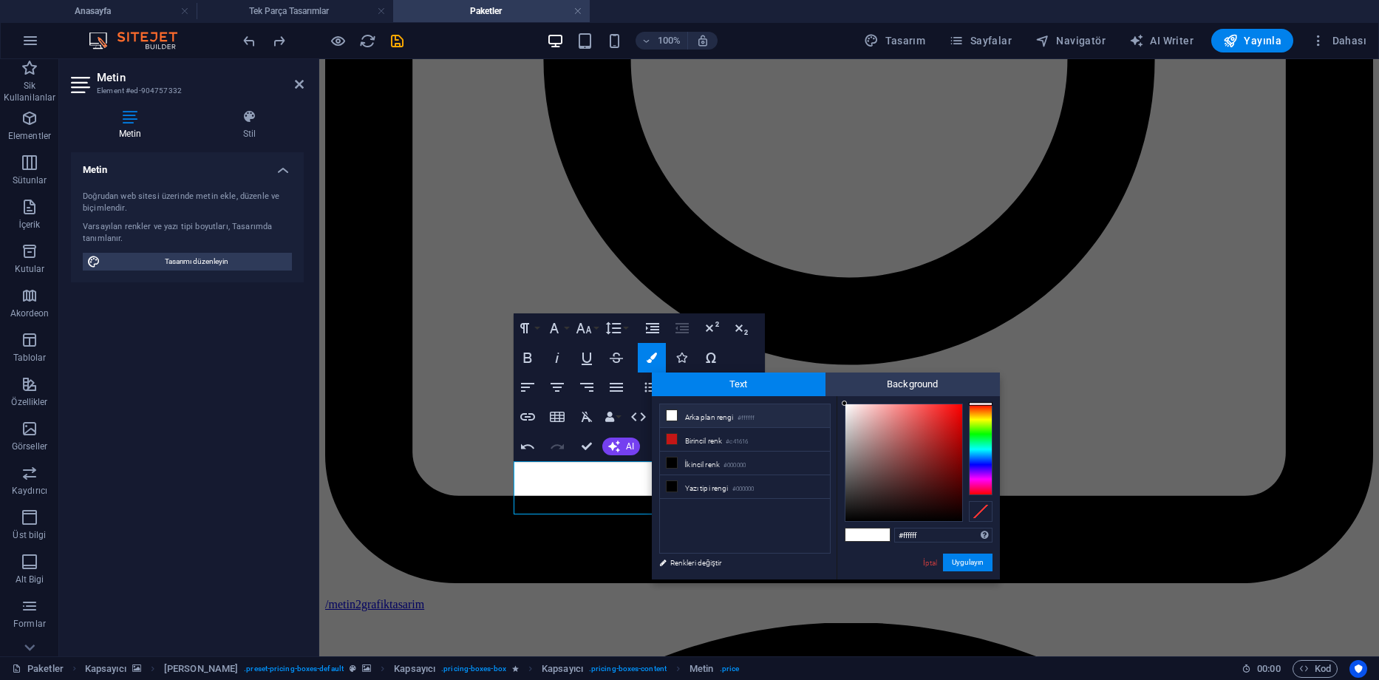
click at [691, 420] on li "Arka plan rengi #ffffff" at bounding box center [745, 416] width 170 height 24
drag, startPoint x: 958, startPoint y: 556, endPoint x: 393, endPoint y: 454, distance: 574.5
click at [958, 556] on button "Uygulayın" at bounding box center [968, 563] width 50 height 18
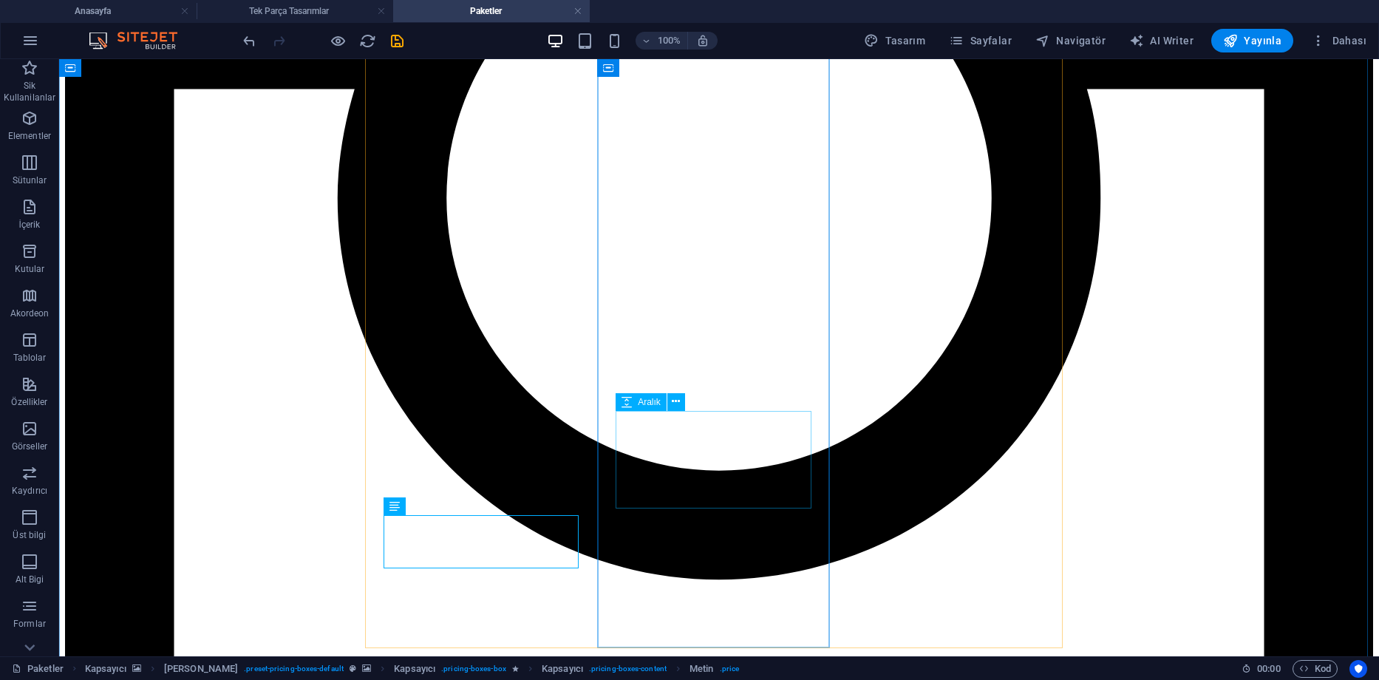
scroll to position [1021, 0]
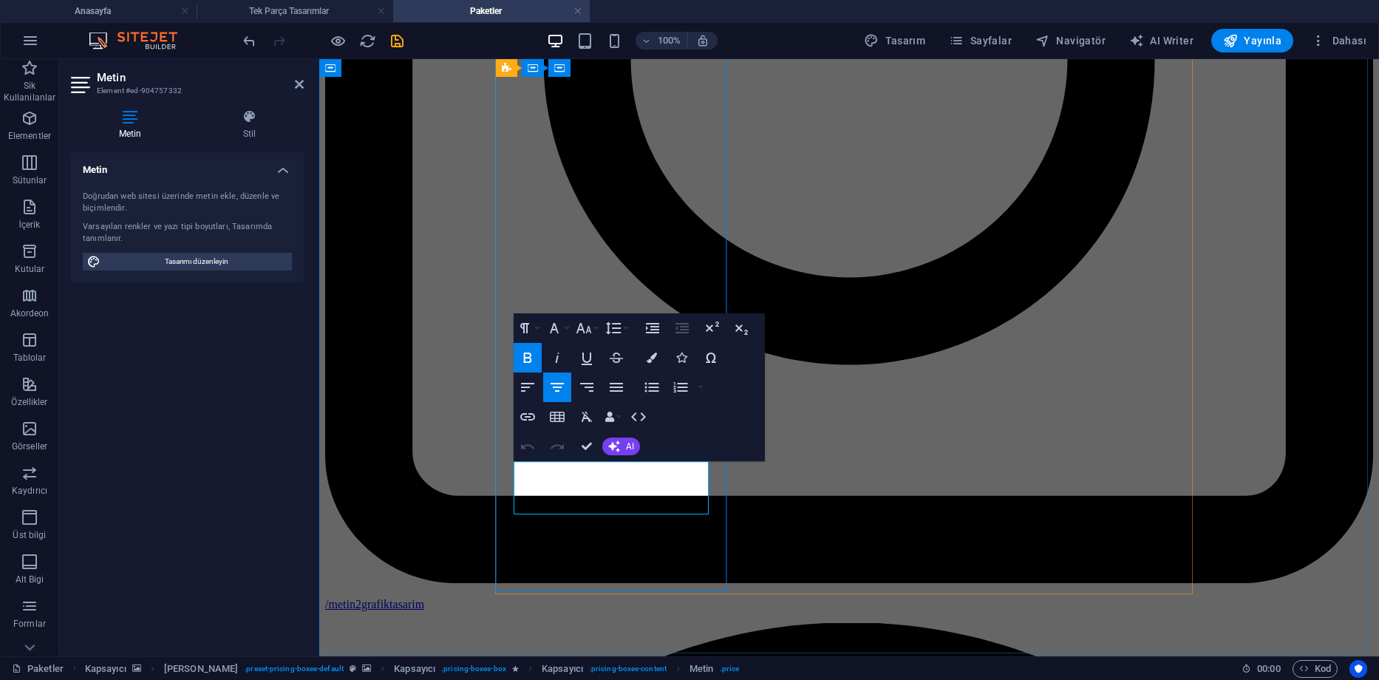
drag, startPoint x: 667, startPoint y: 503, endPoint x: 548, endPoint y: 467, distance: 124.2
copy div "ORTAK 1500₺ ÖZEL 2000₺"
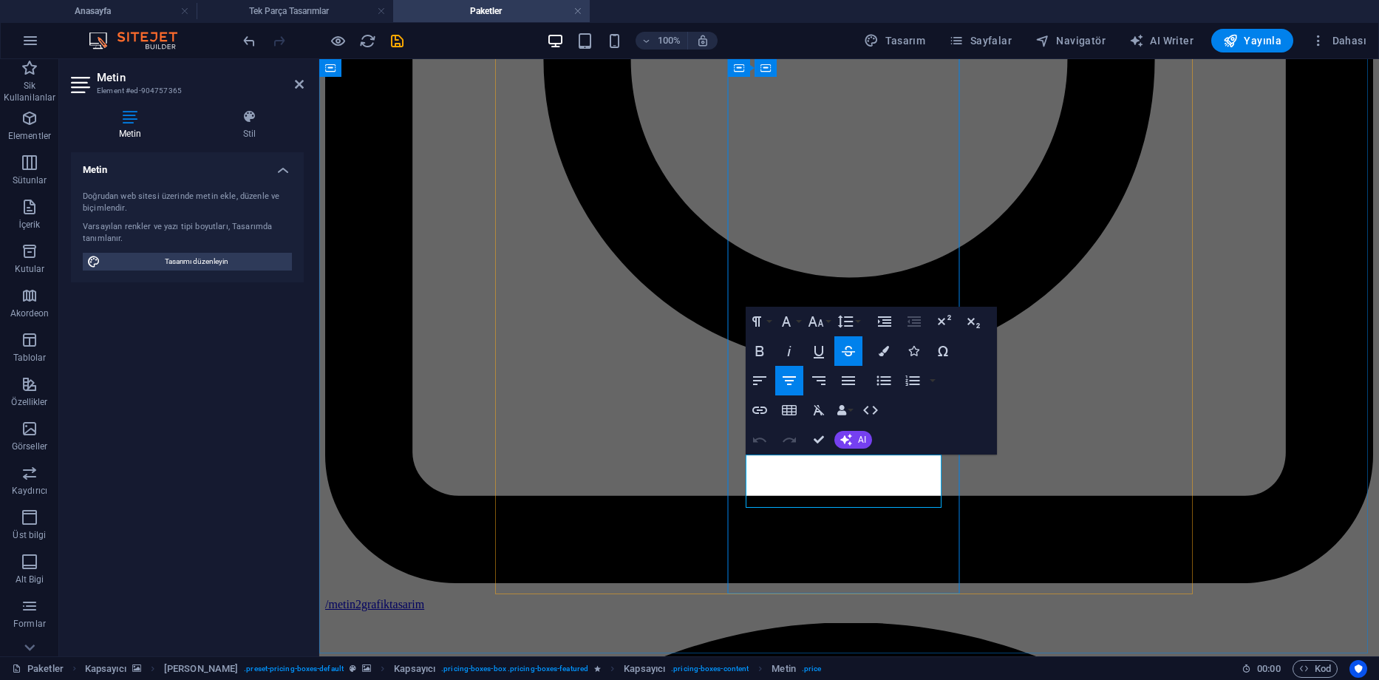
drag, startPoint x: 878, startPoint y: 497, endPoint x: 759, endPoint y: 458, distance: 125.3
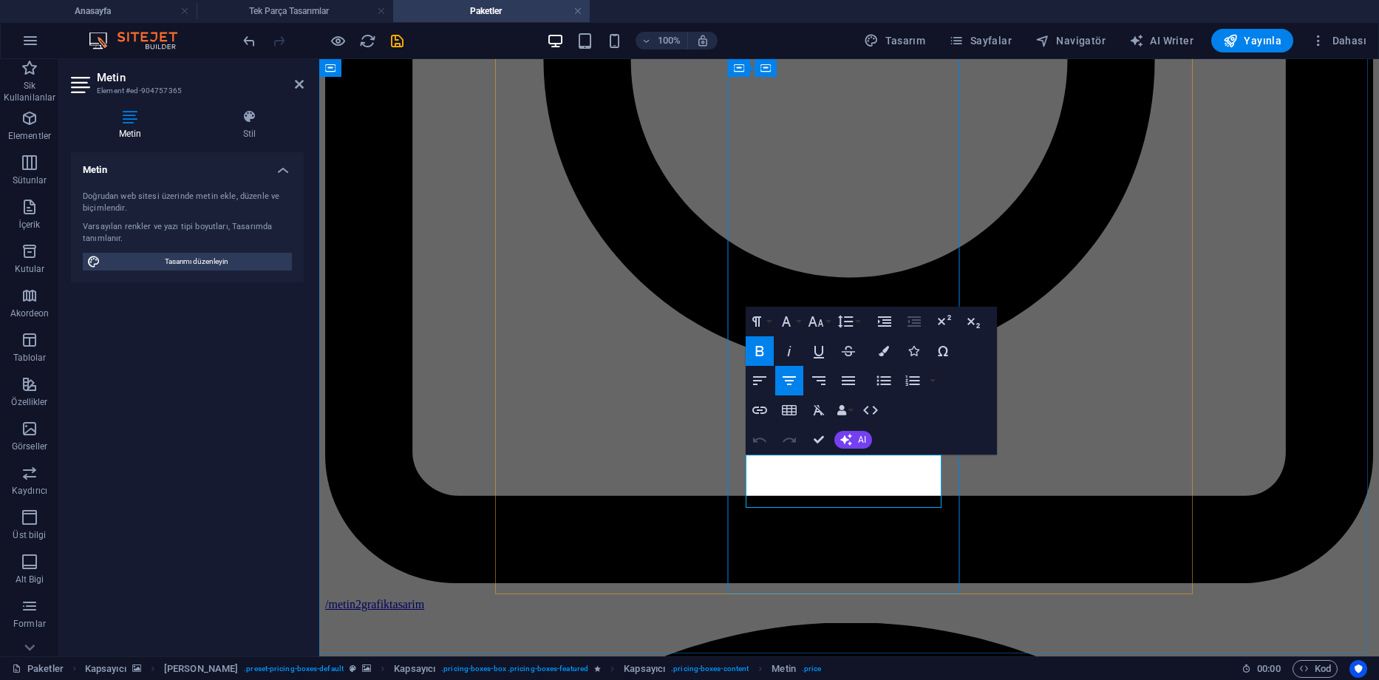
drag, startPoint x: 872, startPoint y: 495, endPoint x: 894, endPoint y: 518, distance: 31.9
click at [813, 321] on icon "button" at bounding box center [816, 322] width 18 height 18
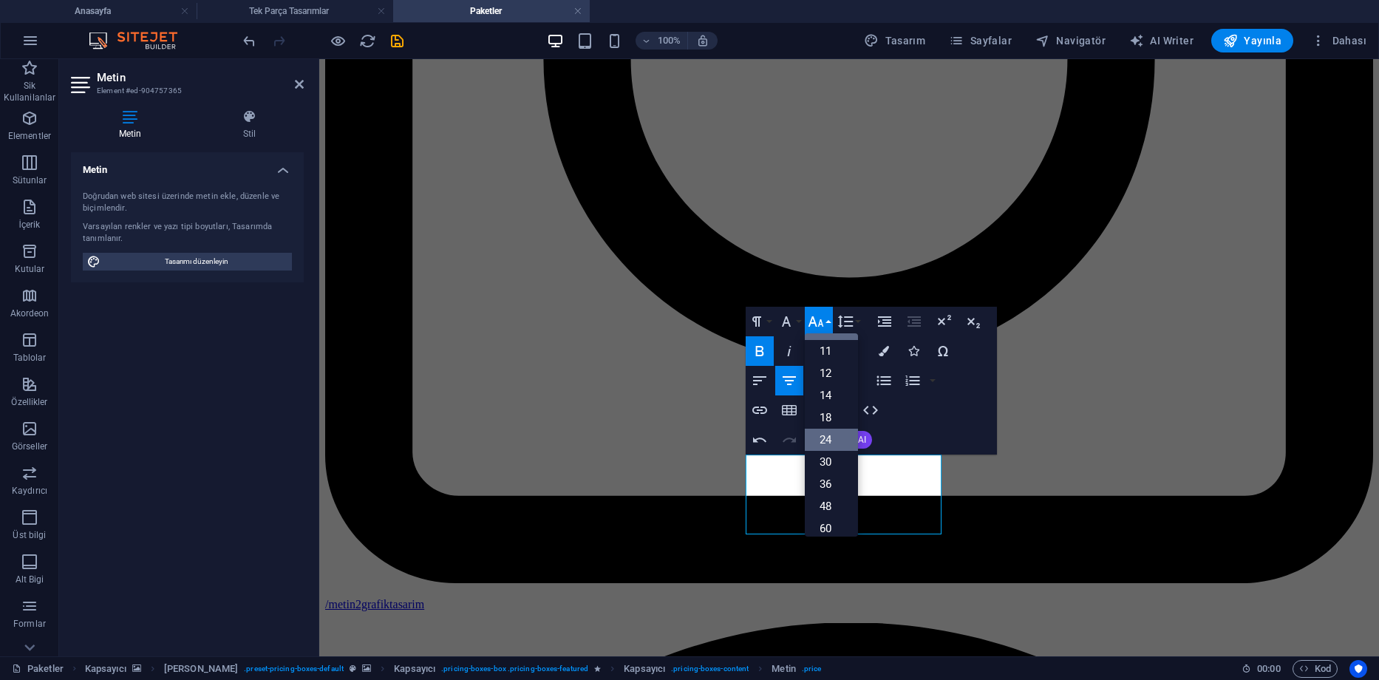
scroll to position [0, 0]
click at [831, 413] on link "11" at bounding box center [831, 417] width 53 height 22
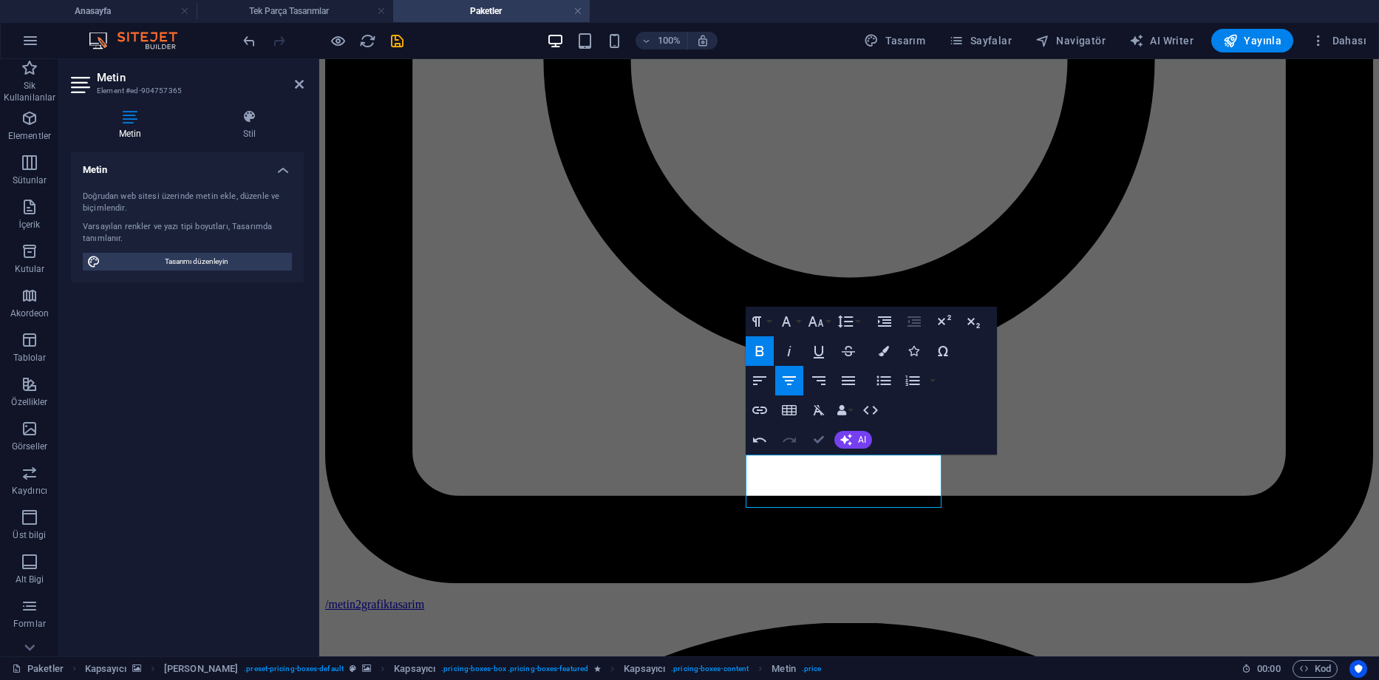
drag, startPoint x: 820, startPoint y: 436, endPoint x: 773, endPoint y: 392, distance: 64.3
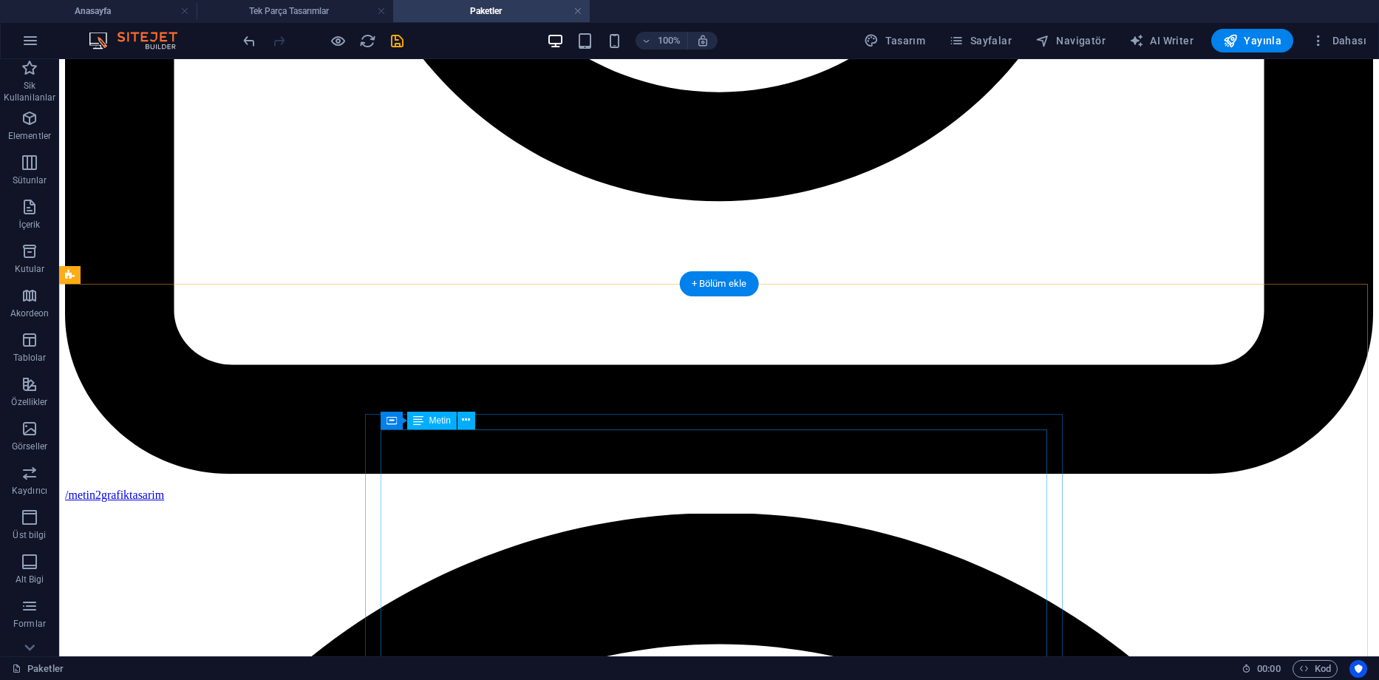
scroll to position [1094, 0]
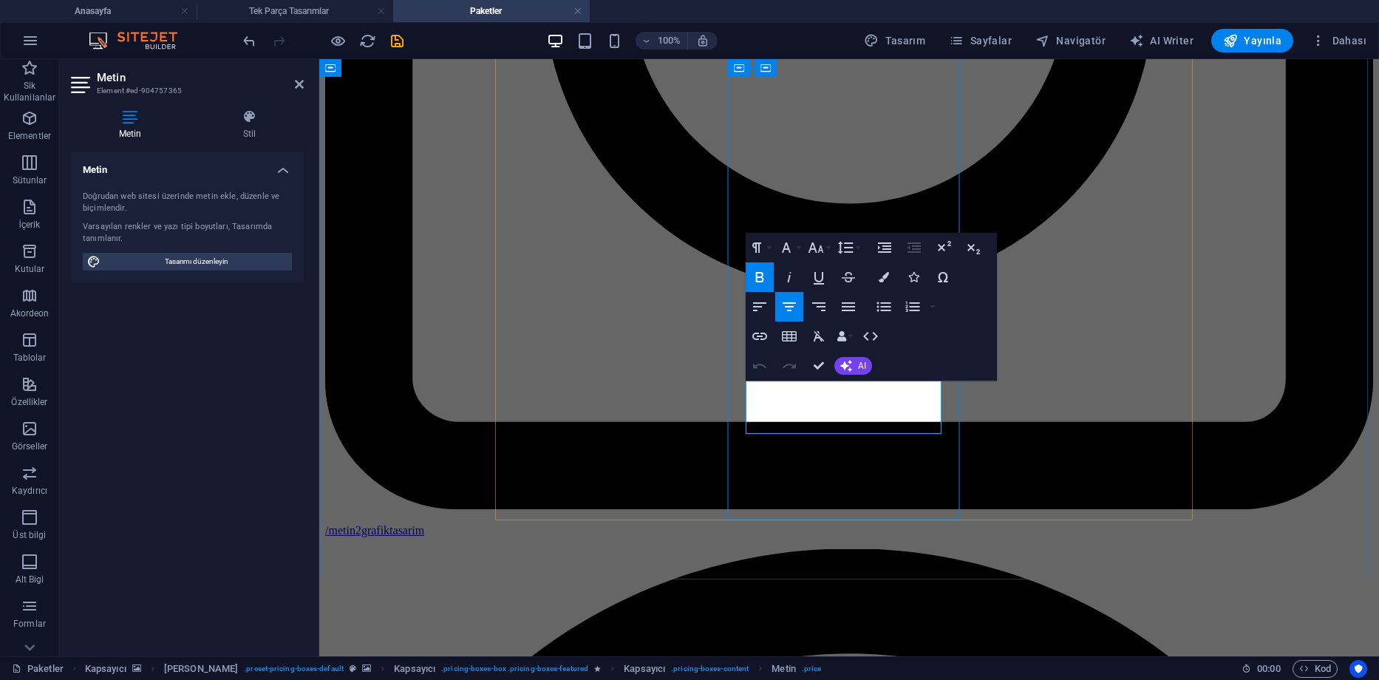
drag, startPoint x: 851, startPoint y: 398, endPoint x: 914, endPoint y: 398, distance: 62.8
drag, startPoint x: 927, startPoint y: 398, endPoint x: 852, endPoint y: 401, distance: 75.4
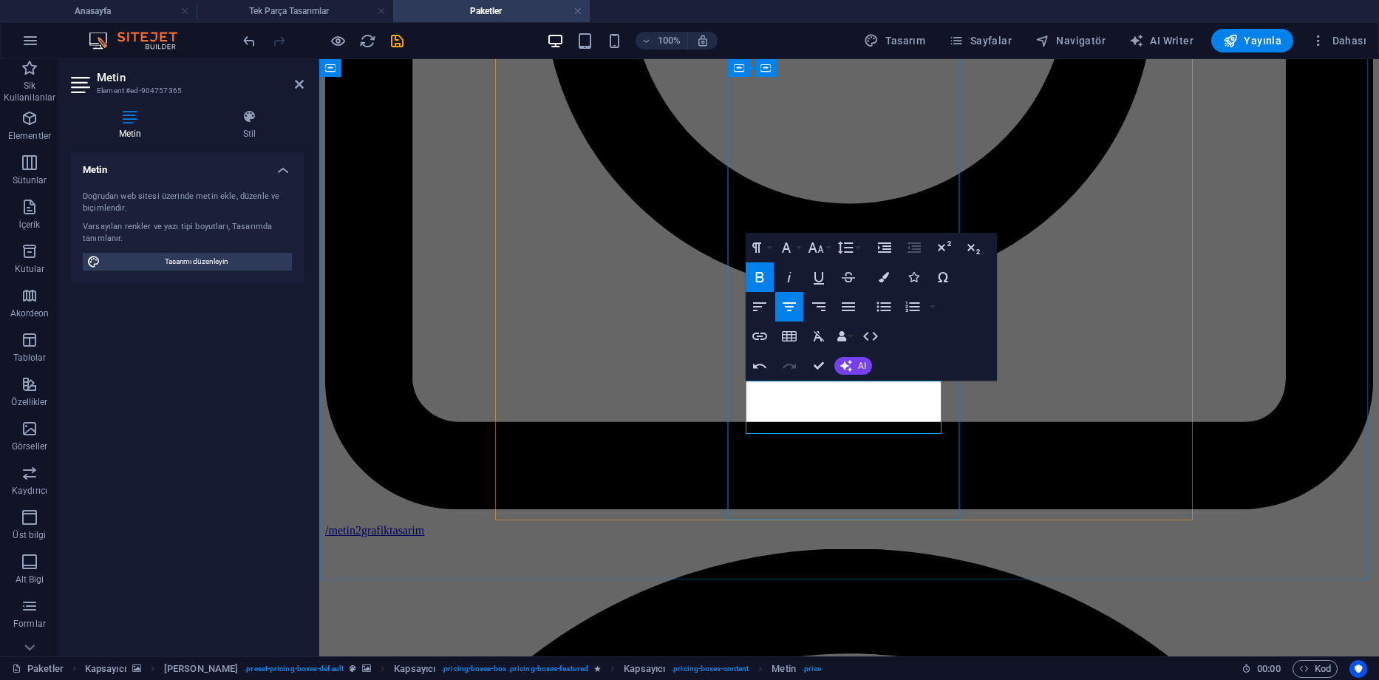
click at [798, 251] on button "Font Family" at bounding box center [789, 248] width 28 height 30
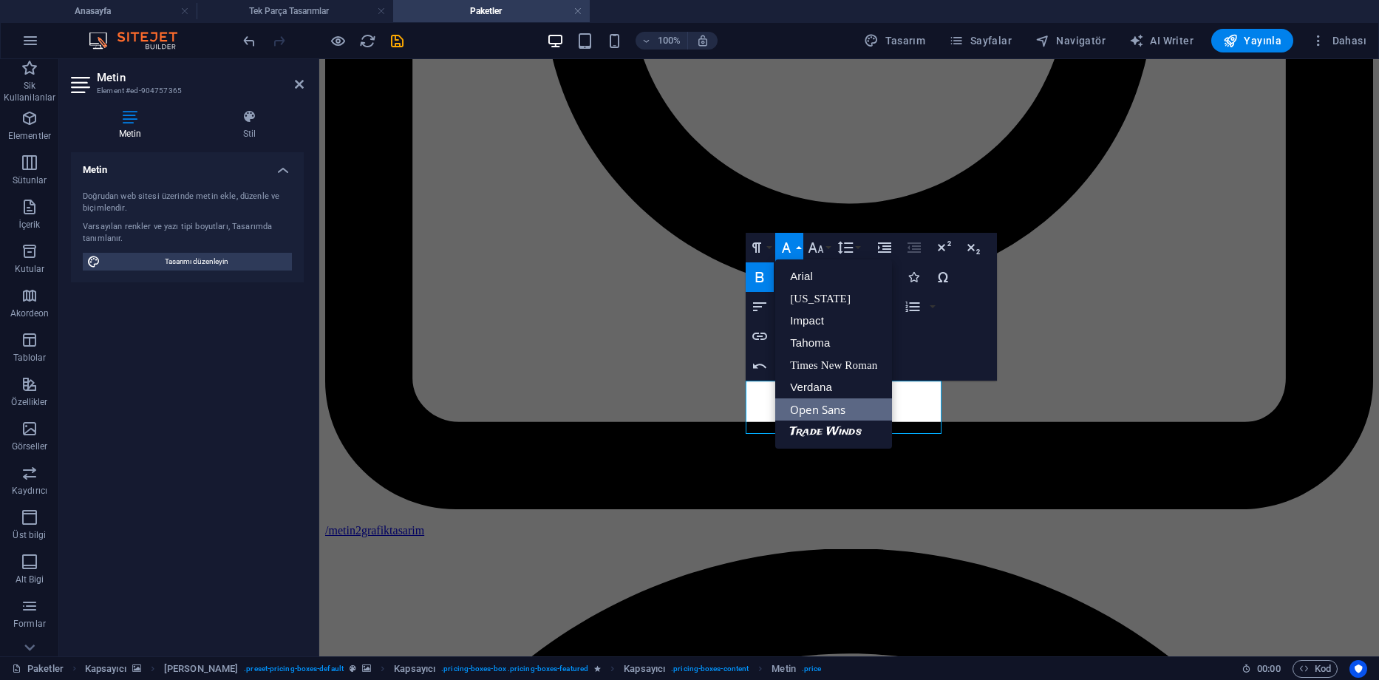
scroll to position [0, 0]
click at [820, 248] on icon "button" at bounding box center [816, 247] width 16 height 10
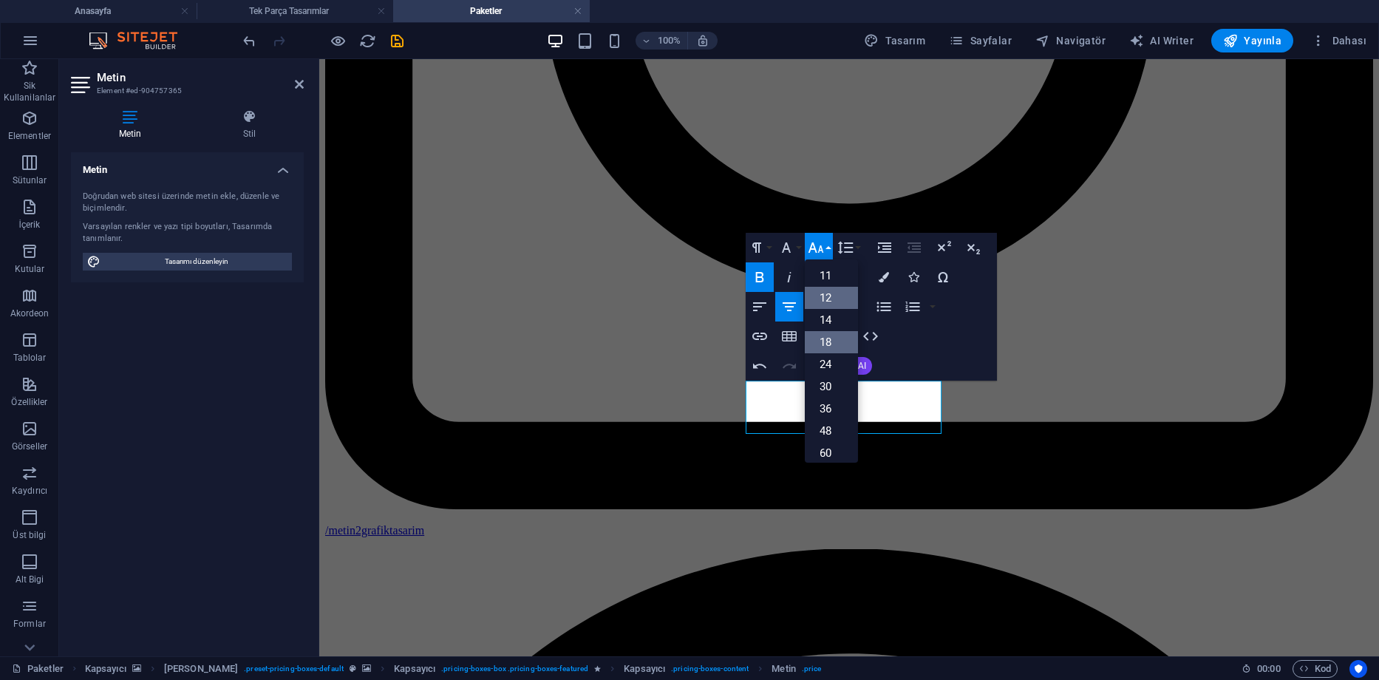
scroll to position [45, 0]
click at [828, 298] on link "11" at bounding box center [831, 298] width 53 height 22
click at [882, 275] on icon "button" at bounding box center [884, 277] width 10 height 10
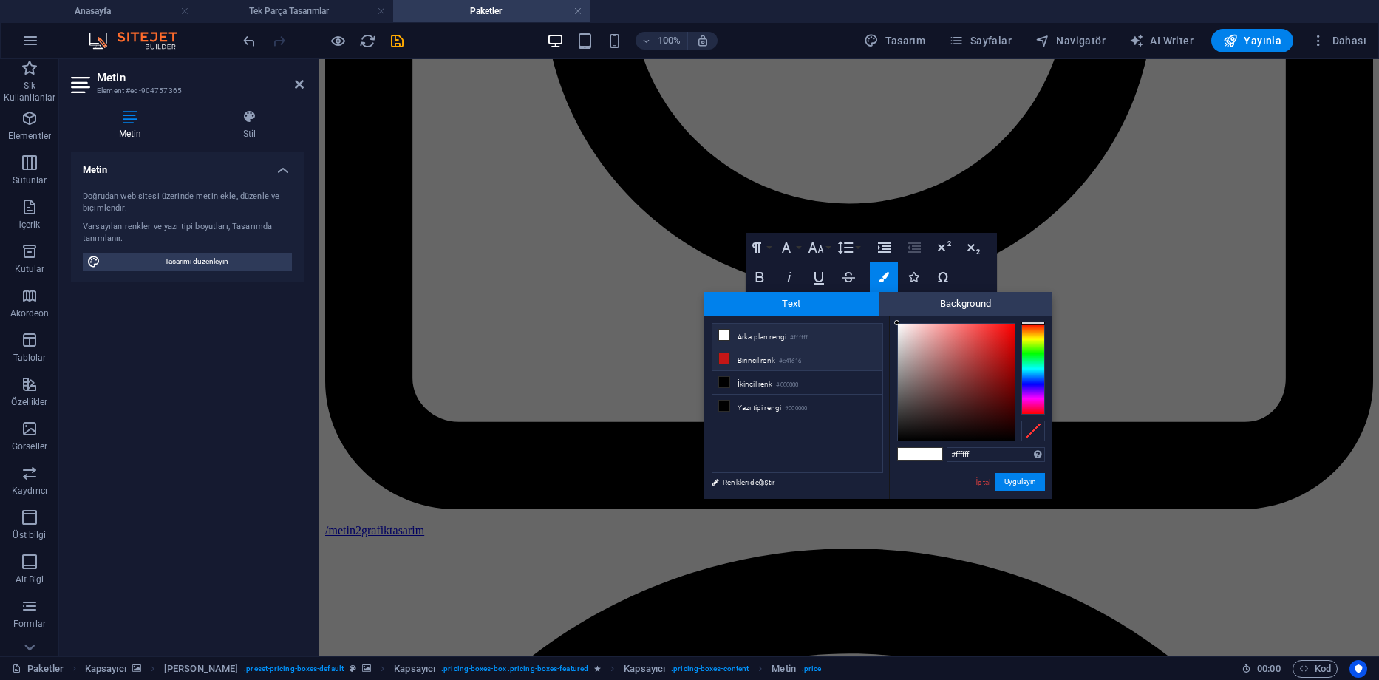
click at [808, 361] on li "Birincil renk #c41616" at bounding box center [797, 359] width 170 height 24
click at [1032, 485] on button "Uygulayın" at bounding box center [1020, 482] width 50 height 18
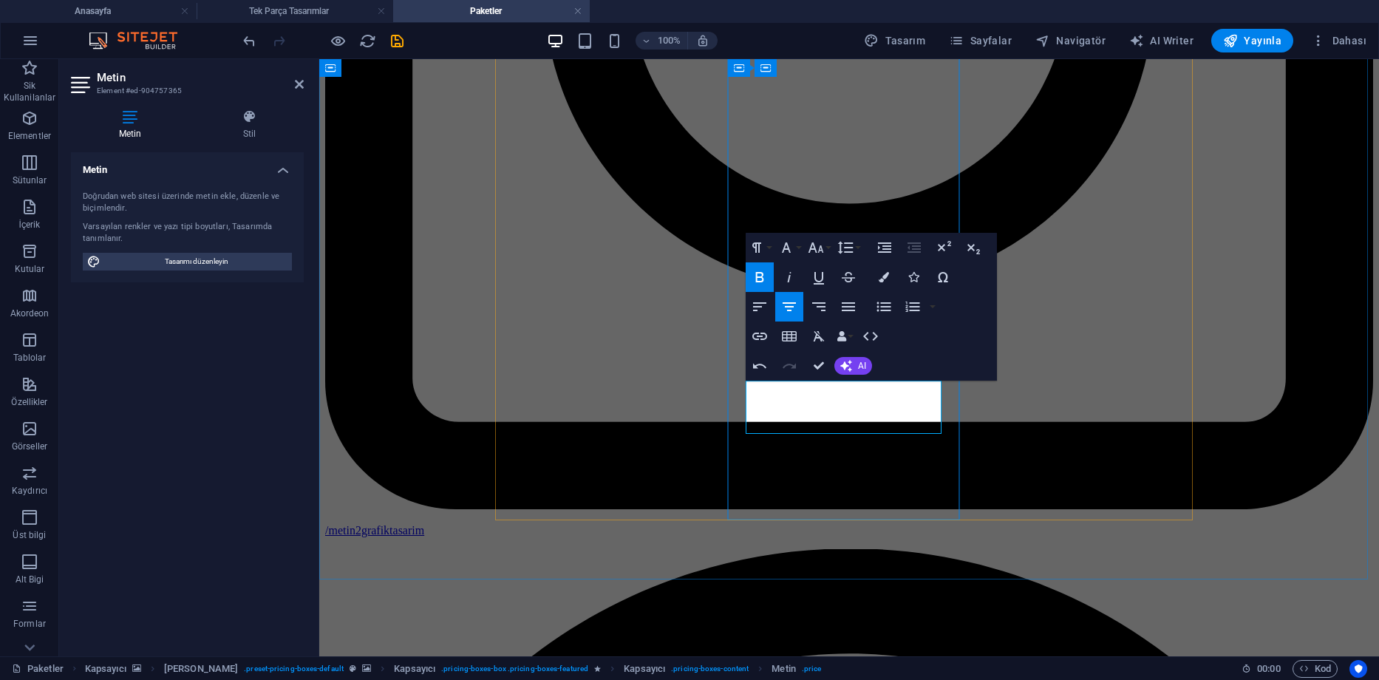
drag, startPoint x: 933, startPoint y: 422, endPoint x: 870, endPoint y: 432, distance: 63.7
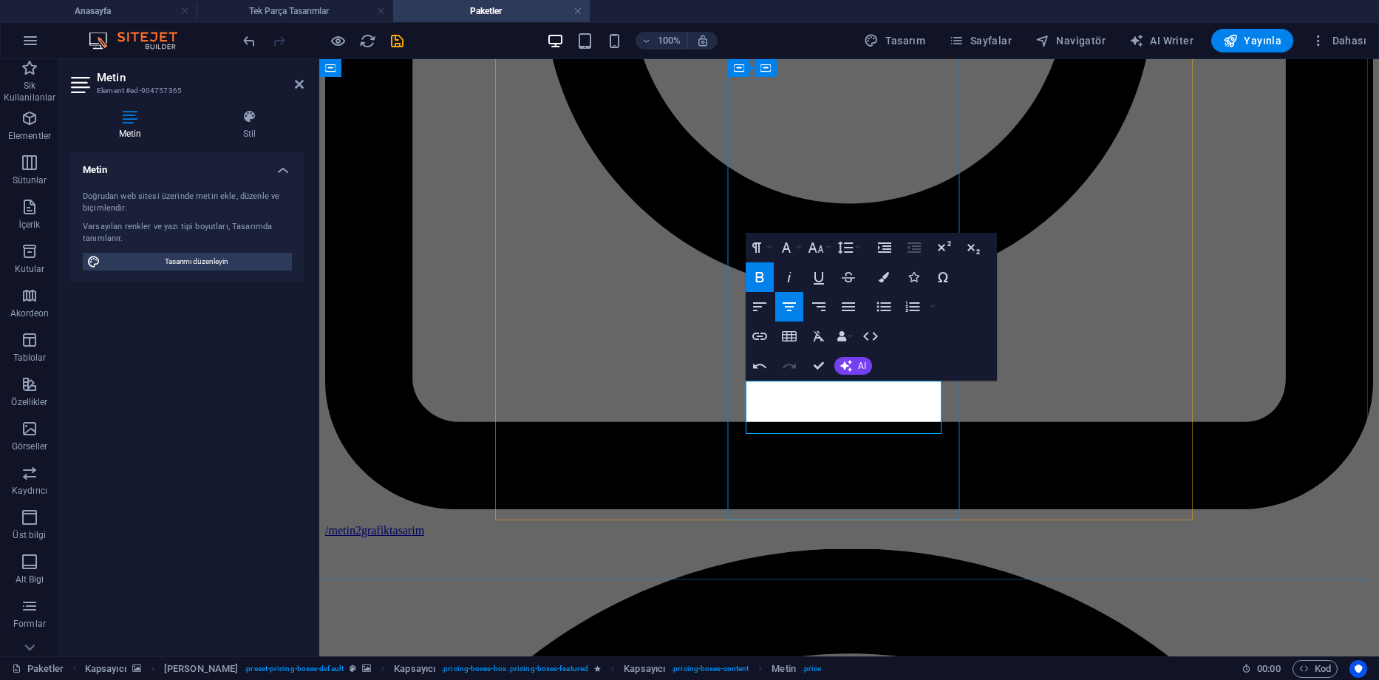
drag, startPoint x: 903, startPoint y: 424, endPoint x: 873, endPoint y: 429, distance: 29.9
click at [882, 274] on icon "button" at bounding box center [884, 277] width 10 height 10
type input "#1ba62b"
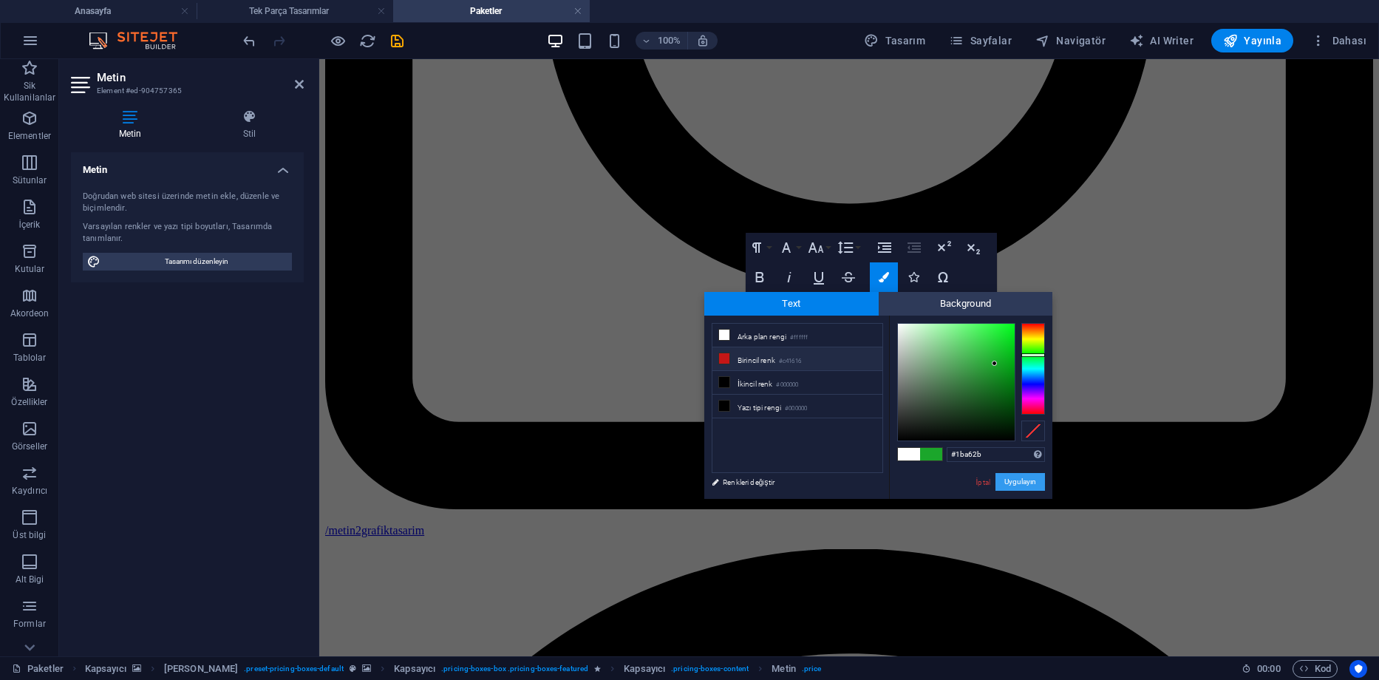
click at [1009, 486] on button "Uygulayın" at bounding box center [1020, 482] width 50 height 18
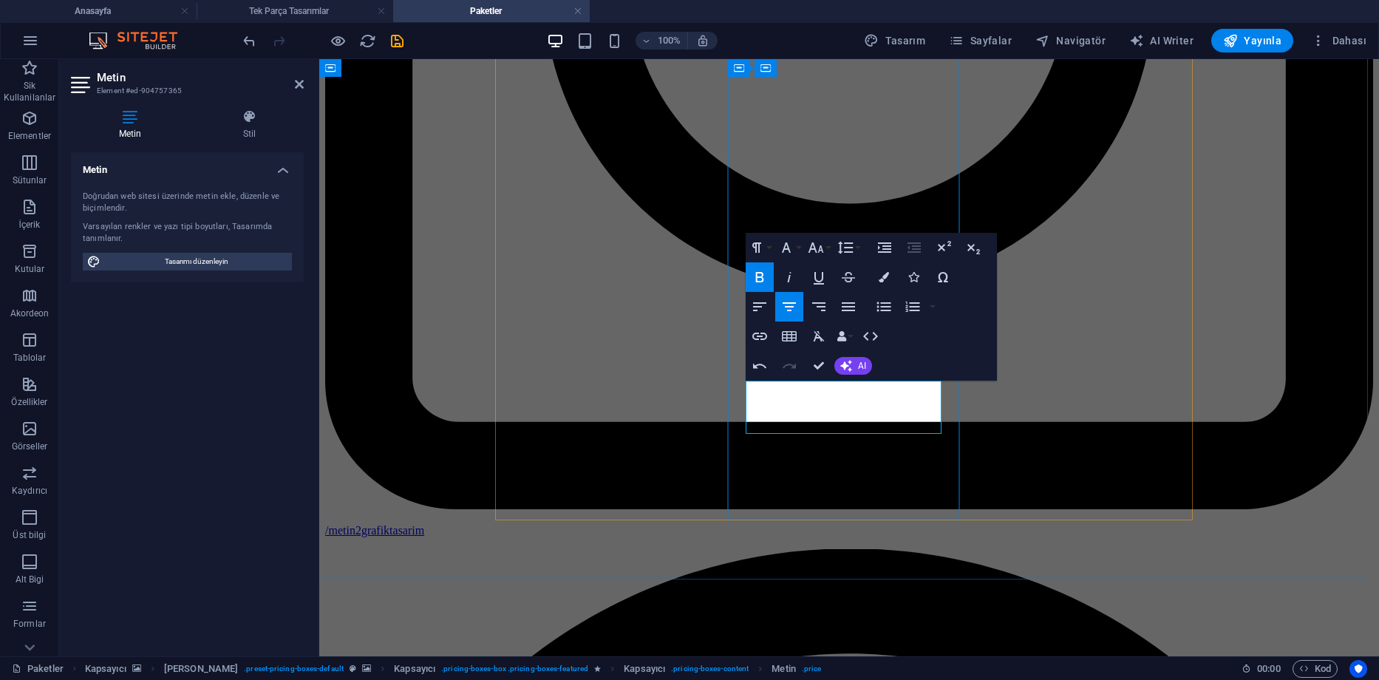
drag, startPoint x: 824, startPoint y: 362, endPoint x: 908, endPoint y: 449, distance: 120.7
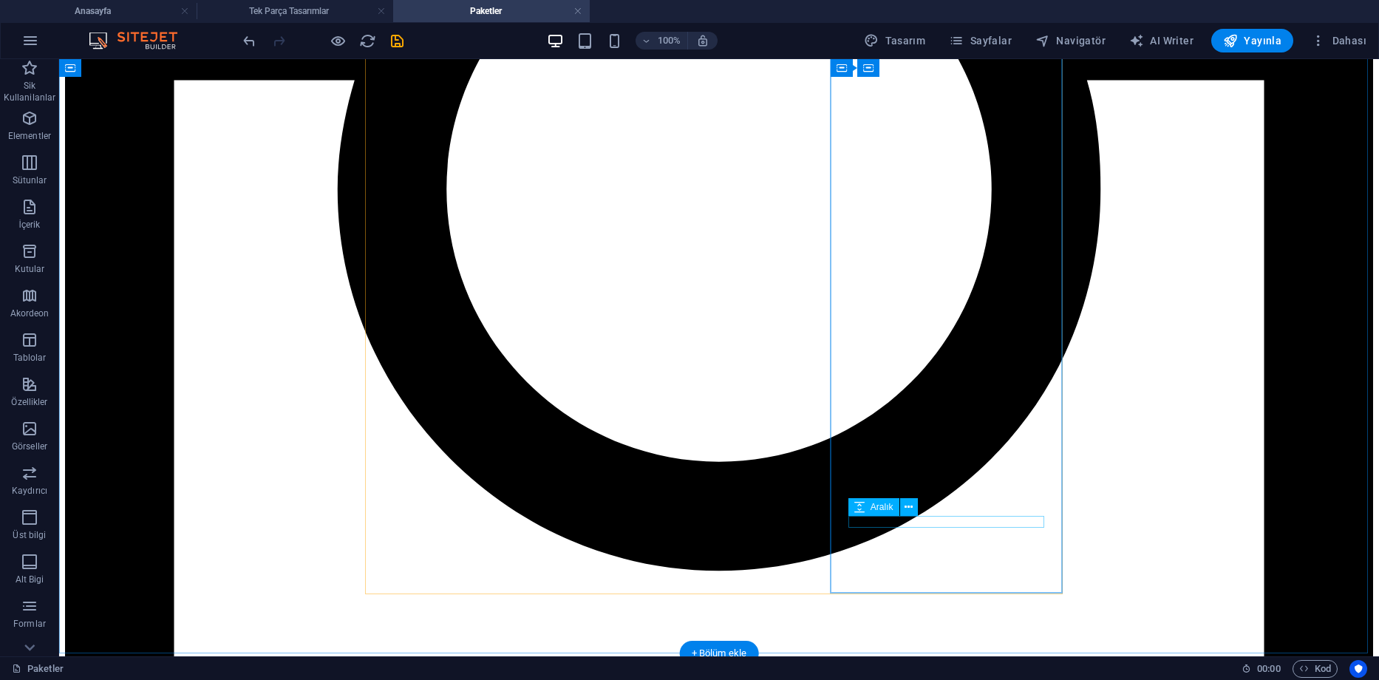
scroll to position [725, 0]
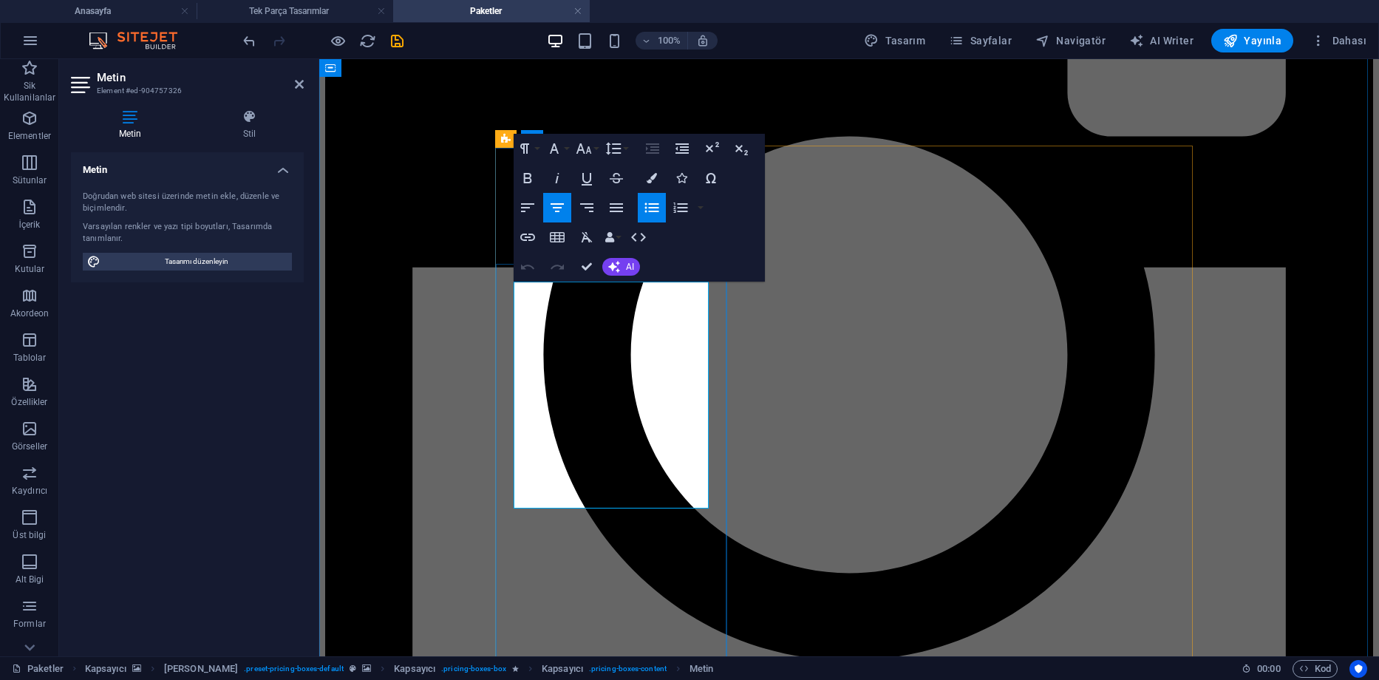
drag, startPoint x: 687, startPoint y: 460, endPoint x: 607, endPoint y: 463, distance: 80.6
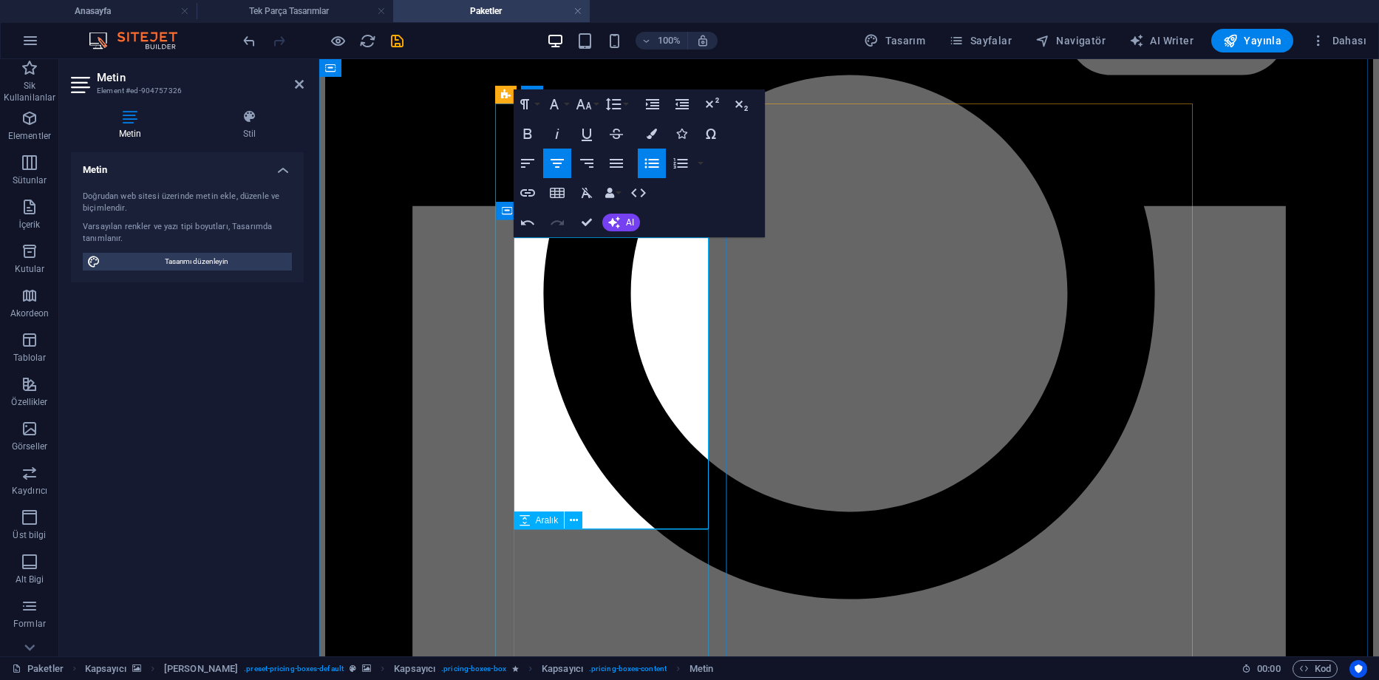
scroll to position [723, 0]
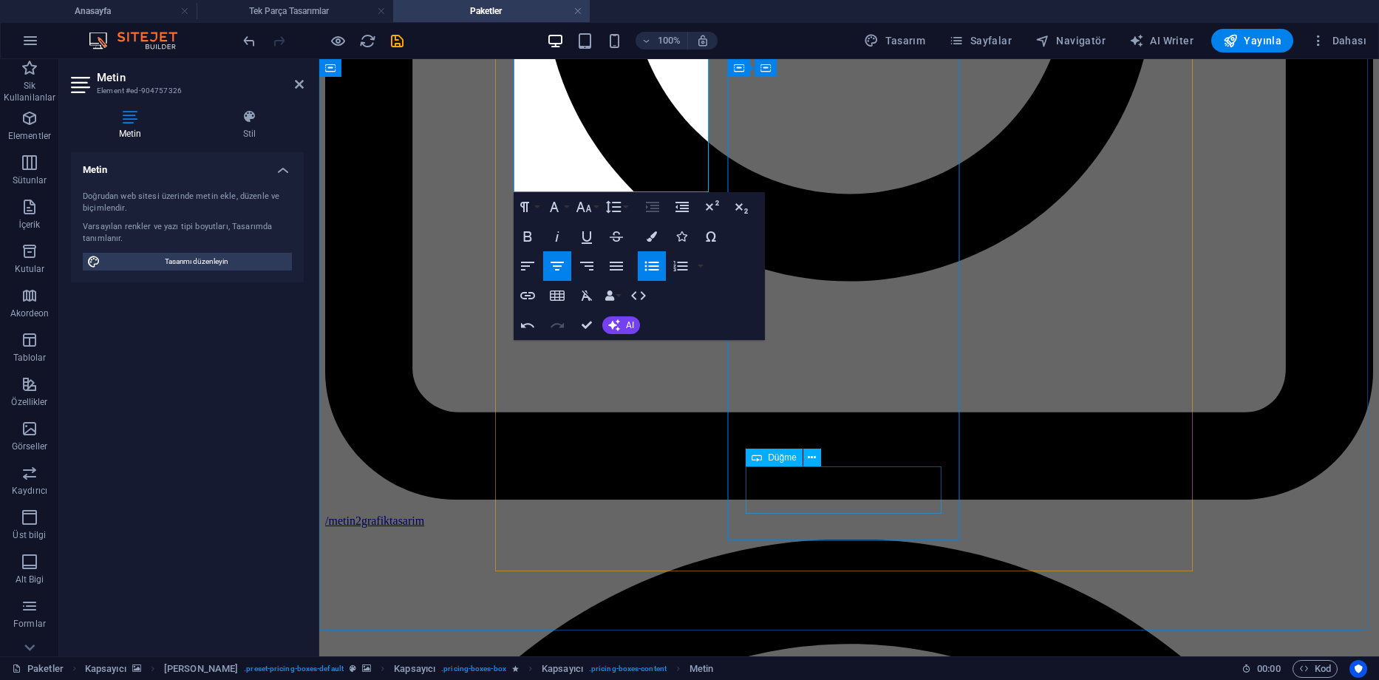
scroll to position [1166, 0]
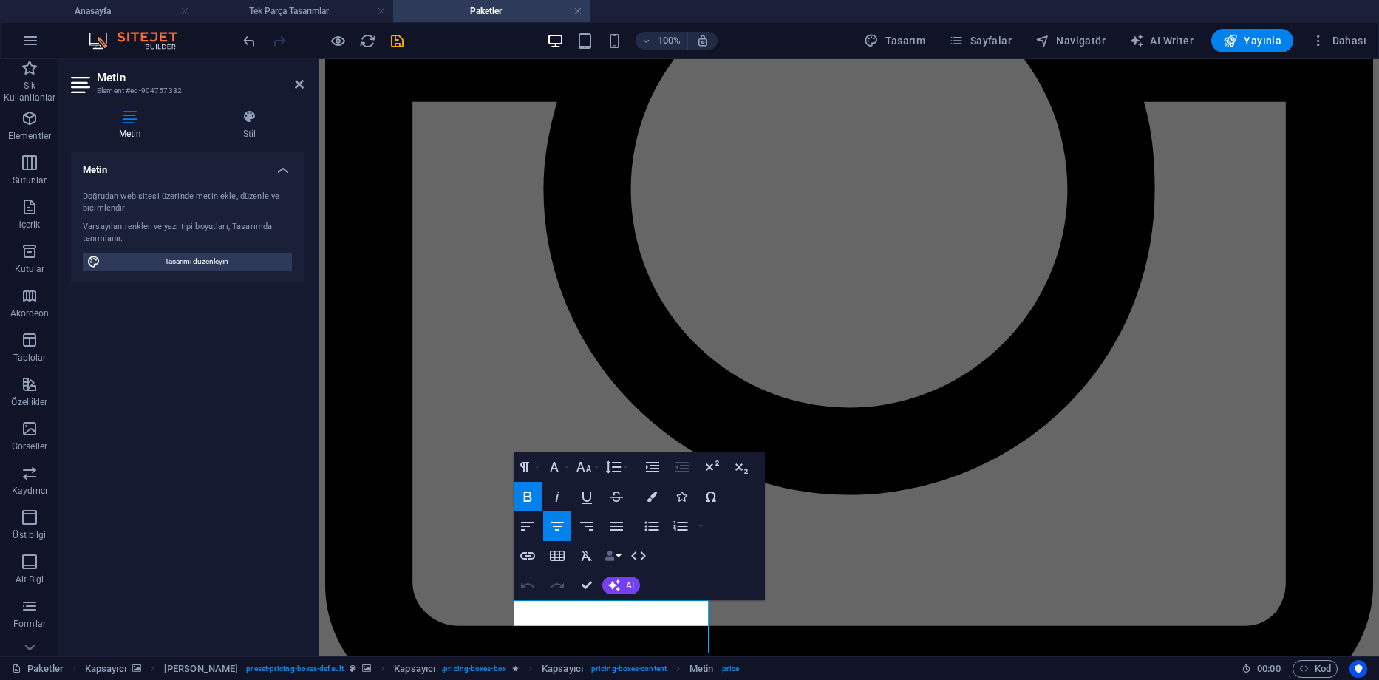
scroll to position [944, 0]
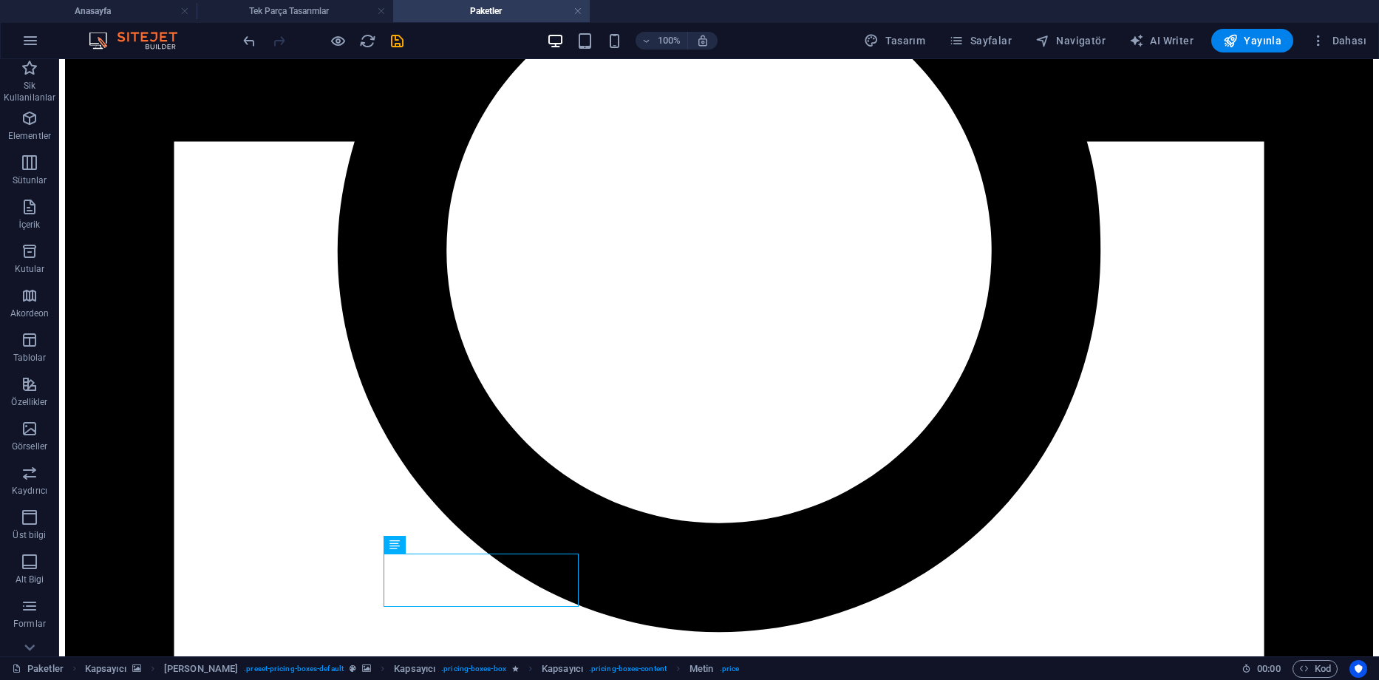
scroll to position [1092, 0]
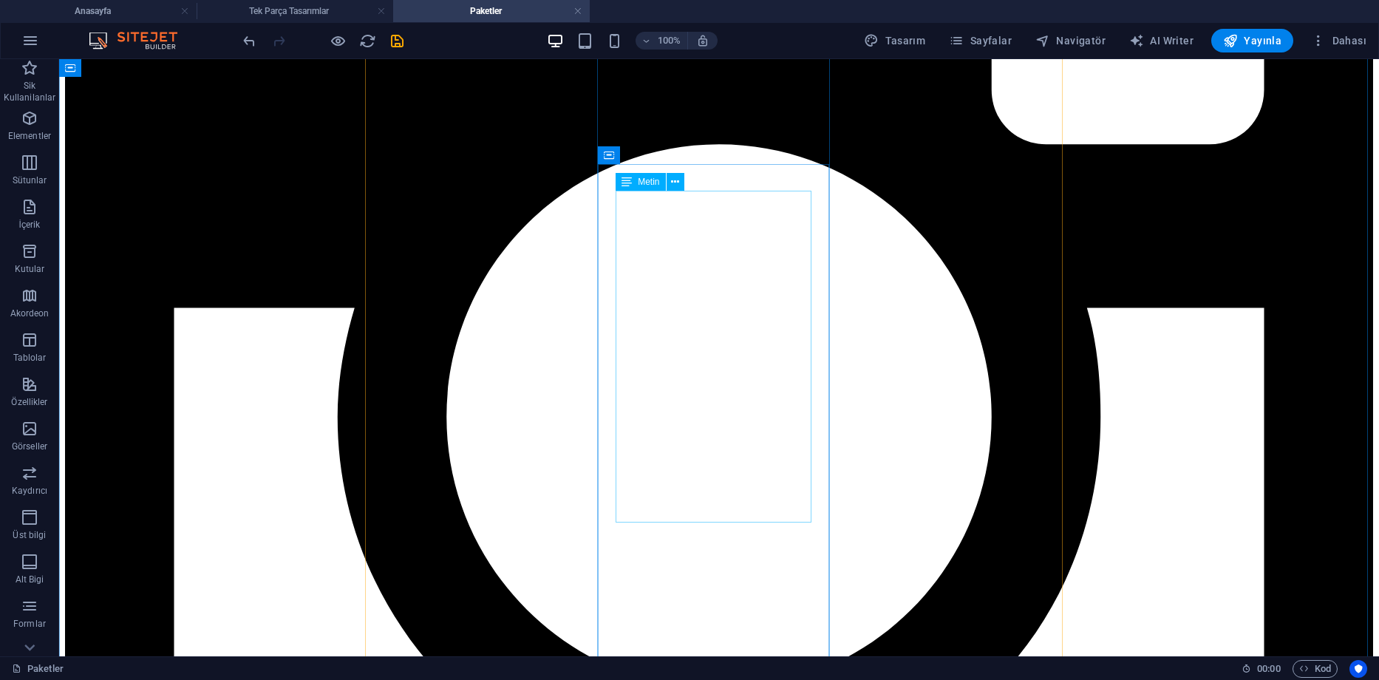
scroll to position [1089, 0]
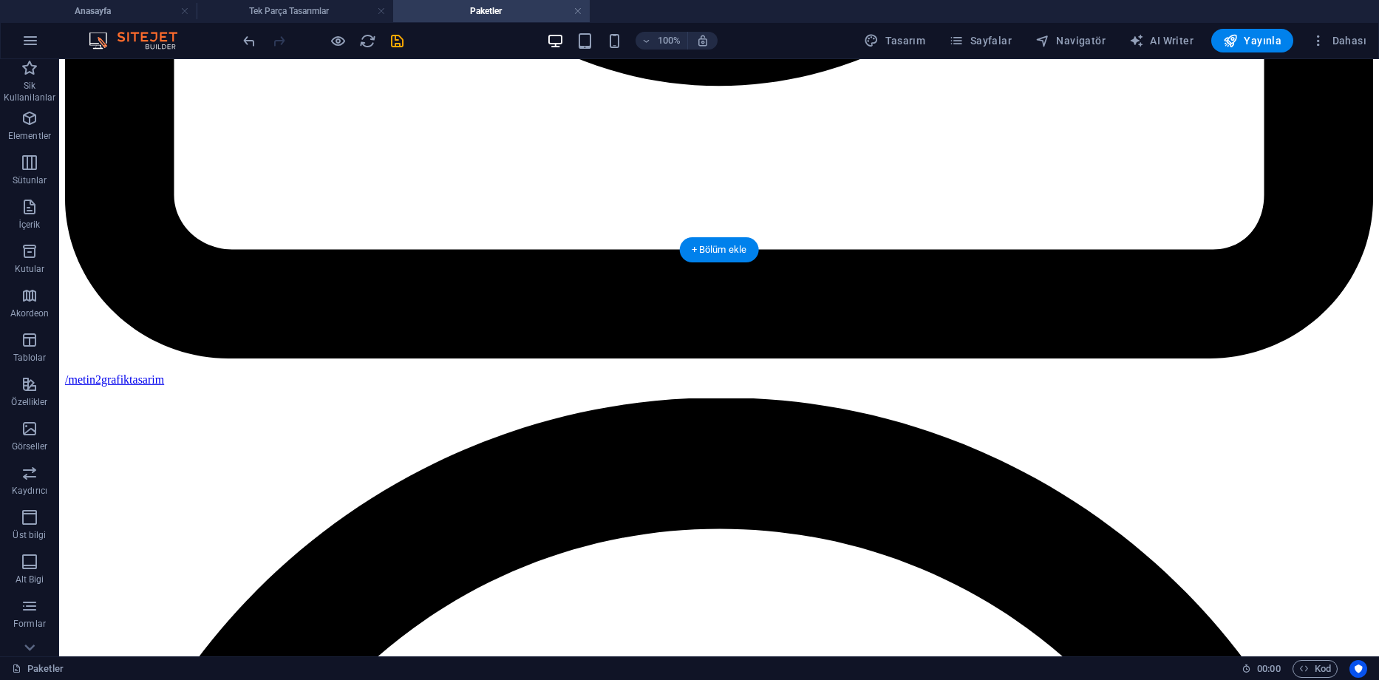
scroll to position [1532, 0]
